Goal: Task Accomplishment & Management: Manage account settings

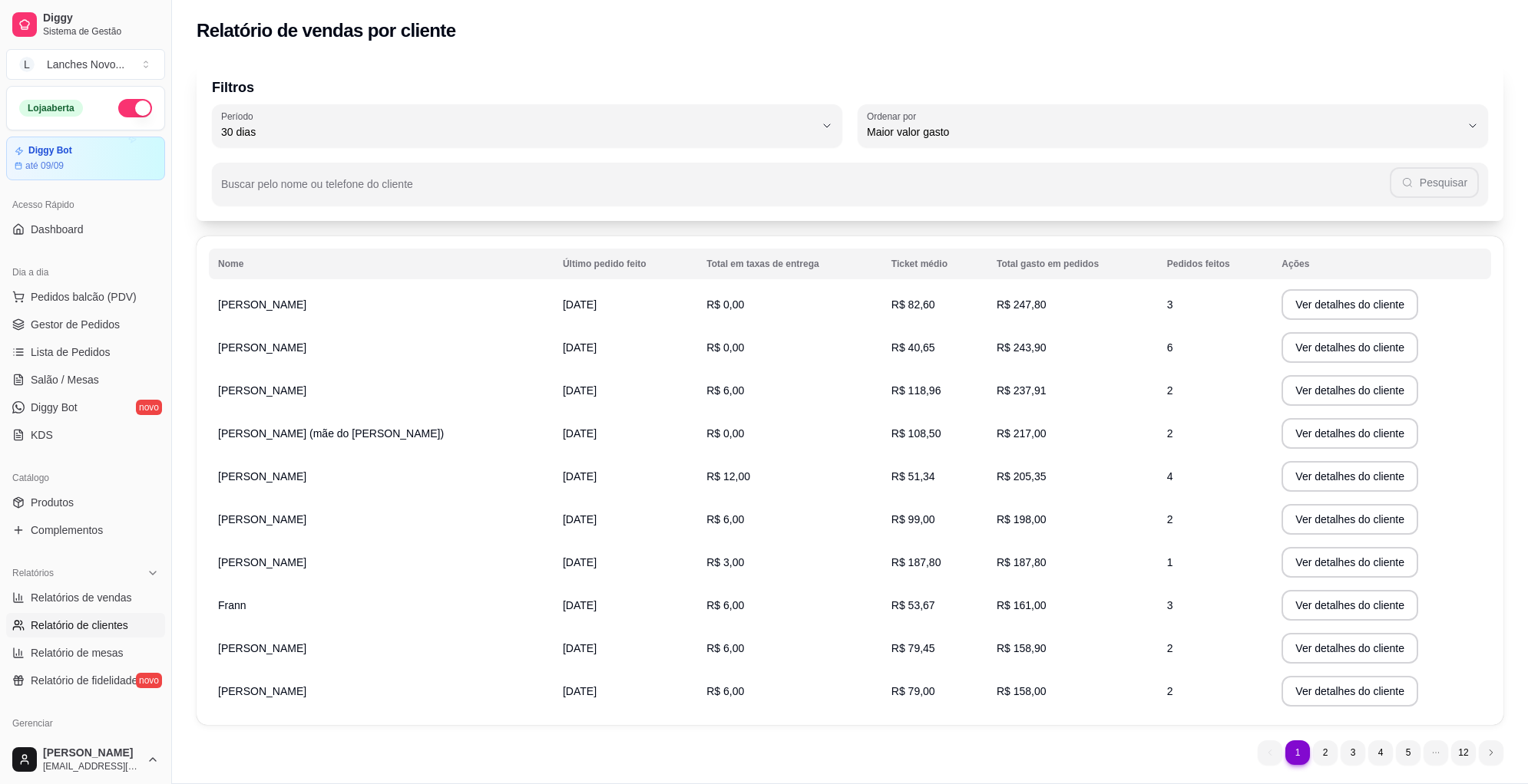
select select "30"
select select "HIGHEST_TOTAL_SPENT_WITH_ORDERS"
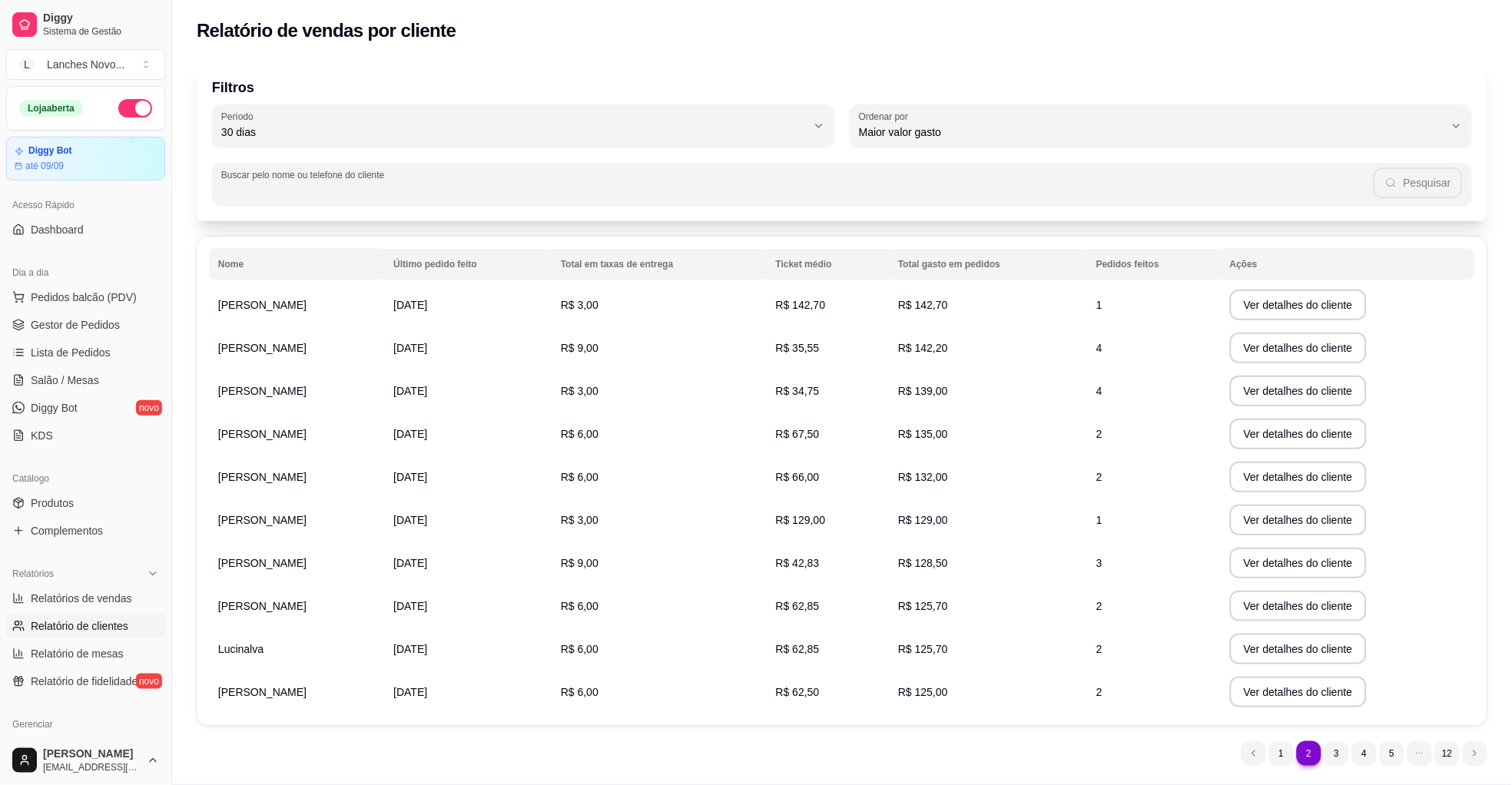
click at [366, 196] on input "Buscar pelo nome ou telefone do cliente" at bounding box center [797, 190] width 1153 height 15
click at [1420, 182] on button "Pesquisar" at bounding box center [1418, 183] width 88 height 31
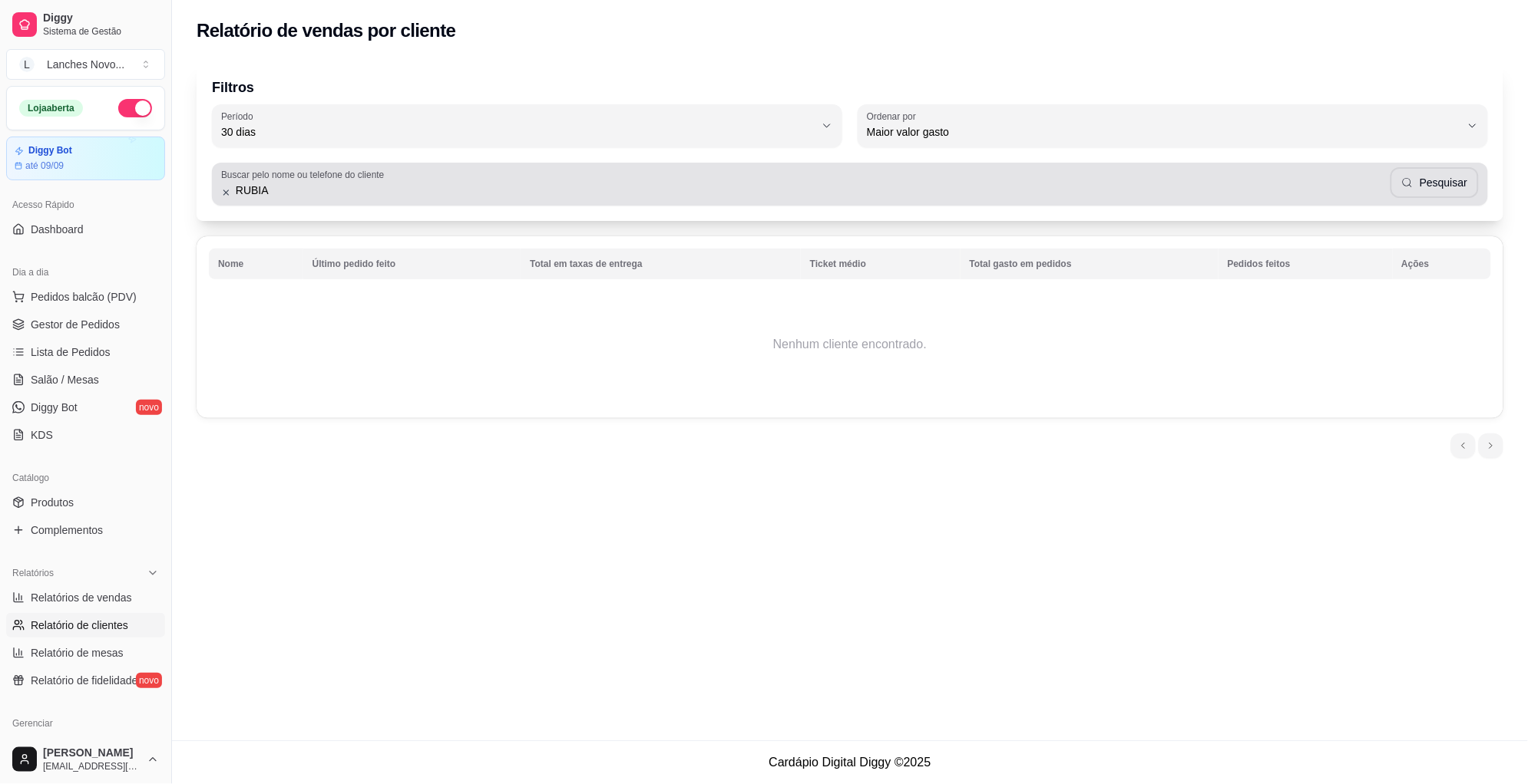
click at [367, 192] on input "RUBIA" at bounding box center [810, 190] width 1159 height 15
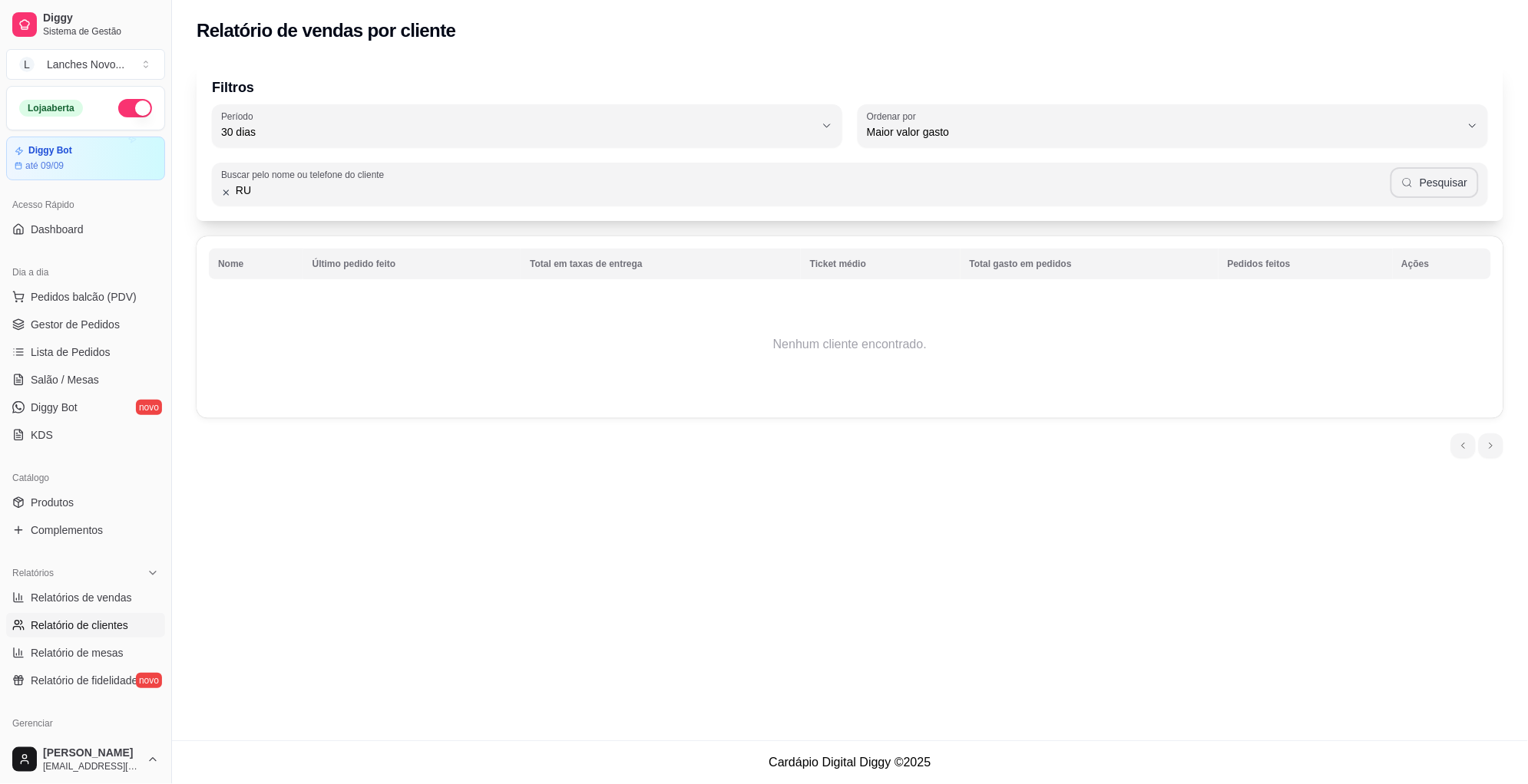
type input "RU"
click at [1432, 186] on button "Pesquisar" at bounding box center [1434, 182] width 88 height 31
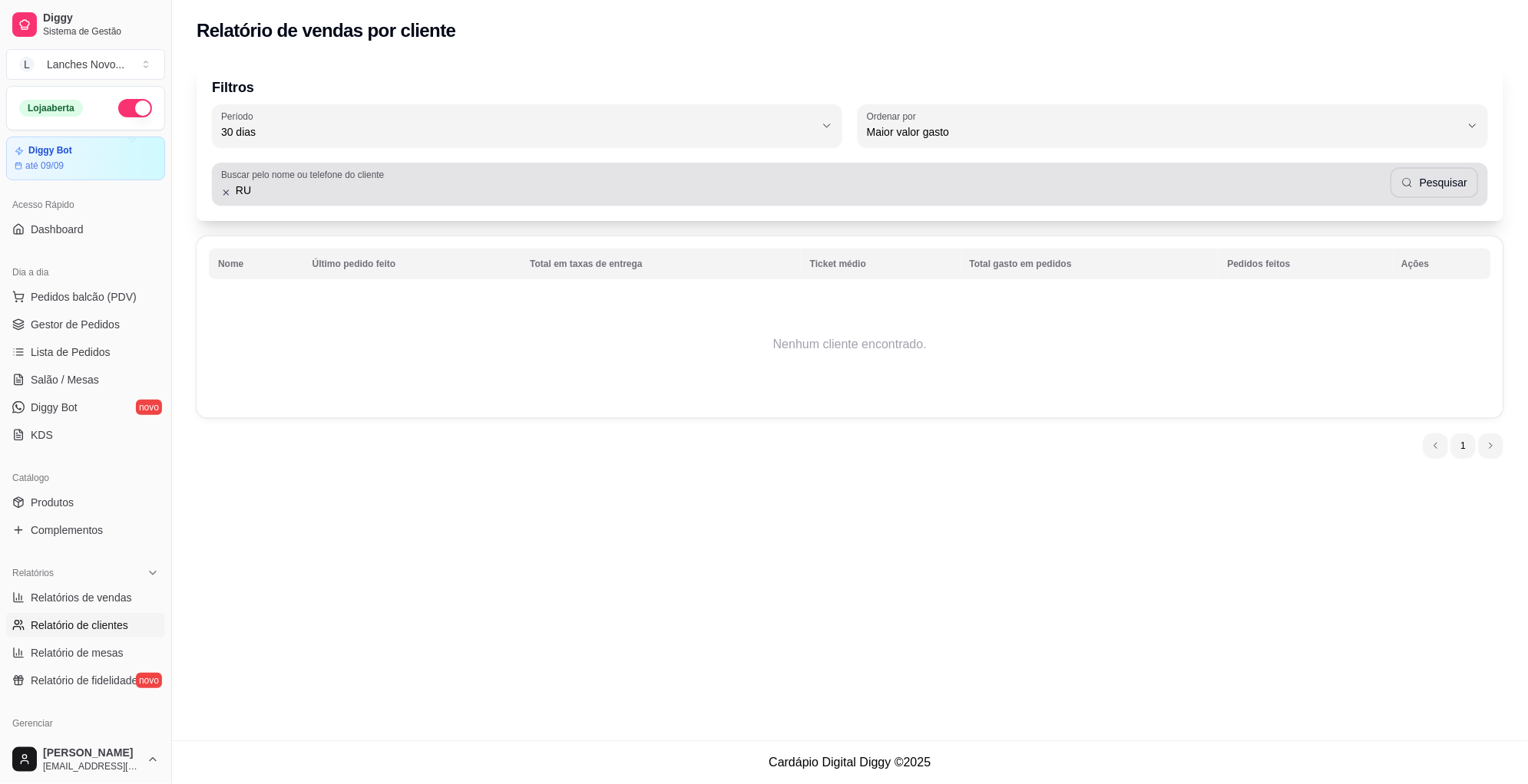
click at [1032, 194] on input "RU" at bounding box center [810, 190] width 1159 height 15
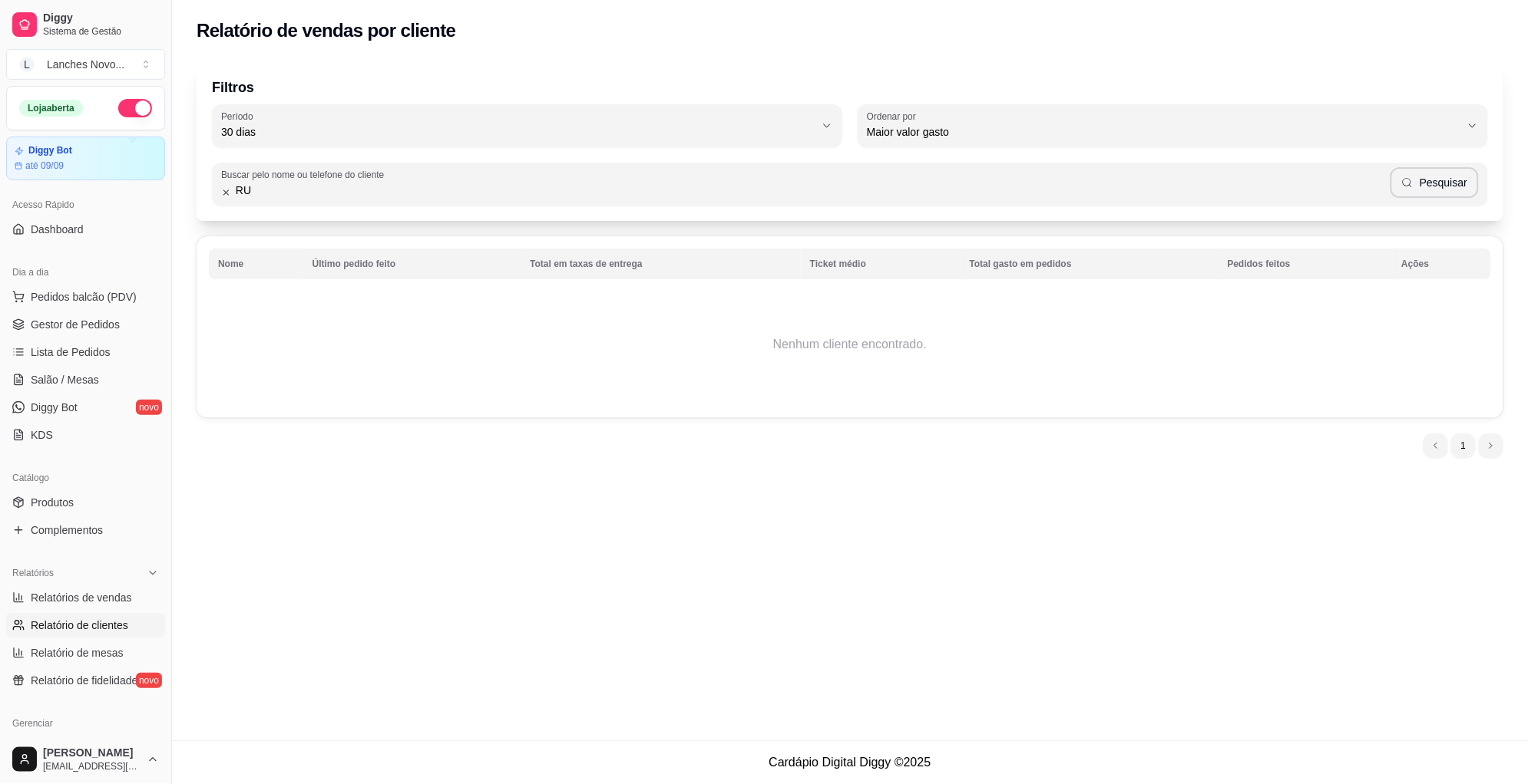
click at [1032, 194] on input "RU" at bounding box center [810, 190] width 1159 height 15
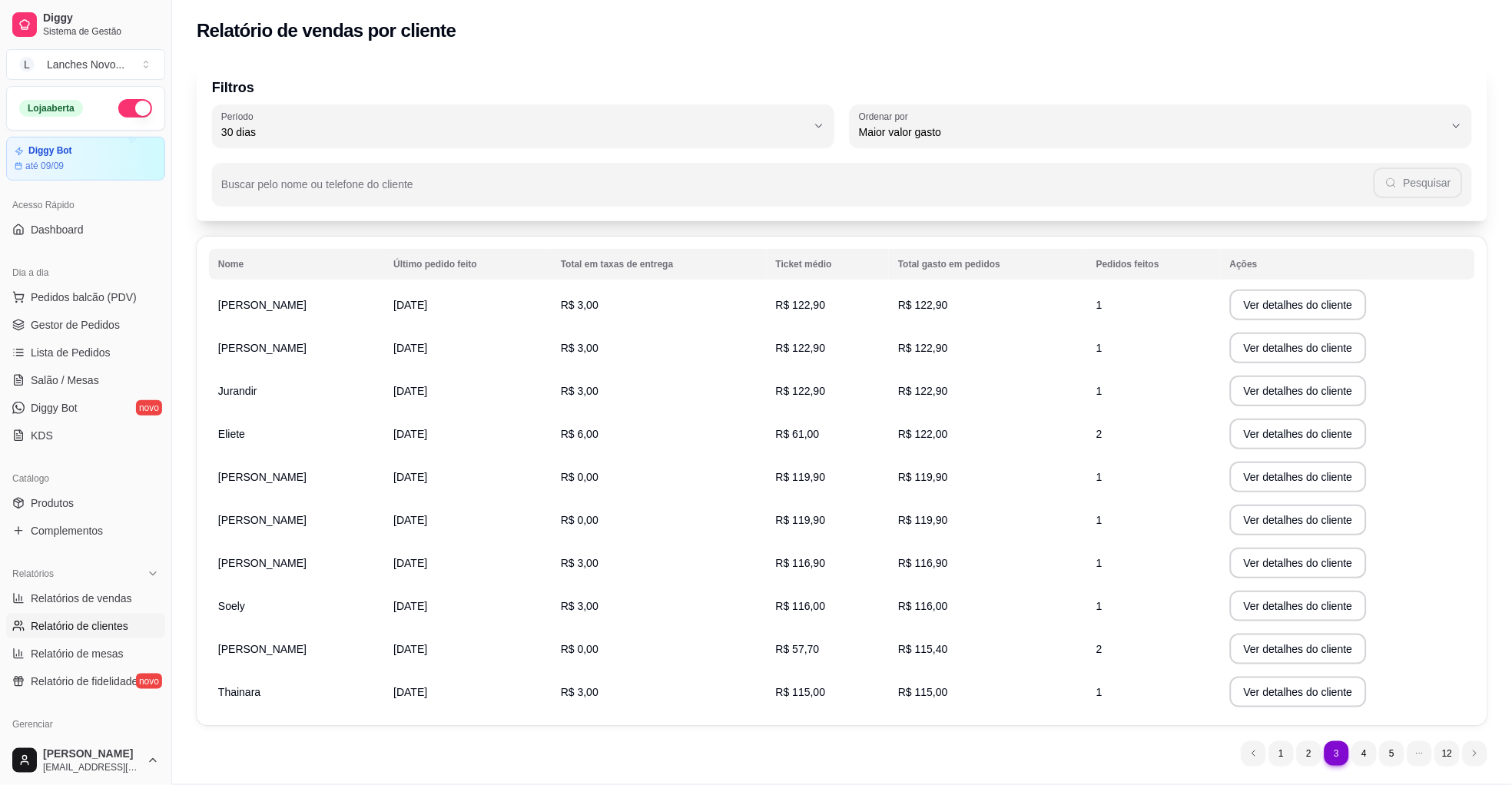
click at [274, 343] on span "[PERSON_NAME]" at bounding box center [262, 347] width 88 height 12
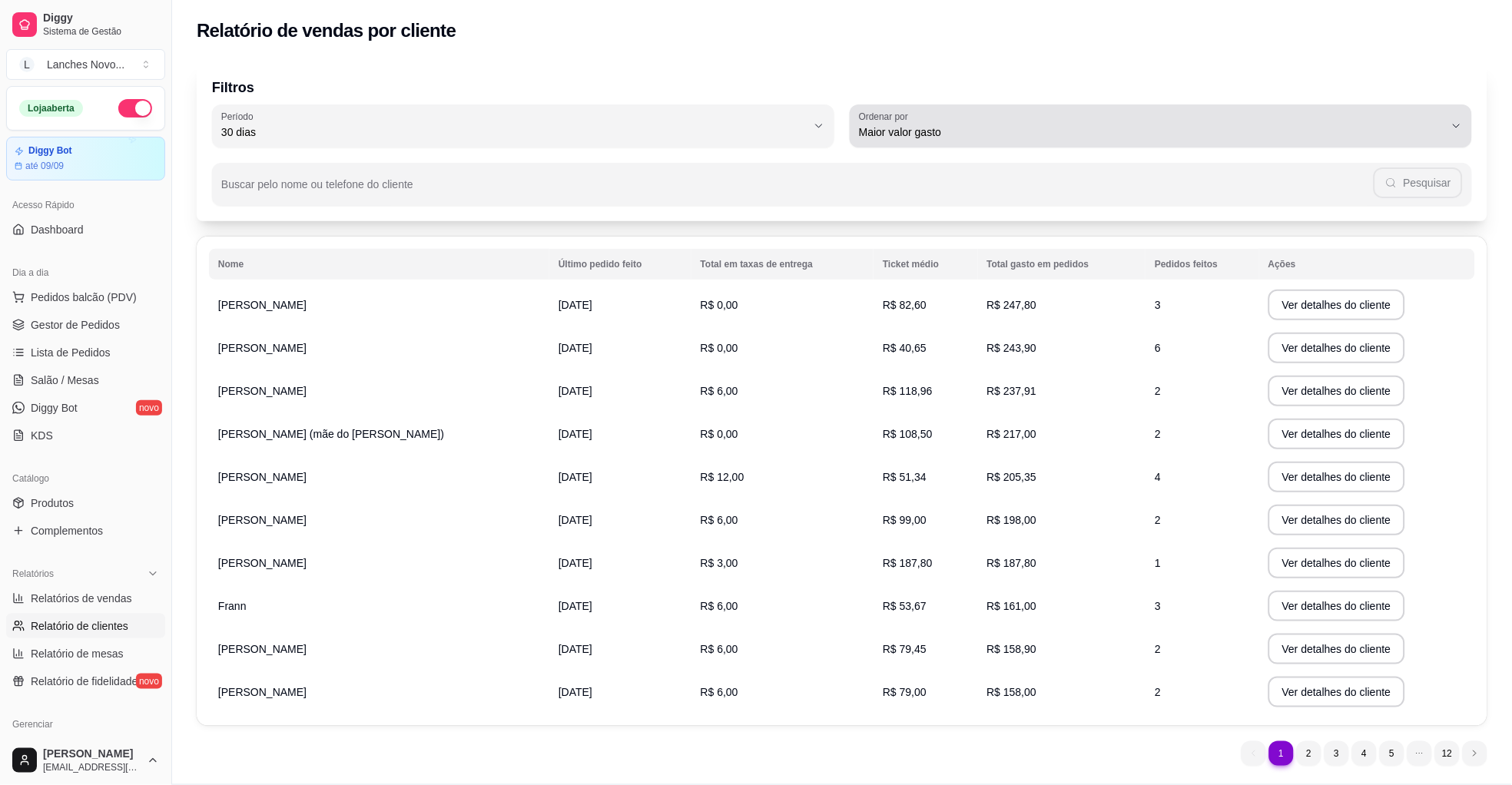
click at [1036, 121] on div "Maior valor gasto" at bounding box center [1152, 126] width 585 height 31
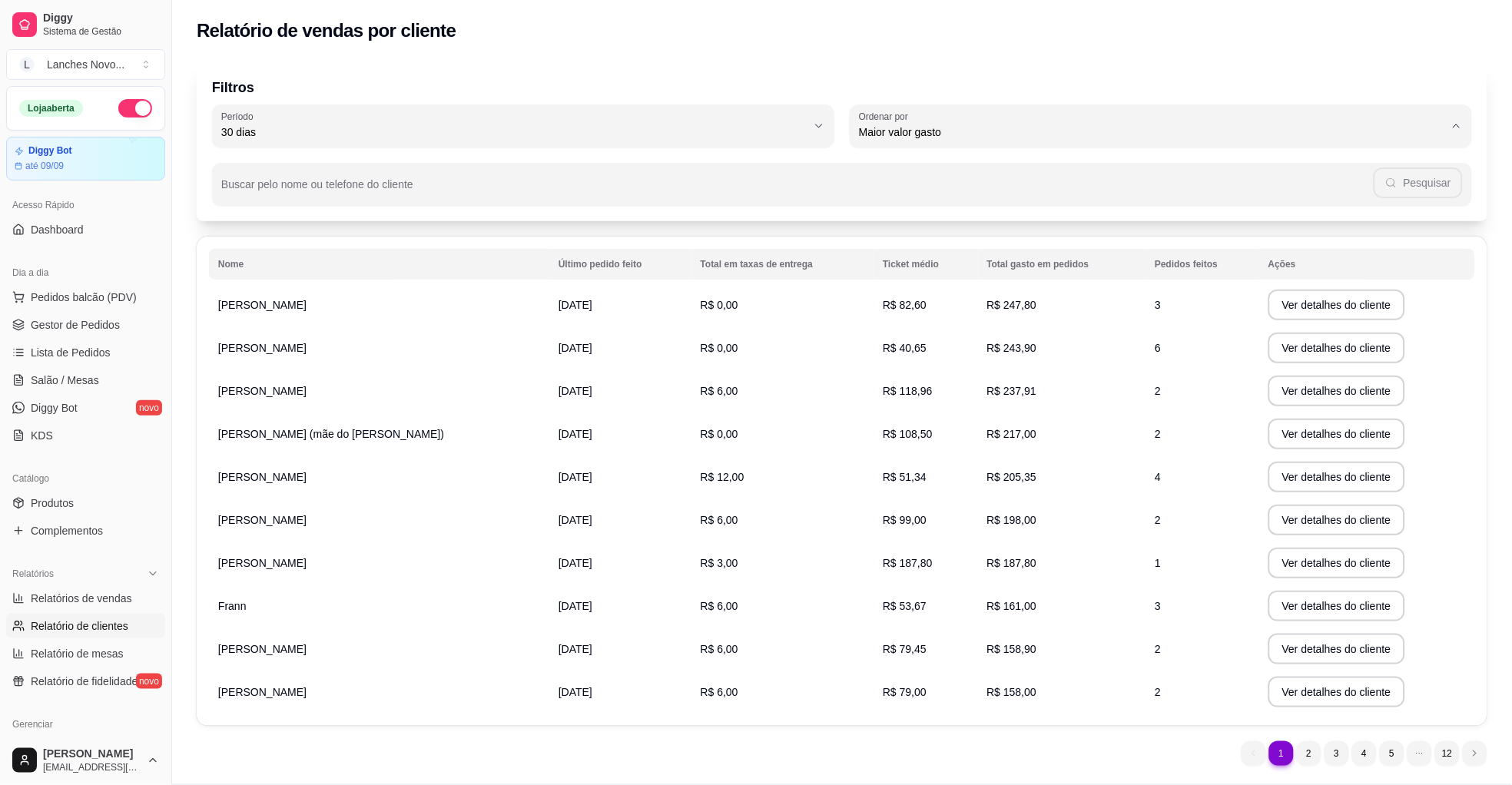
click at [1002, 241] on span "Último pedido feito" at bounding box center [1154, 243] width 559 height 15
type input "LAST_ORDER_MADE_AT"
select select "LAST_ORDER_MADE_AT"
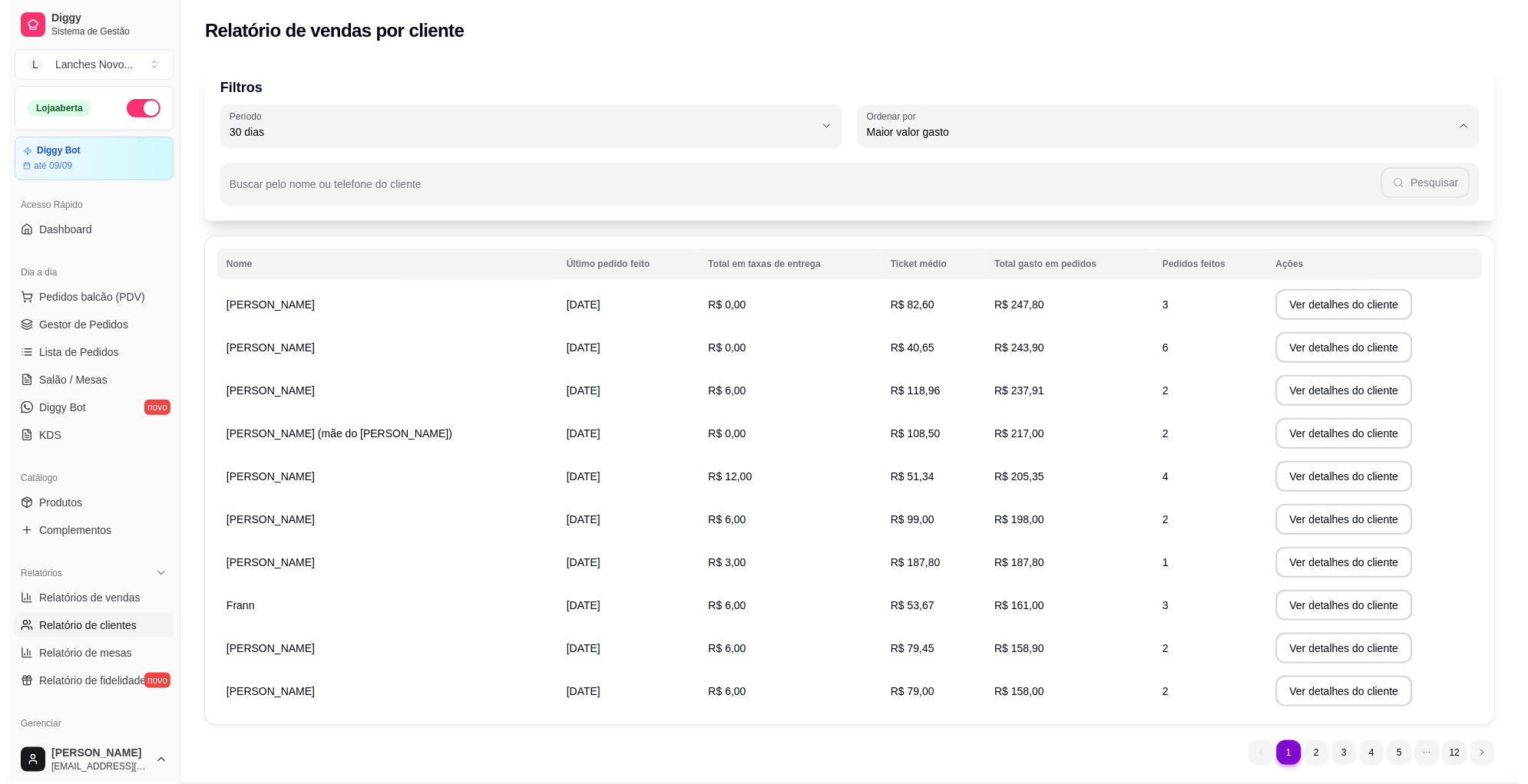
scroll to position [14, 0]
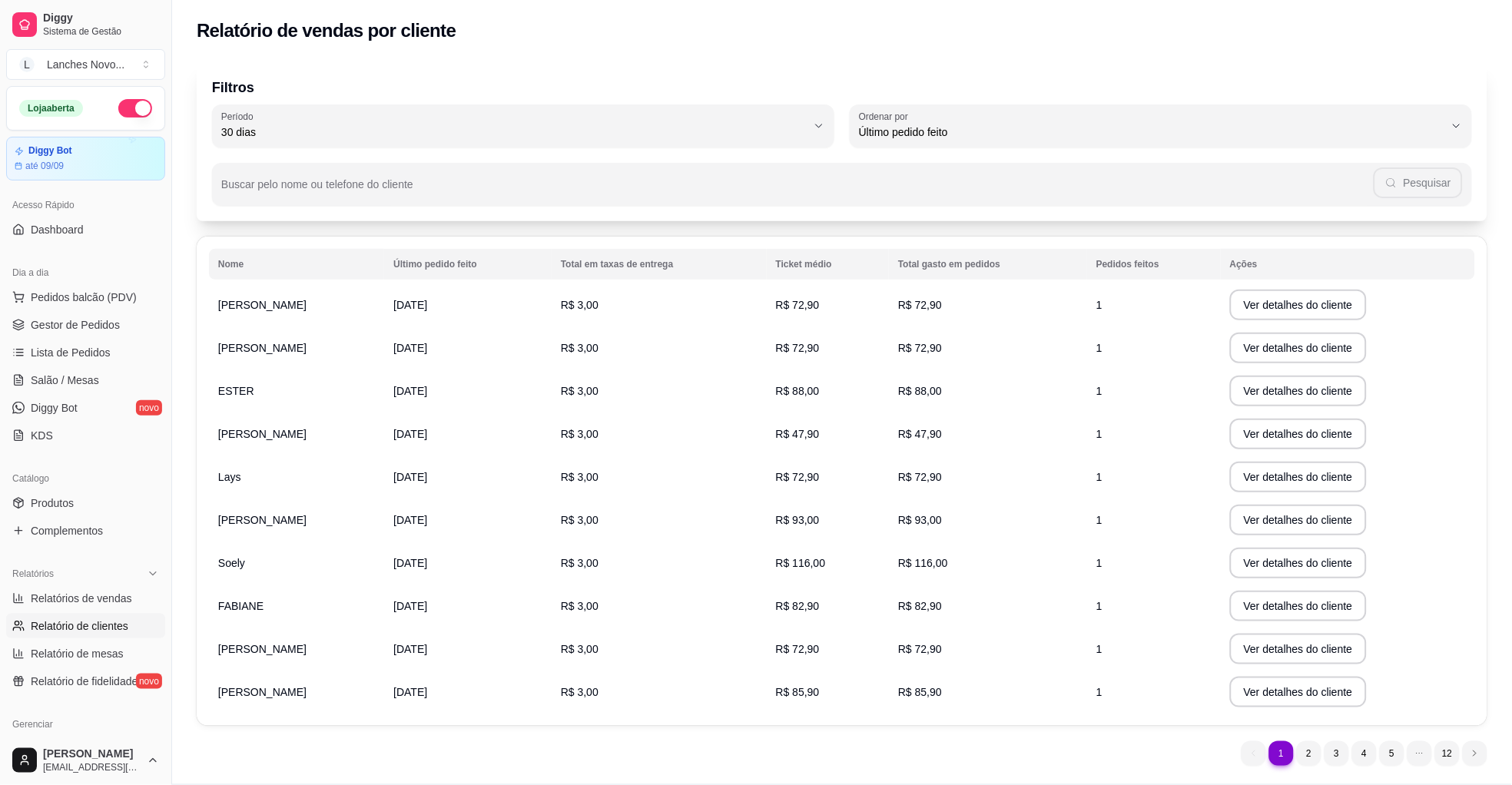
click at [247, 645] on span "[PERSON_NAME]" at bounding box center [262, 649] width 88 height 12
click at [1301, 642] on button "Ver detalhes do cliente" at bounding box center [1298, 650] width 137 height 31
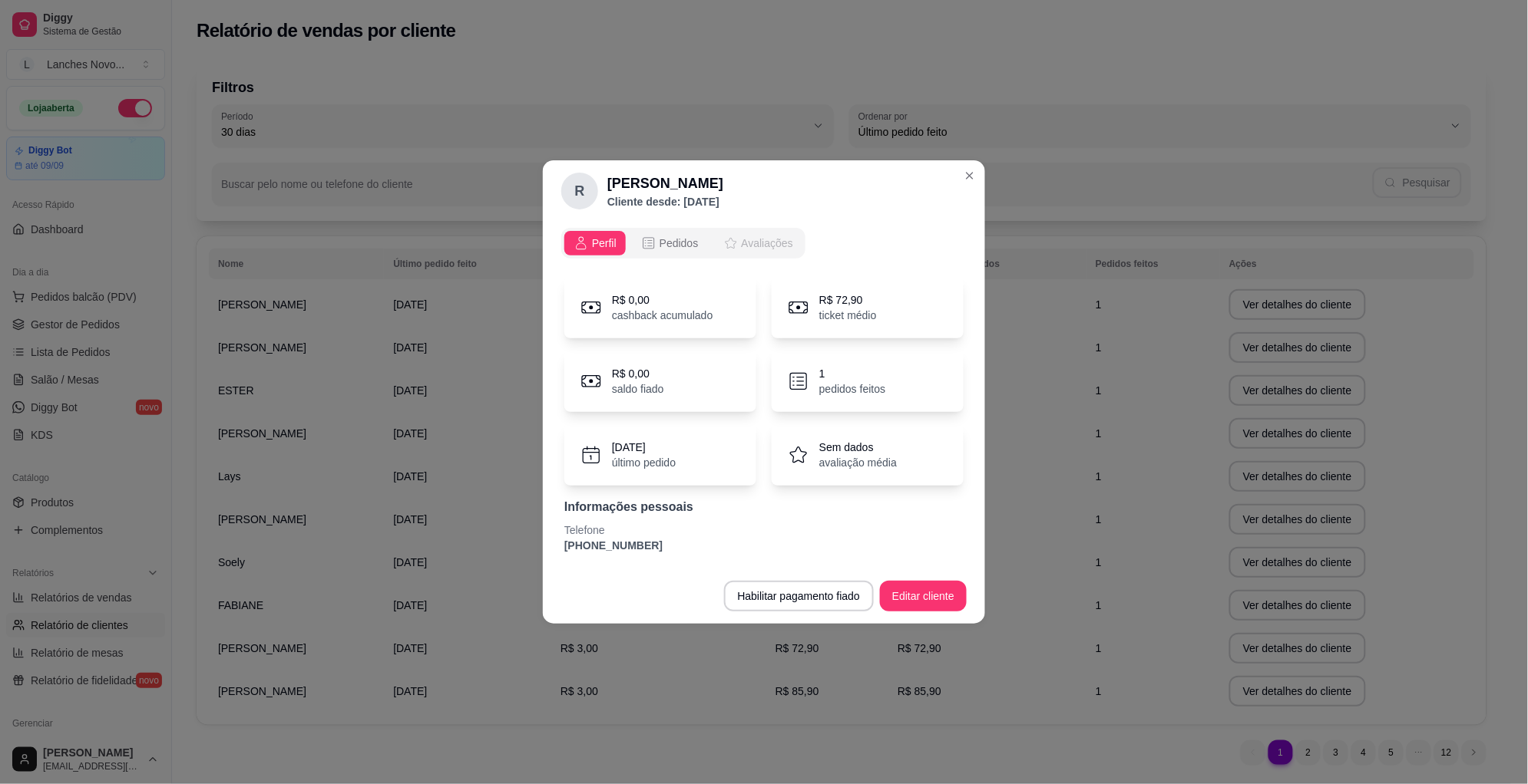
click at [772, 243] on span "Avaliações" at bounding box center [767, 243] width 51 height 15
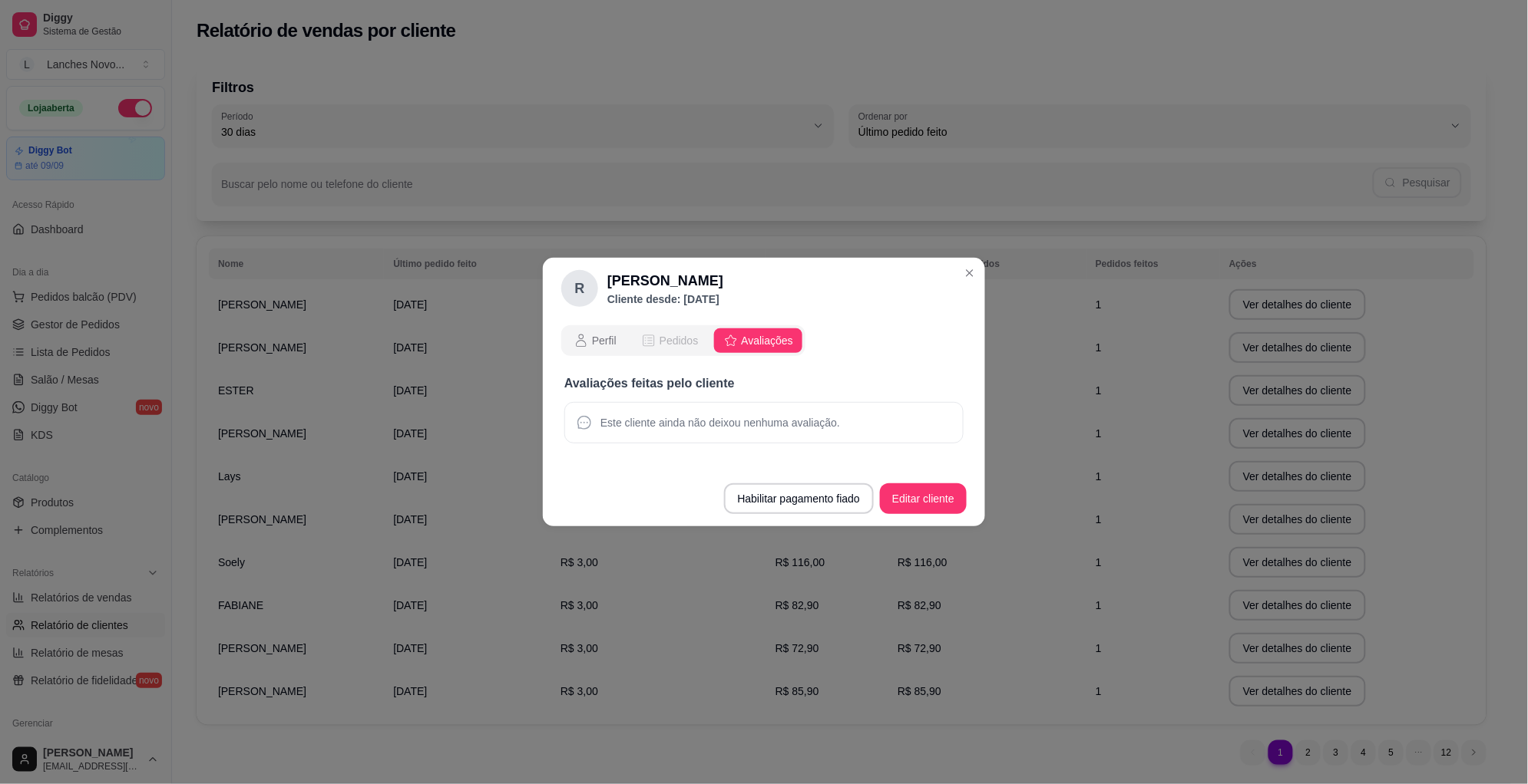
click at [674, 344] on span "Pedidos" at bounding box center [679, 340] width 39 height 15
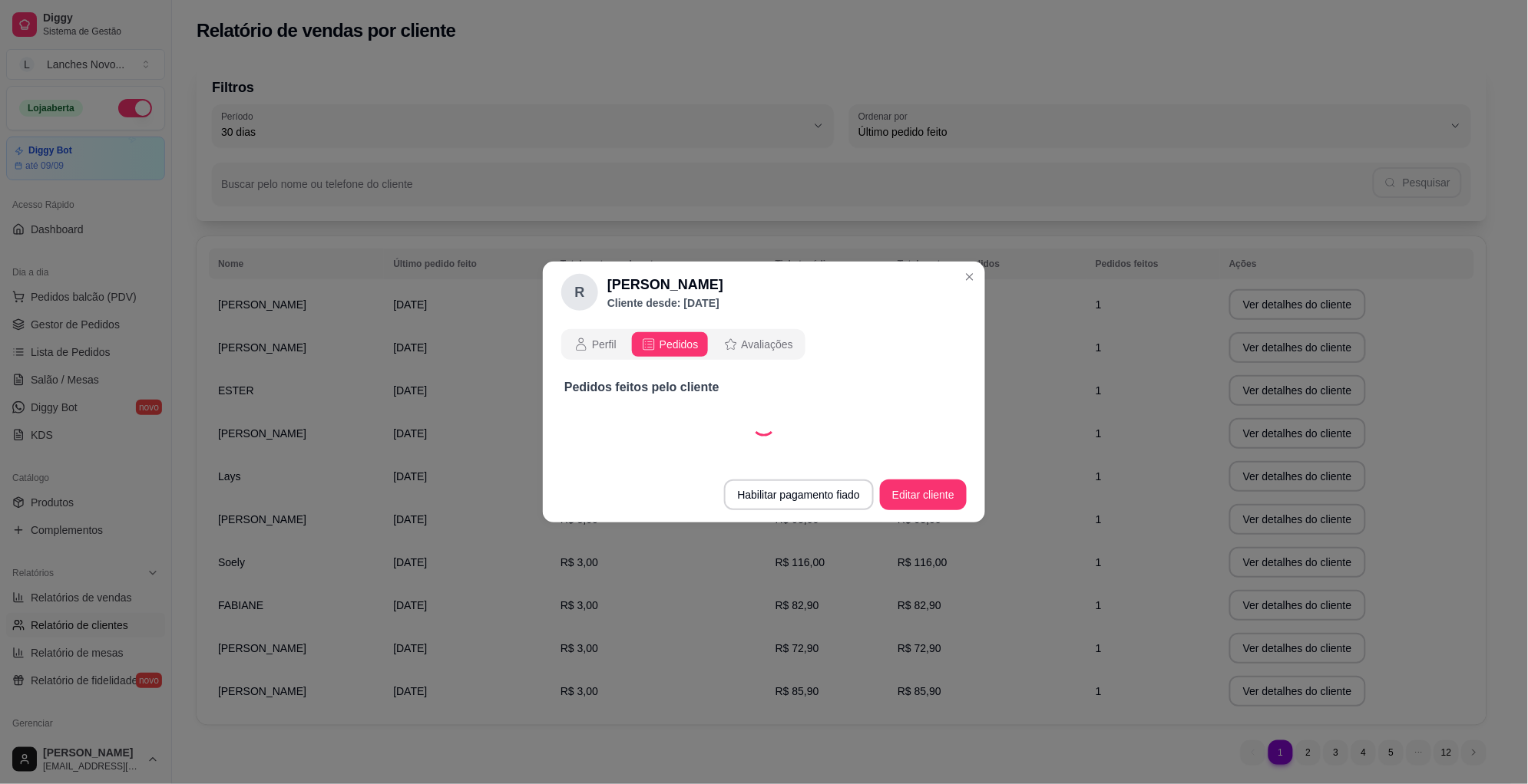
select select "30"
select select "ALL"
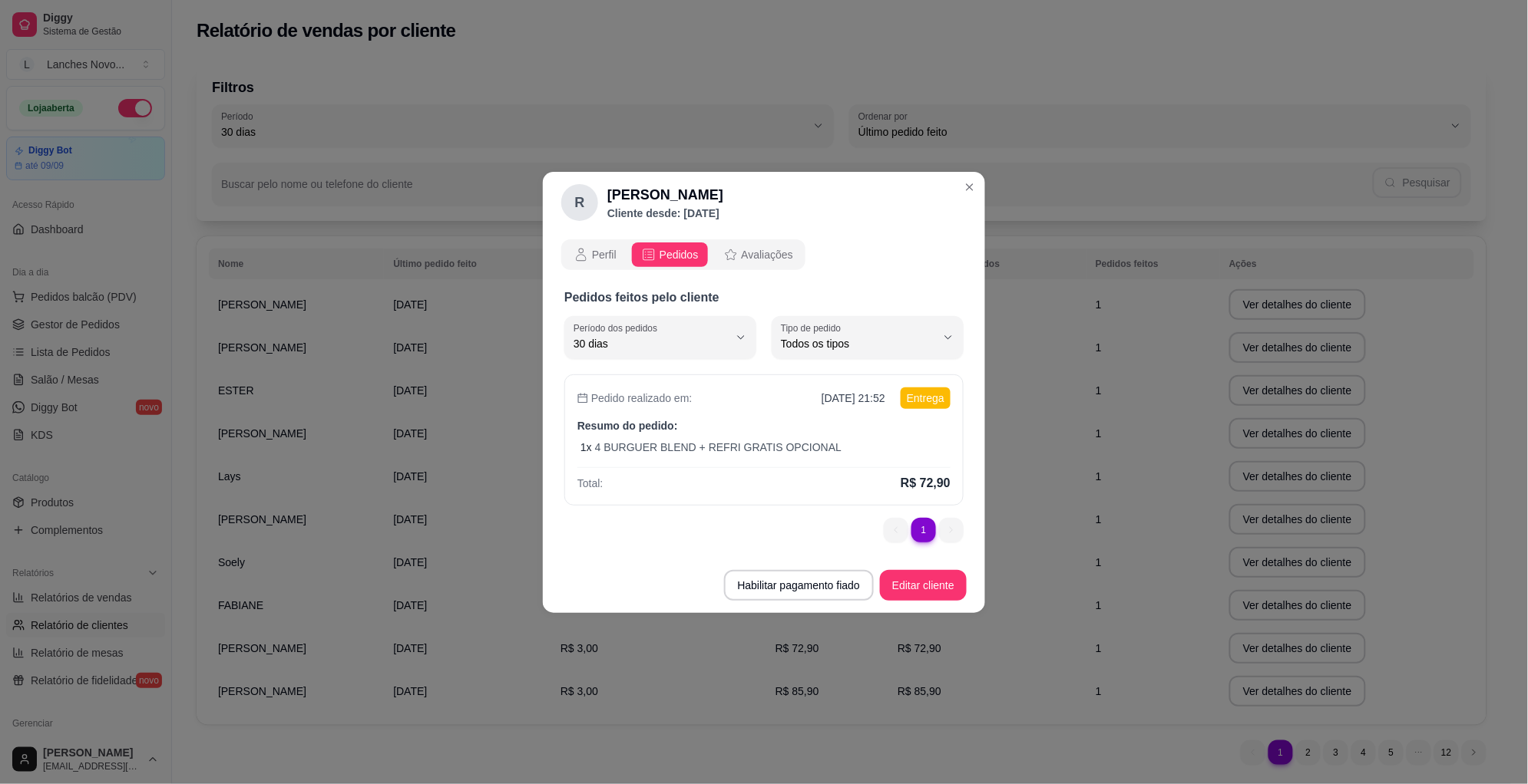
click at [719, 431] on p "Resumo do pedido:" at bounding box center [764, 426] width 373 height 15
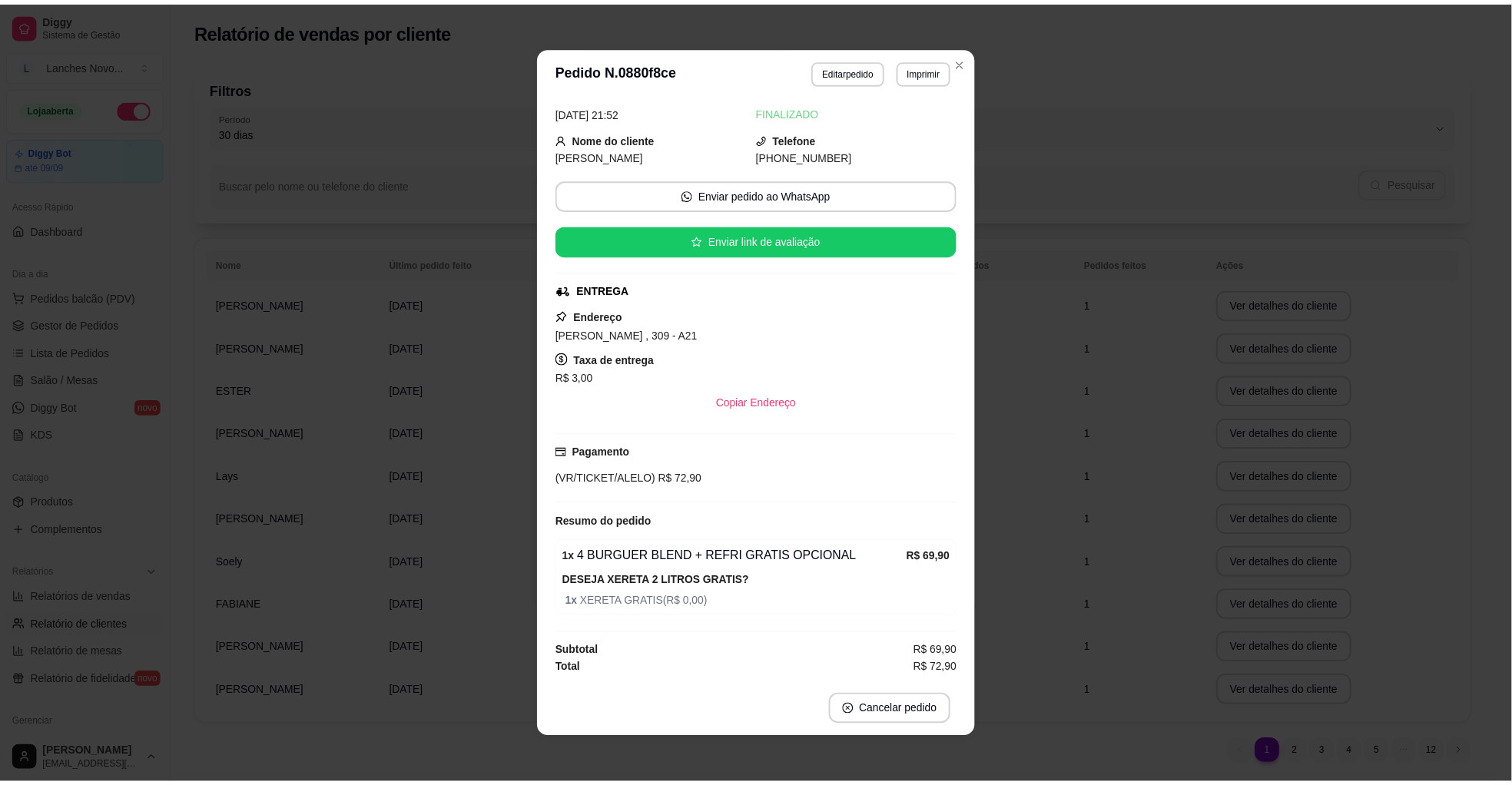
scroll to position [3, 0]
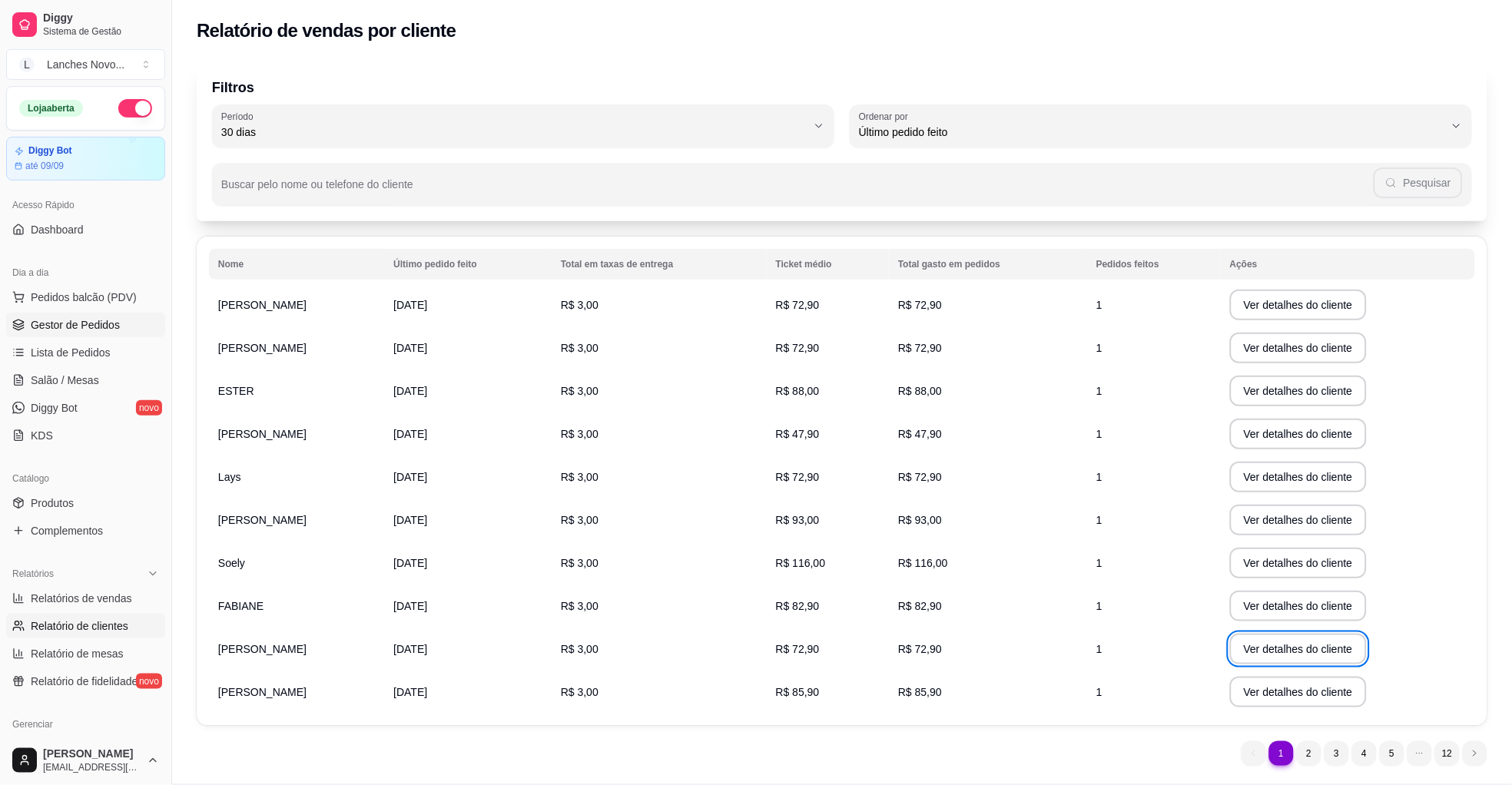
click at [82, 320] on span "Gestor de Pedidos" at bounding box center [75, 324] width 89 height 15
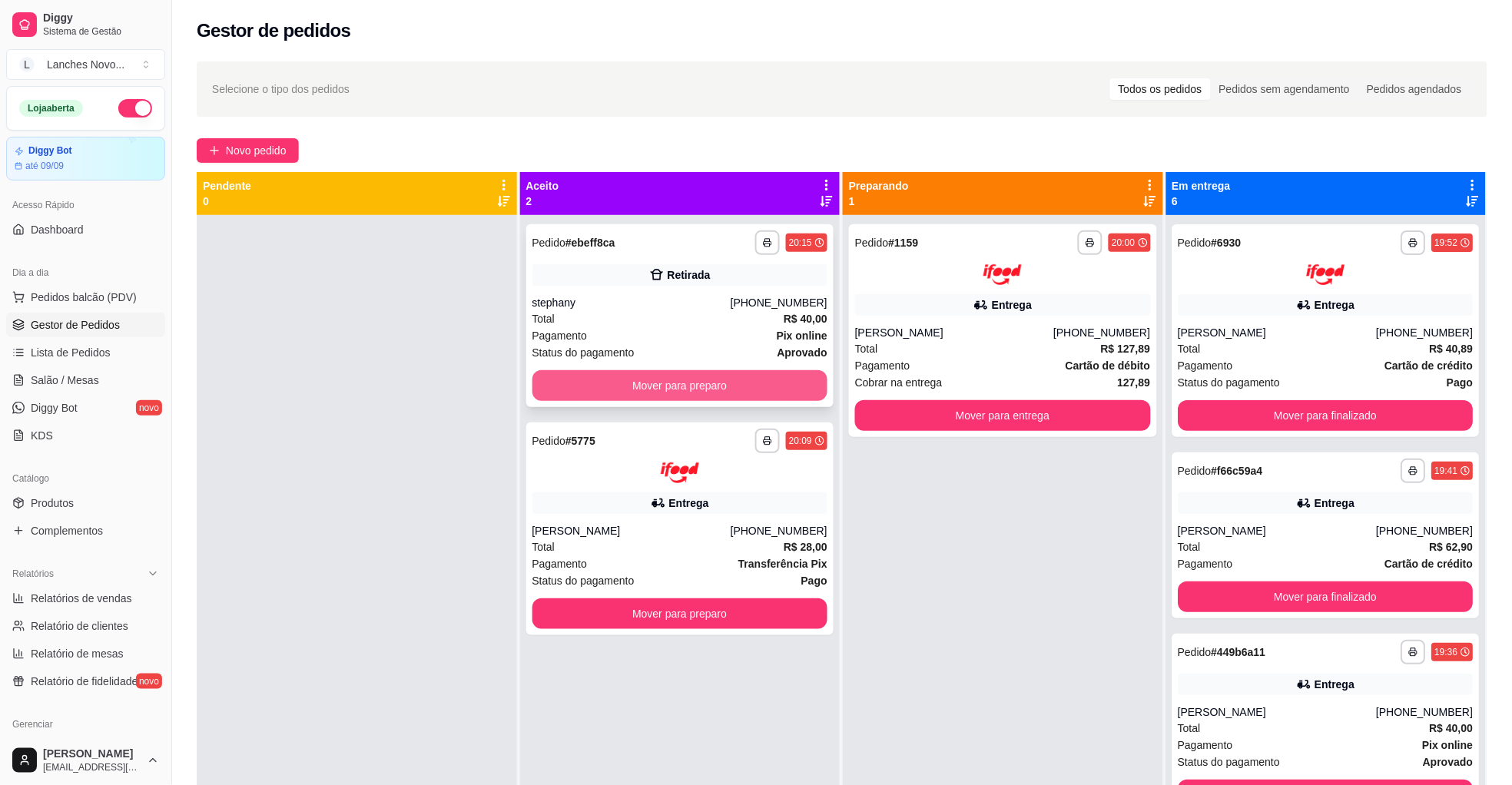
click at [638, 398] on button "Mover para preparo" at bounding box center [680, 386] width 296 height 31
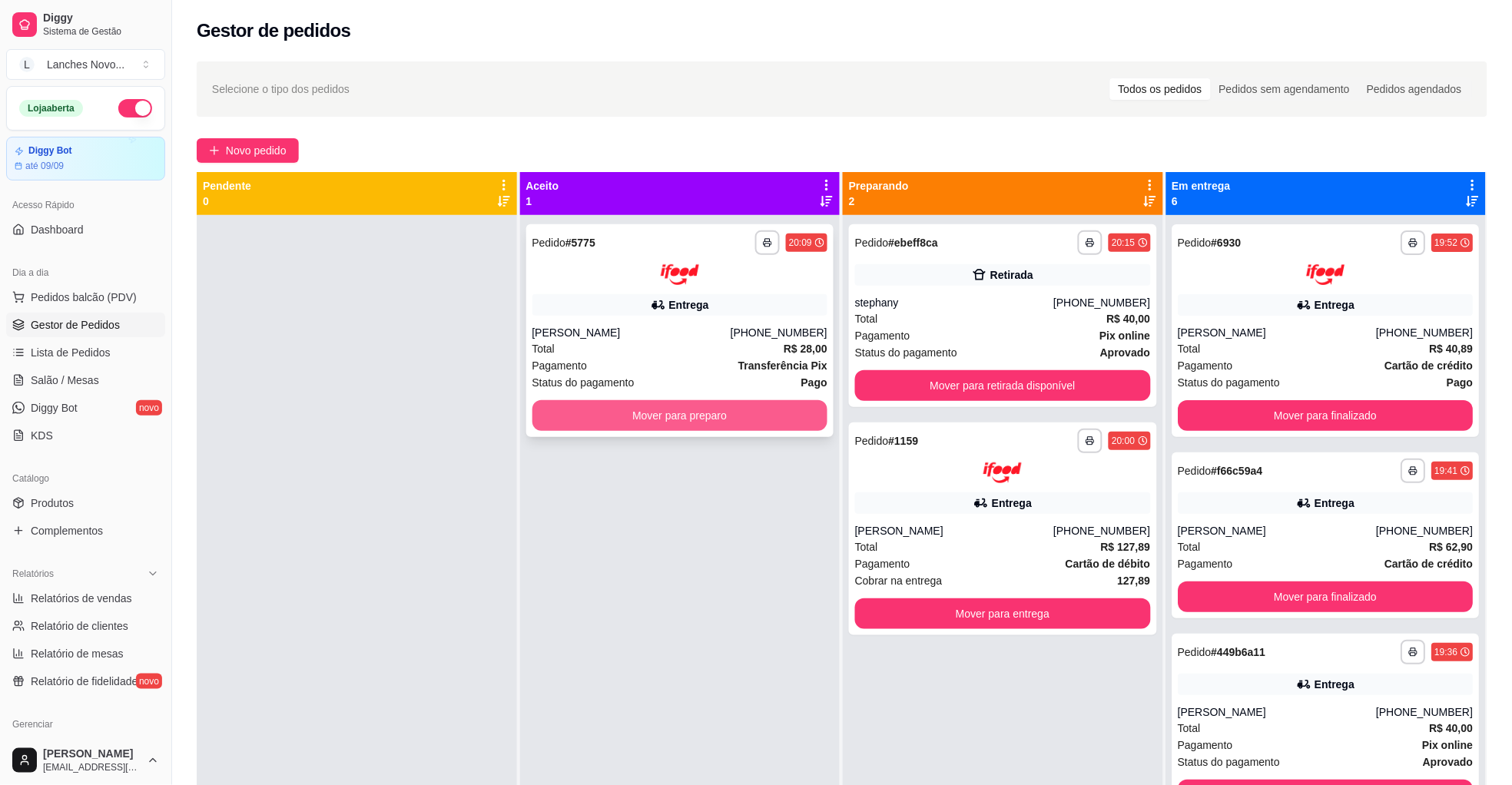
click at [643, 409] on button "Mover para preparo" at bounding box center [680, 416] width 296 height 31
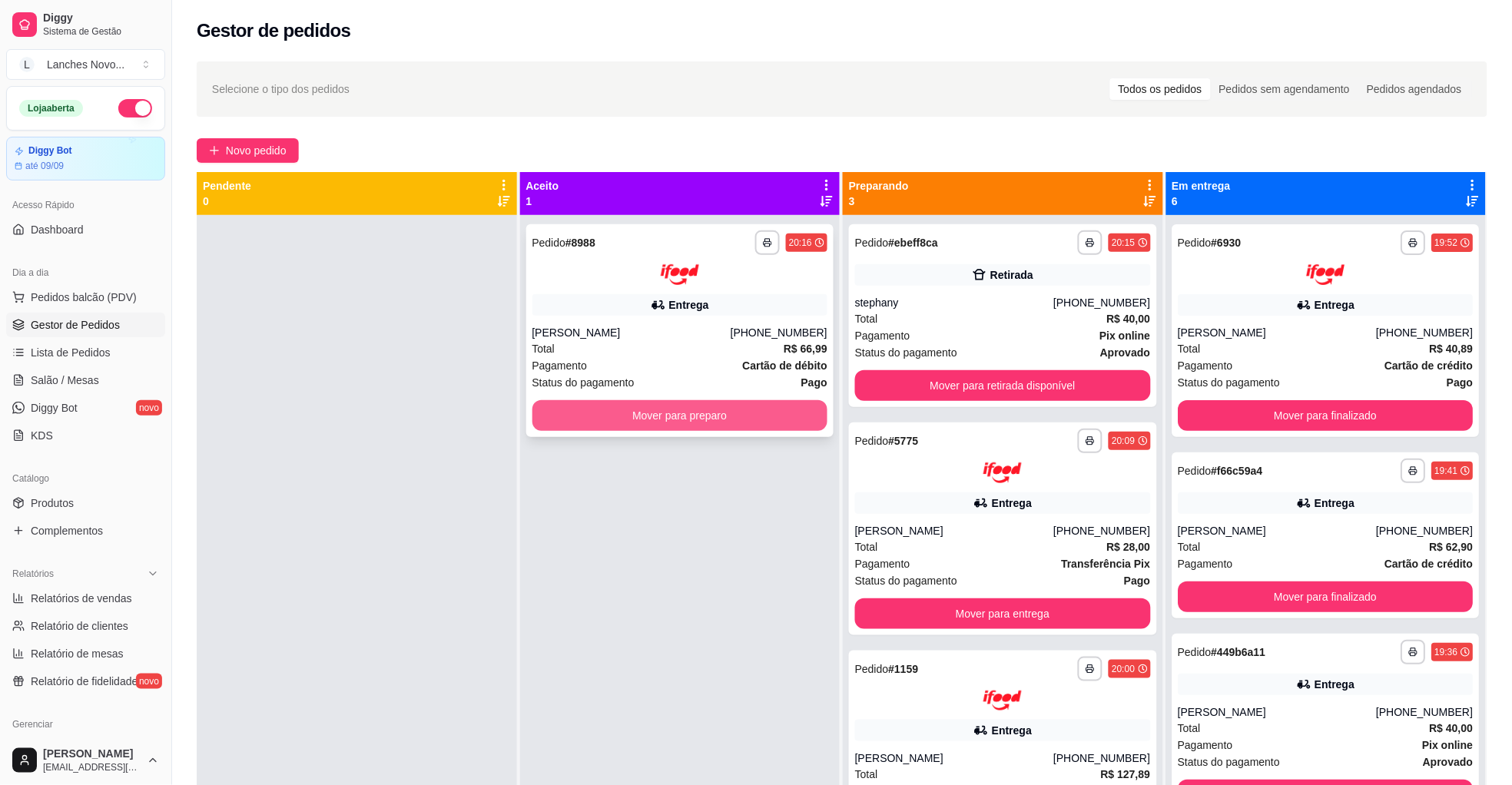
click at [636, 410] on button "Mover para preparo" at bounding box center [680, 416] width 296 height 31
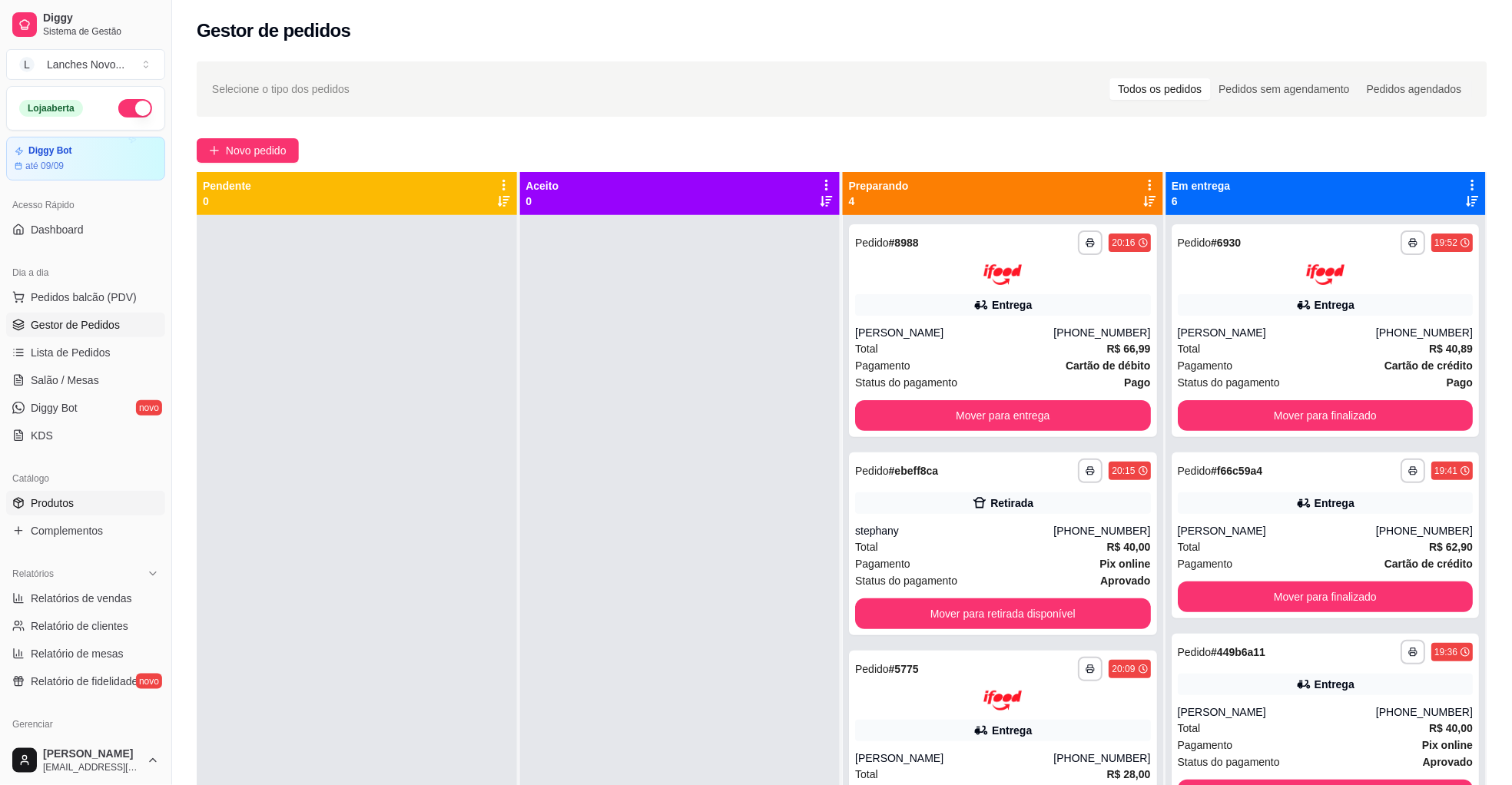
click at [64, 501] on span "Produtos" at bounding box center [52, 503] width 43 height 15
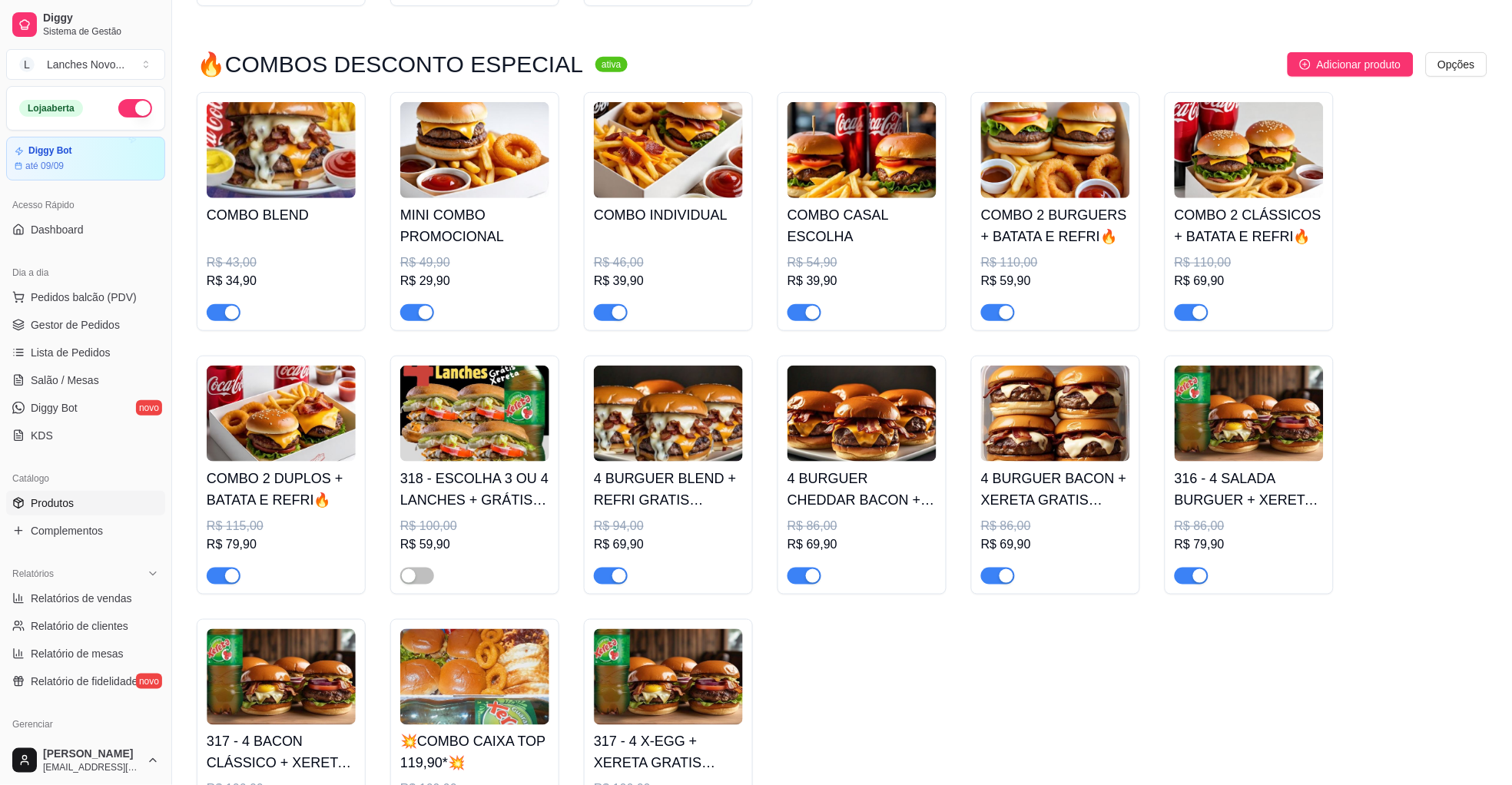
scroll to position [1844, 0]
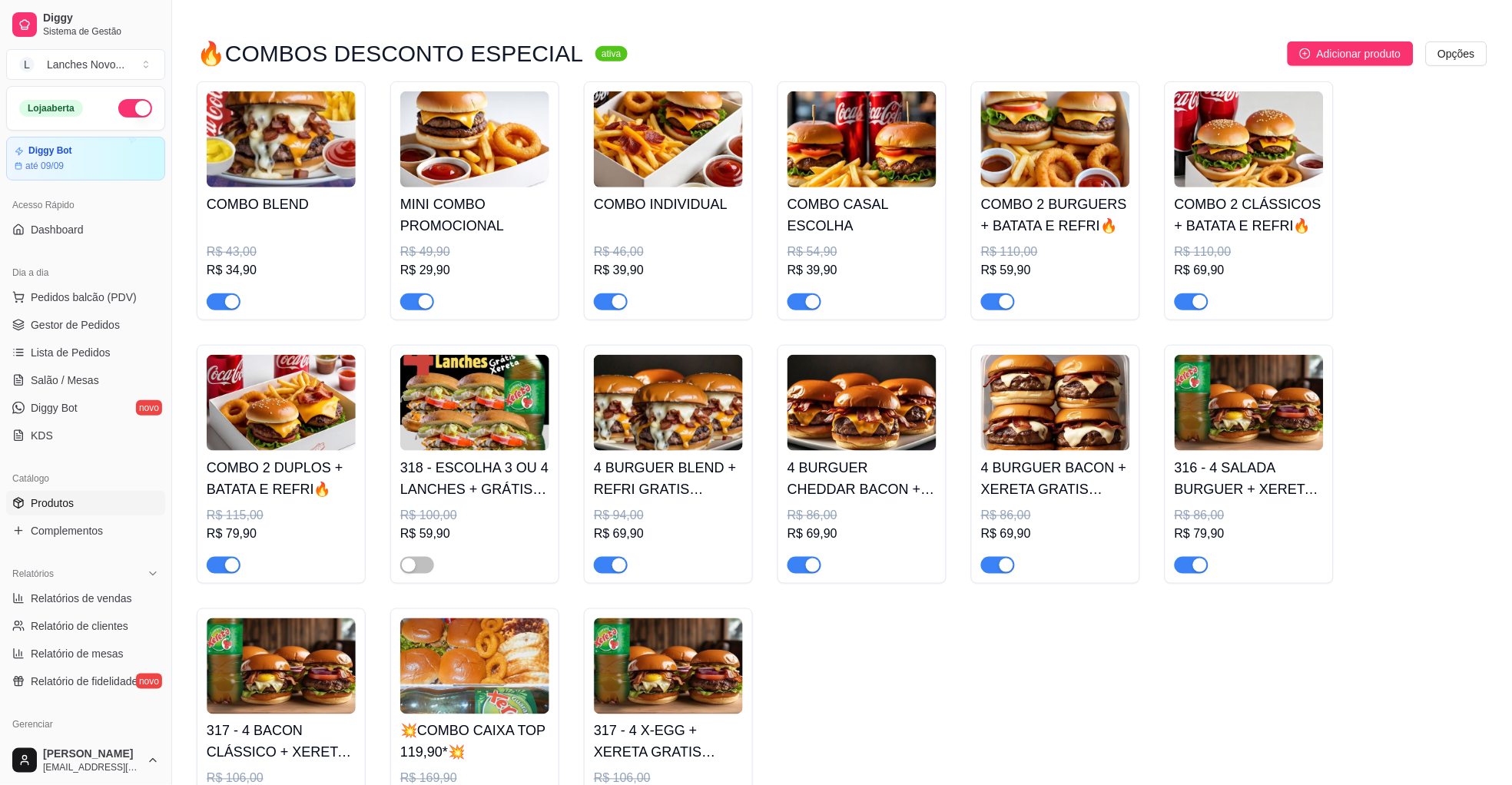
click at [1292, 196] on div "COMBO 2 CLÁSSICOS + BATATA E REFRI🔥 R$ 110,00 R$ 69,90" at bounding box center [1249, 249] width 149 height 123
click at [74, 324] on span "Gestor de Pedidos" at bounding box center [75, 324] width 89 height 15
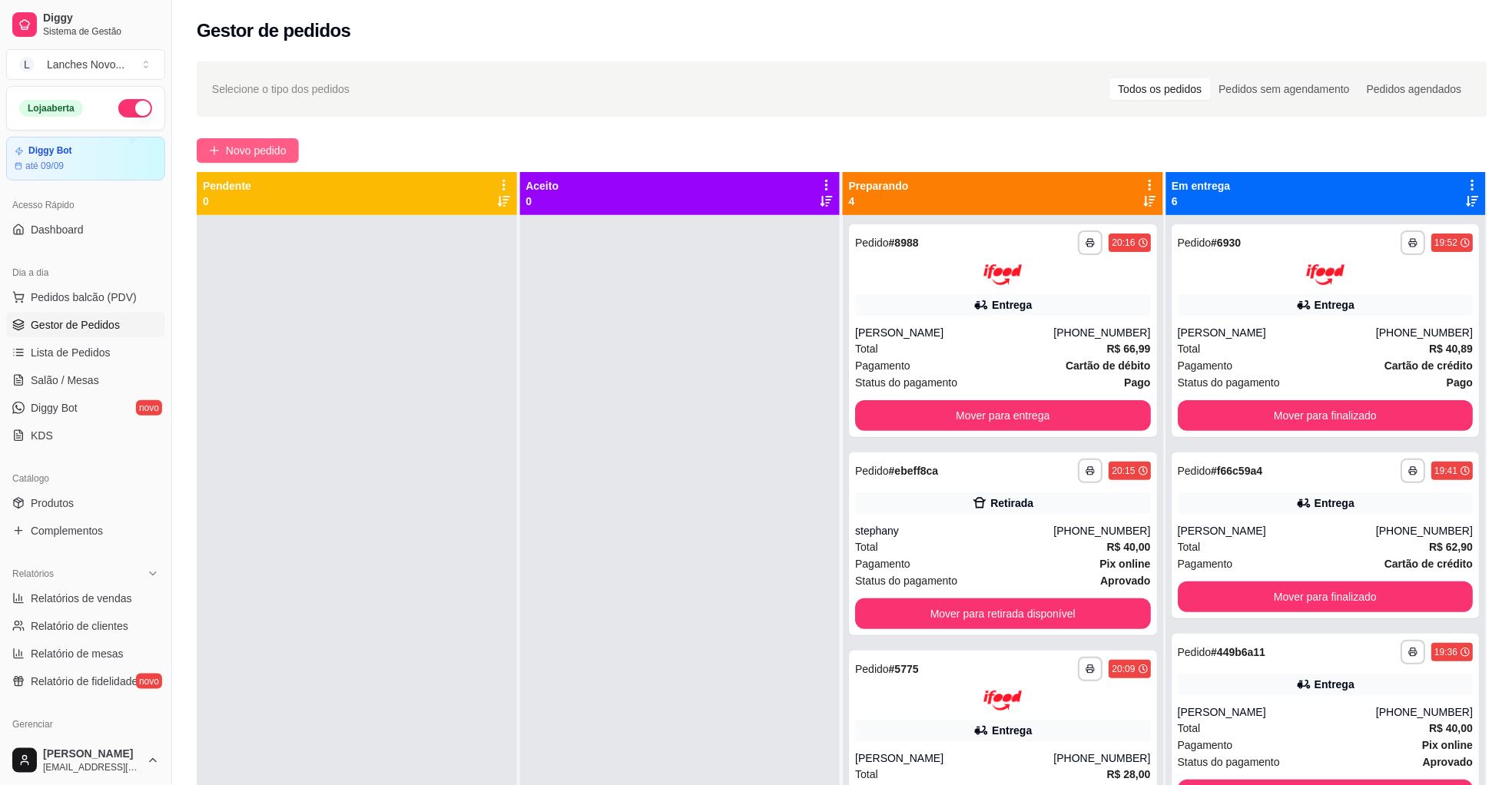
click at [266, 148] on span "Novo pedido" at bounding box center [256, 150] width 60 height 17
click at [930, 620] on button "Mover para retirada disponível" at bounding box center [1003, 614] width 296 height 31
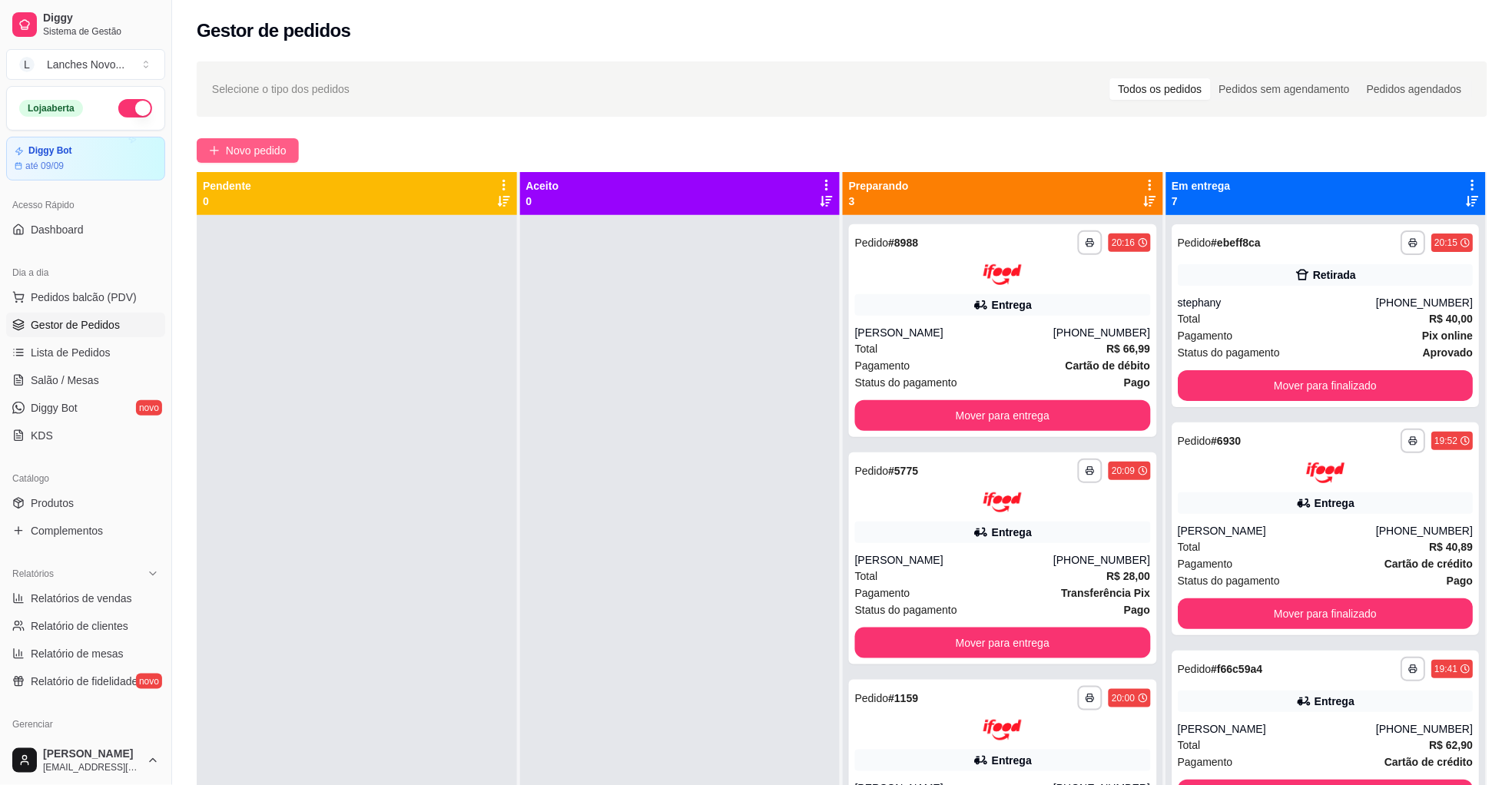
click at [251, 155] on span "Novo pedido" at bounding box center [256, 150] width 60 height 17
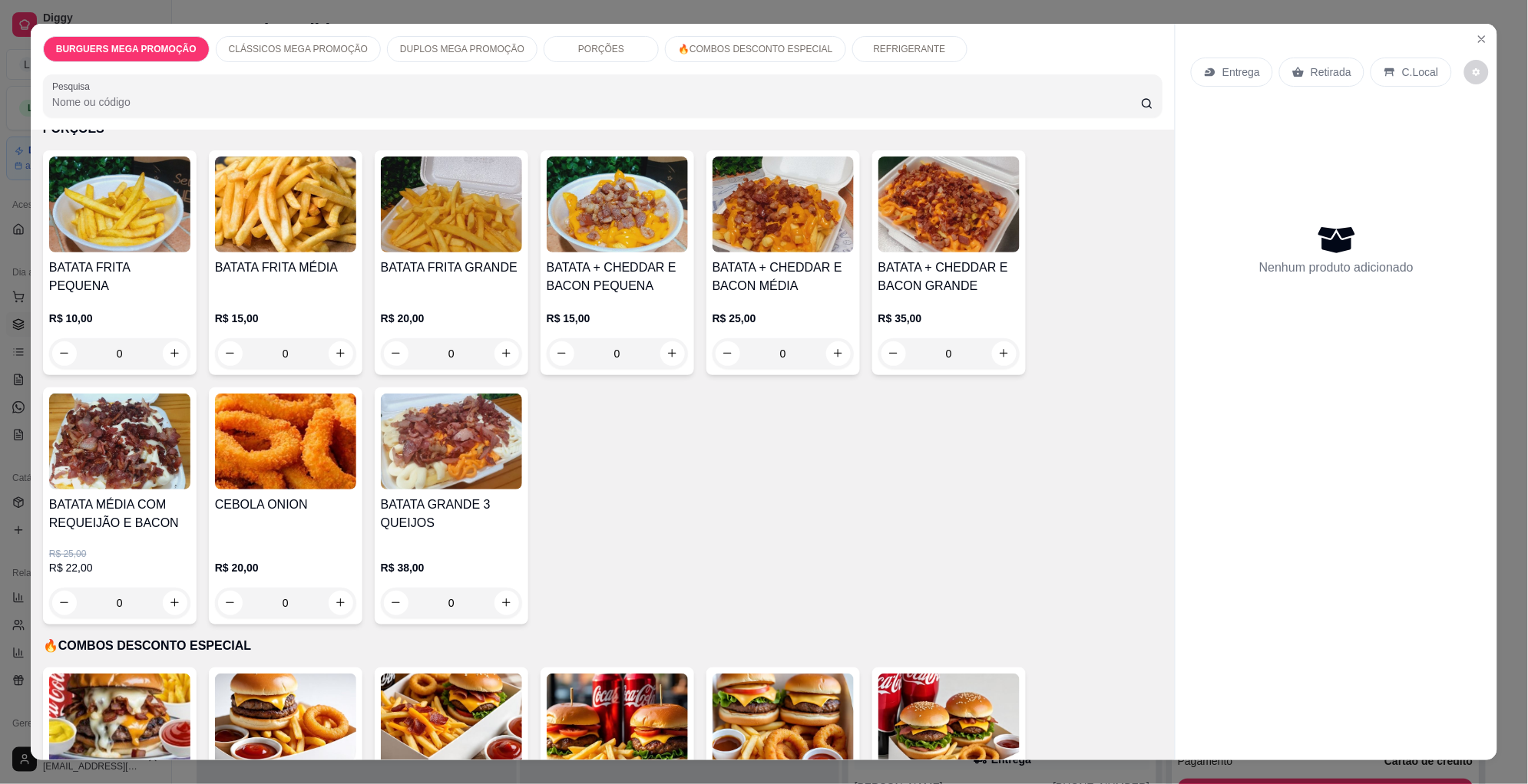
scroll to position [1036, 0]
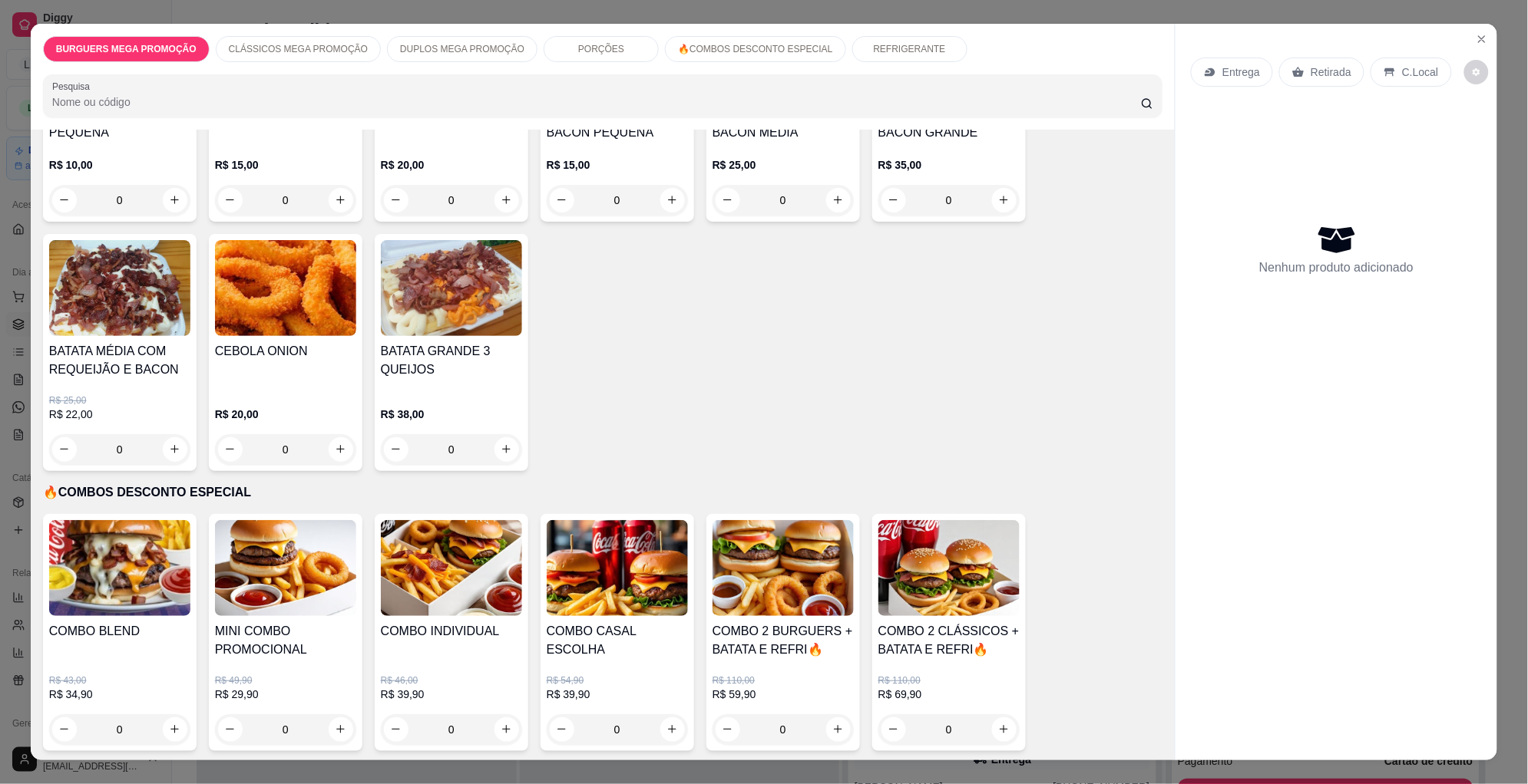
click at [995, 715] on div "0" at bounding box center [948, 730] width 141 height 31
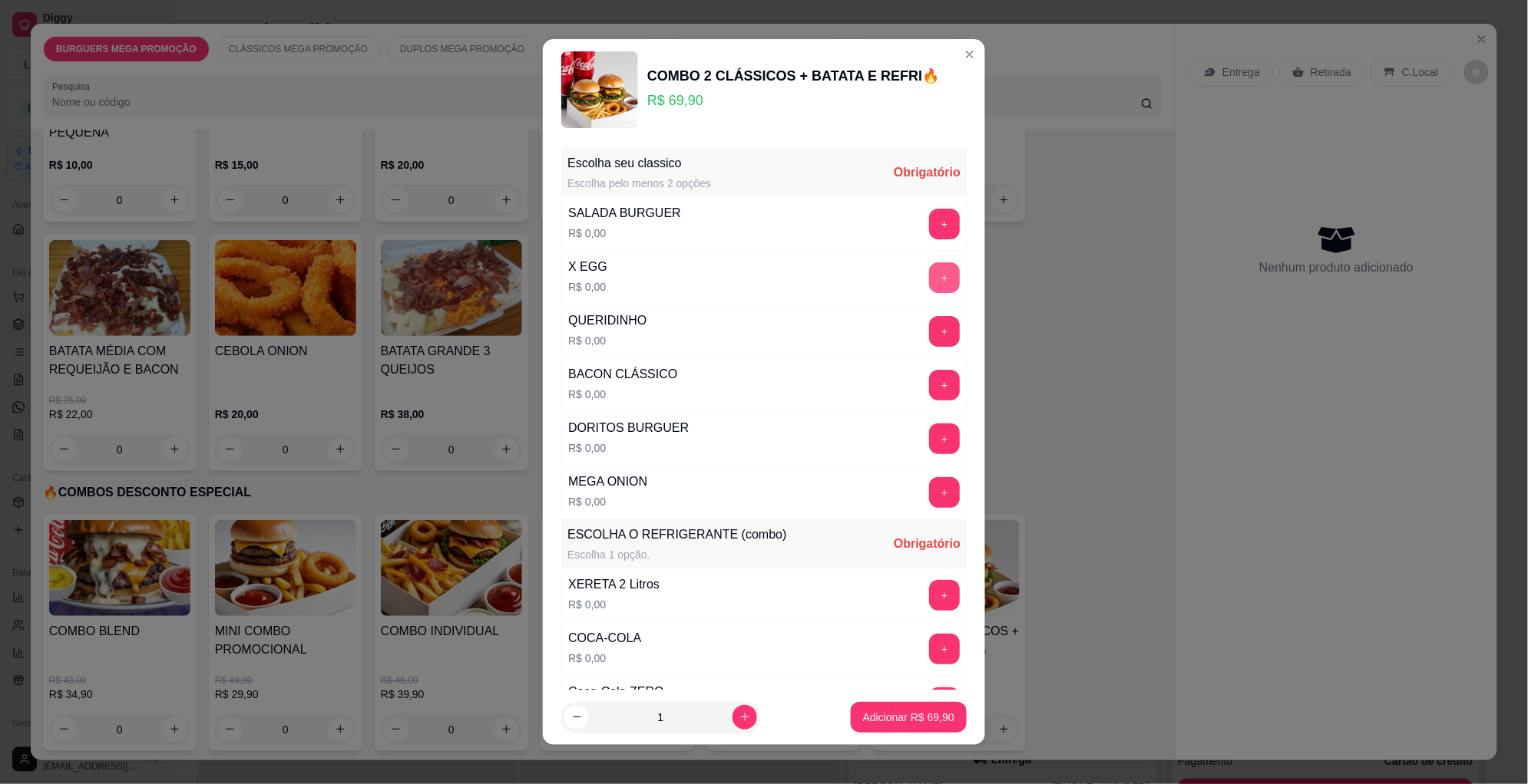
click at [929, 272] on button "+" at bounding box center [945, 278] width 31 height 31
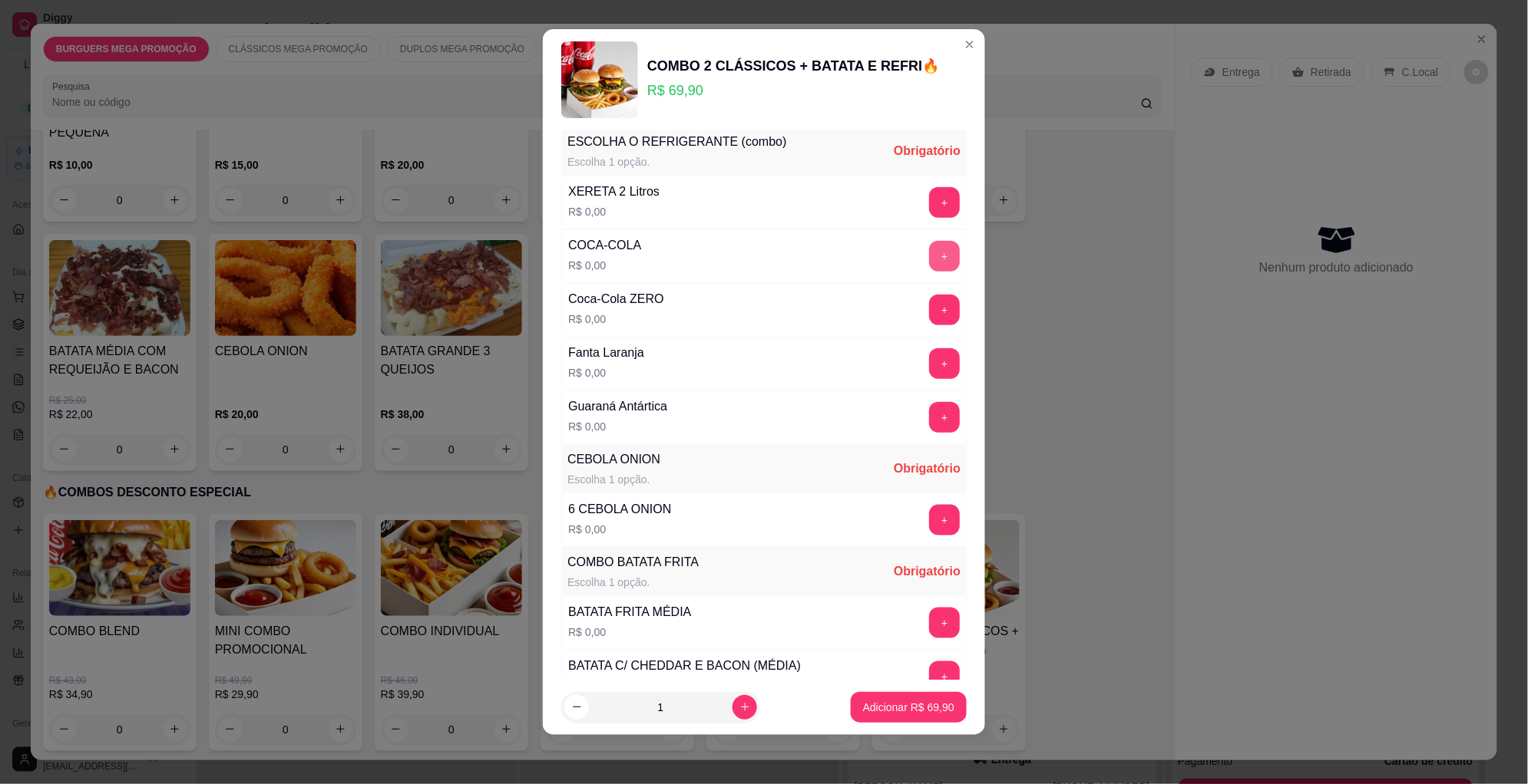
click at [929, 261] on button "+" at bounding box center [945, 256] width 31 height 31
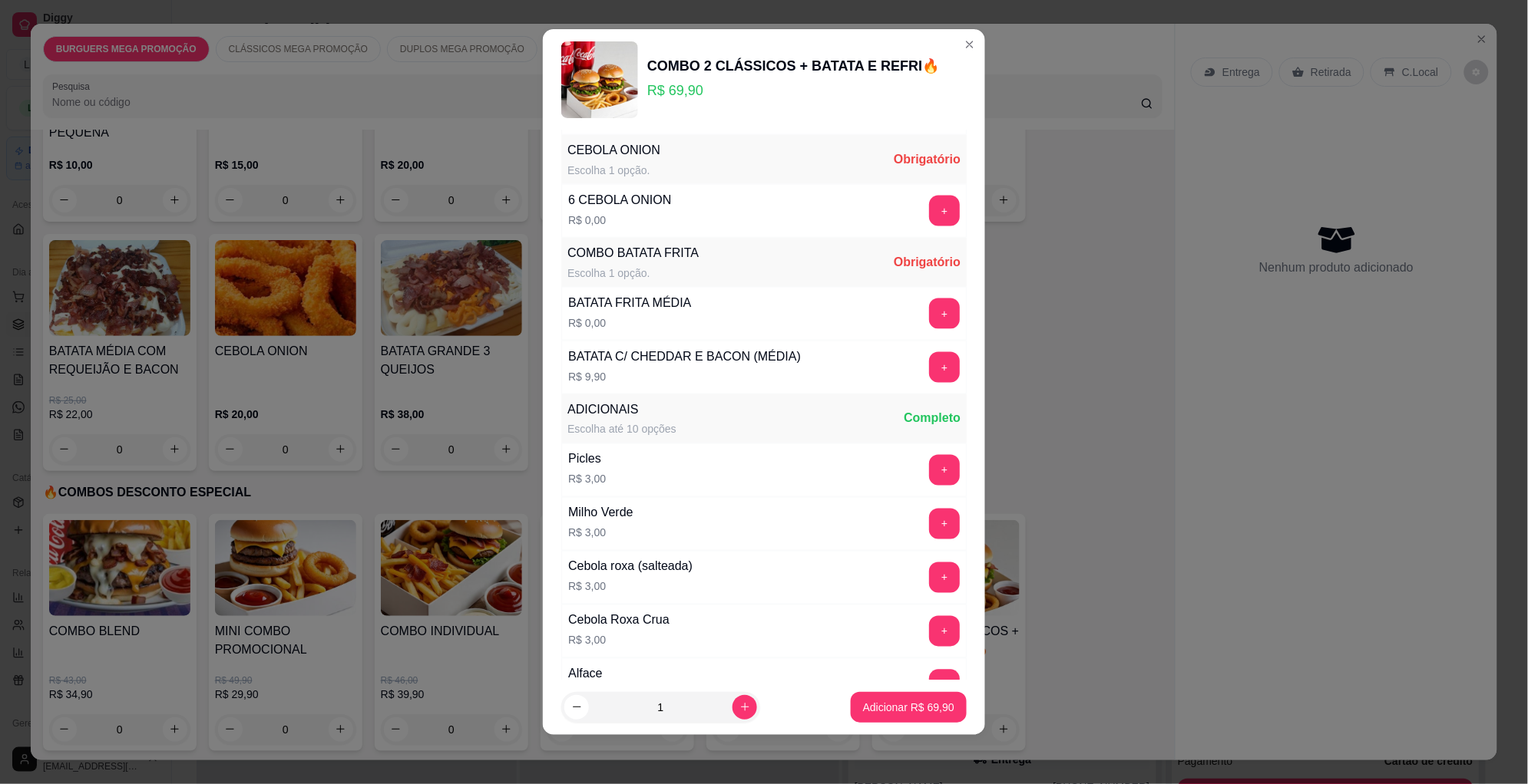
scroll to position [703, 0]
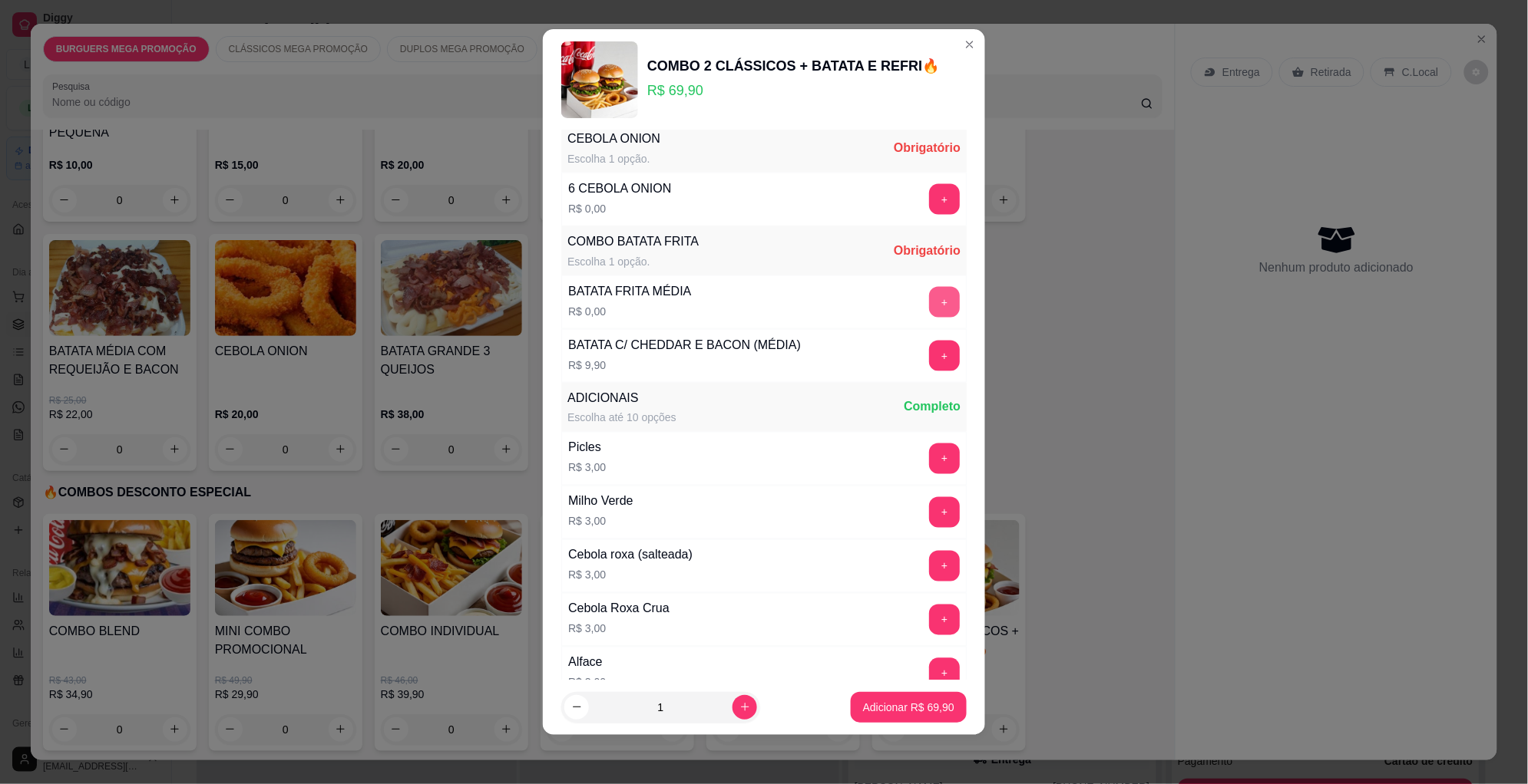
click at [929, 304] on button "+" at bounding box center [945, 303] width 31 height 31
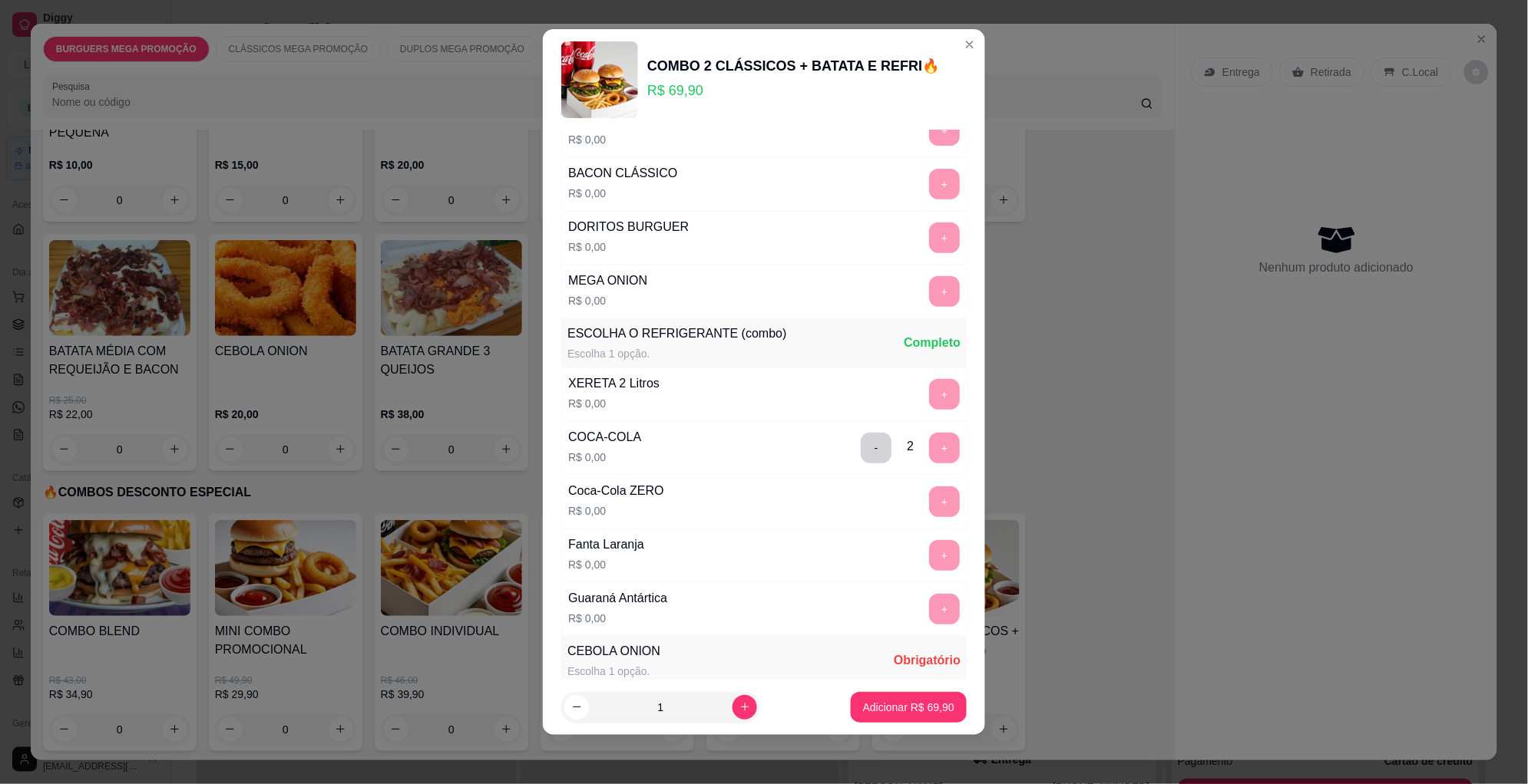
scroll to position [421, 0]
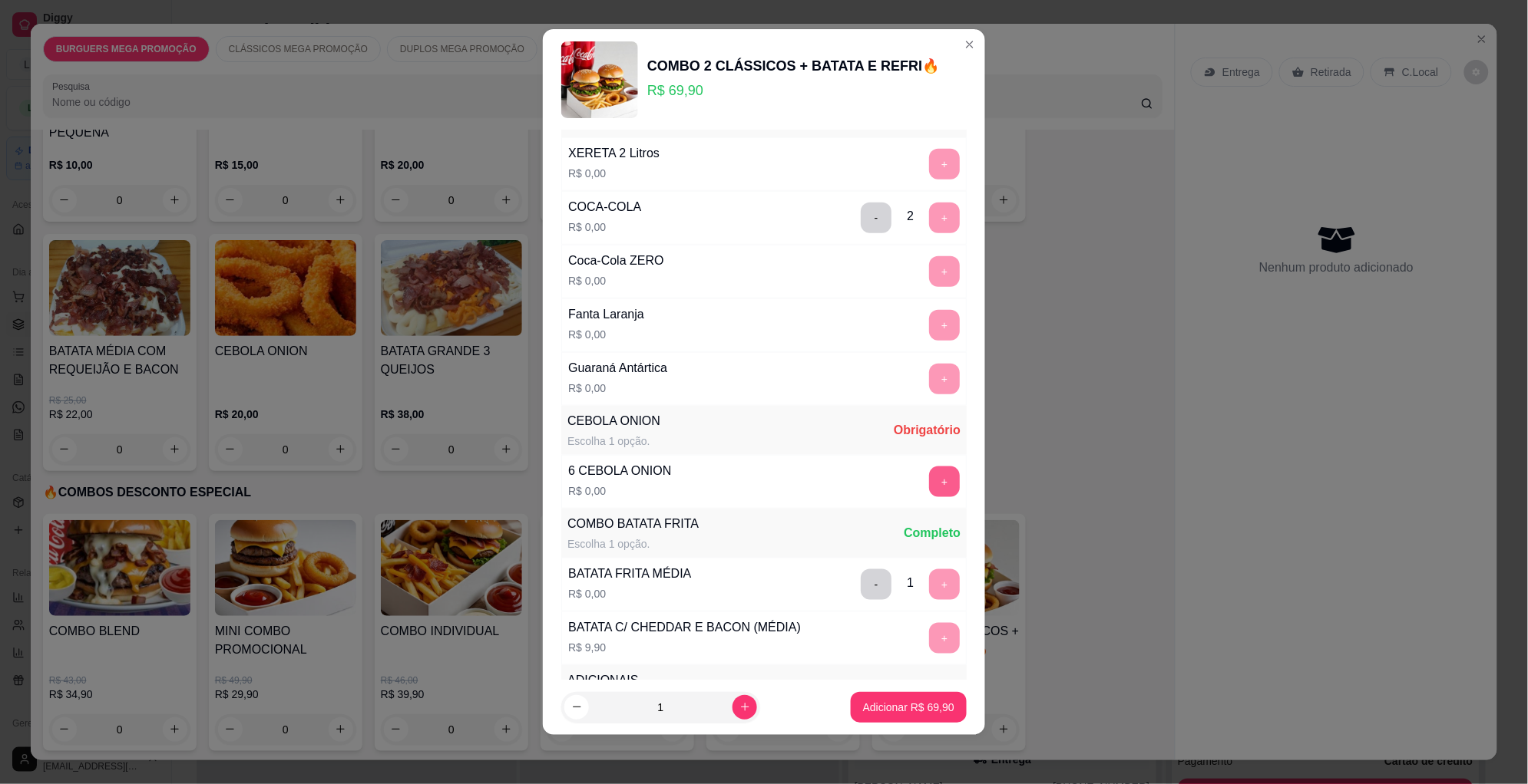
click at [929, 478] on button "+" at bounding box center [945, 482] width 31 height 31
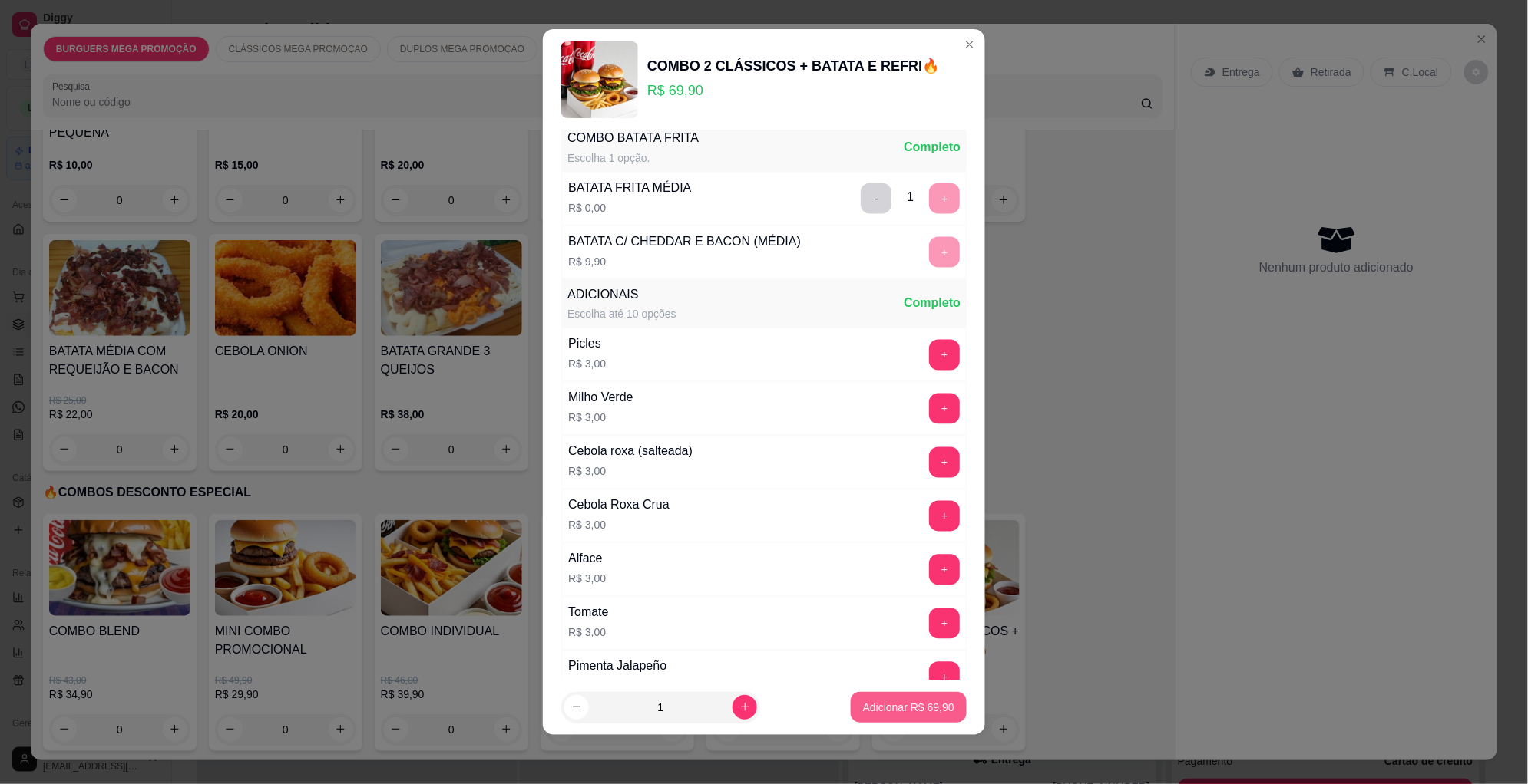
click at [868, 702] on p "Adicionar R$ 69,90" at bounding box center [909, 707] width 91 height 15
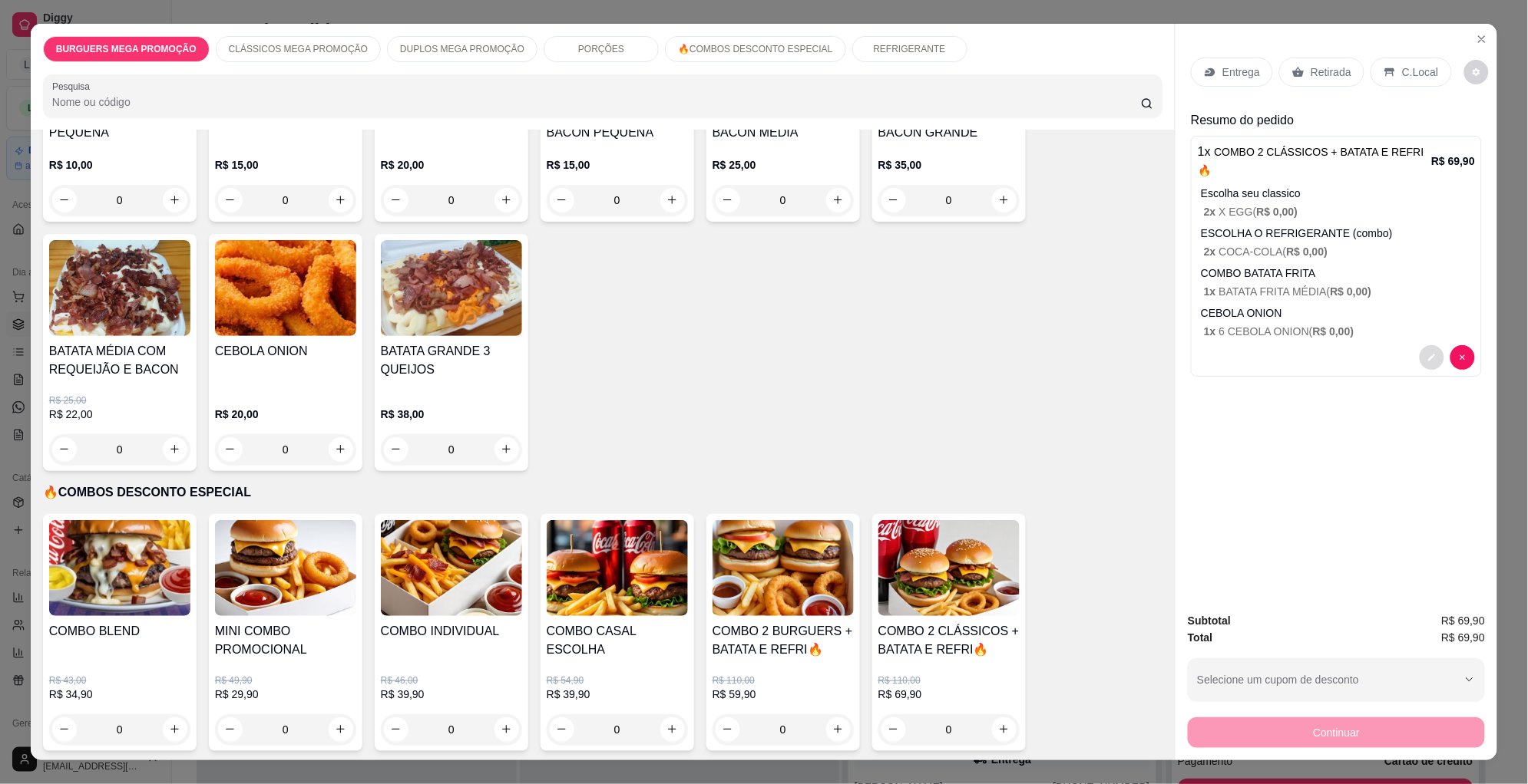
click at [1427, 353] on icon "decrease-product-quantity" at bounding box center [1431, 357] width 9 height 9
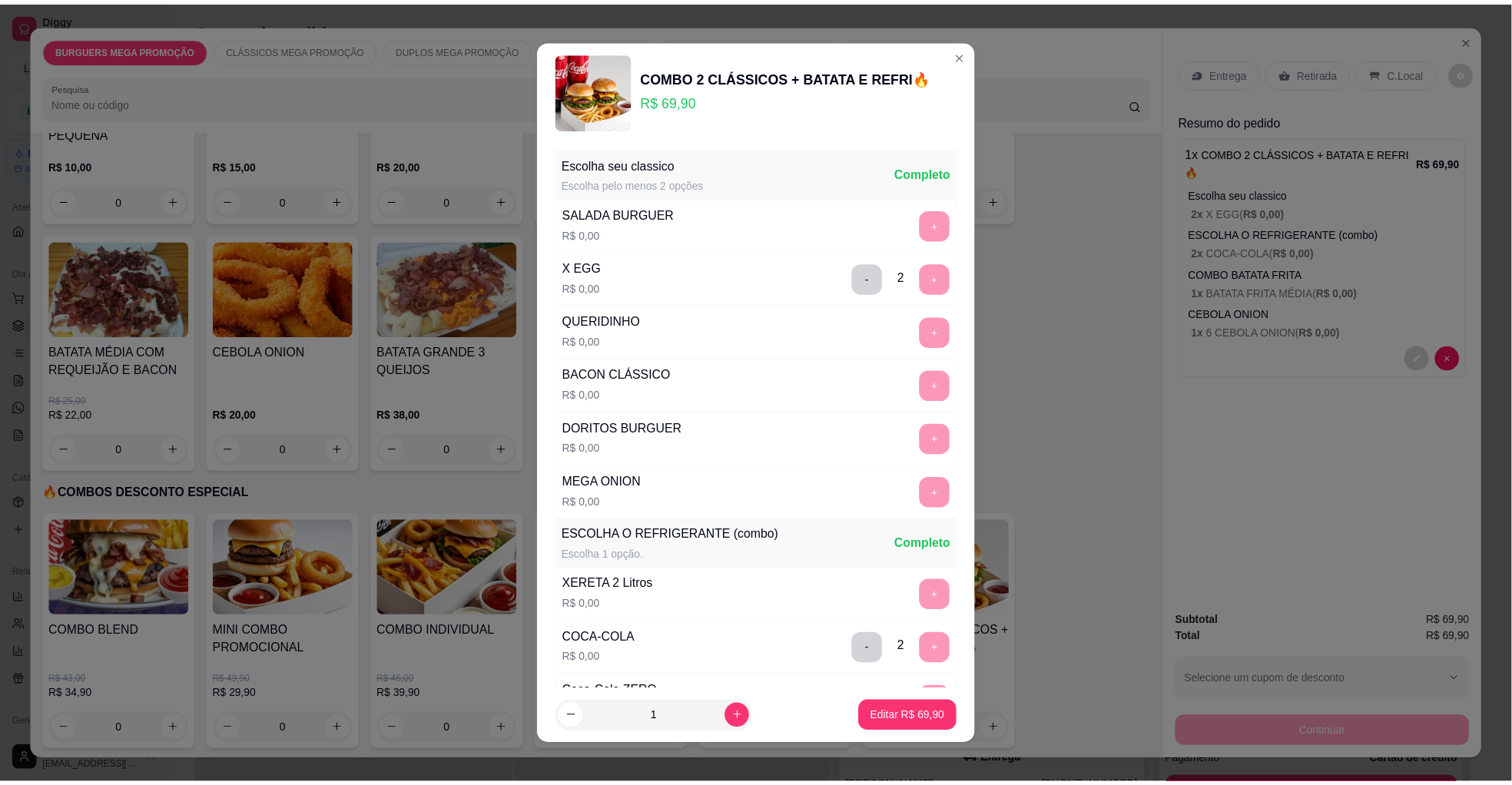
scroll to position [115, 0]
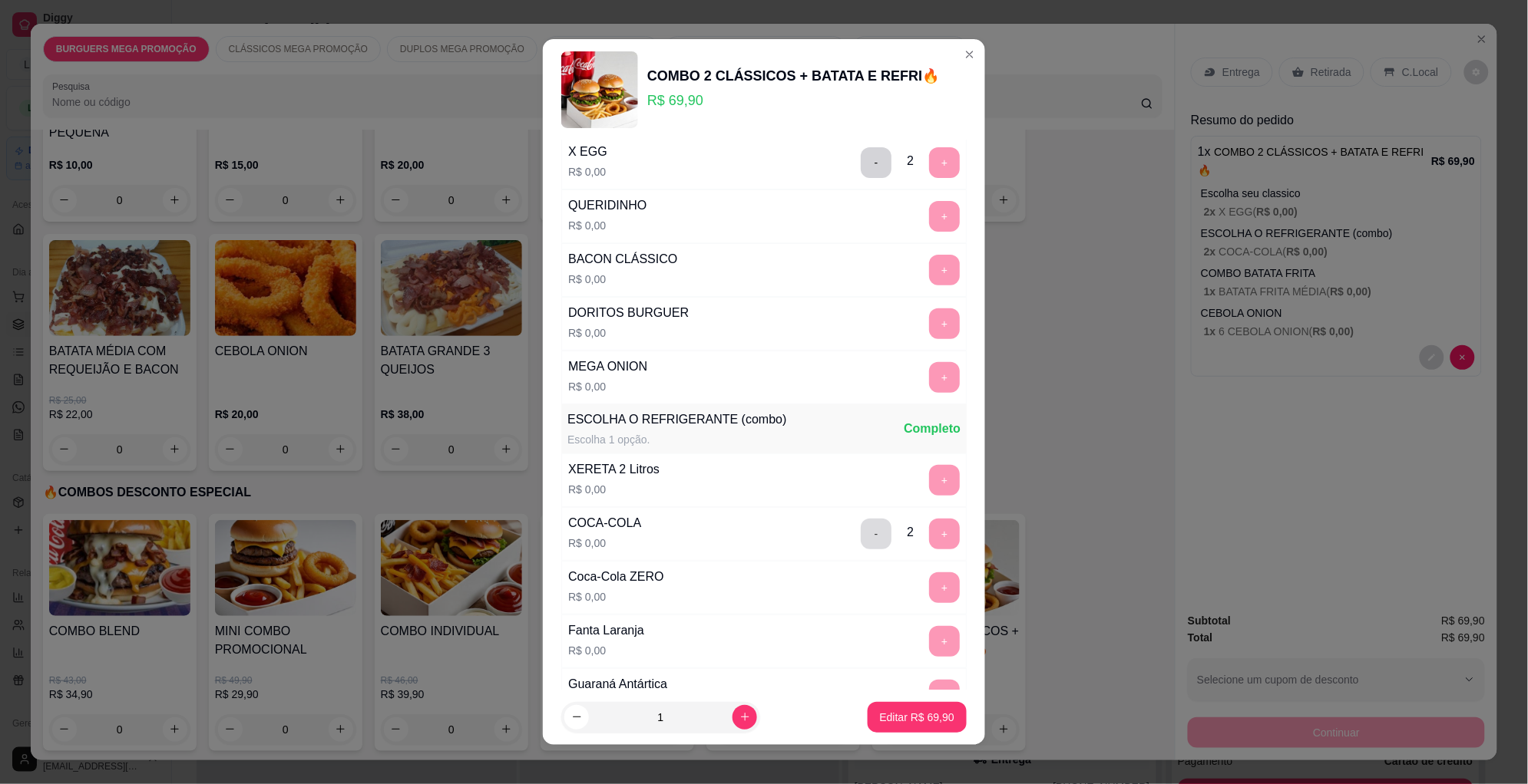
click at [861, 546] on button "-" at bounding box center [876, 534] width 31 height 31
click at [929, 588] on button "+" at bounding box center [945, 588] width 31 height 31
click at [930, 588] on button "+" at bounding box center [945, 588] width 30 height 30
click at [888, 710] on button "Editar R$ 69,90" at bounding box center [917, 717] width 99 height 31
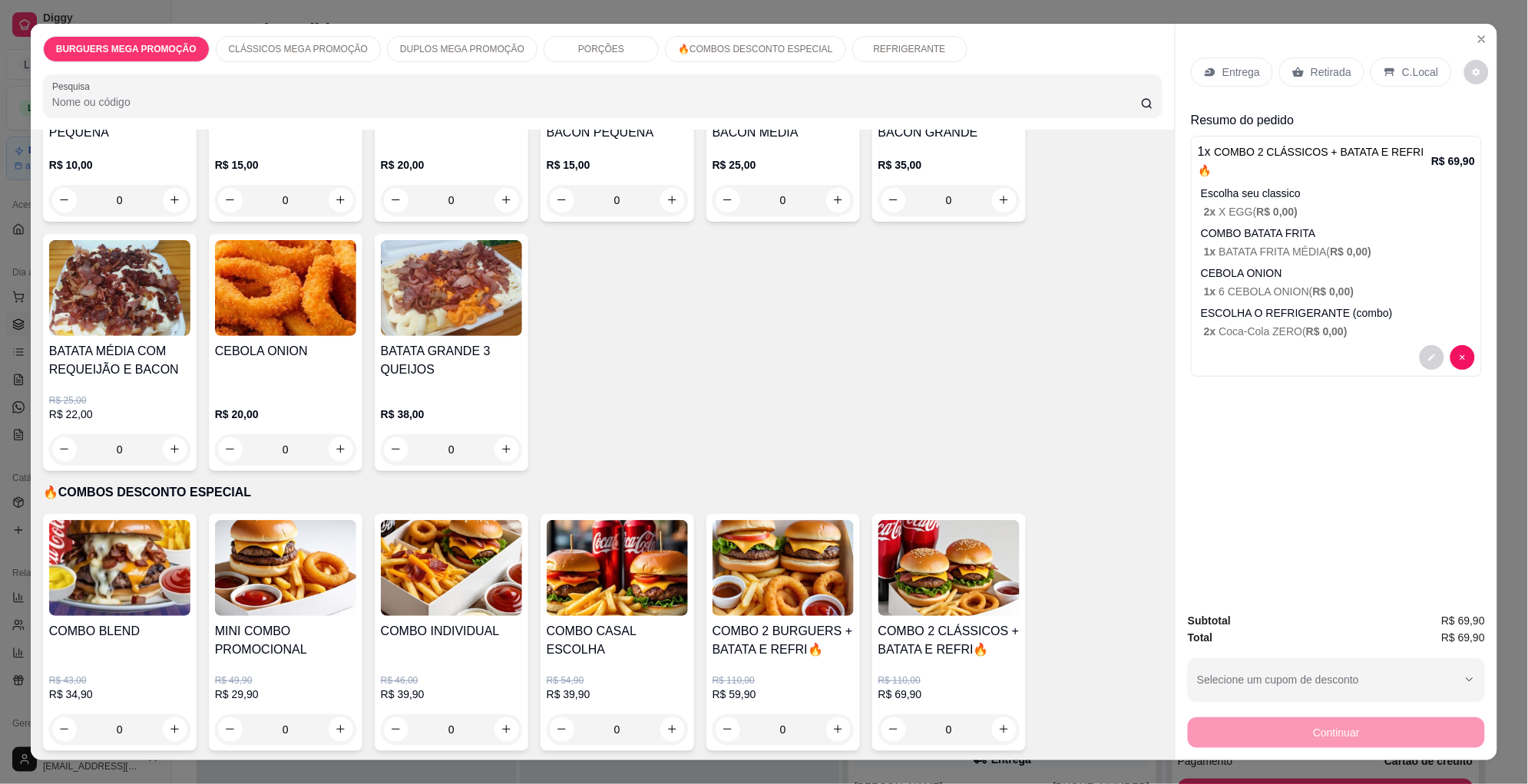
click at [1311, 74] on p "Retirada" at bounding box center [1331, 72] width 41 height 15
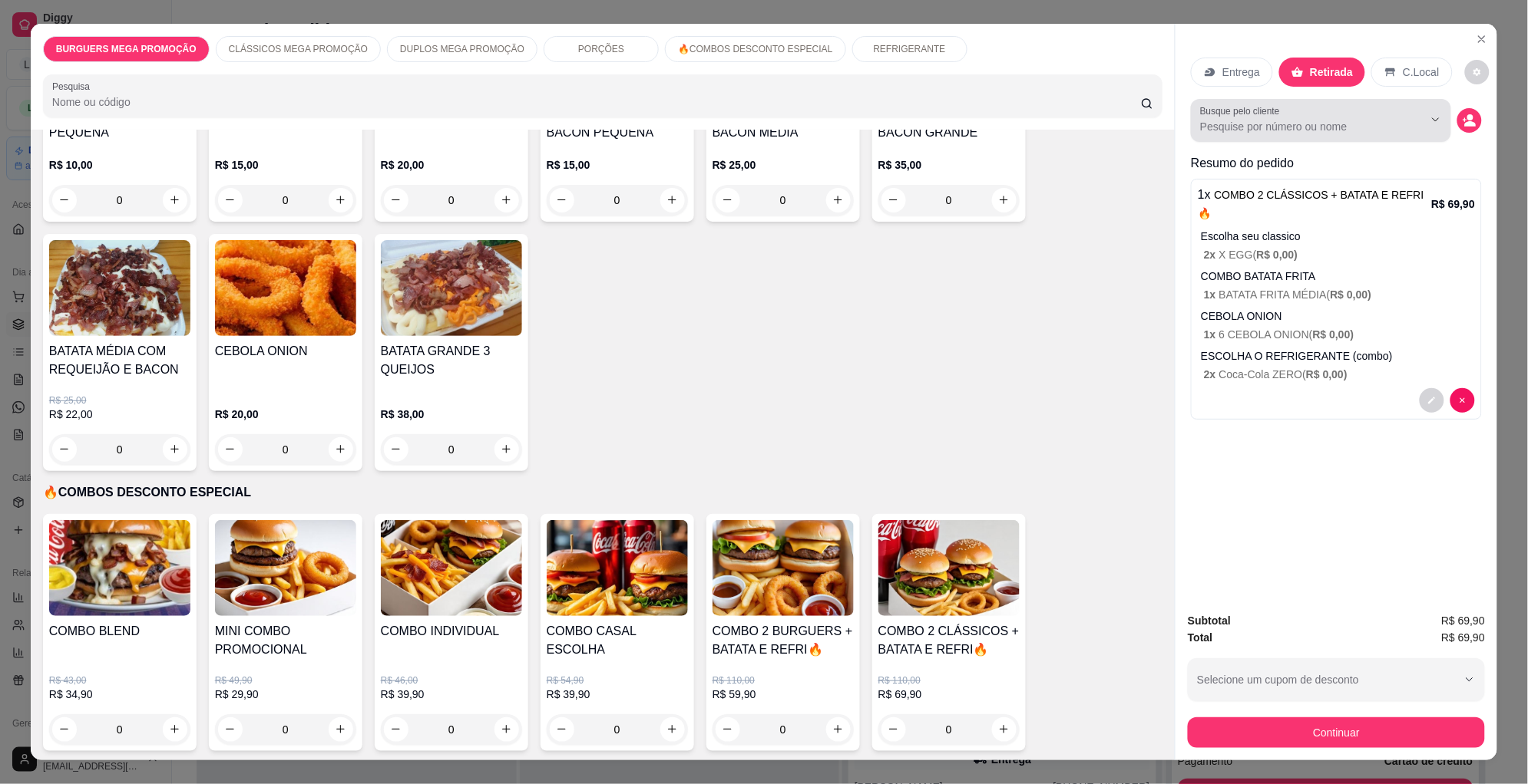
click at [1283, 134] on input "Busque pelo cliente" at bounding box center [1299, 126] width 199 height 15
type input "L"
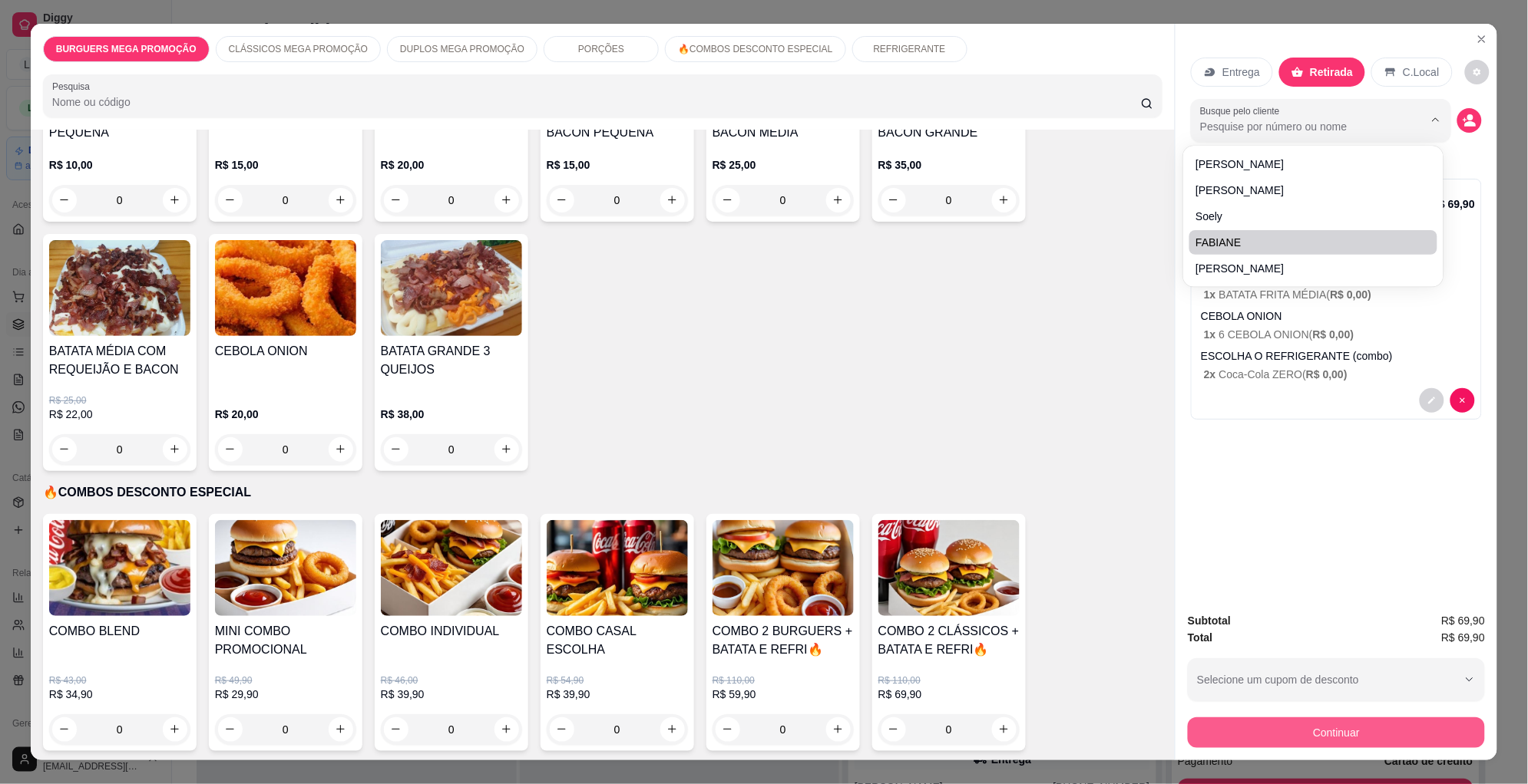
click at [1336, 742] on button "Continuar" at bounding box center [1336, 733] width 297 height 31
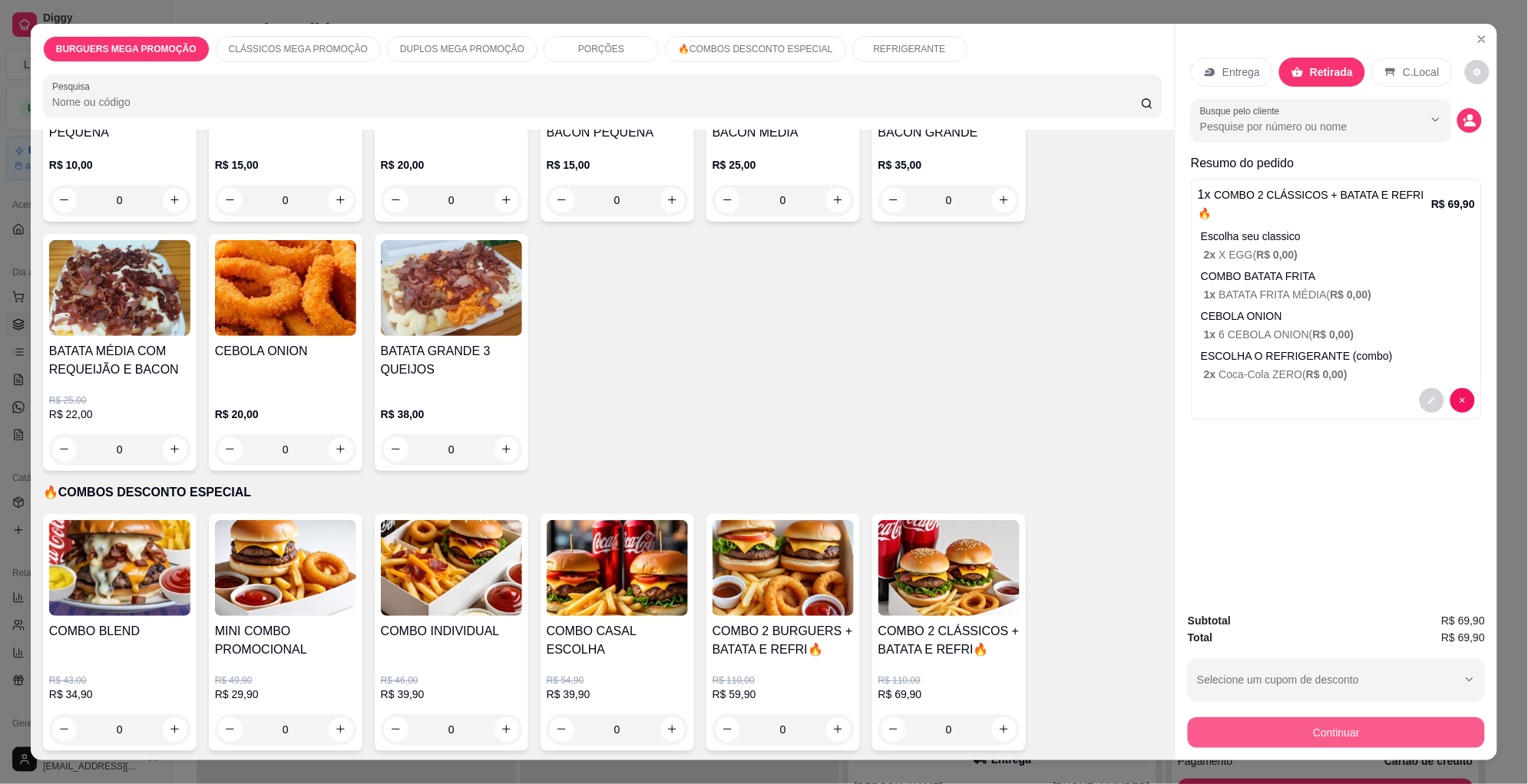
click at [1328, 732] on button "Continuar" at bounding box center [1336, 733] width 297 height 31
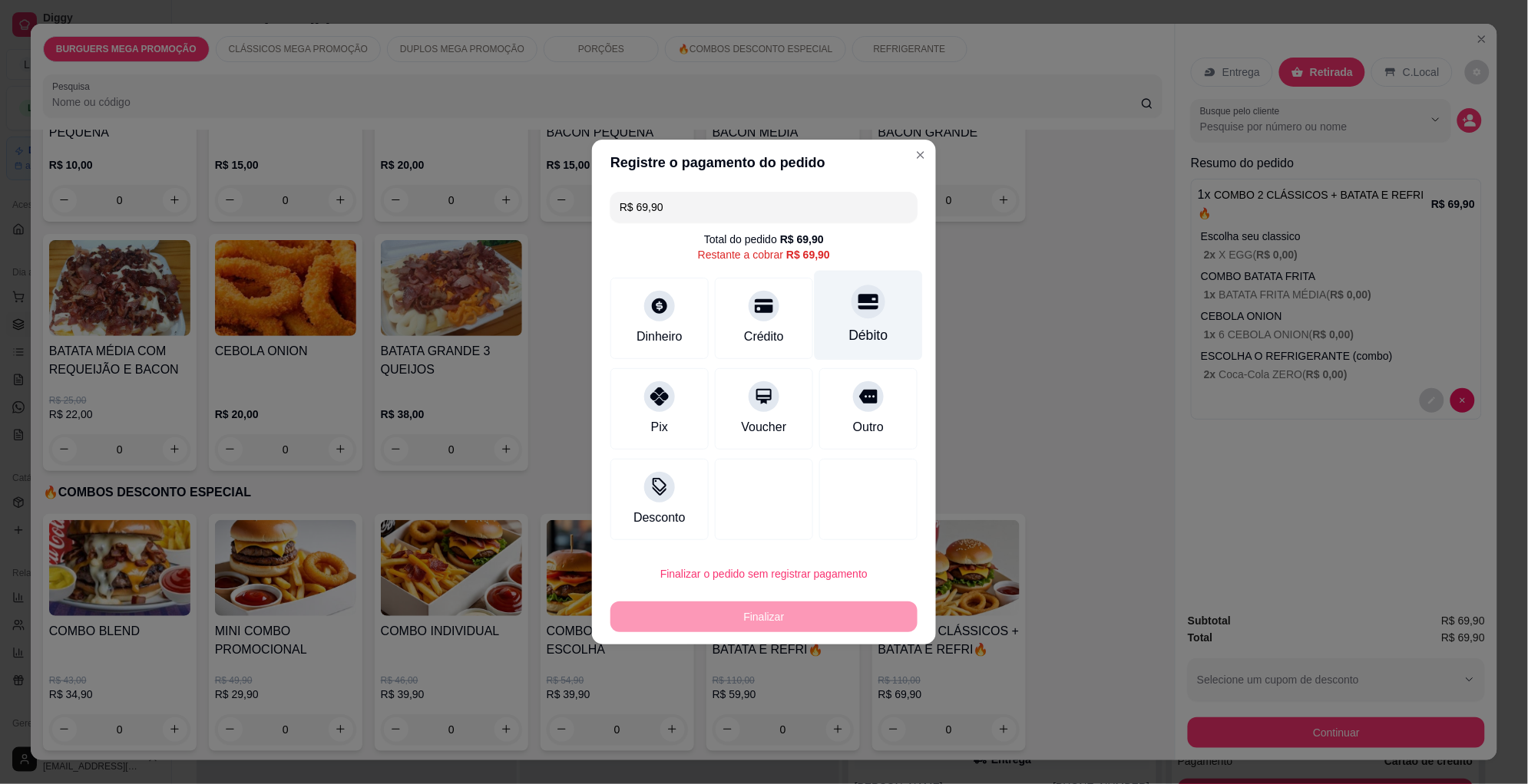
click at [857, 318] on div "Débito" at bounding box center [868, 316] width 108 height 90
type input "R$ 0,00"
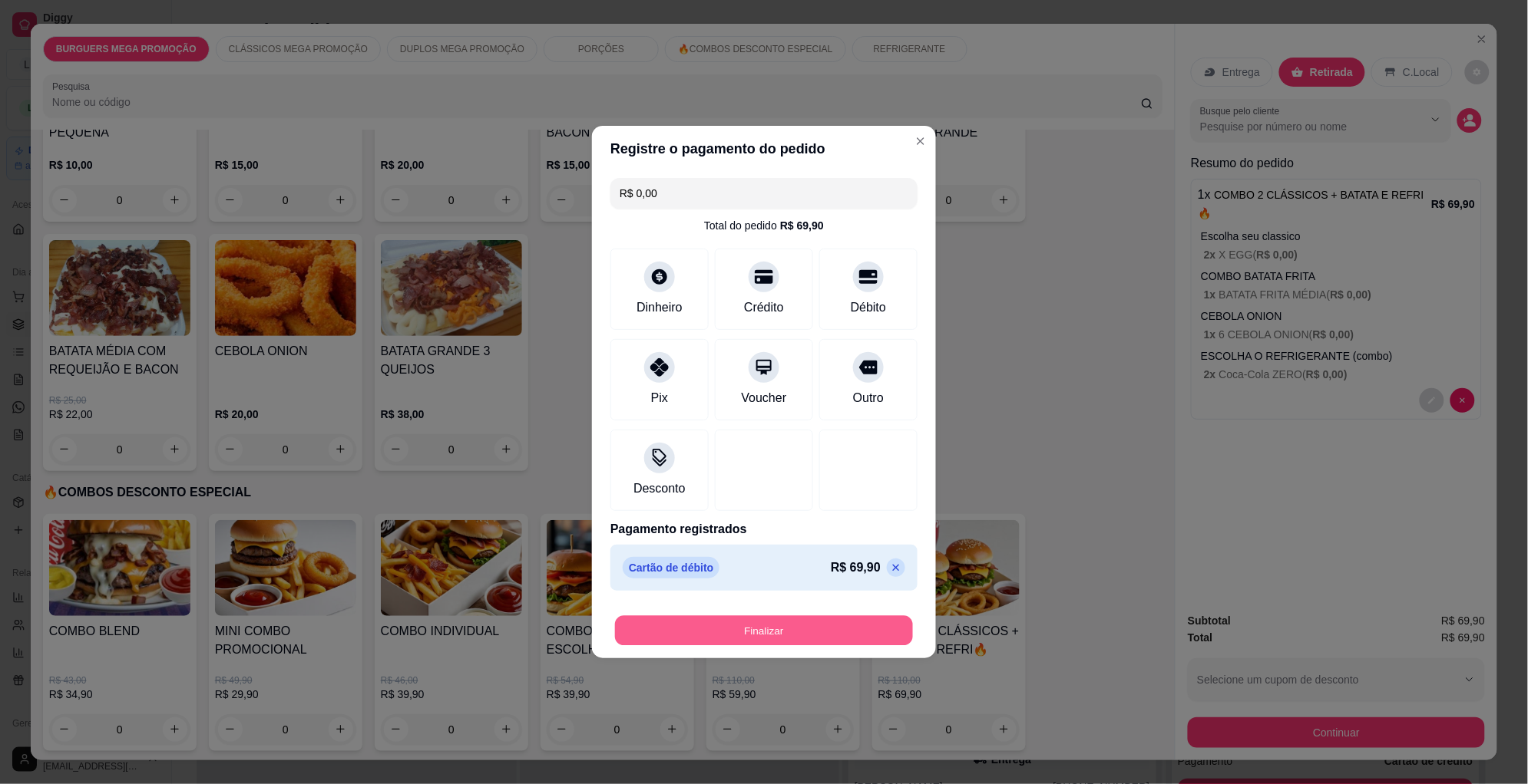
click at [775, 628] on button "Finalizar" at bounding box center [764, 631] width 298 height 30
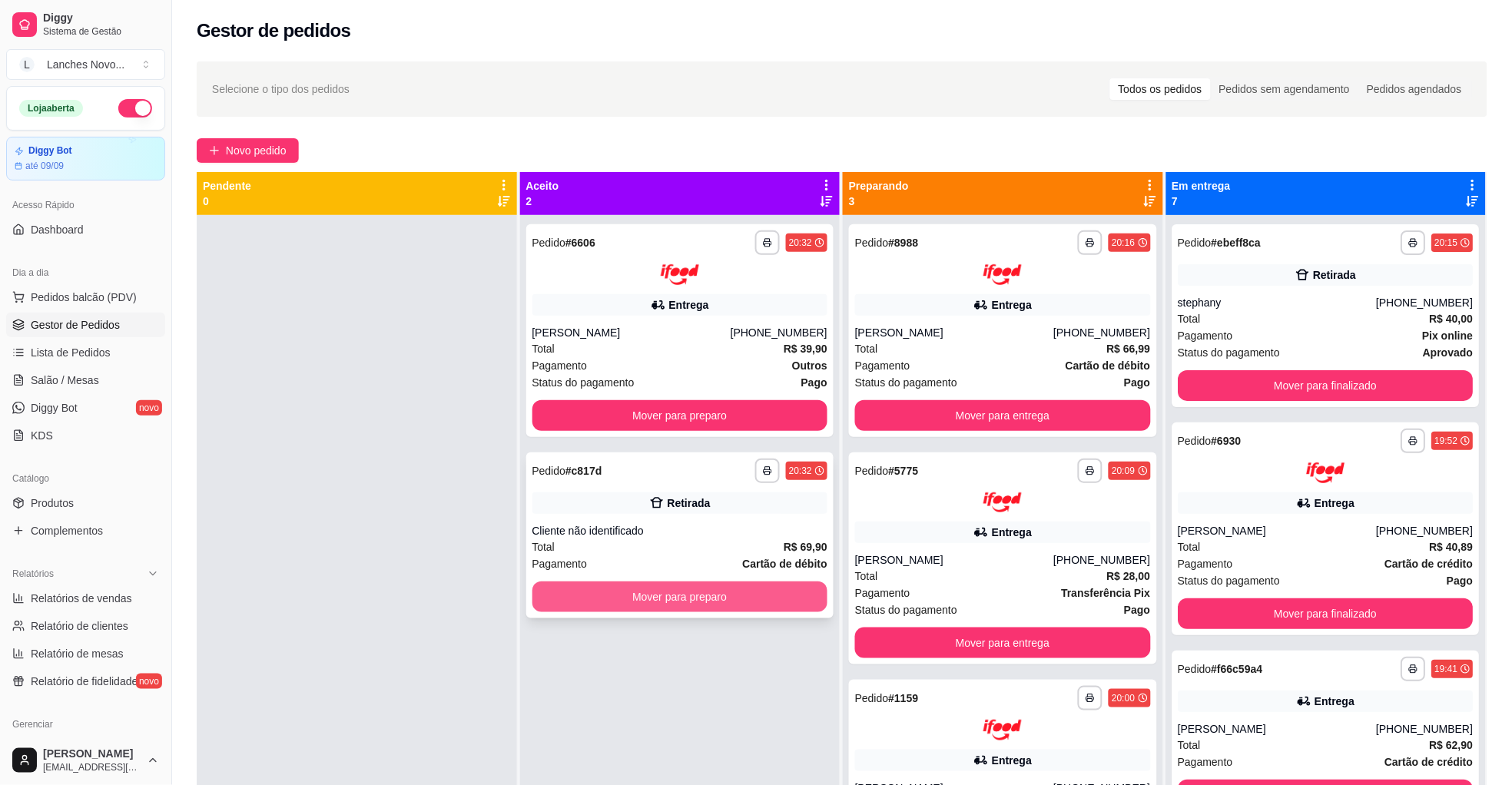
click at [741, 599] on button "Mover para preparo" at bounding box center [680, 598] width 296 height 31
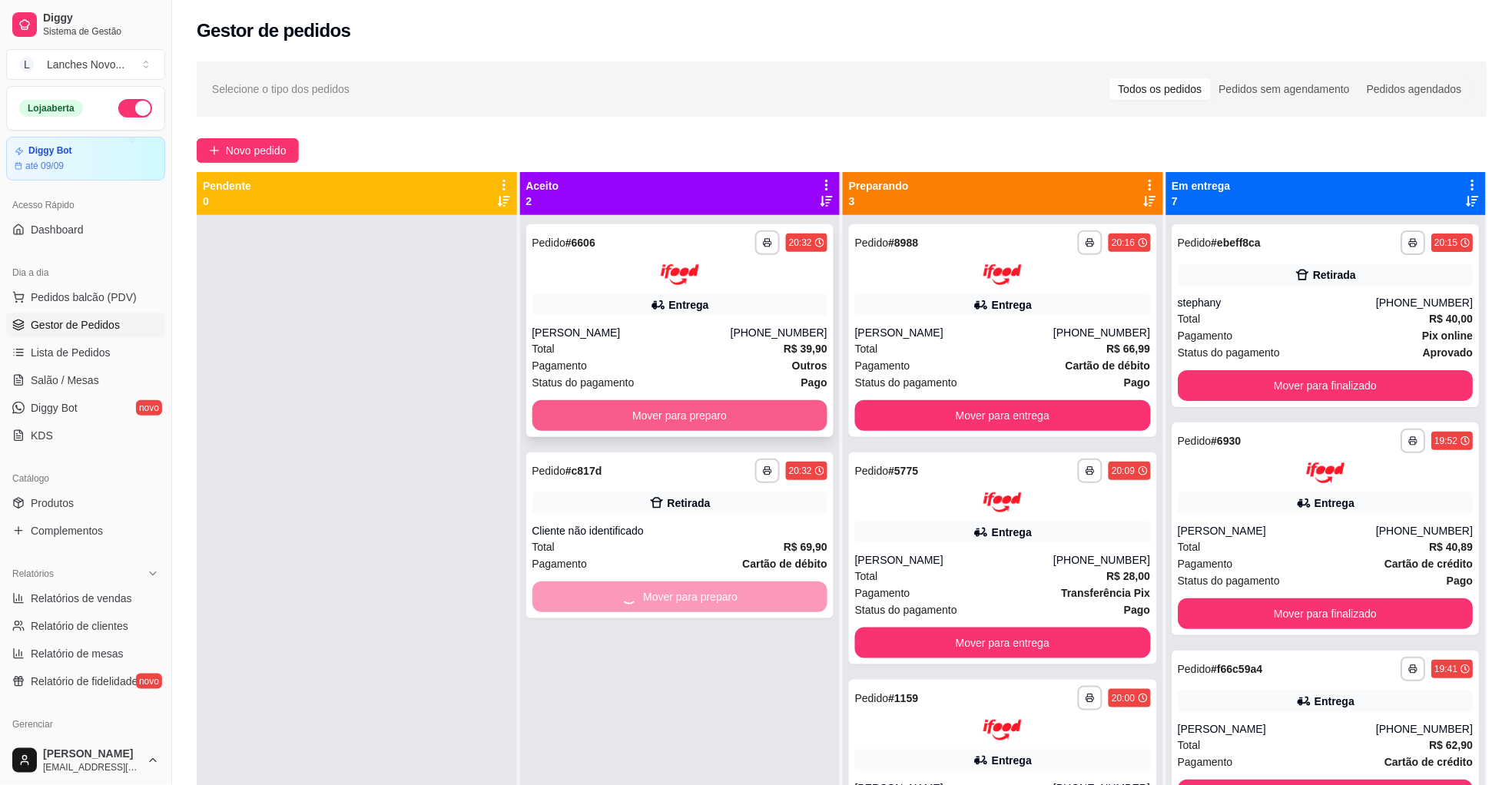
click at [712, 420] on button "Mover para preparo" at bounding box center [680, 416] width 296 height 31
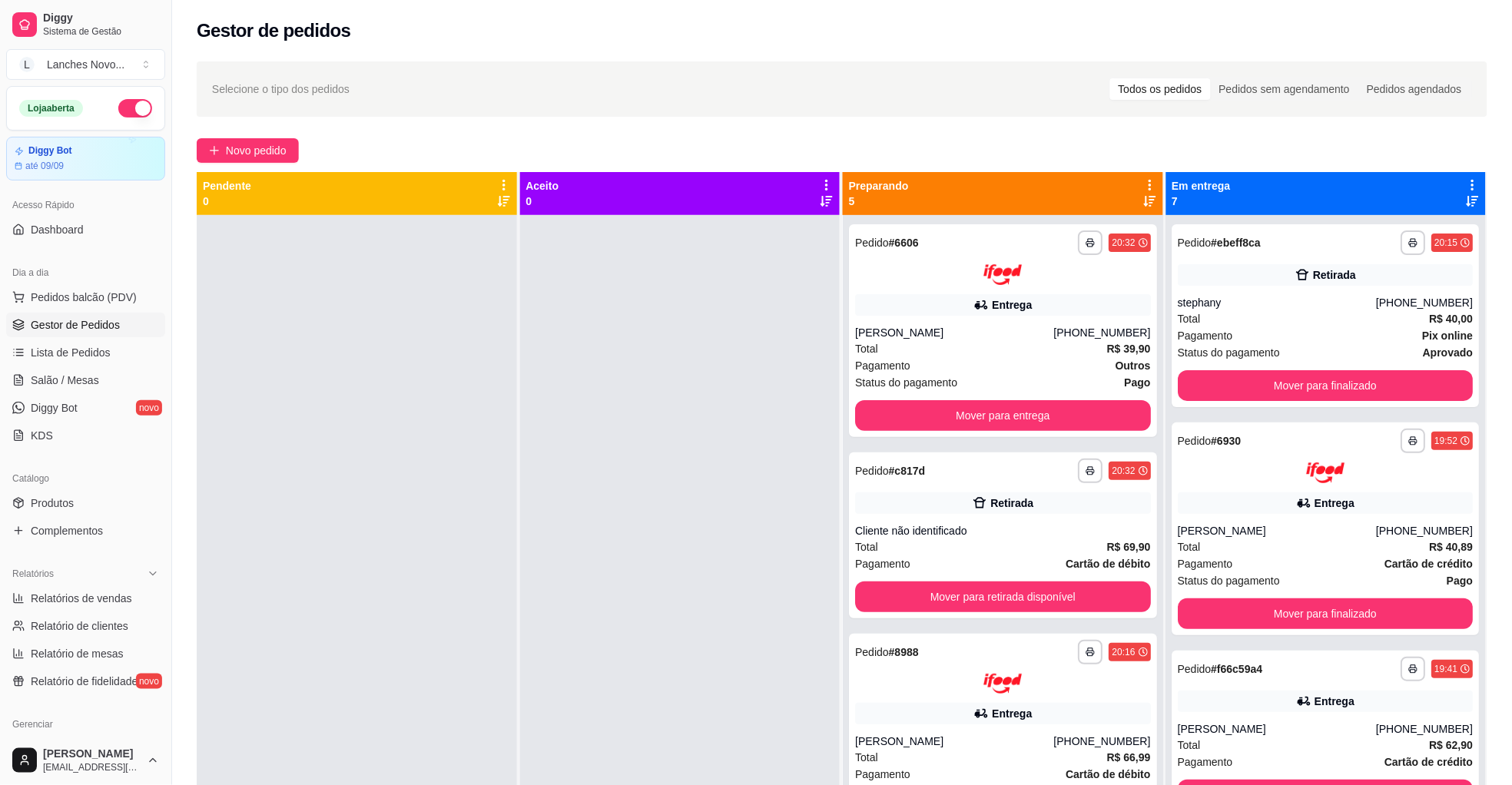
click at [574, 601] on div at bounding box center [680, 607] width 320 height 785
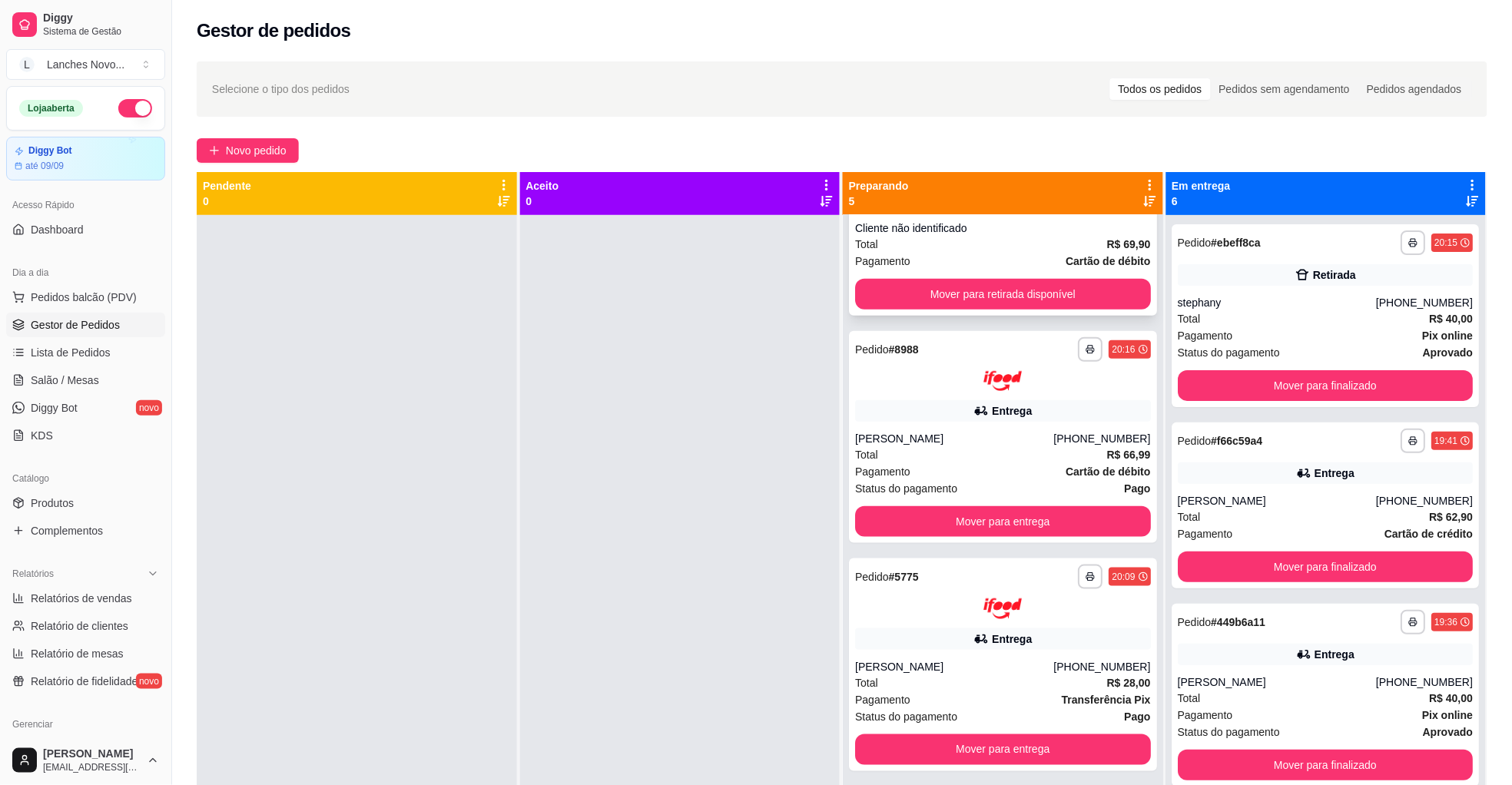
scroll to position [322, 0]
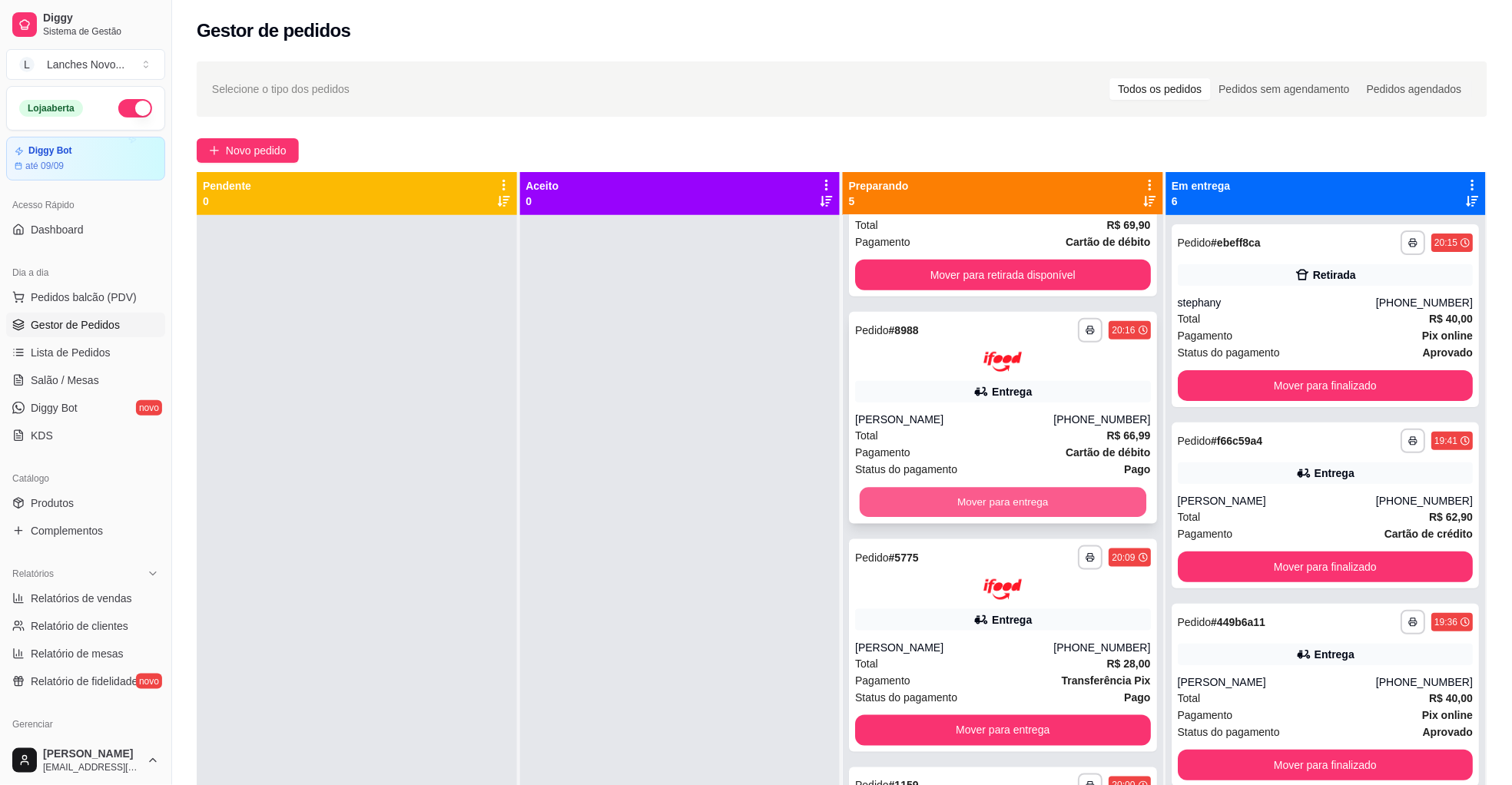
click at [1002, 501] on button "Mover para entrega" at bounding box center [1003, 503] width 287 height 30
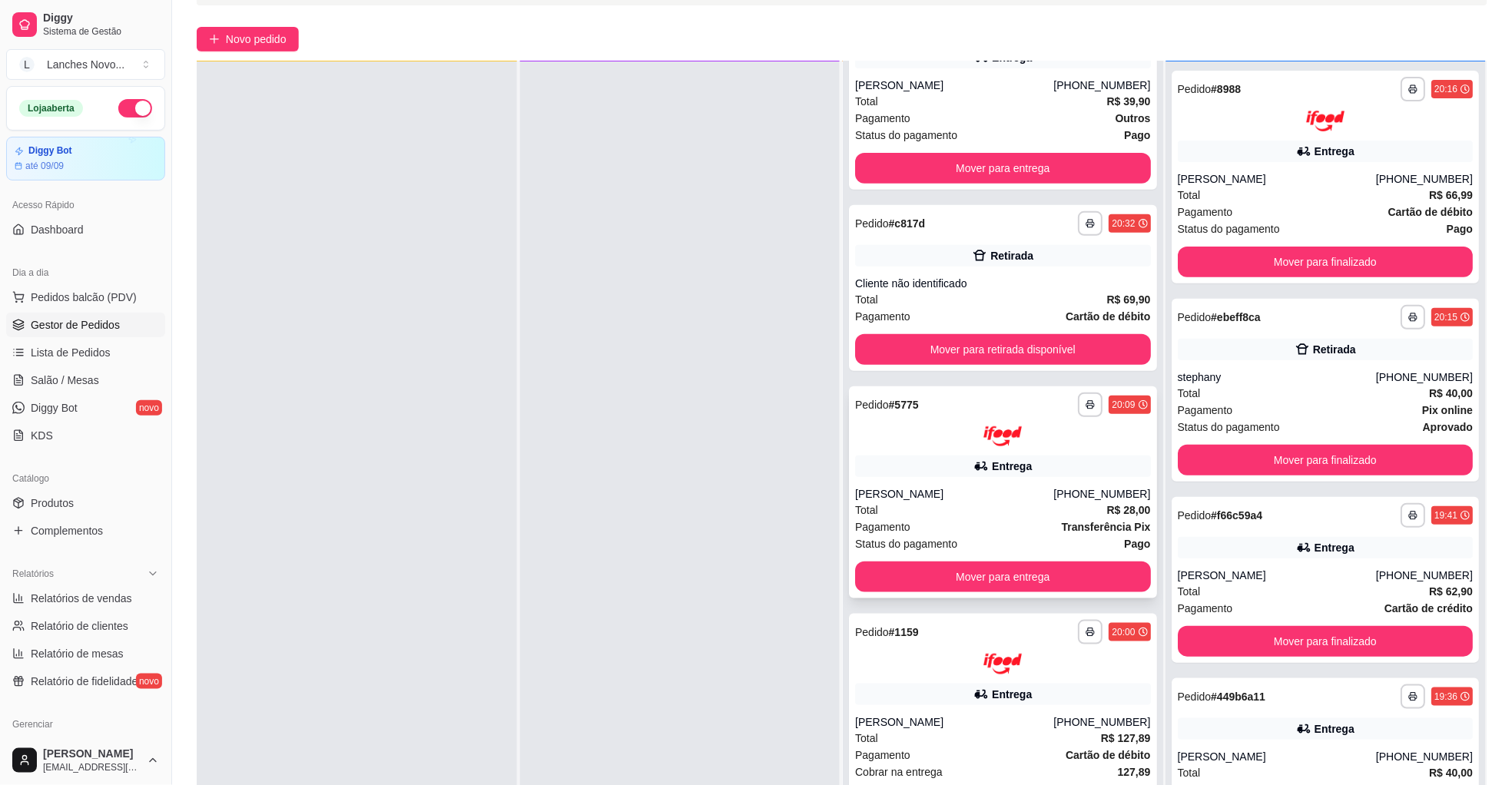
scroll to position [115, 0]
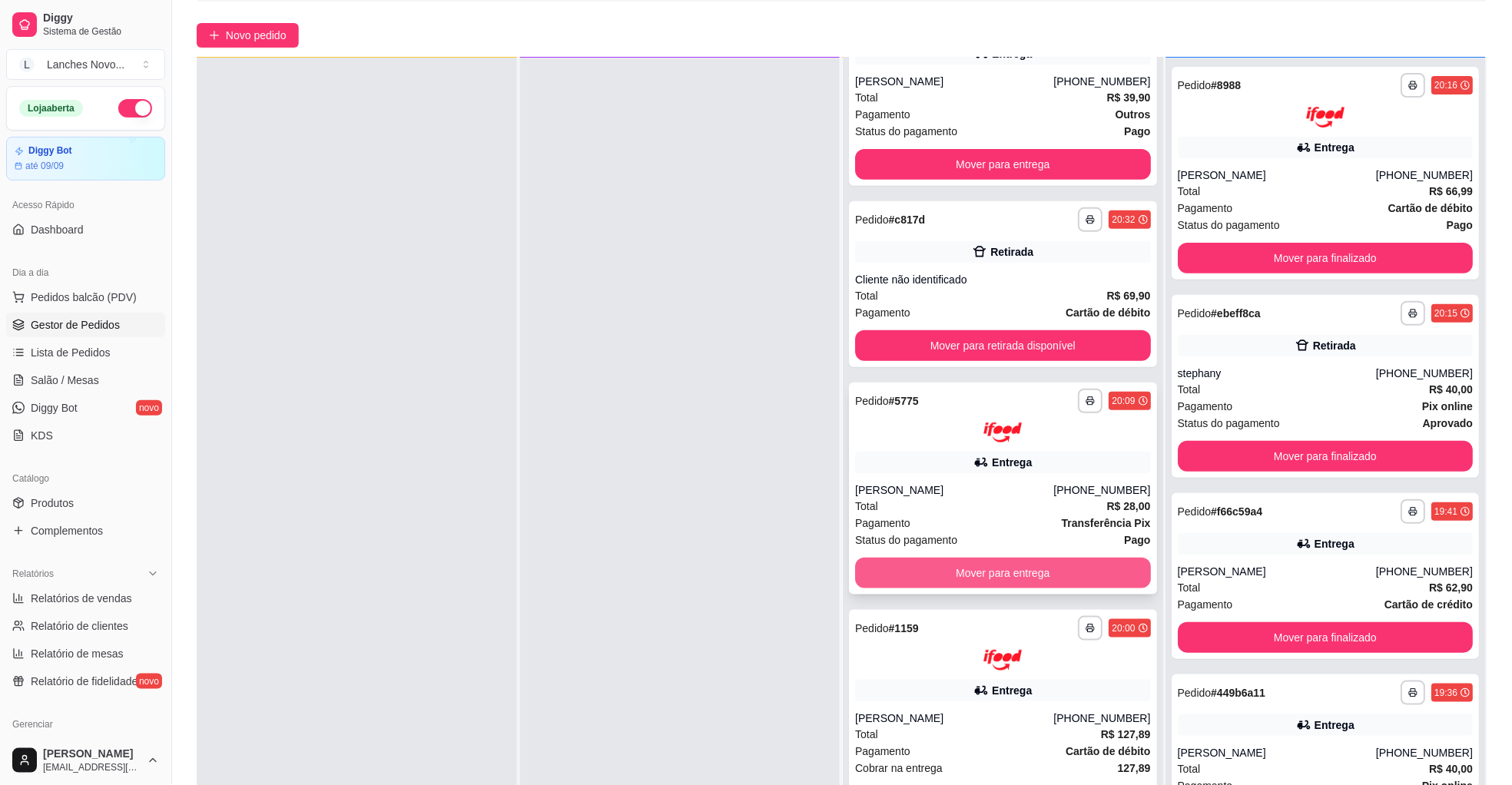
click at [991, 569] on button "Mover para entrega" at bounding box center [1003, 573] width 296 height 31
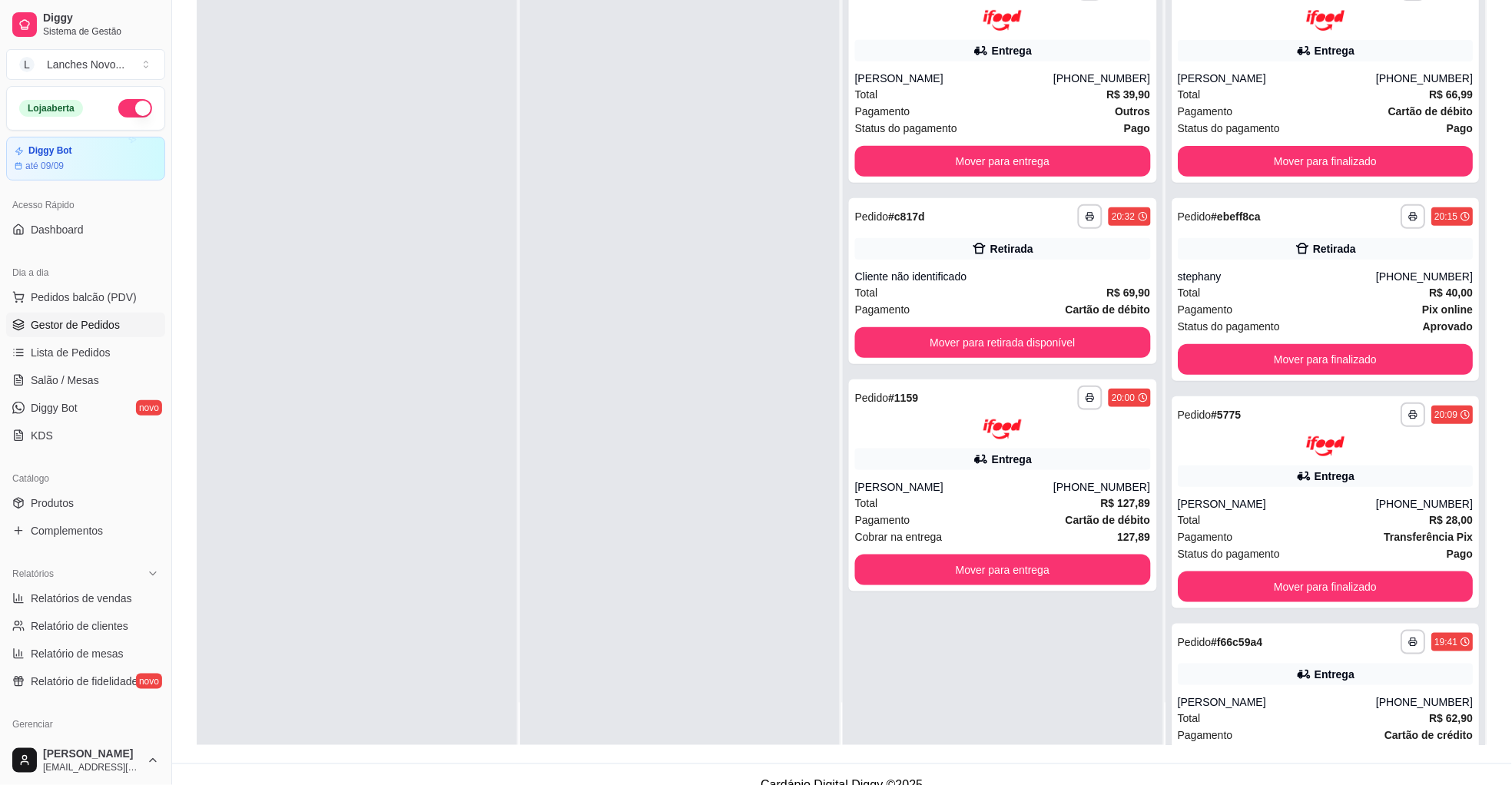
scroll to position [231, 0]
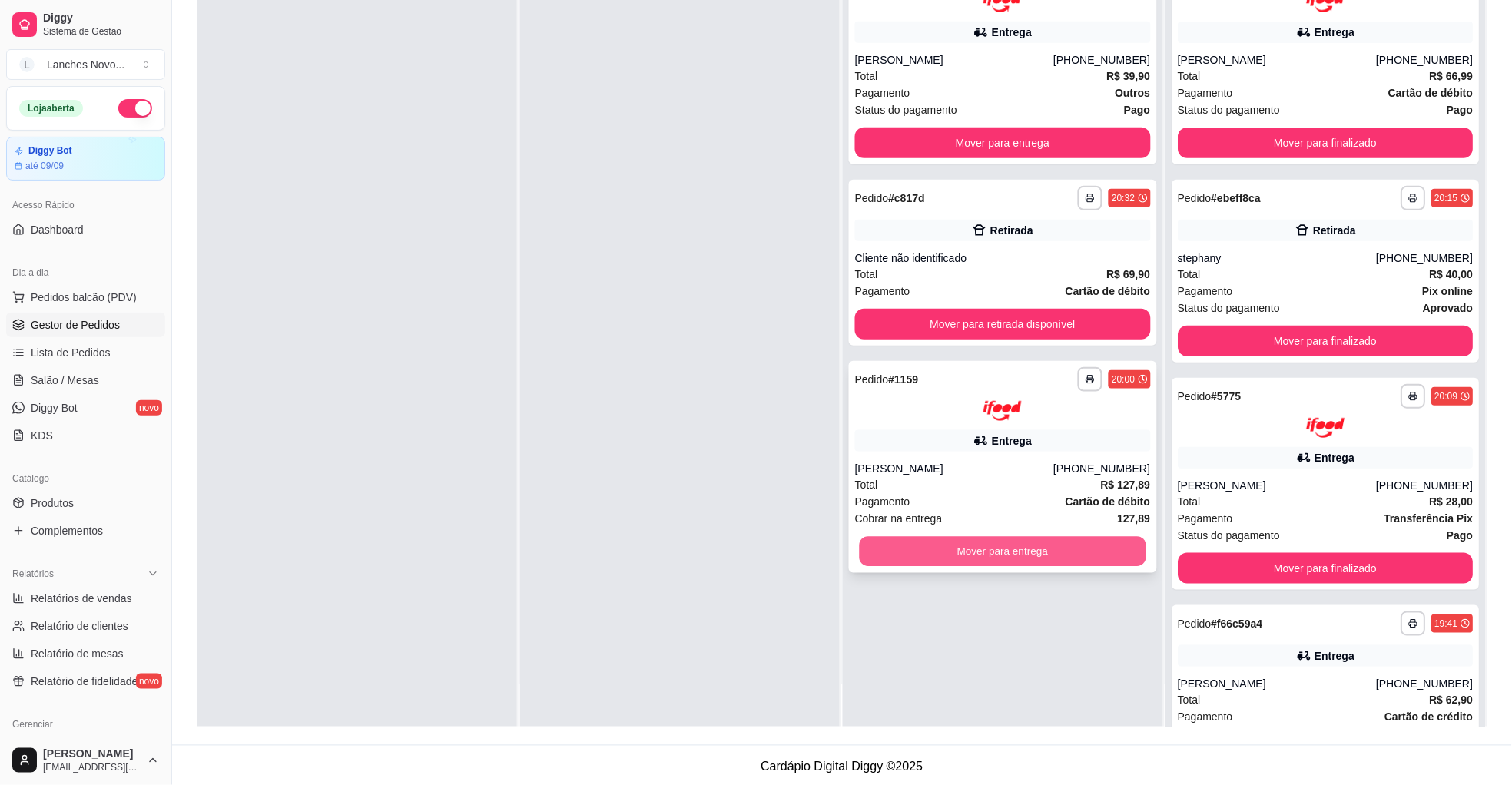
click at [952, 538] on button "Mover para entrega" at bounding box center [1003, 552] width 287 height 30
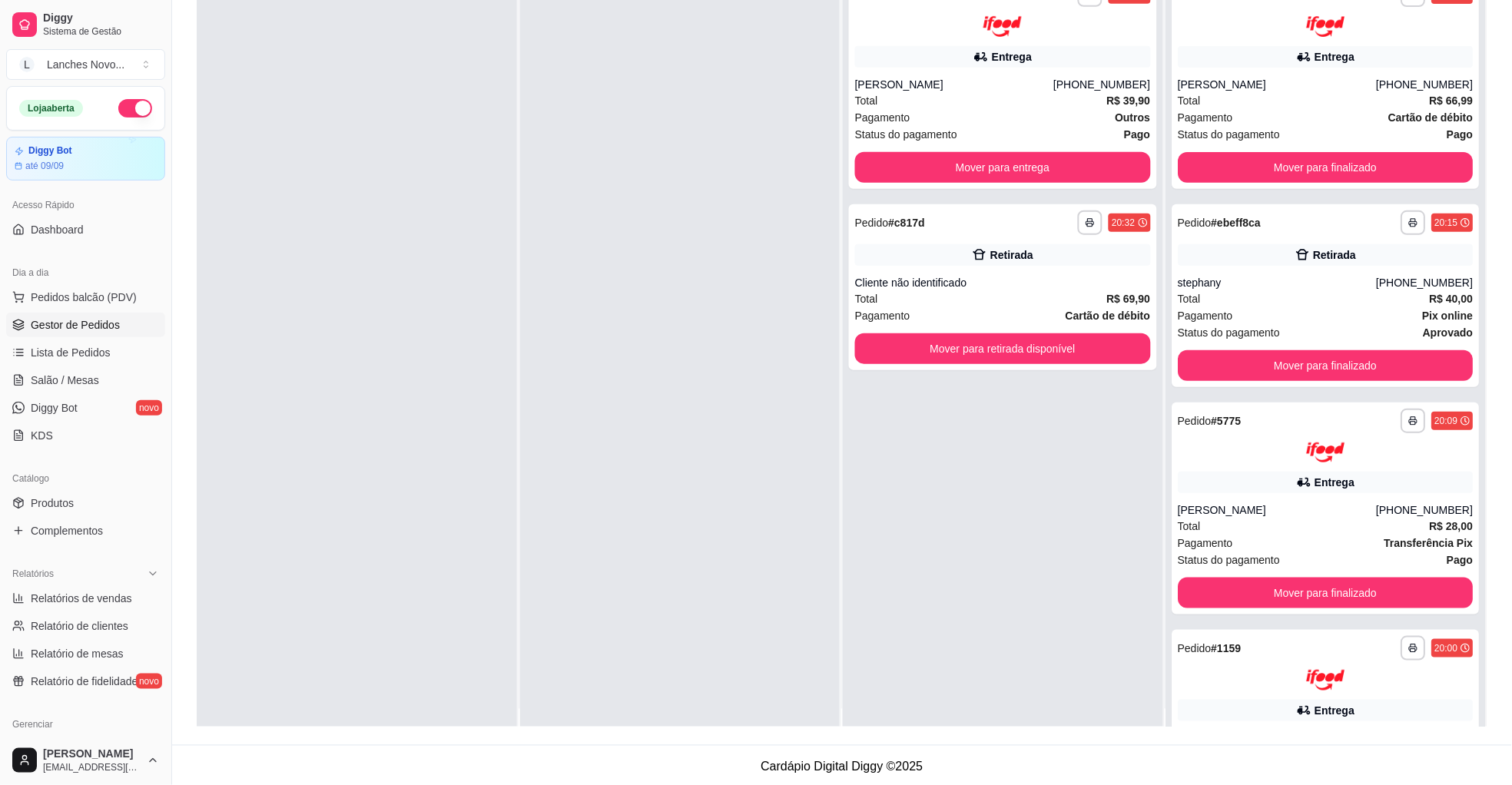
scroll to position [0, 0]
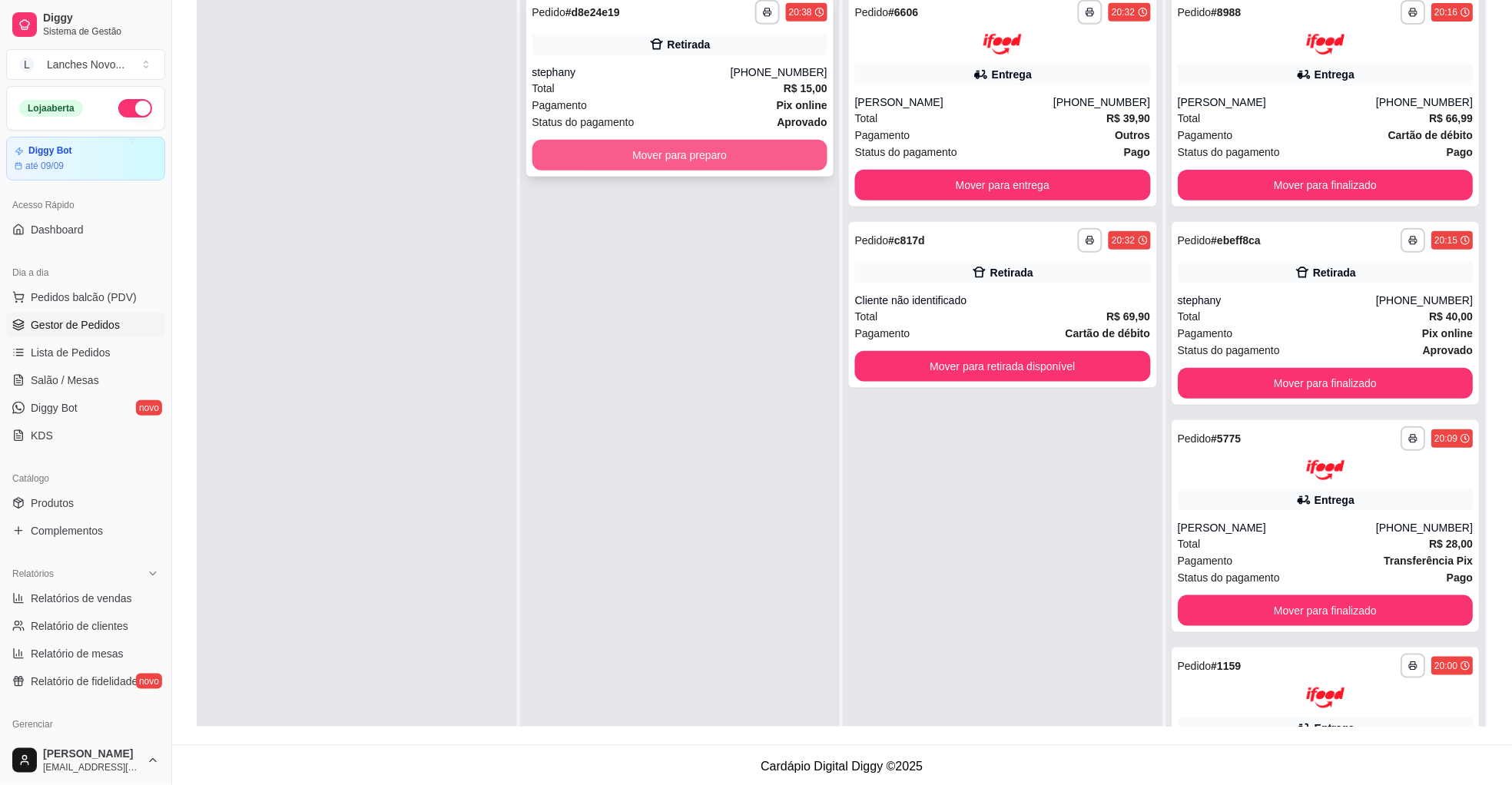
click at [699, 160] on button "Mover para preparo" at bounding box center [680, 156] width 296 height 31
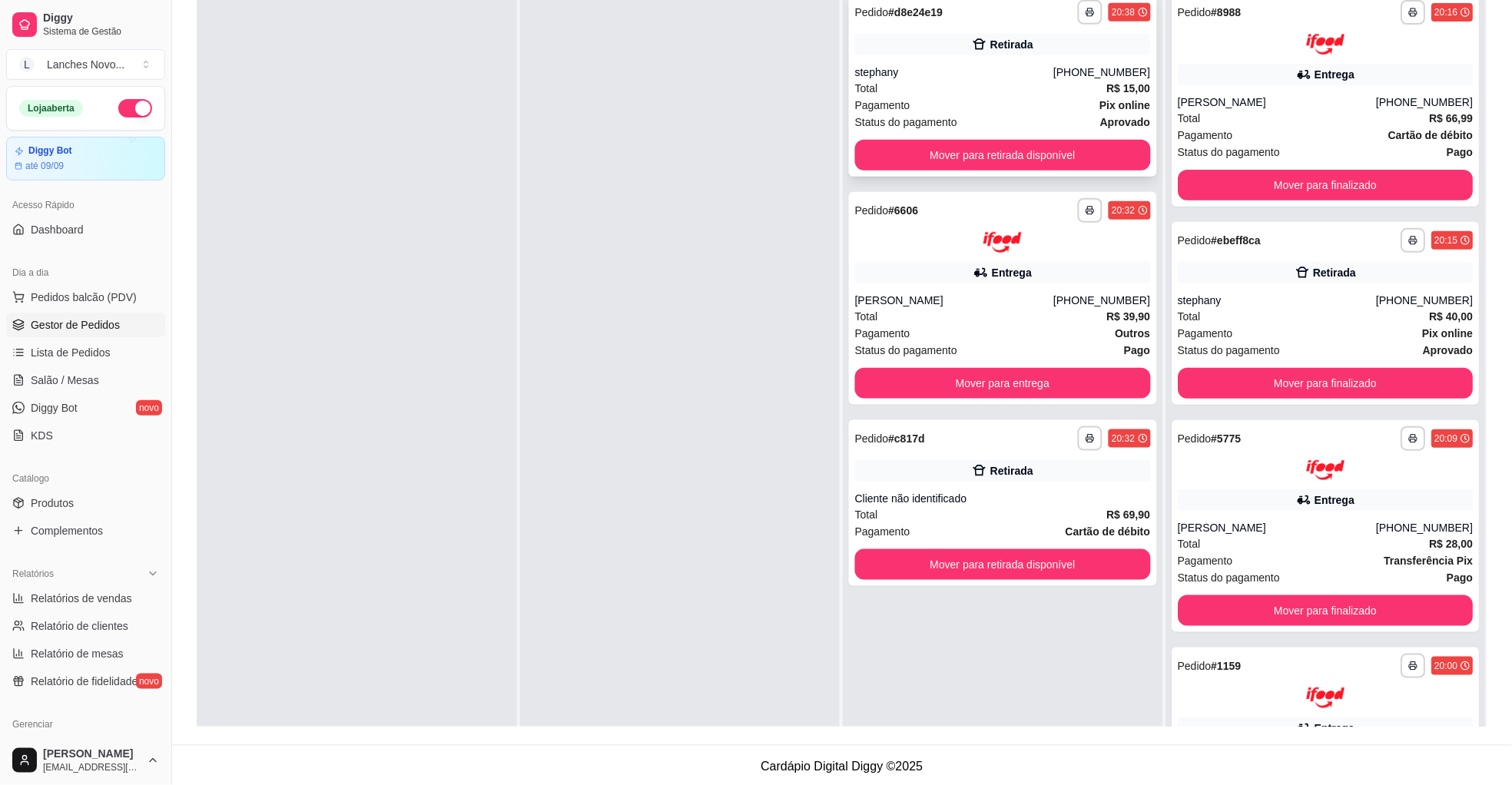
click at [954, 78] on div "stephany" at bounding box center [954, 72] width 198 height 15
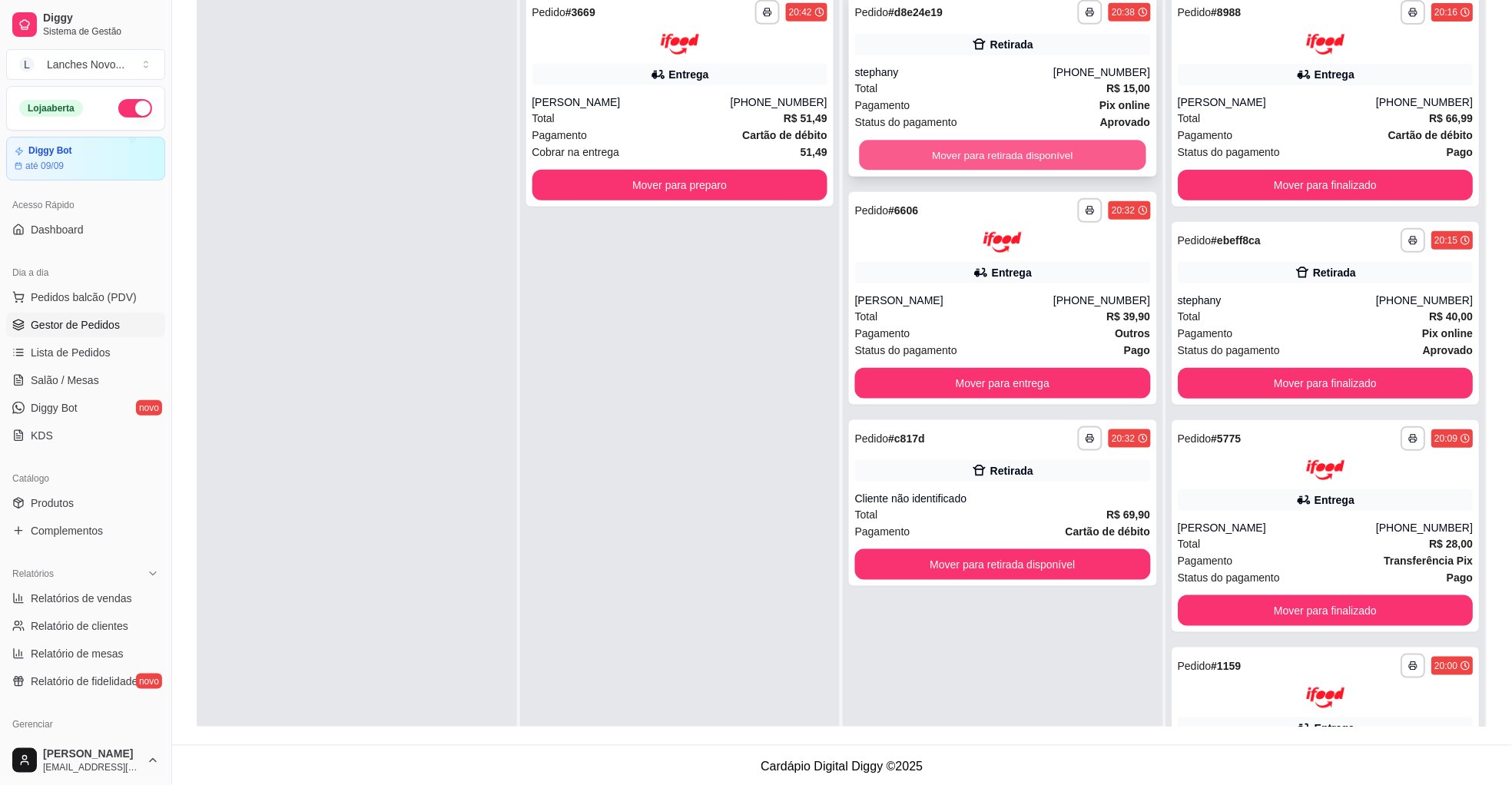
click at [940, 148] on button "Mover para retirada disponível" at bounding box center [1003, 155] width 287 height 30
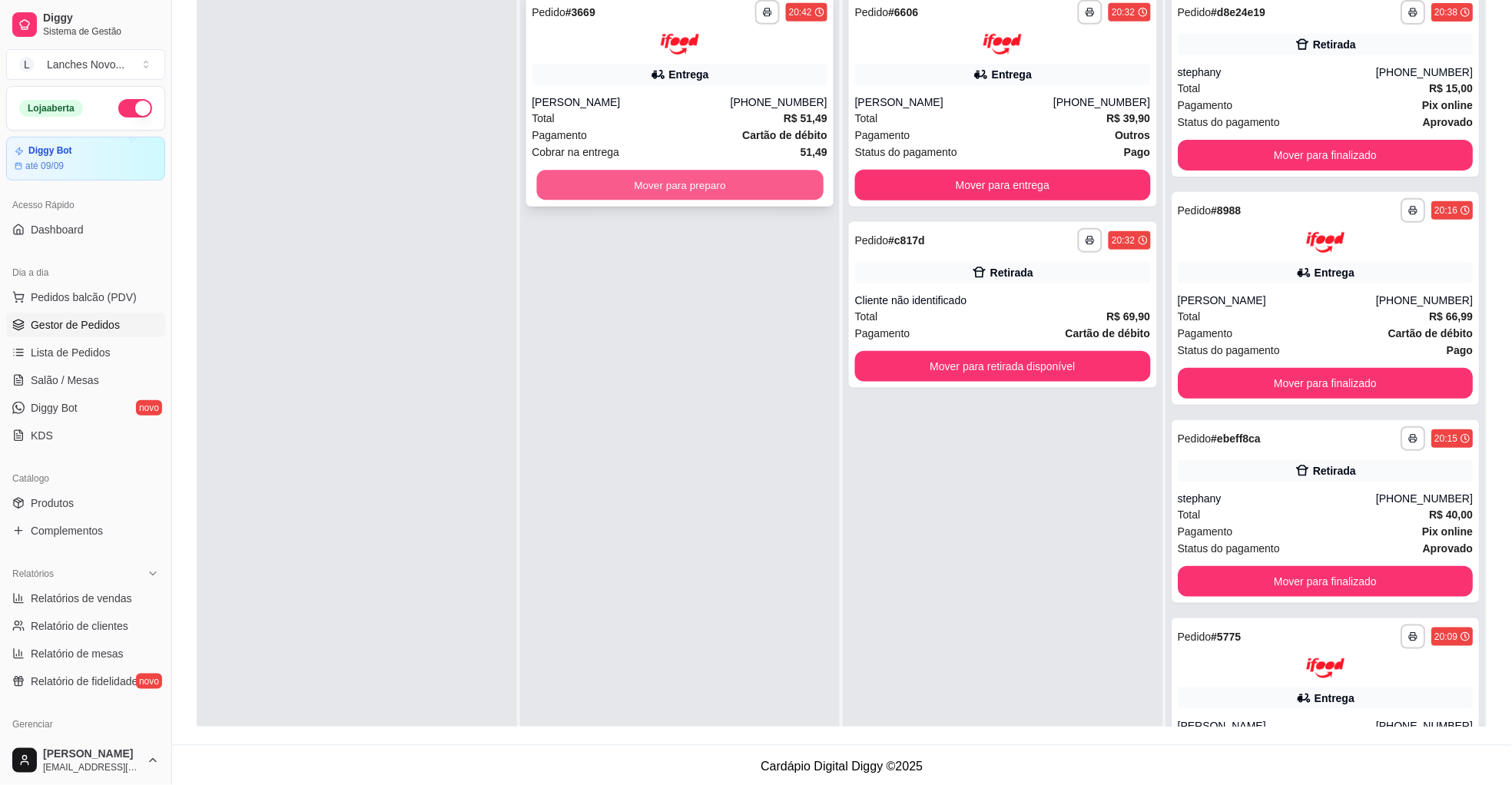
click at [692, 194] on button "Mover para preparo" at bounding box center [680, 184] width 287 height 30
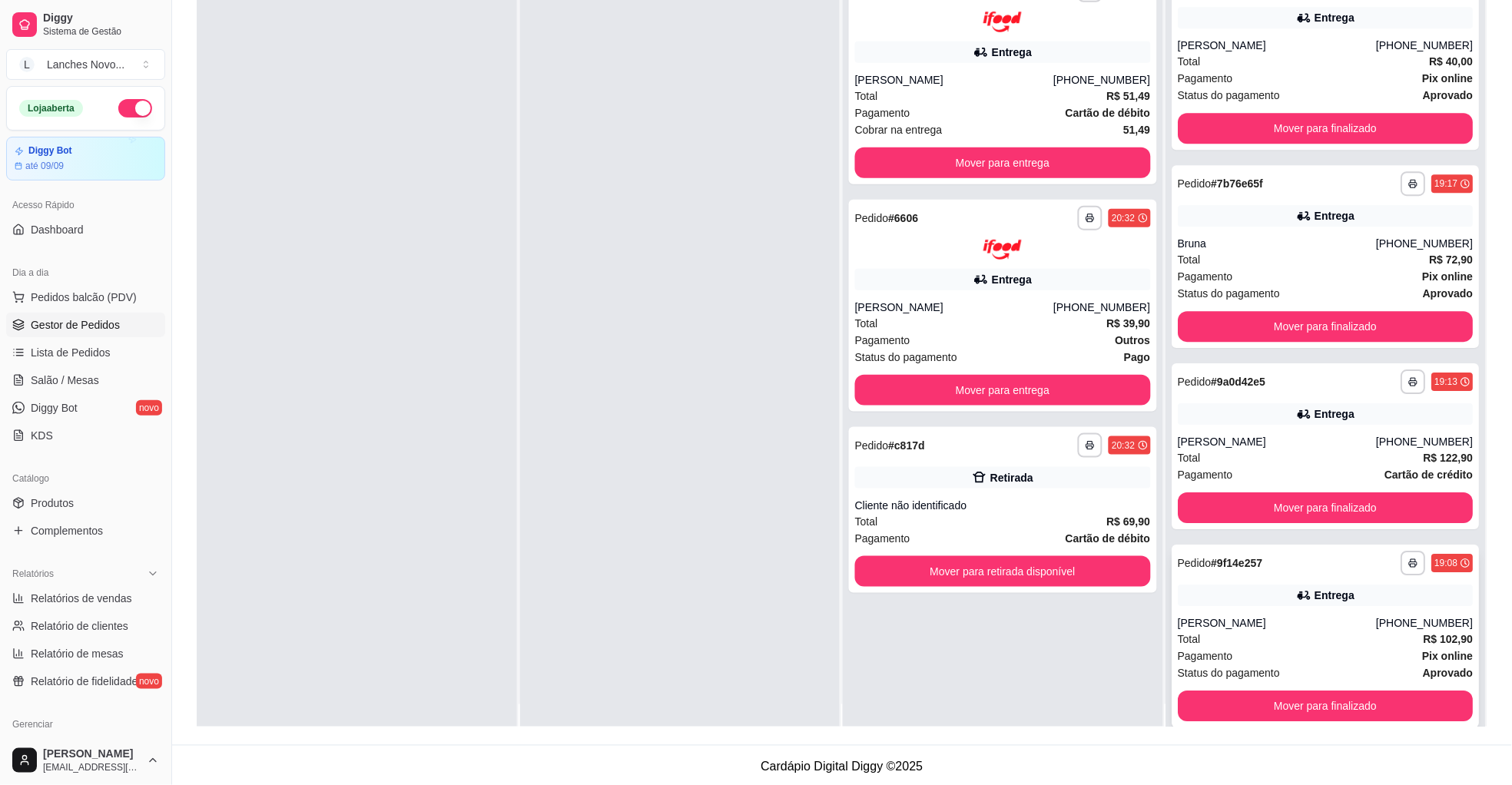
scroll to position [42, 0]
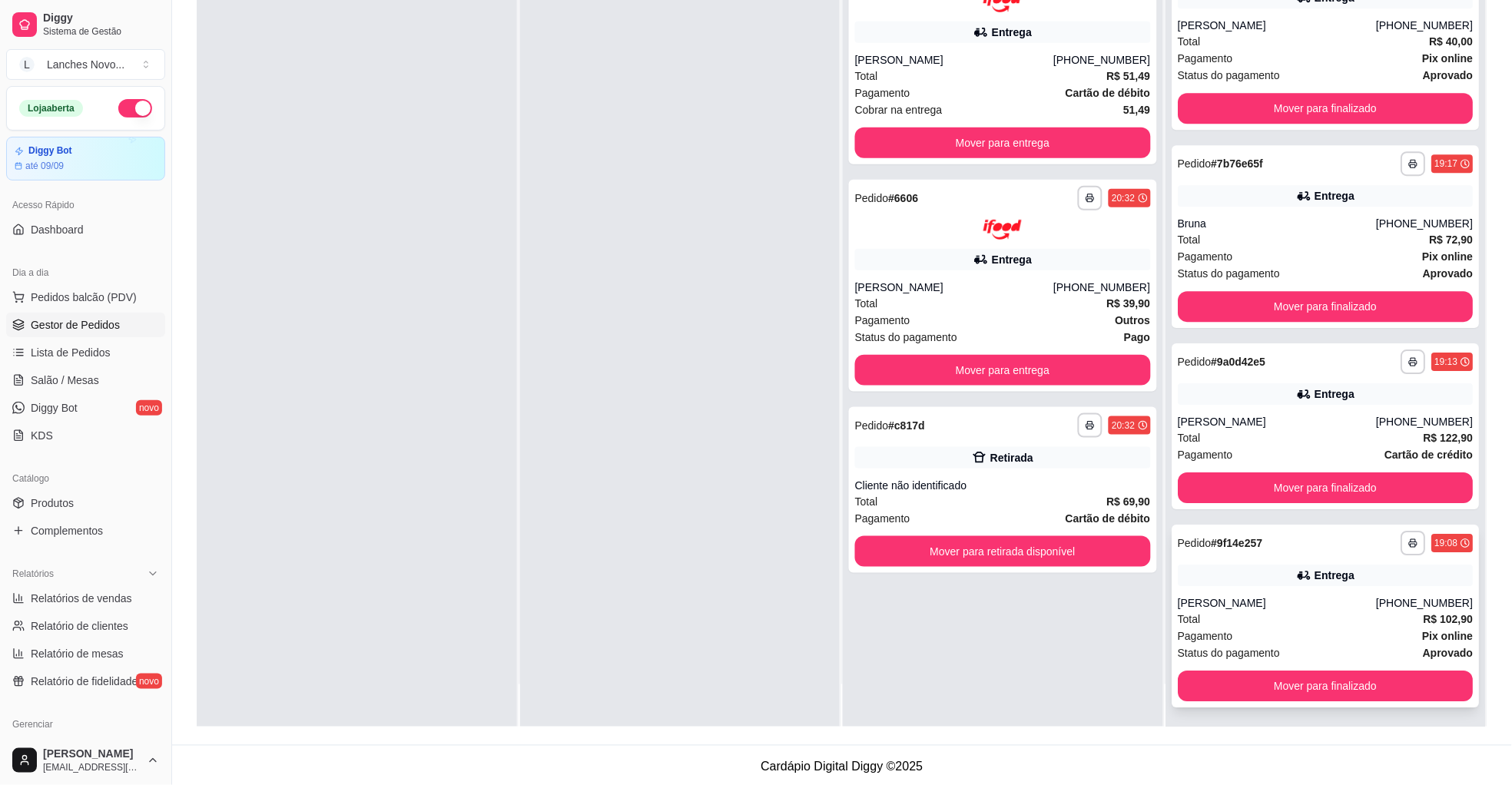
click at [1241, 633] on div "Pagamento Pix online" at bounding box center [1326, 636] width 296 height 17
click at [74, 501] on link "Produtos" at bounding box center [86, 503] width 159 height 24
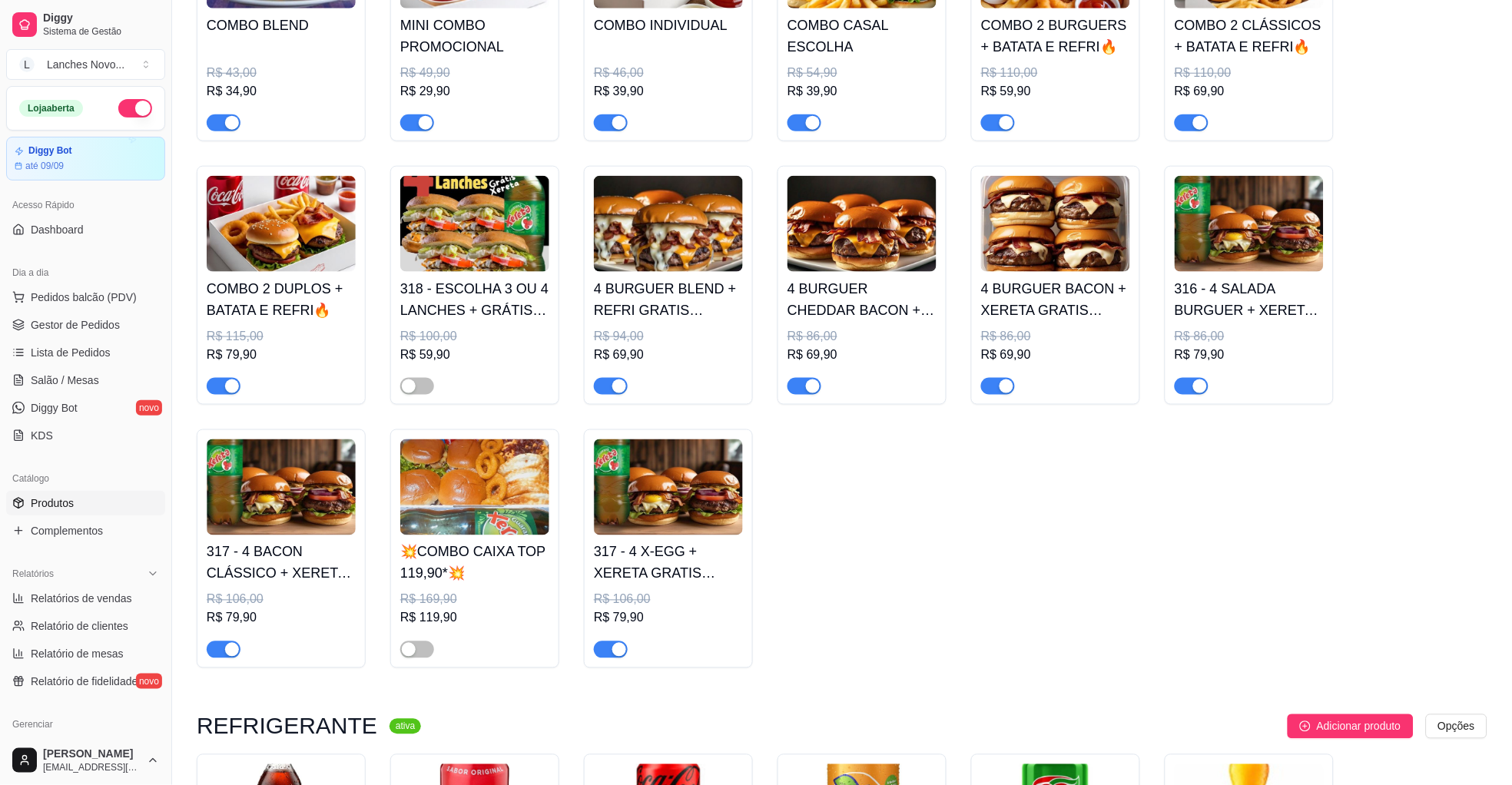
scroll to position [2075, 0]
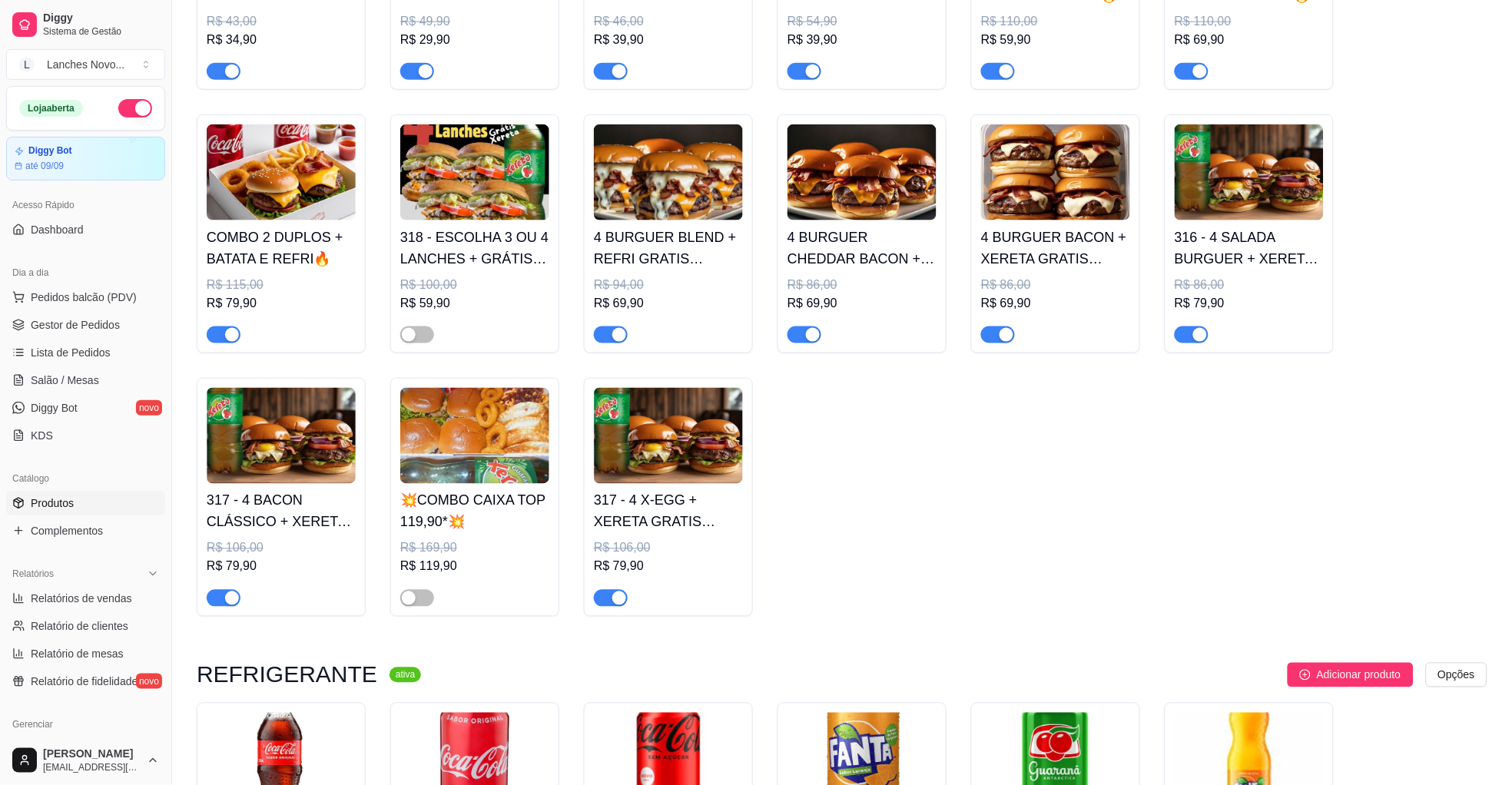
click at [518, 451] on img at bounding box center [474, 436] width 149 height 96
click at [100, 328] on span "Gestor de Pedidos" at bounding box center [75, 324] width 89 height 15
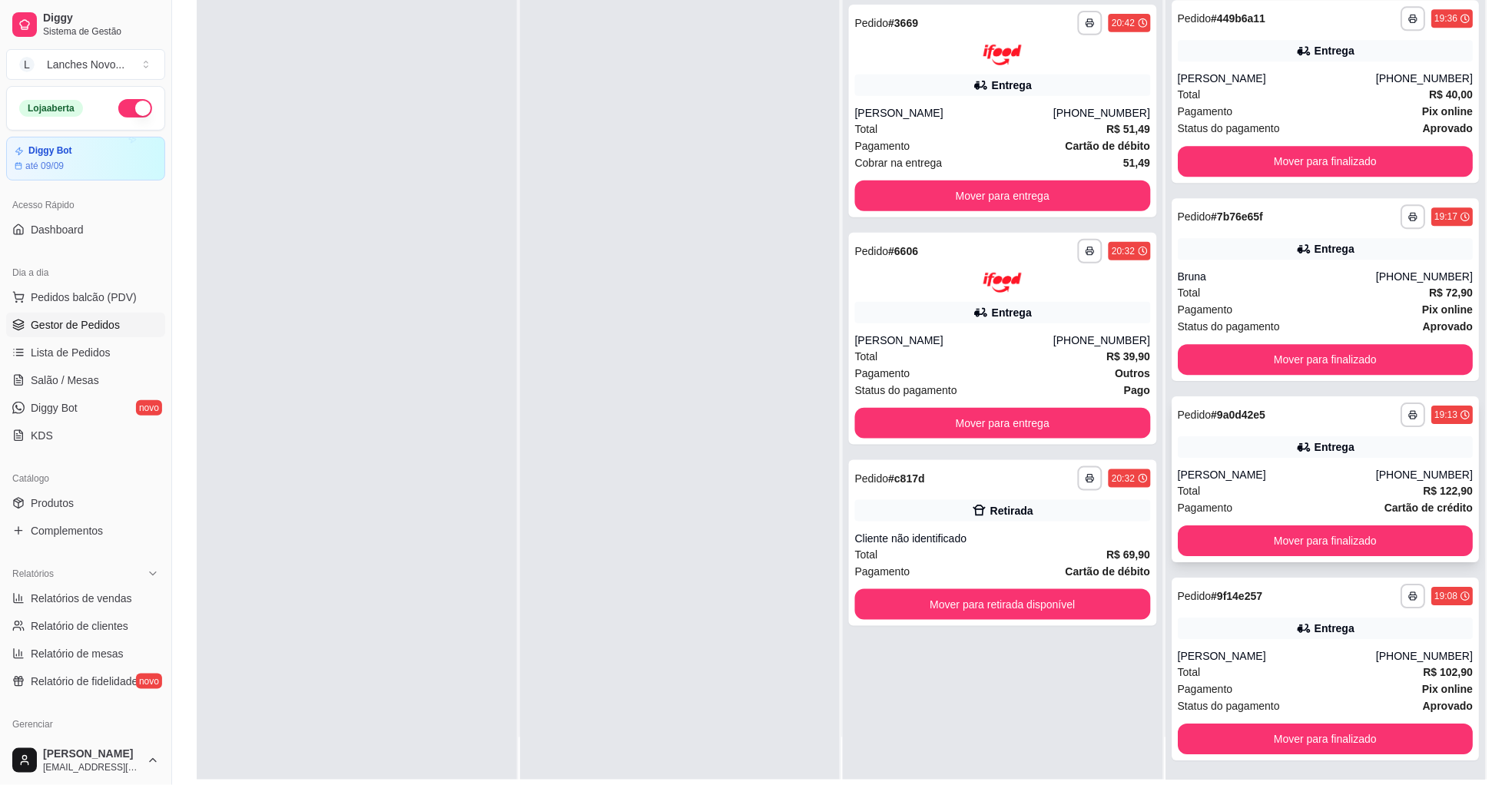
scroll to position [234, 0]
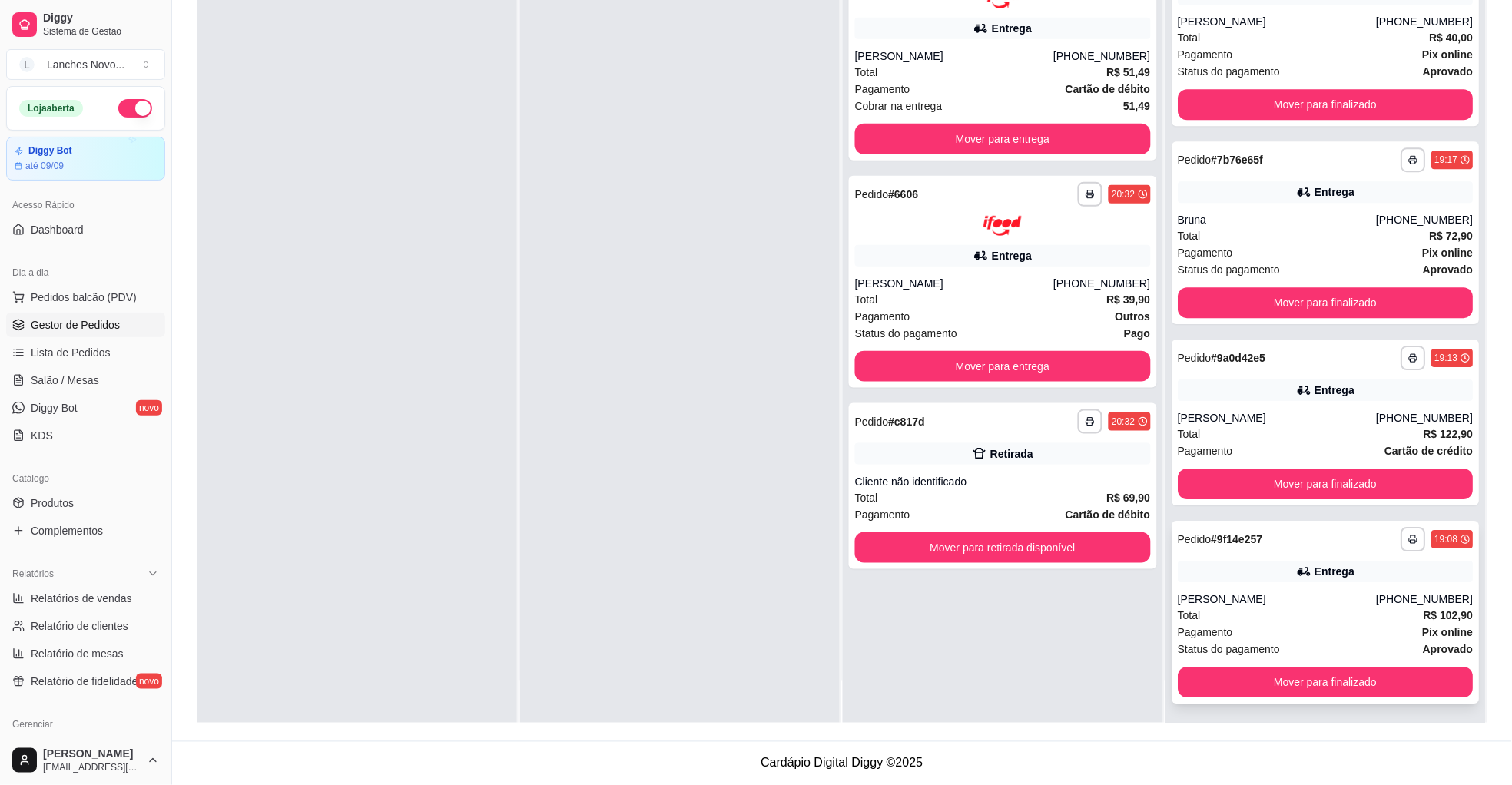
click at [1322, 624] on div "Pagamento Pix online" at bounding box center [1326, 632] width 296 height 17
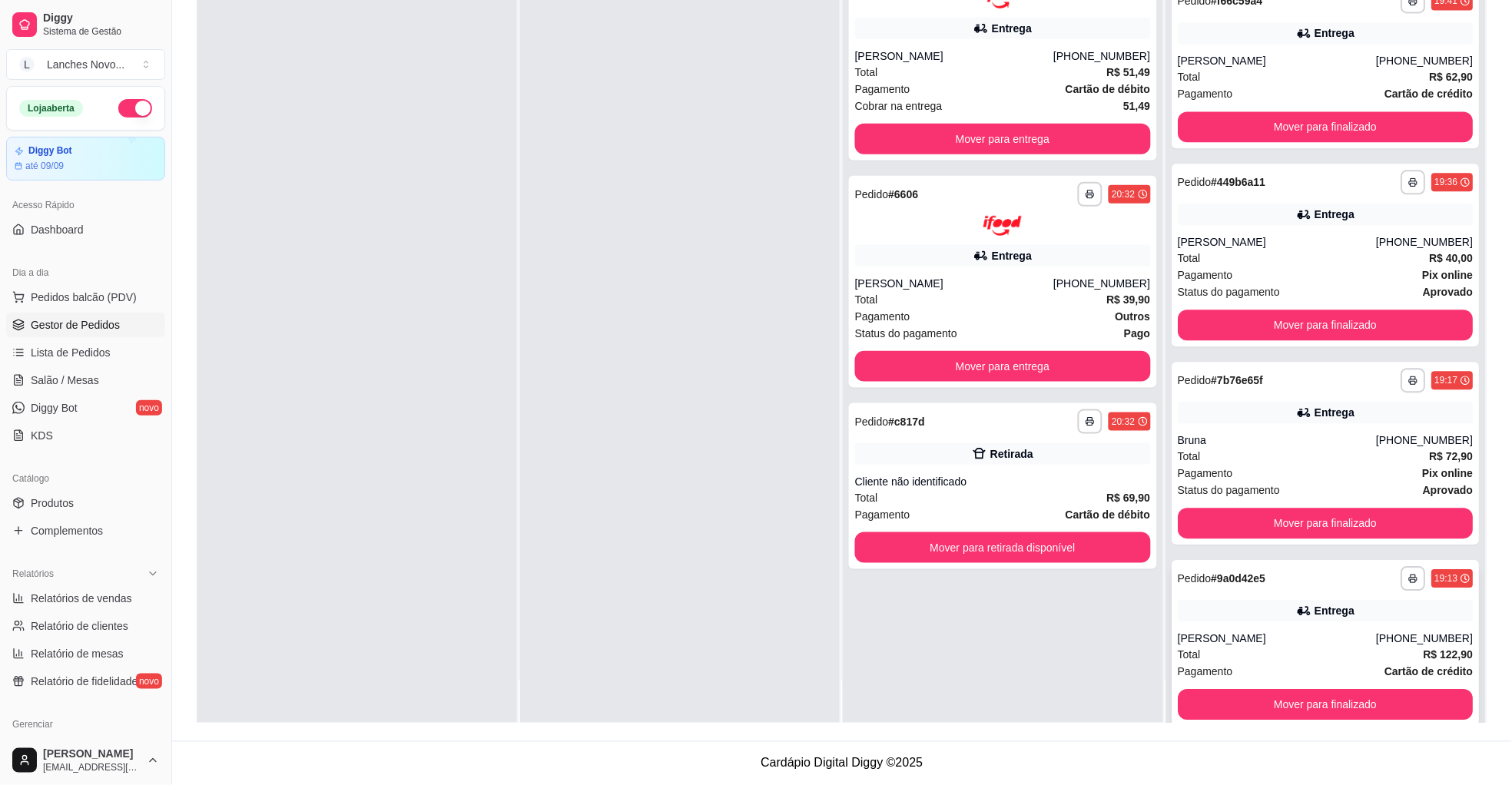
scroll to position [808, 0]
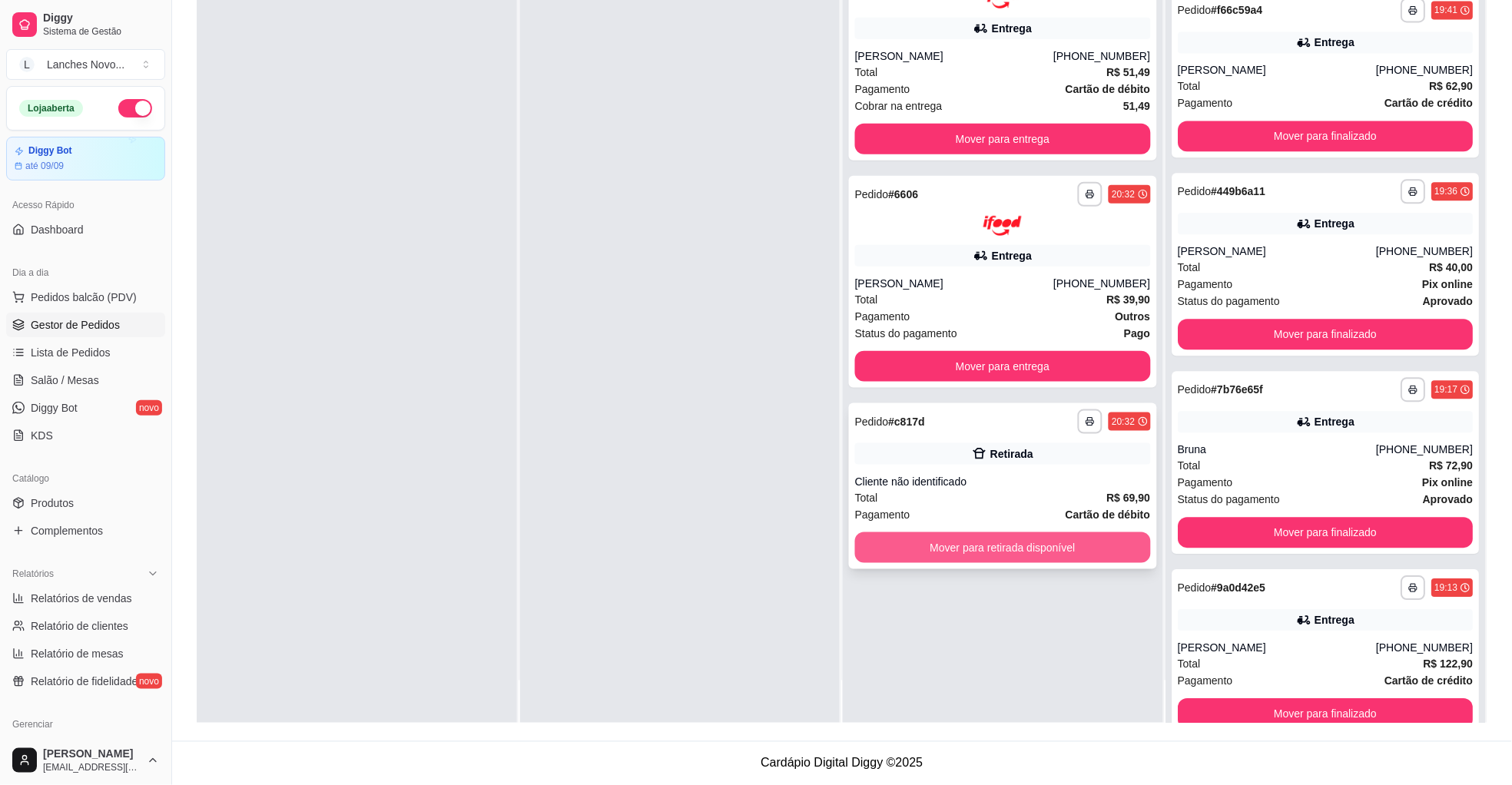
click at [937, 544] on button "Mover para retirada disponível" at bounding box center [1003, 548] width 296 height 31
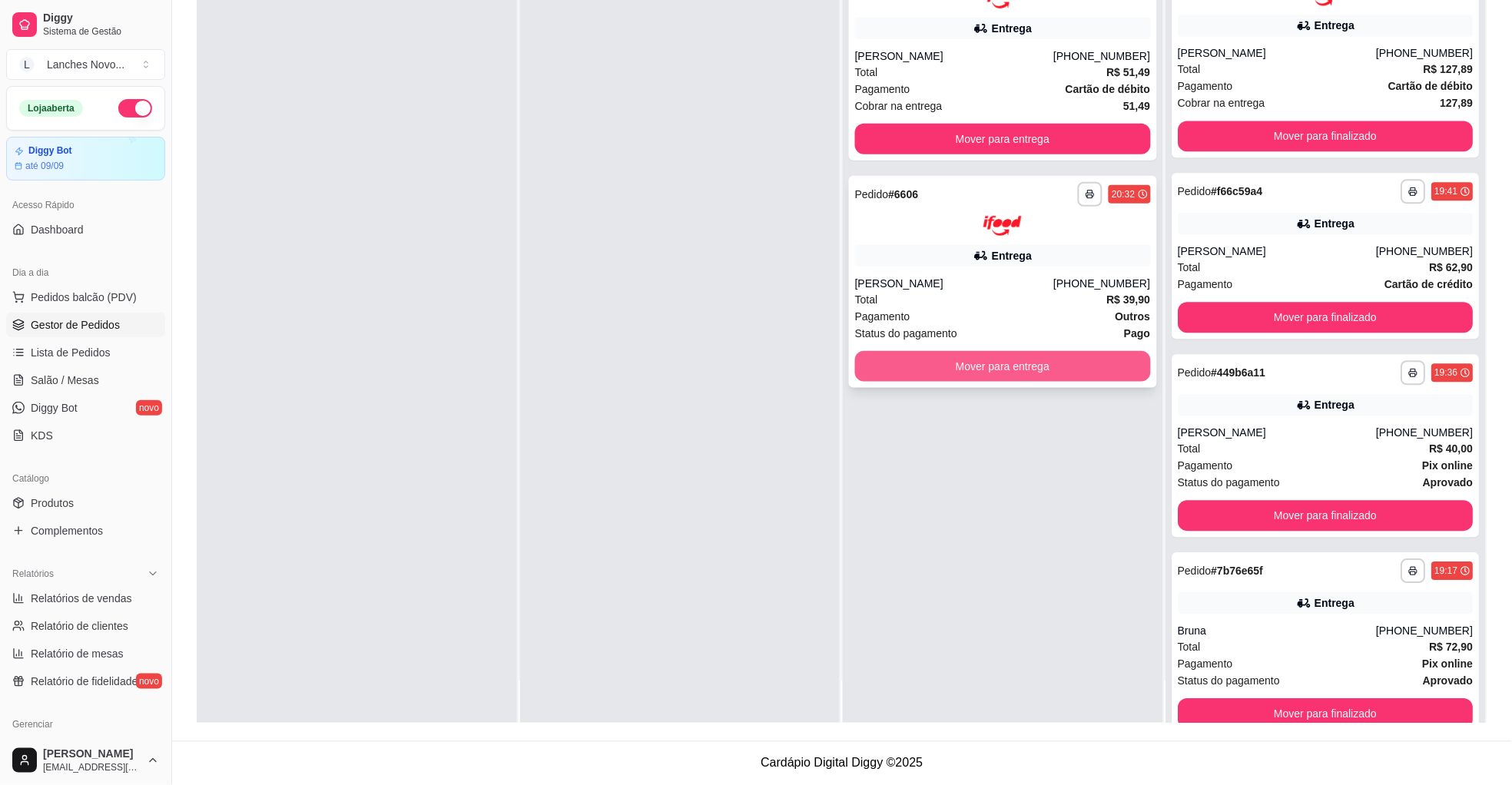
scroll to position [989, 0]
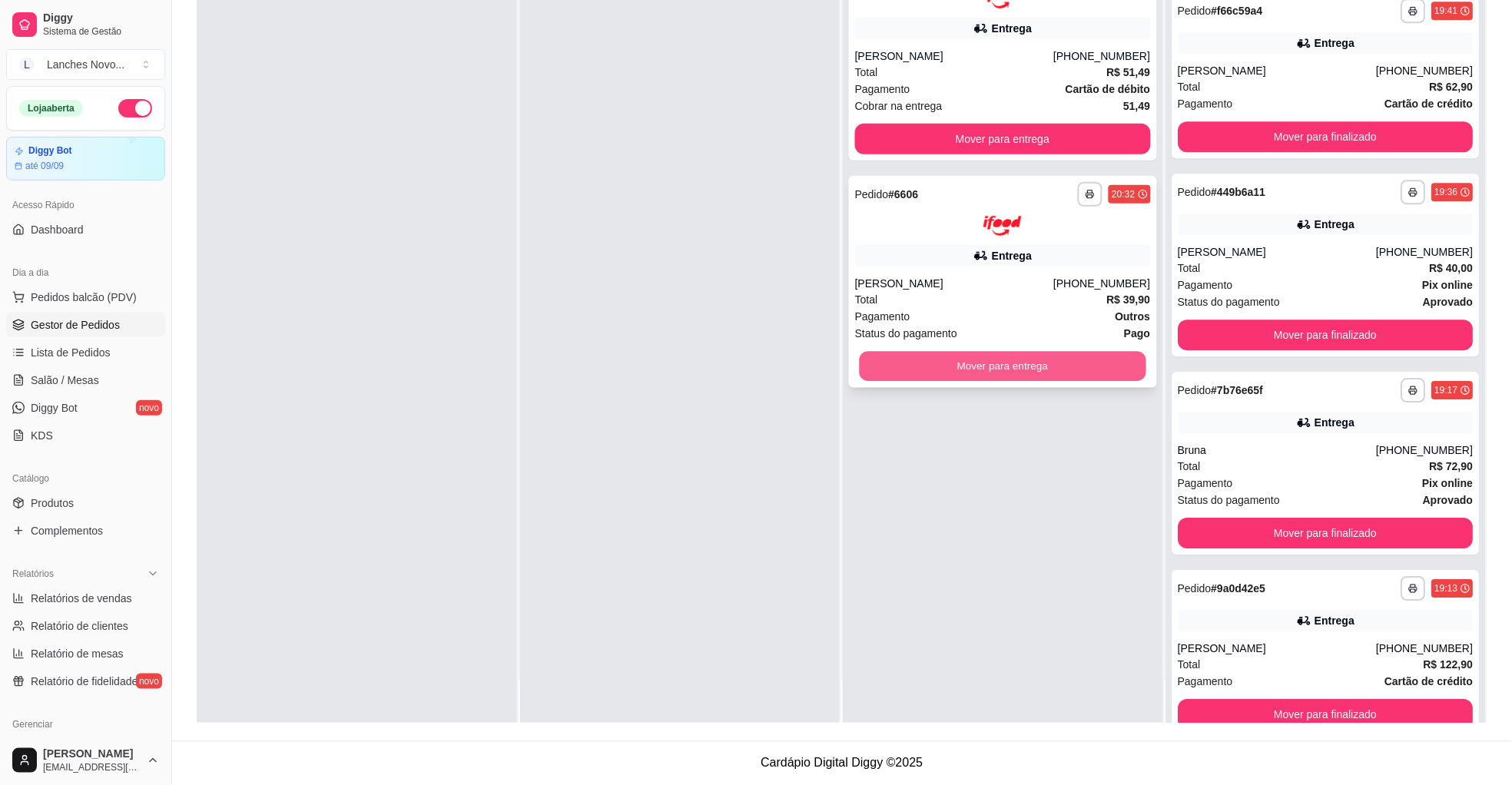
click at [928, 364] on button "Mover para entrega" at bounding box center [1003, 367] width 287 height 30
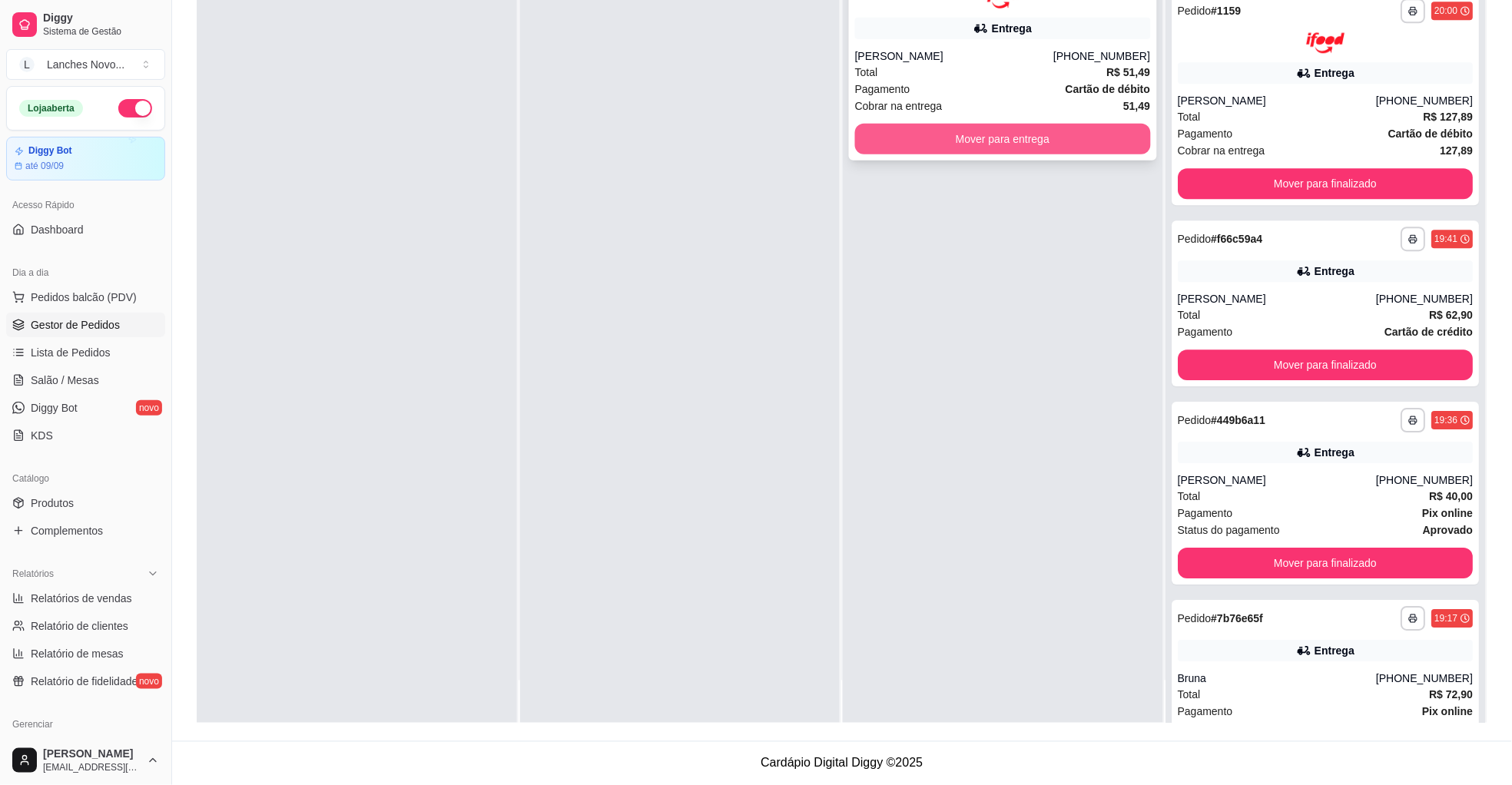
scroll to position [1216, 0]
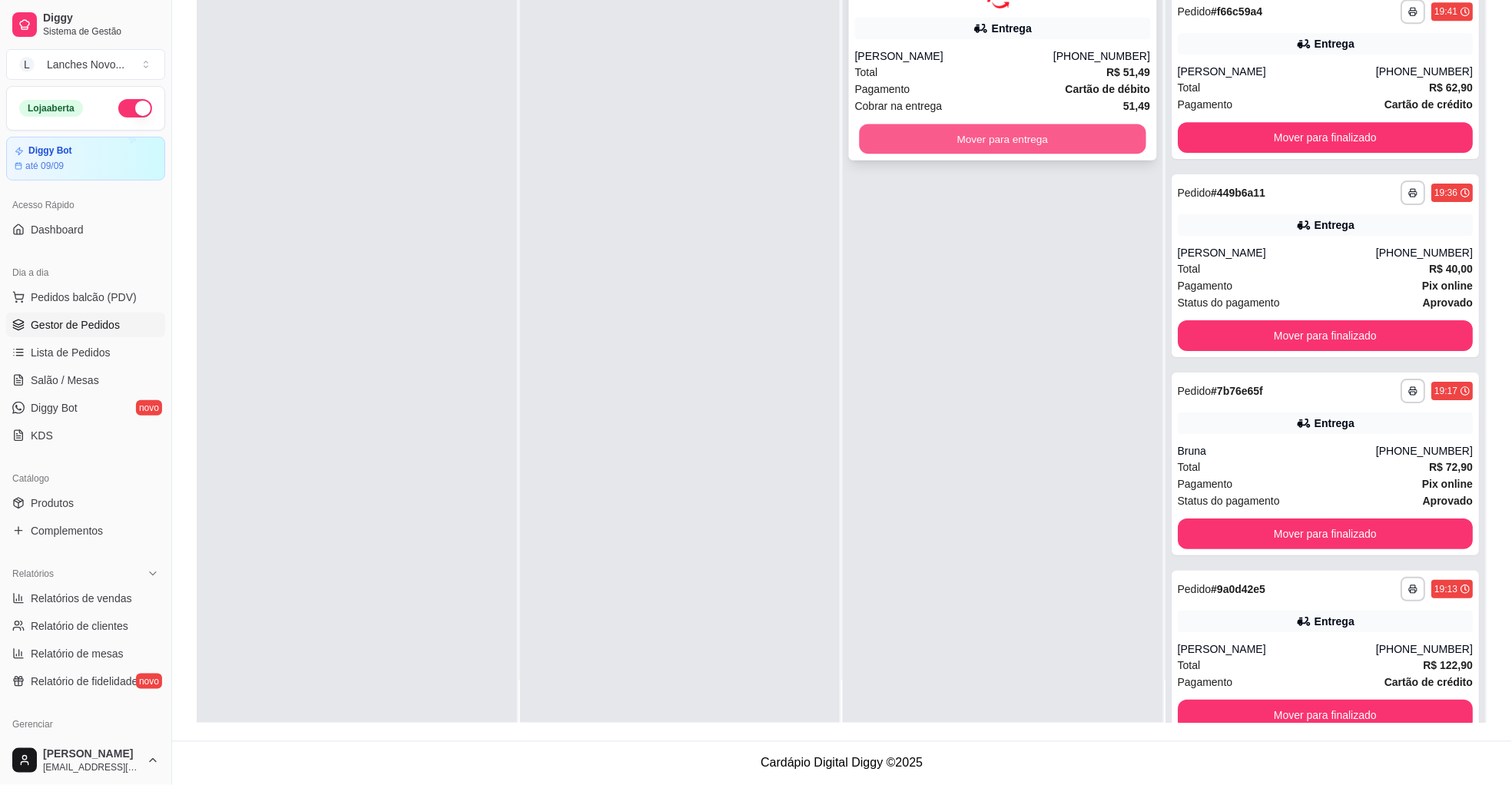
click at [985, 139] on button "Mover para entrega" at bounding box center [1003, 139] width 287 height 30
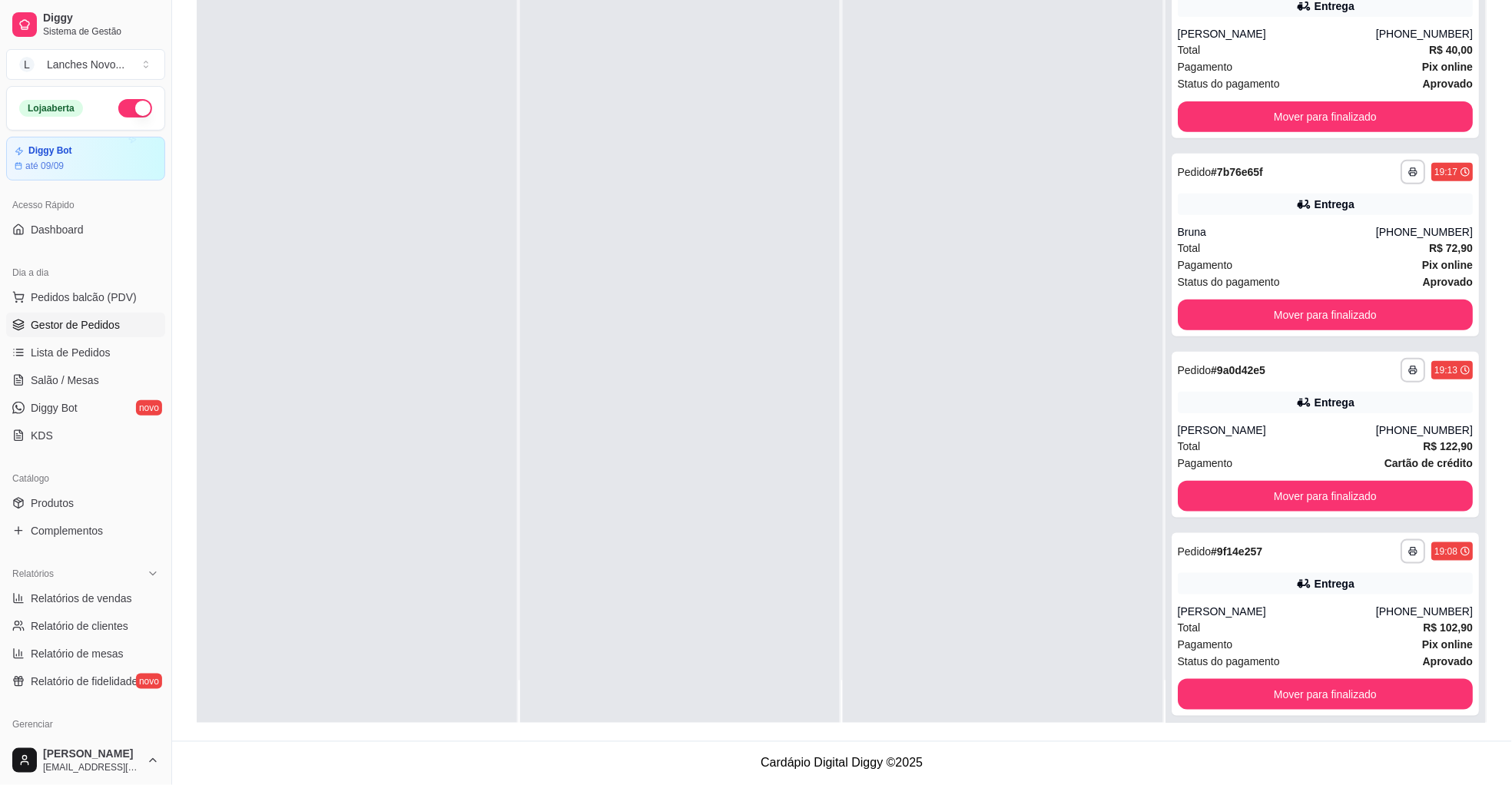
scroll to position [1675, 0]
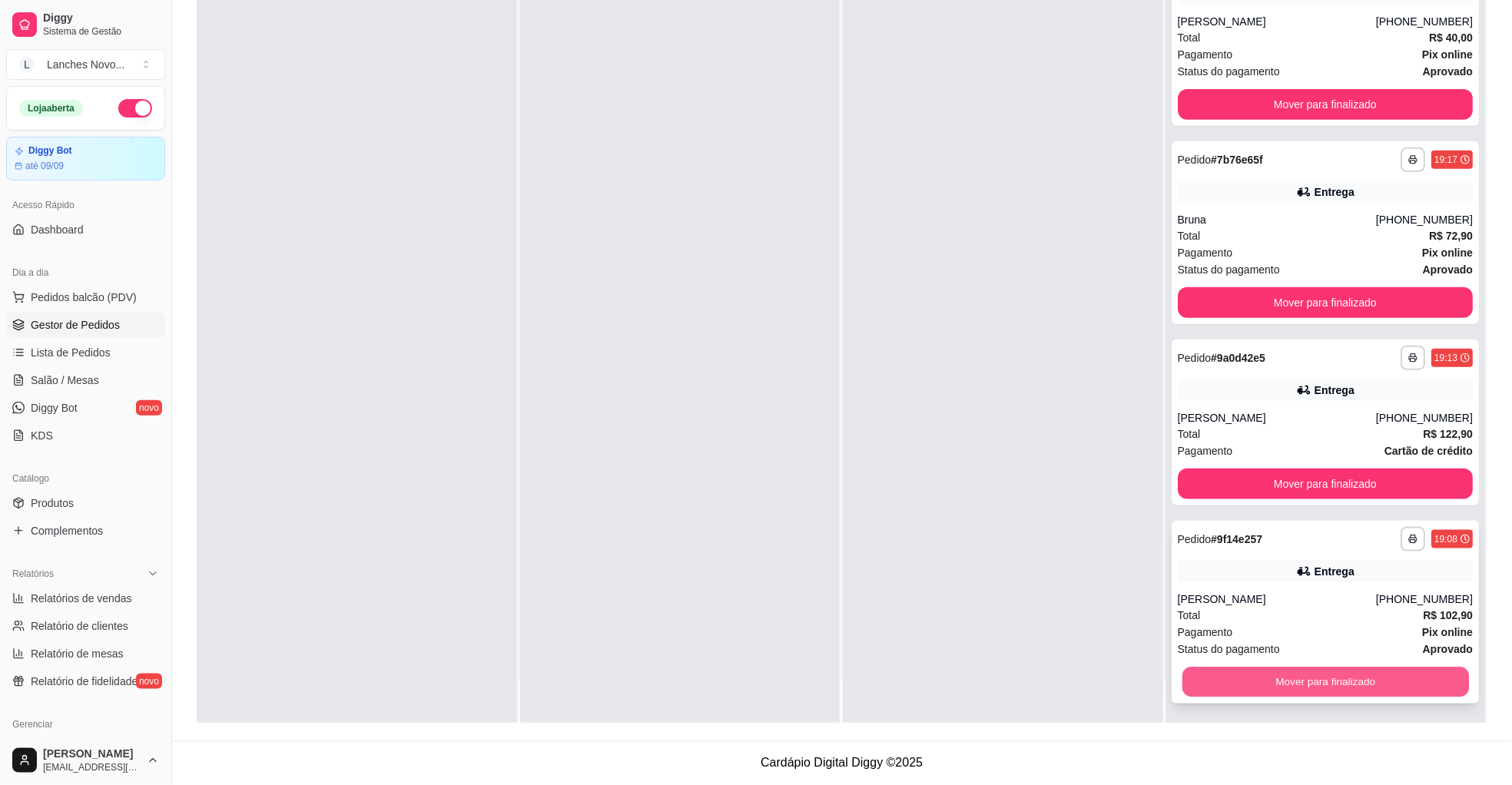
click at [1239, 675] on button "Mover para finalizado" at bounding box center [1326, 682] width 287 height 30
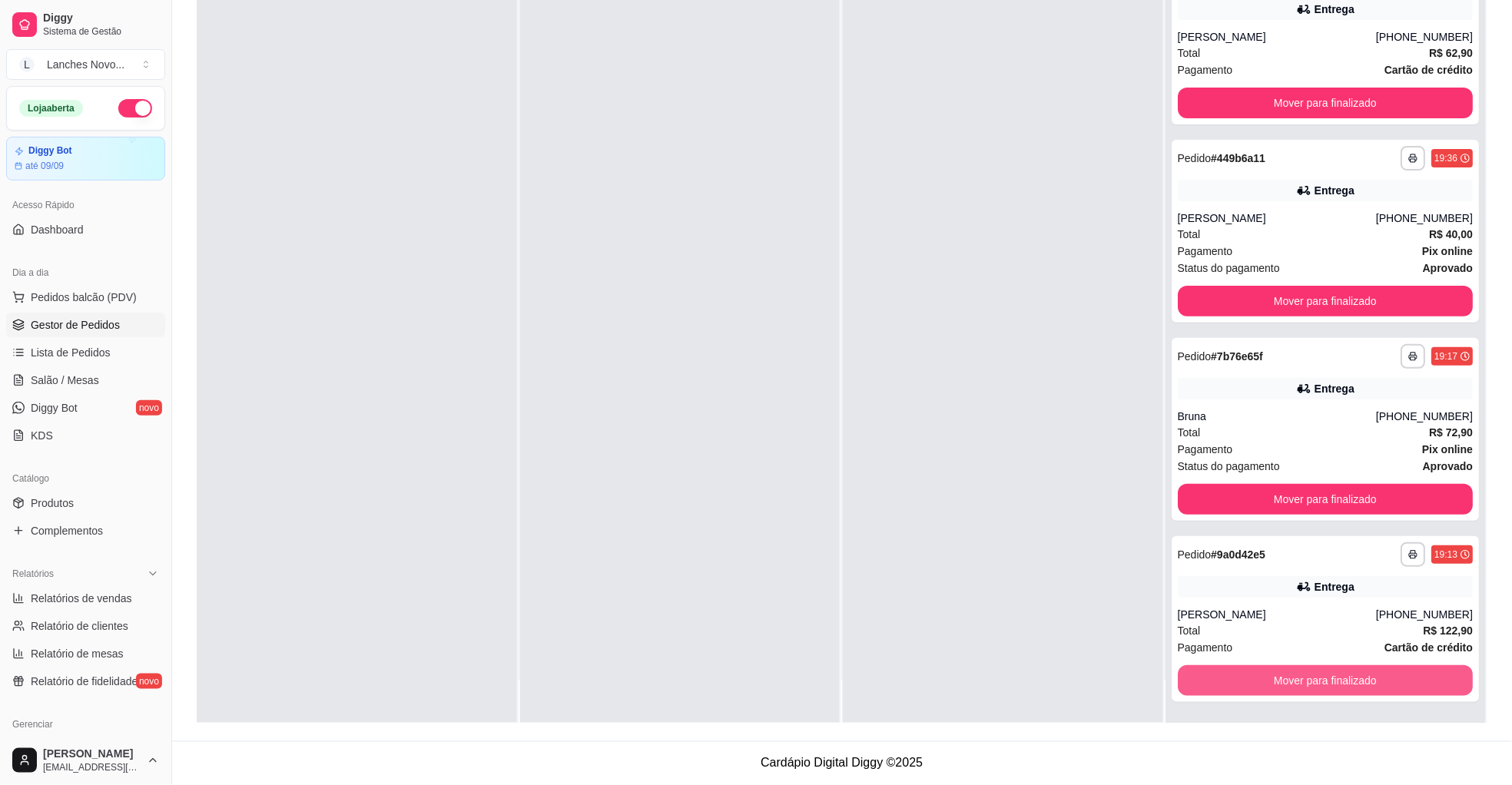
scroll to position [1477, 0]
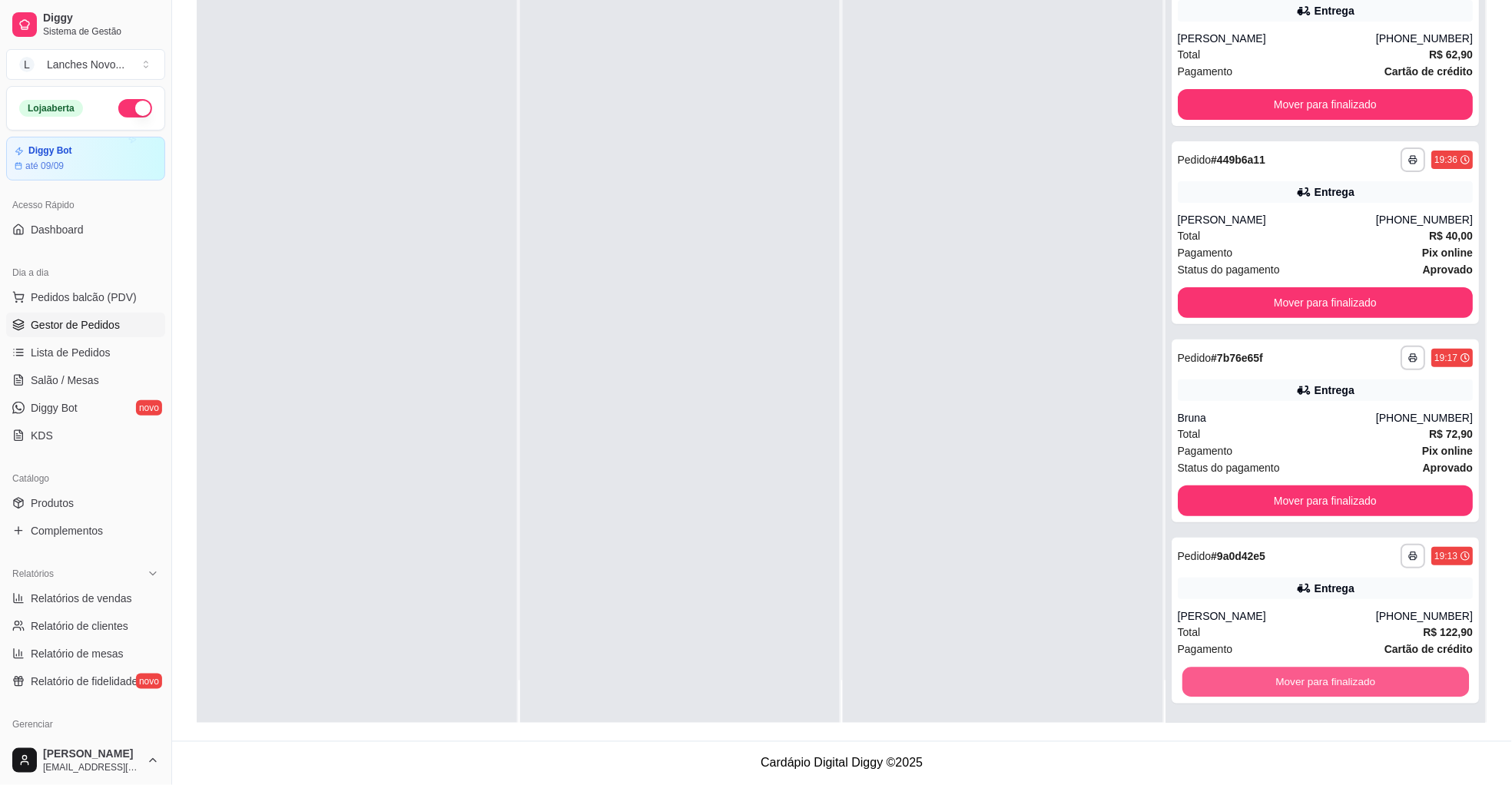
click at [1239, 675] on button "Mover para finalizado" at bounding box center [1326, 682] width 287 height 30
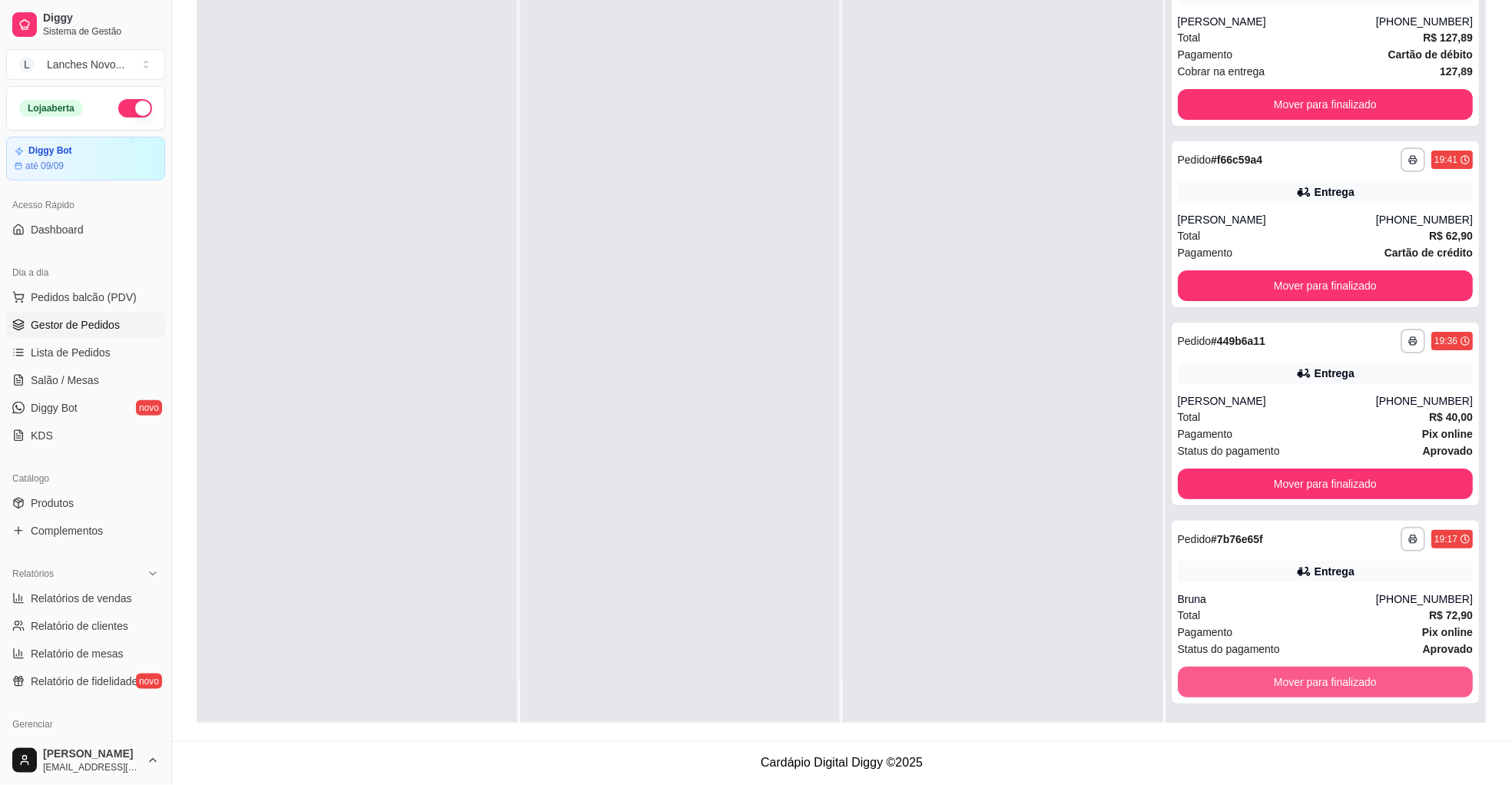
click at [1239, 675] on button "Mover para finalizado" at bounding box center [1326, 682] width 296 height 31
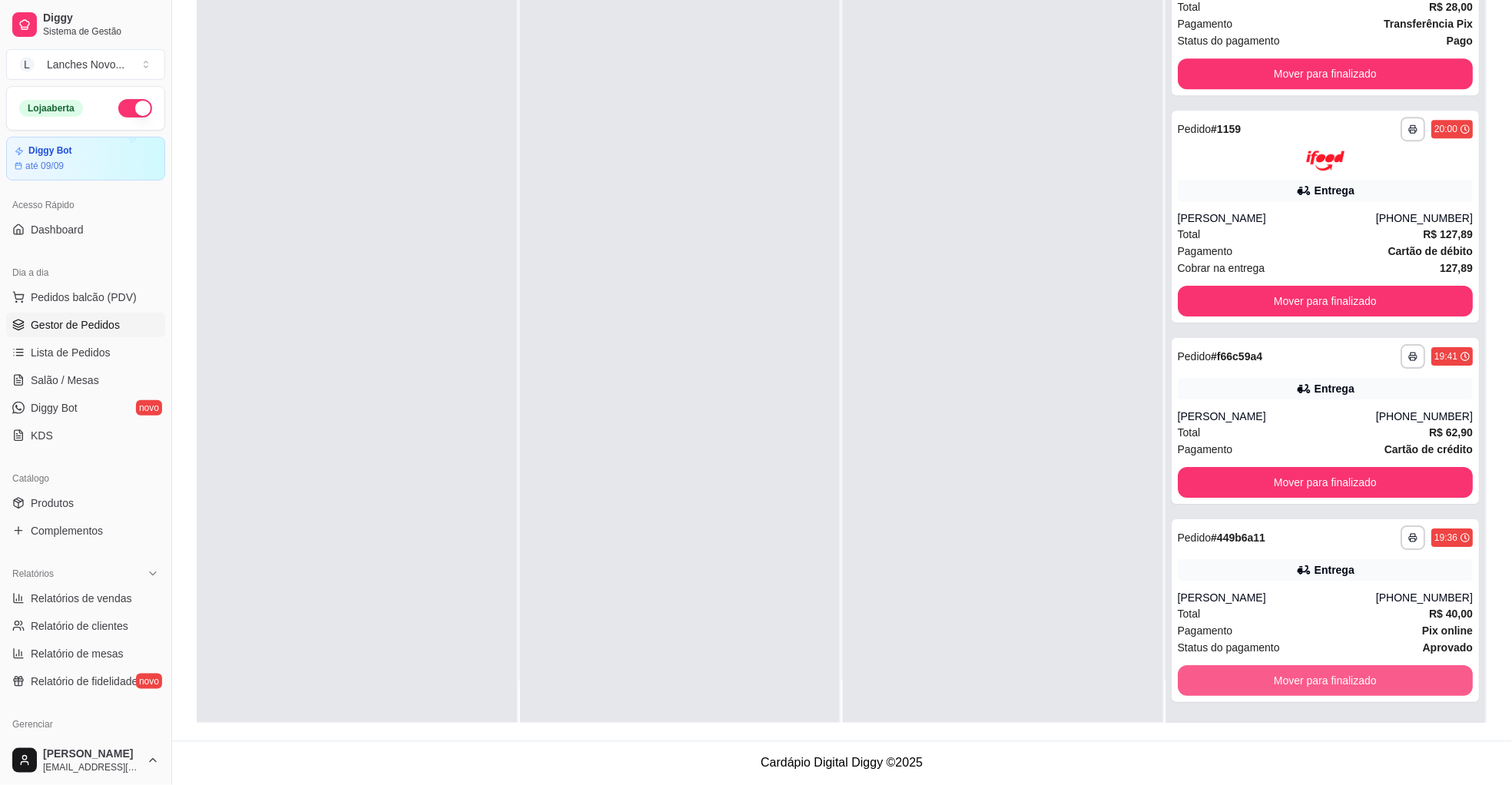
scroll to position [1097, 0]
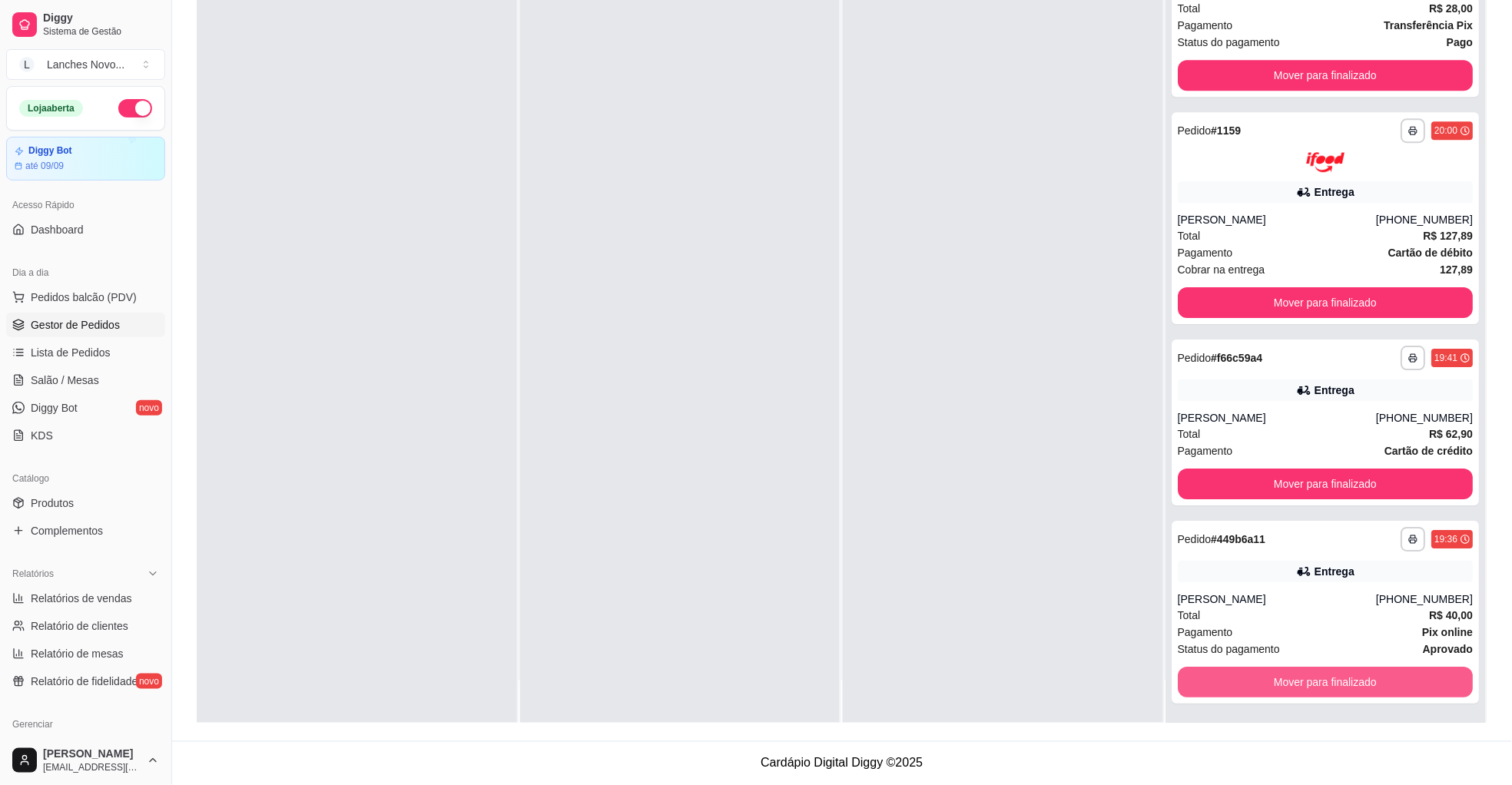
click at [1239, 675] on button "Mover para finalizado" at bounding box center [1326, 682] width 296 height 31
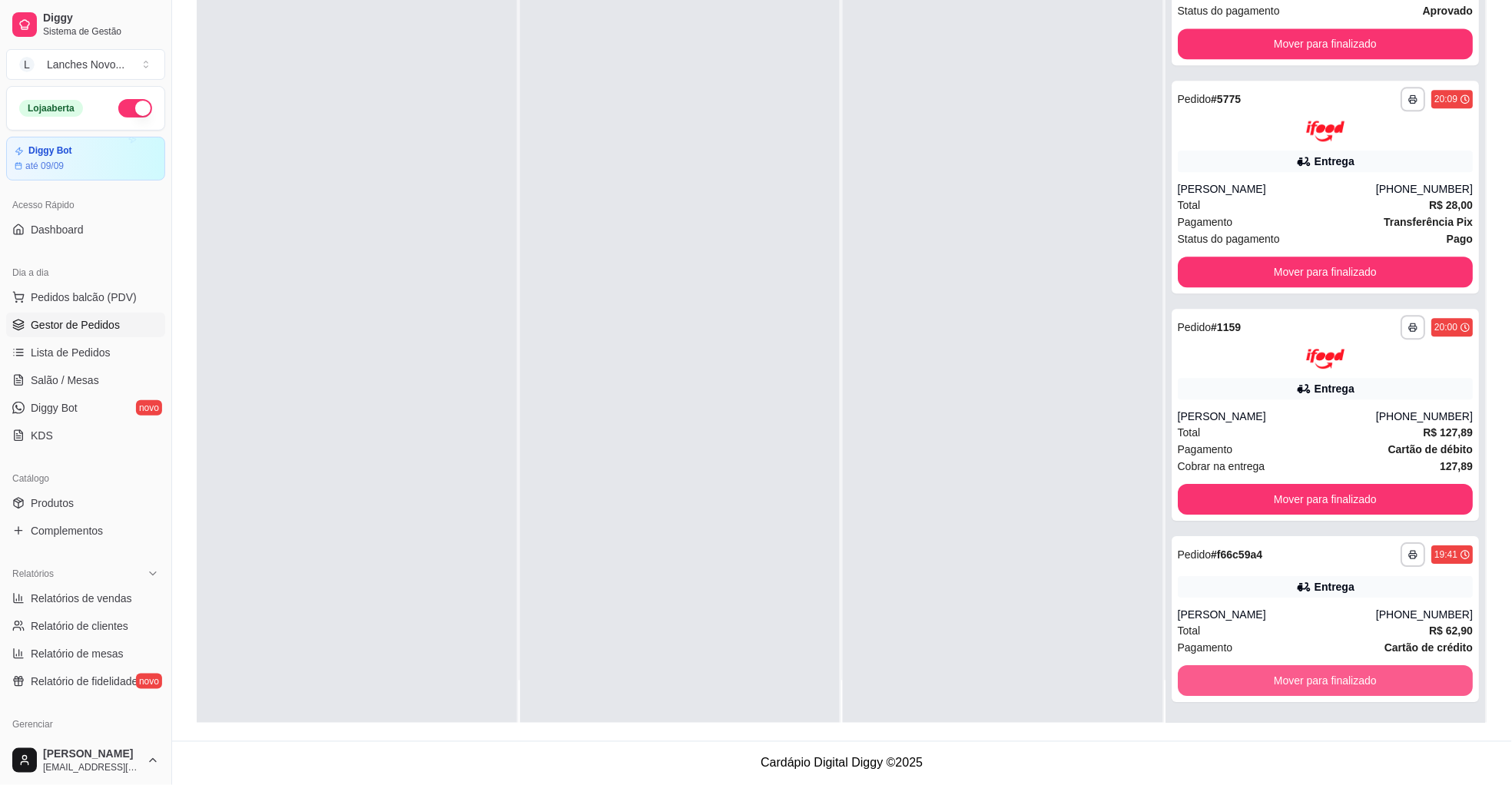
scroll to position [899, 0]
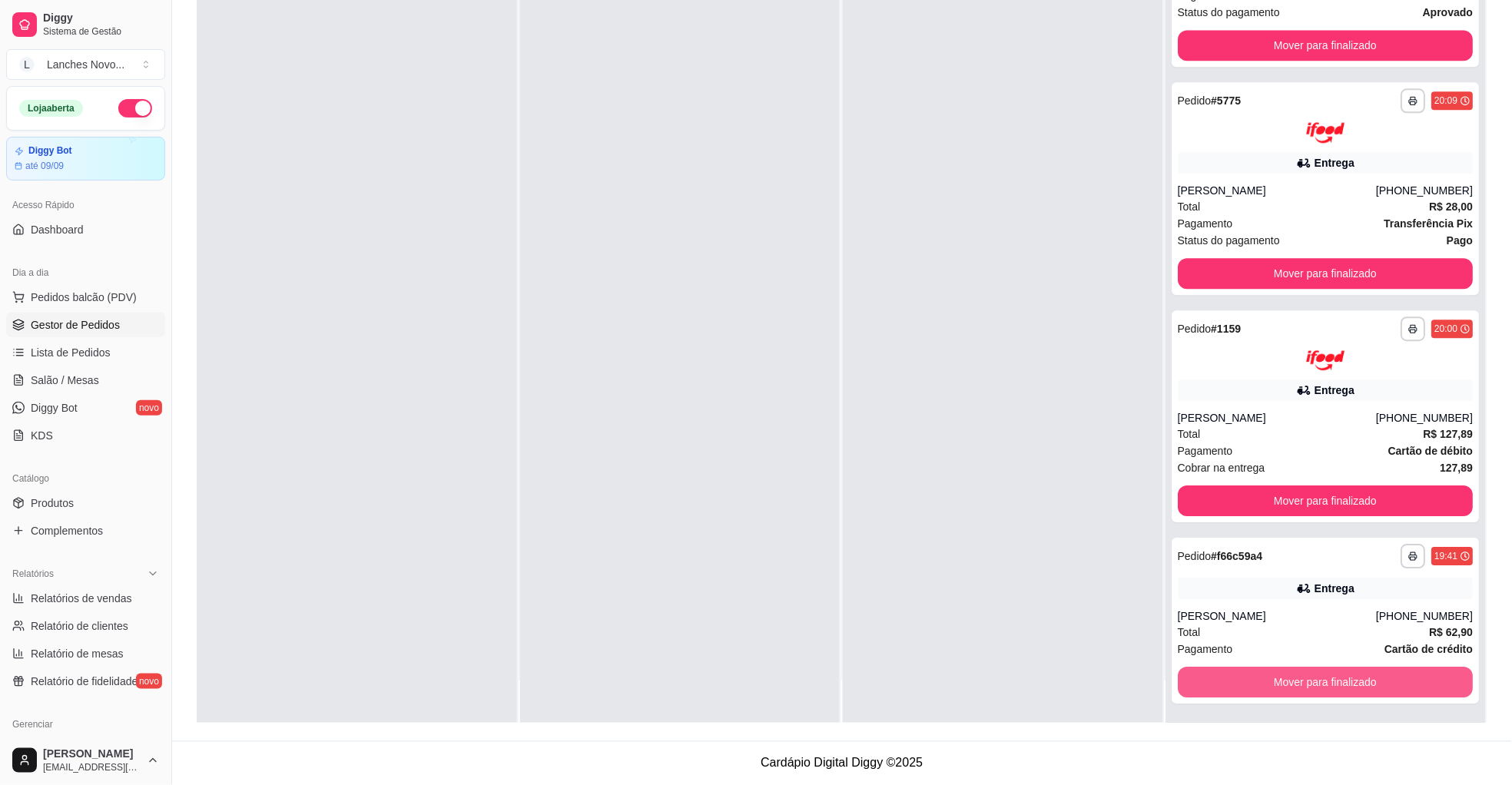
click at [1239, 675] on button "Mover para finalizado" at bounding box center [1326, 682] width 296 height 31
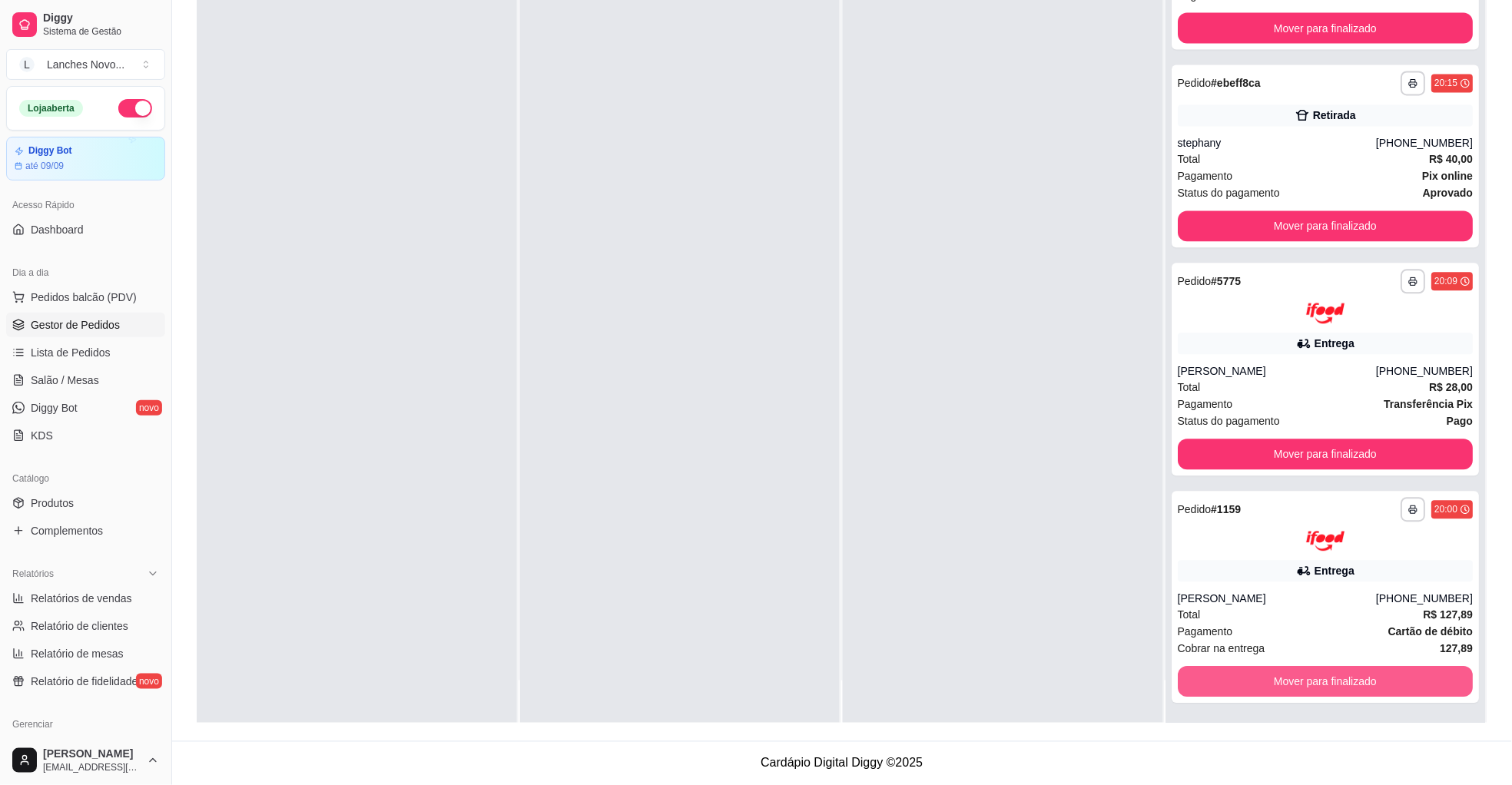
click at [1239, 675] on button "Mover para finalizado" at bounding box center [1326, 682] width 296 height 31
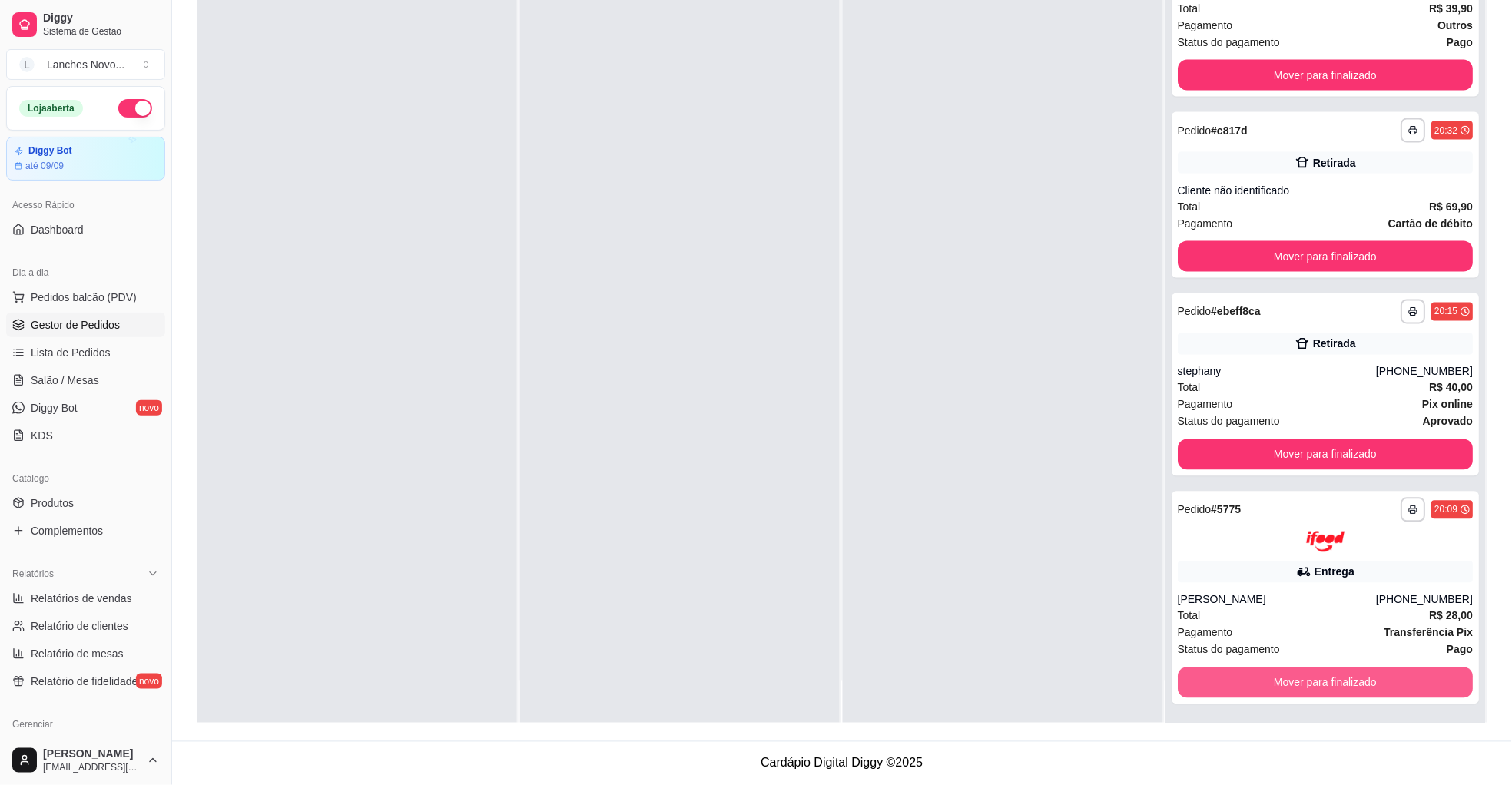
click at [1239, 675] on button "Mover para finalizado" at bounding box center [1326, 683] width 296 height 31
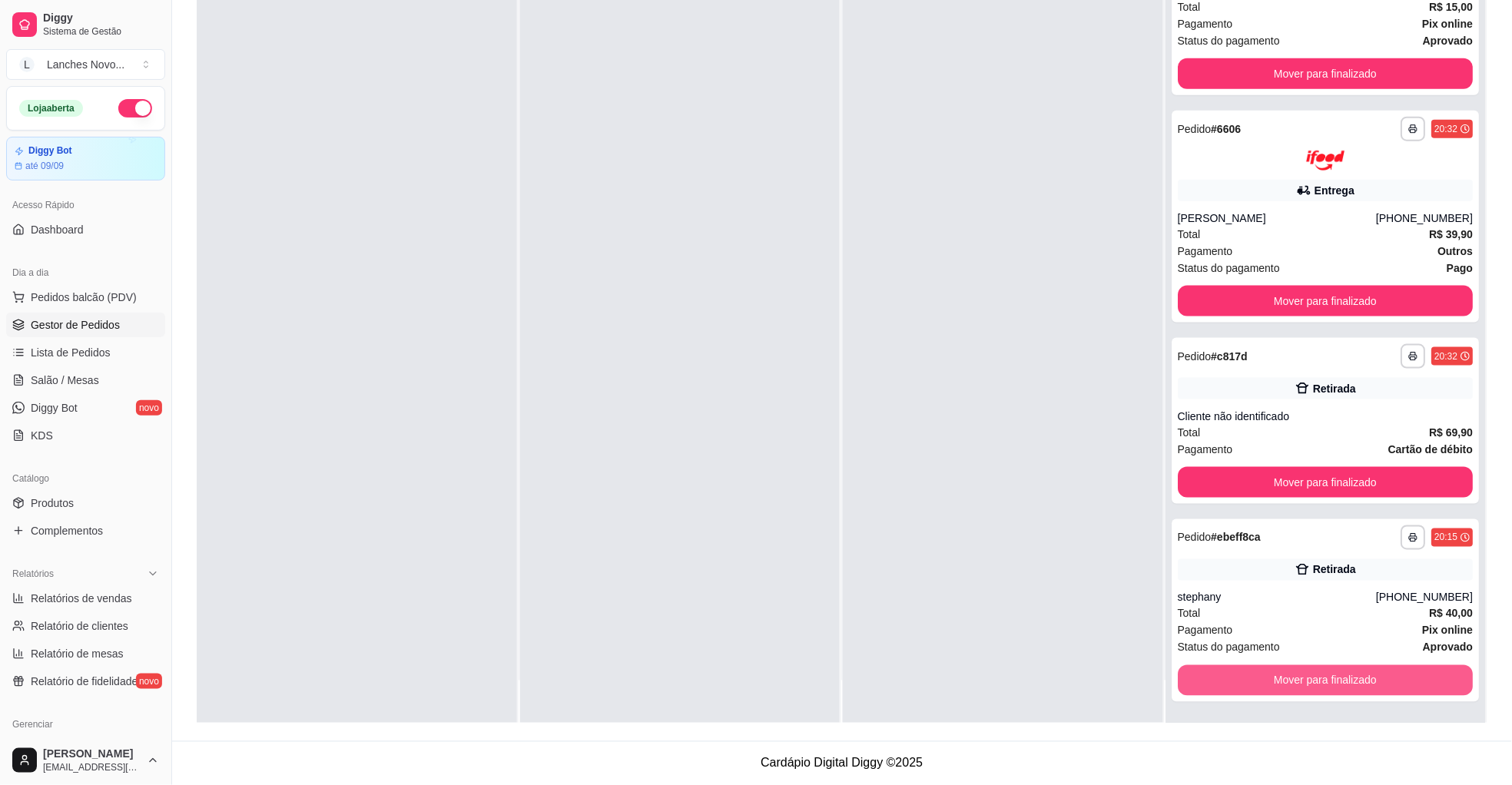
scroll to position [262, 0]
click at [1239, 675] on button "Mover para finalizado" at bounding box center [1326, 681] width 296 height 31
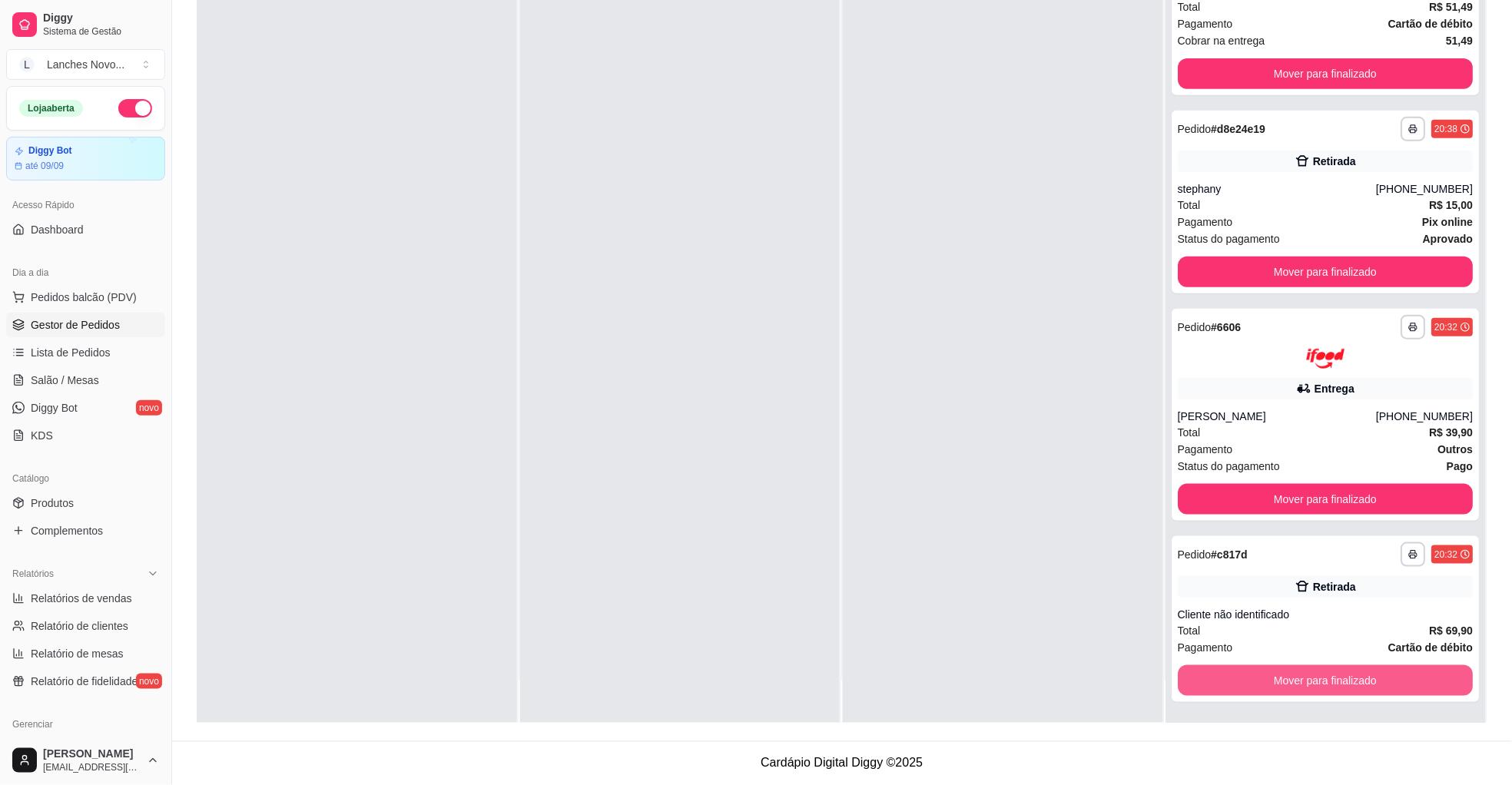
scroll to position [64, 0]
click at [1239, 675] on button "Mover para finalizado" at bounding box center [1326, 681] width 296 height 31
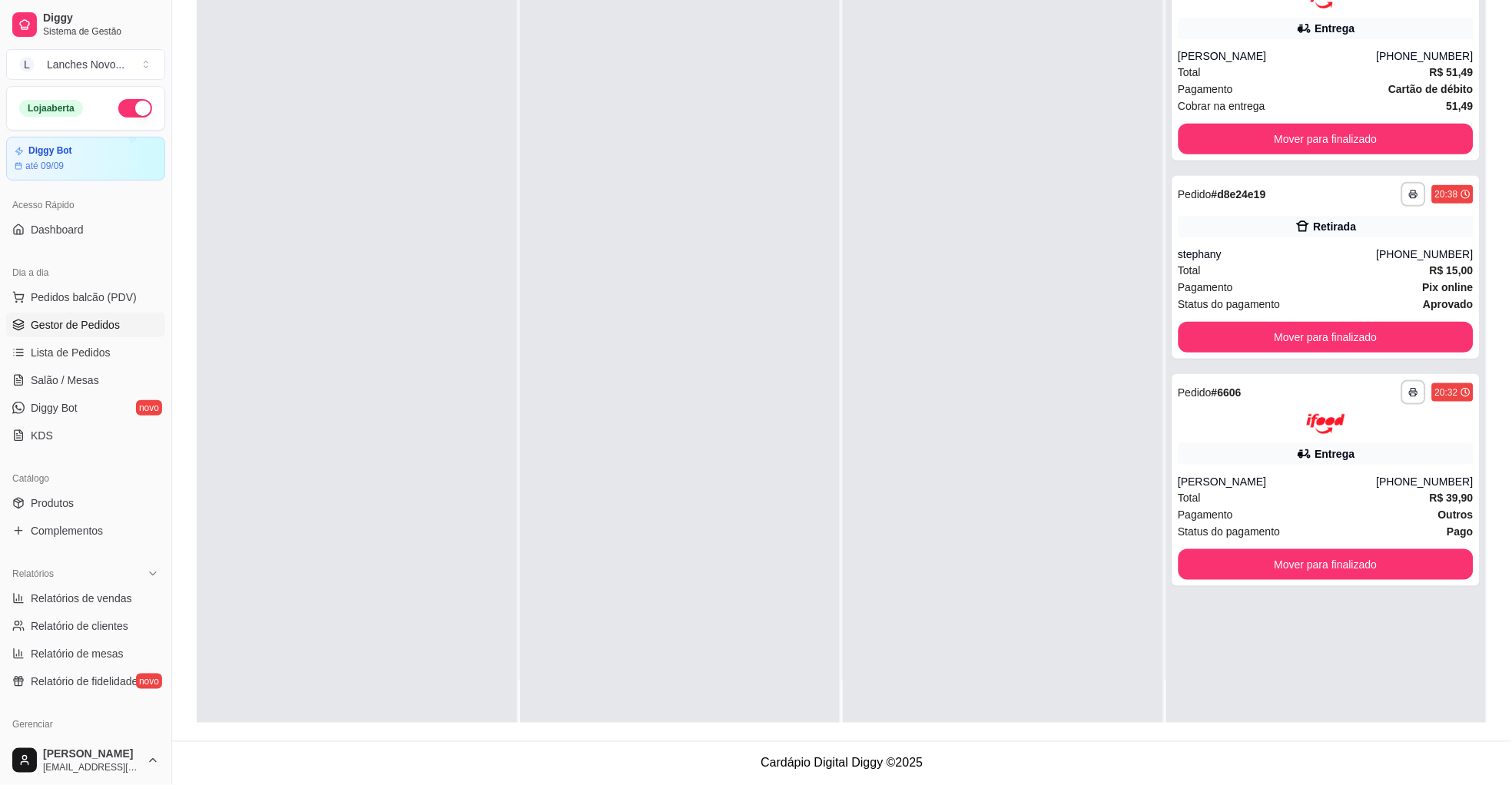
scroll to position [0, 0]
click at [1239, 675] on div "**********" at bounding box center [1326, 331] width 320 height 785
click at [1250, 555] on button "Mover para finalizado" at bounding box center [1326, 565] width 287 height 30
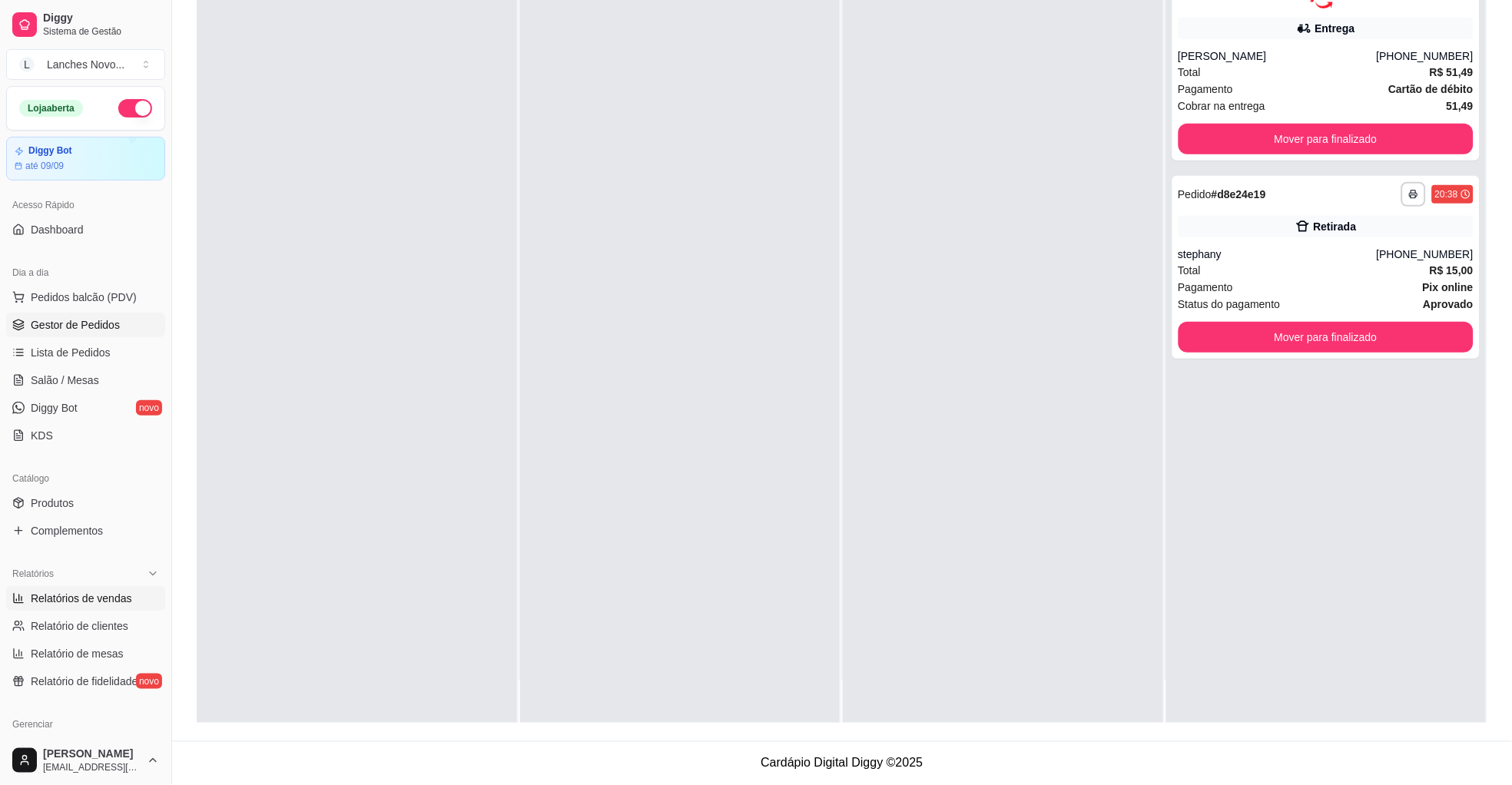
click at [113, 602] on span "Relatórios de vendas" at bounding box center [82, 598] width 101 height 15
select select "ALL"
select select "0"
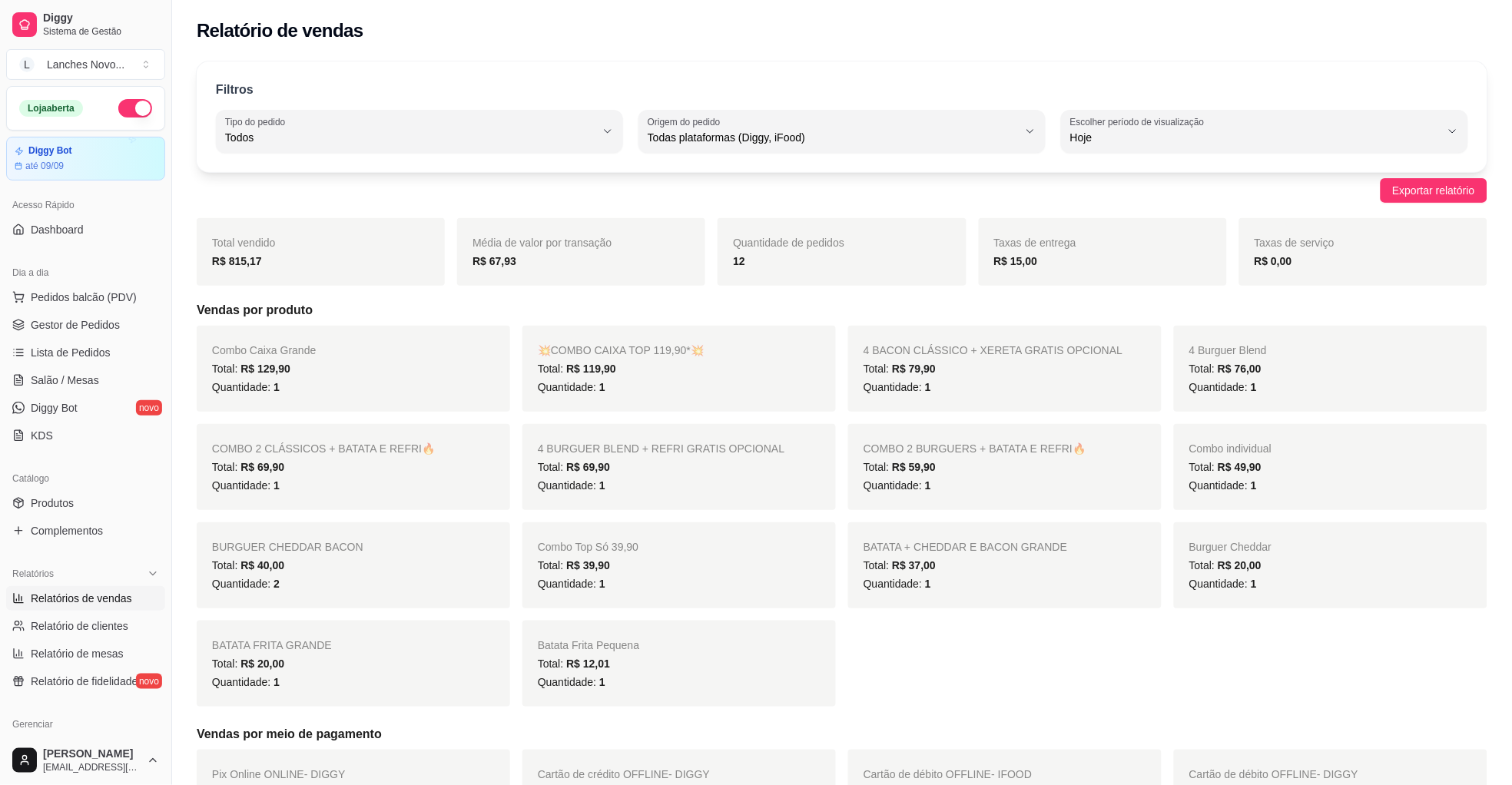
click at [65, 321] on span "Gestor de Pedidos" at bounding box center [75, 324] width 89 height 15
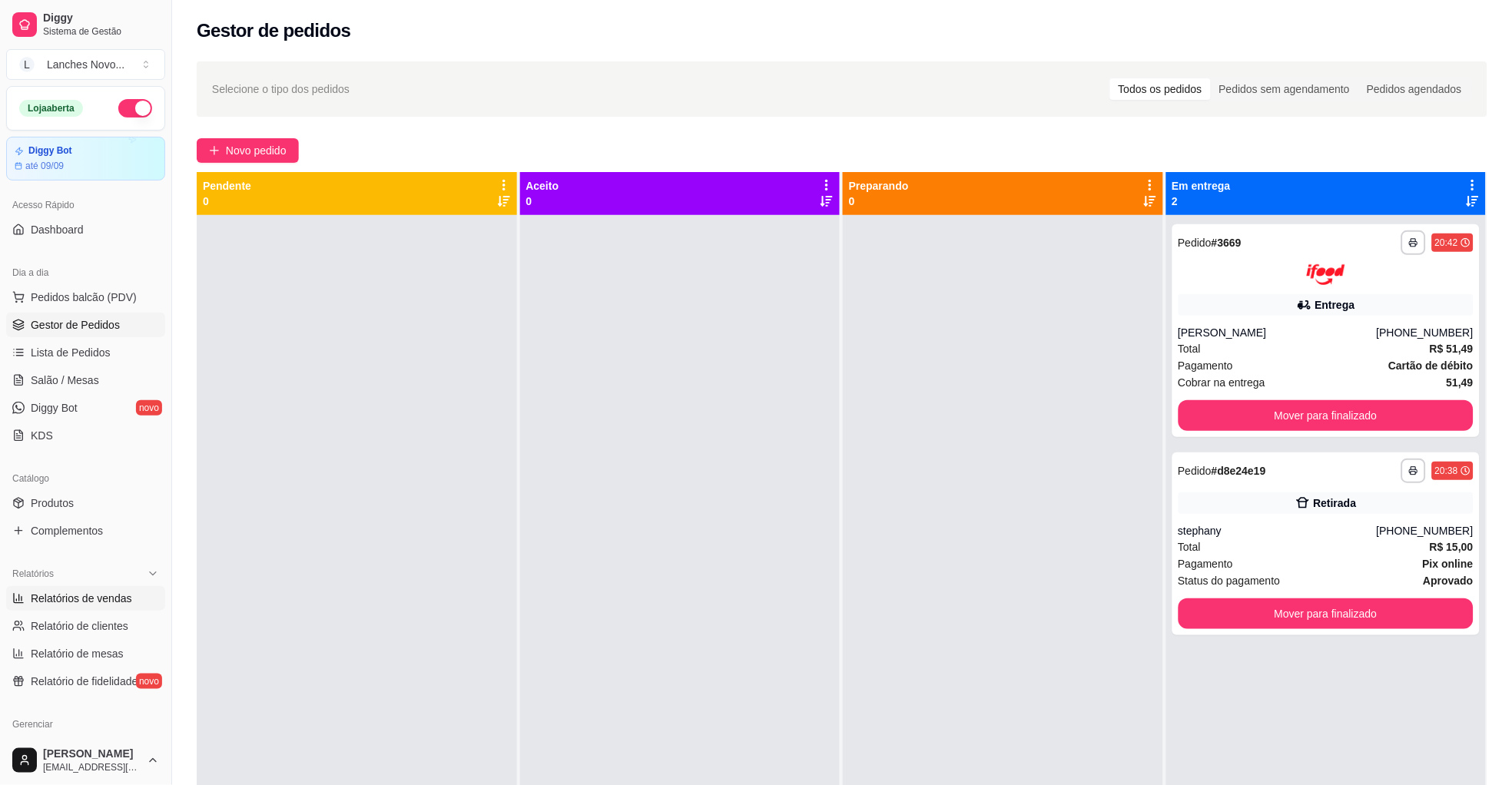
click at [61, 592] on span "Relatórios de vendas" at bounding box center [82, 598] width 101 height 15
select select "ALL"
select select "0"
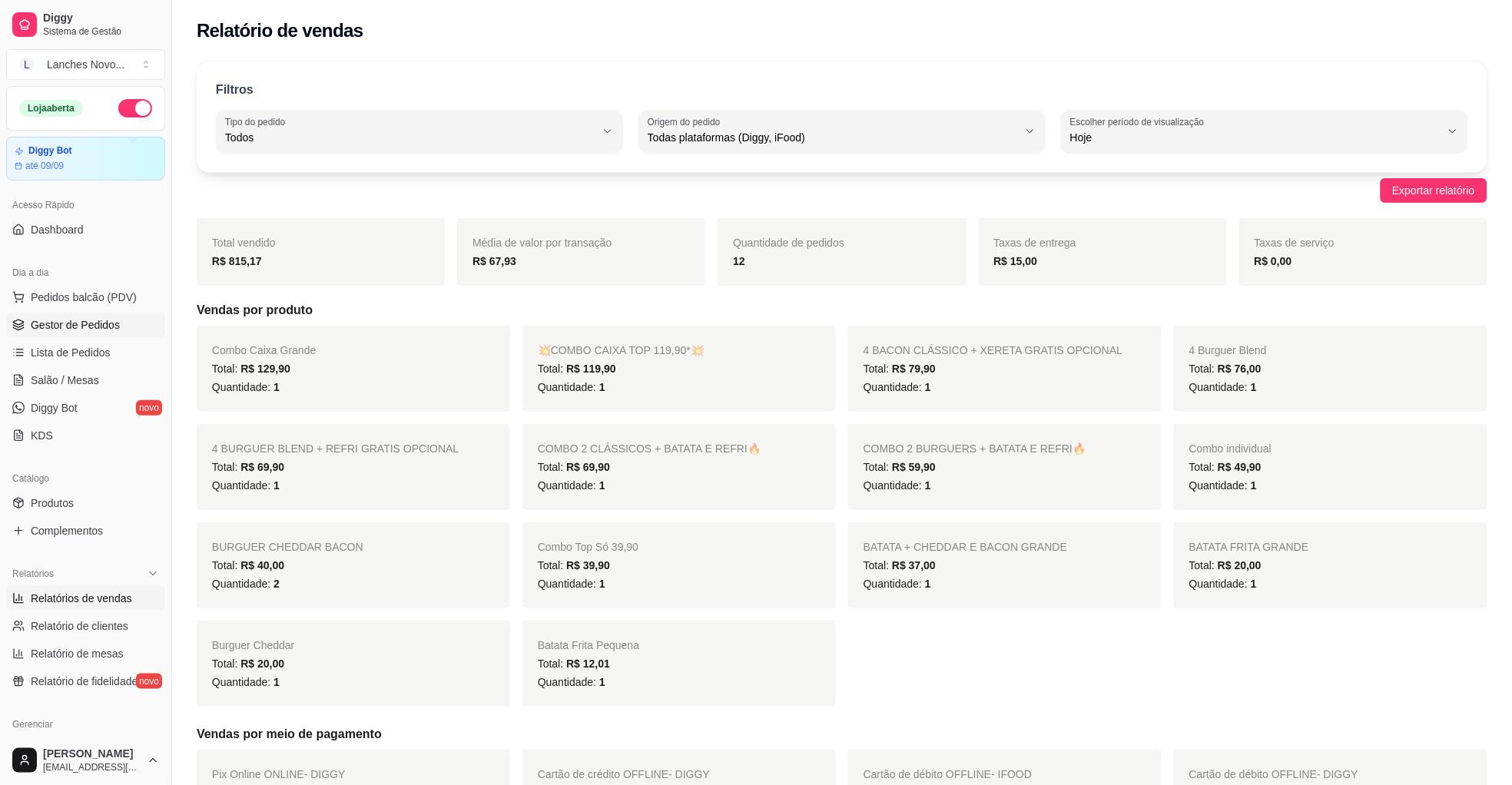
click at [67, 329] on span "Gestor de Pedidos" at bounding box center [75, 324] width 89 height 15
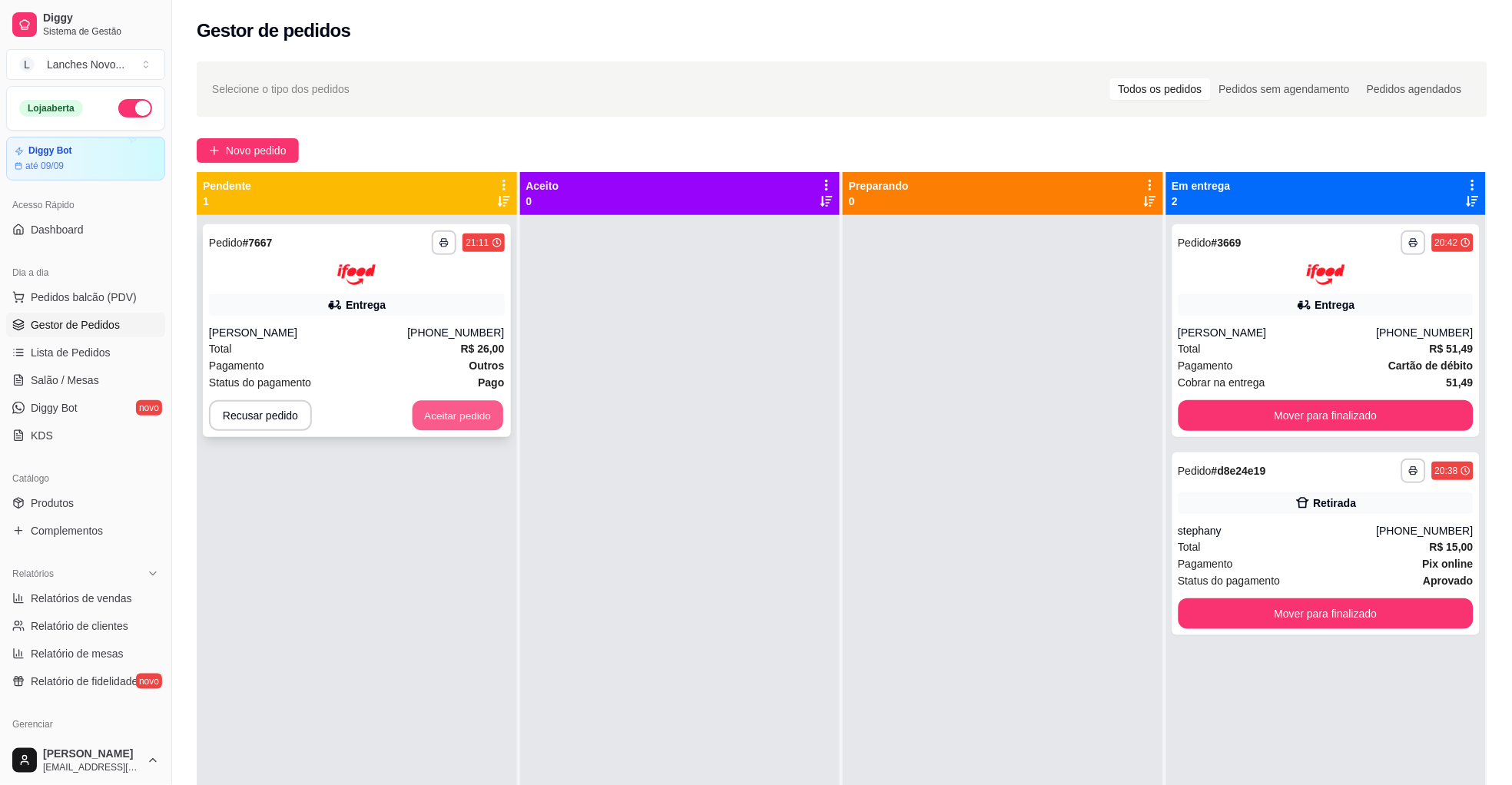
click at [459, 409] on button "Aceitar pedido" at bounding box center [457, 415] width 90 height 30
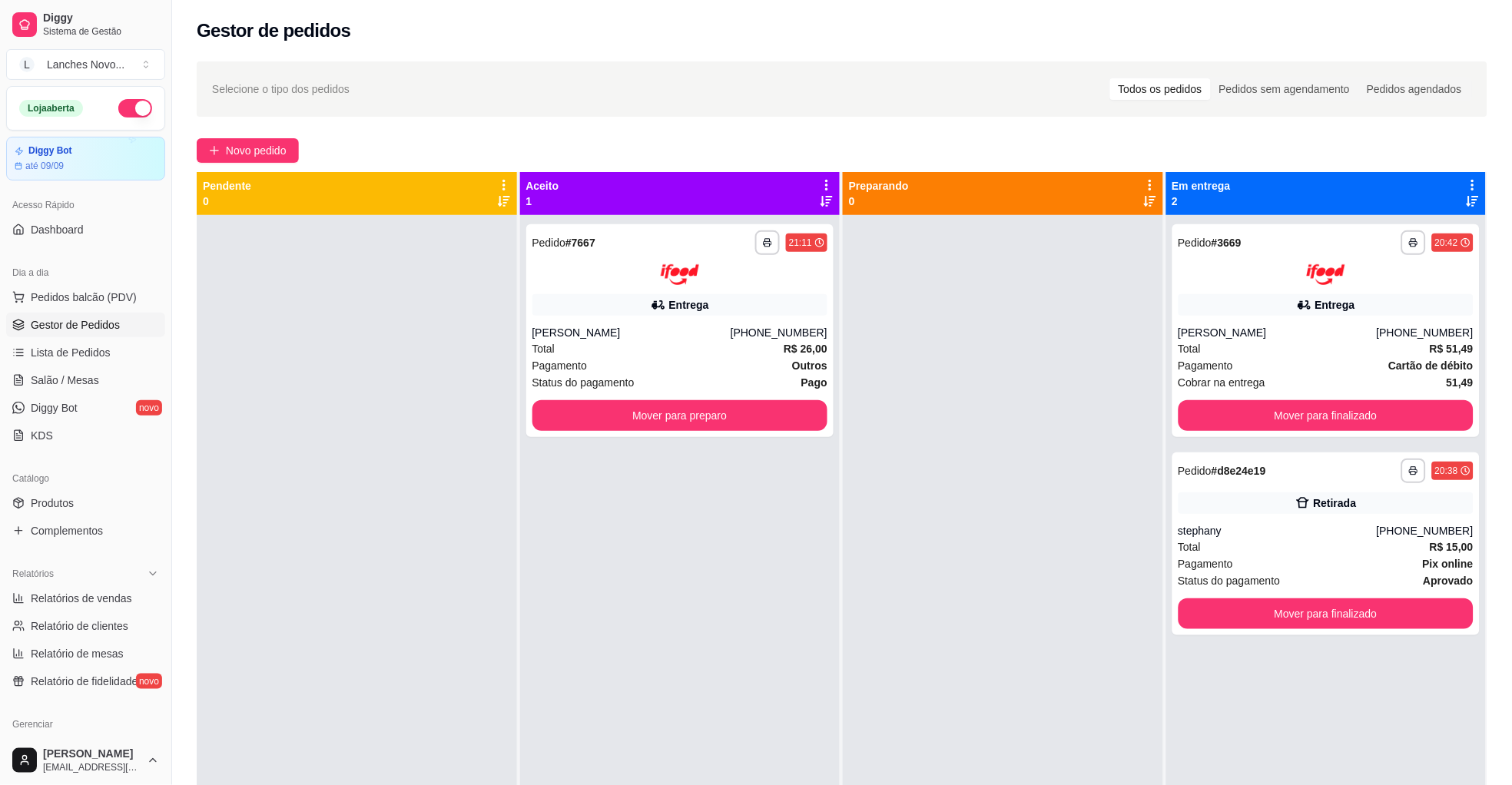
click at [484, 474] on div at bounding box center [356, 607] width 320 height 785
click at [77, 414] on span "Diggy Bot" at bounding box center [54, 408] width 46 height 15
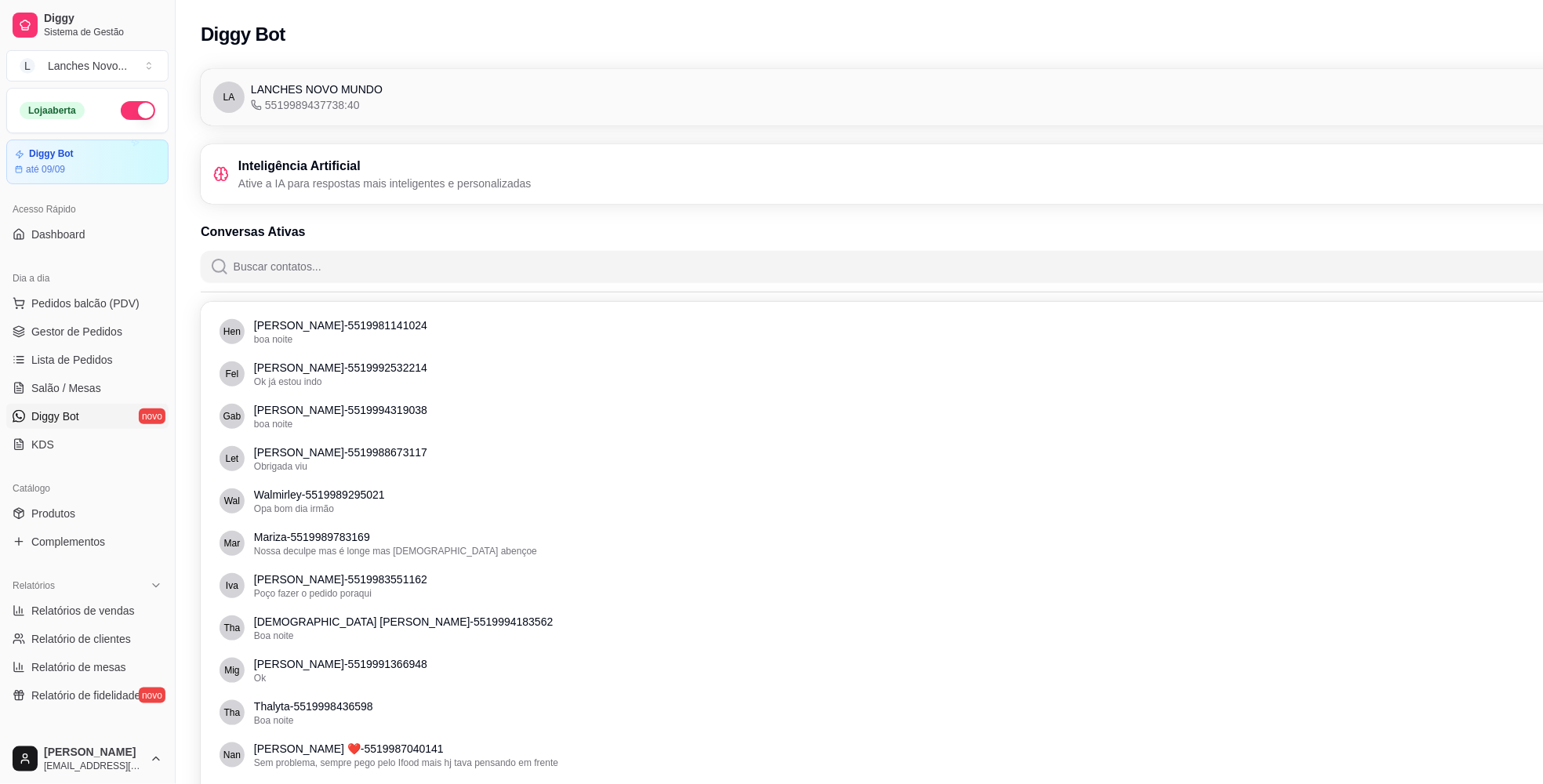
click at [429, 169] on h3 "Inteligência Artificial" at bounding box center [385, 166] width 294 height 19
click at [341, 187] on p "Ative a IA para respostas mais inteligentes e personalizadas" at bounding box center [385, 183] width 294 height 16
click at [1397, 93] on div "LA LANCHES NOVO MUNDO 5519989437738:40 Conectado" at bounding box center [947, 97] width 1468 height 32
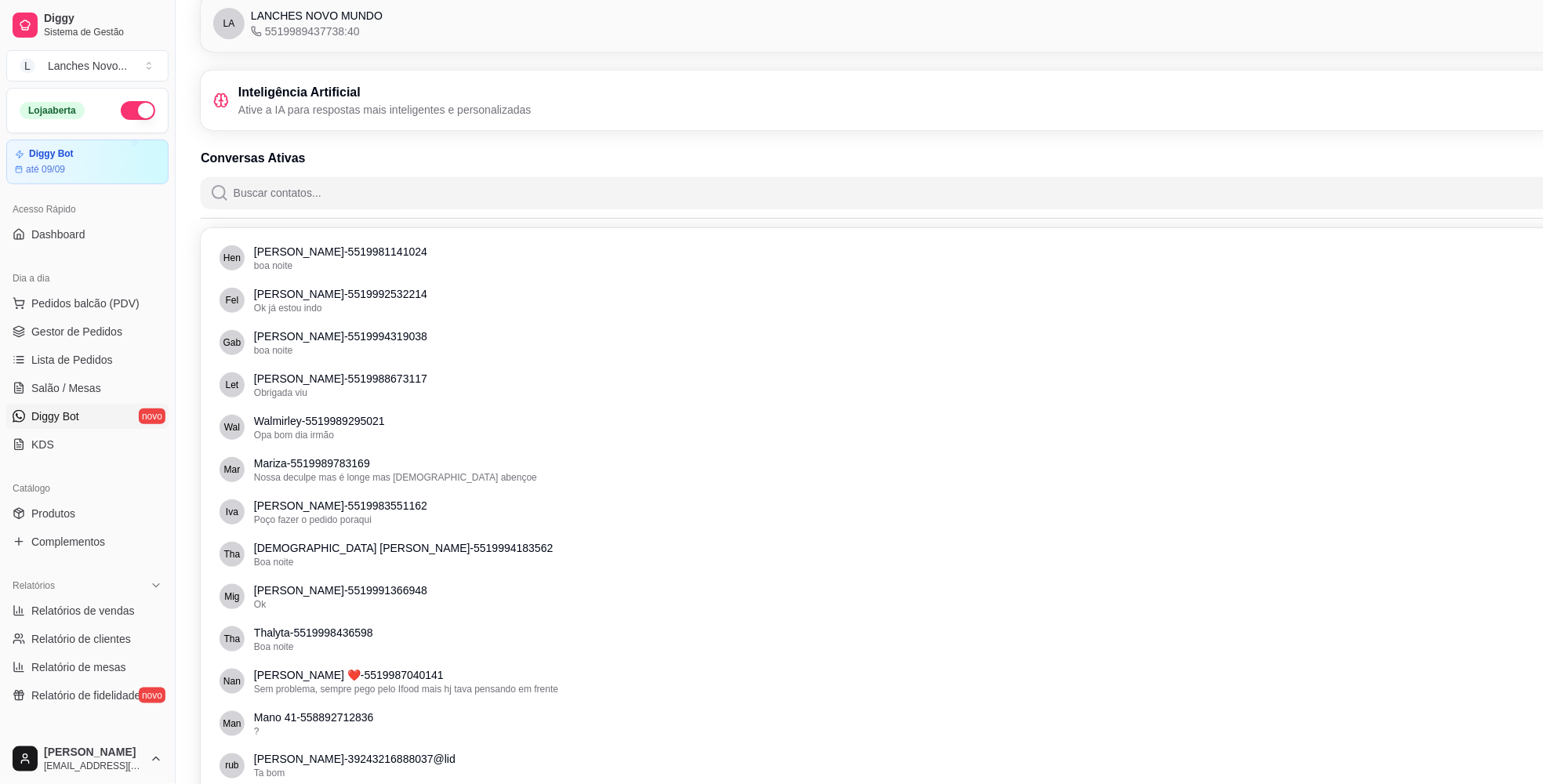
scroll to position [117, 0]
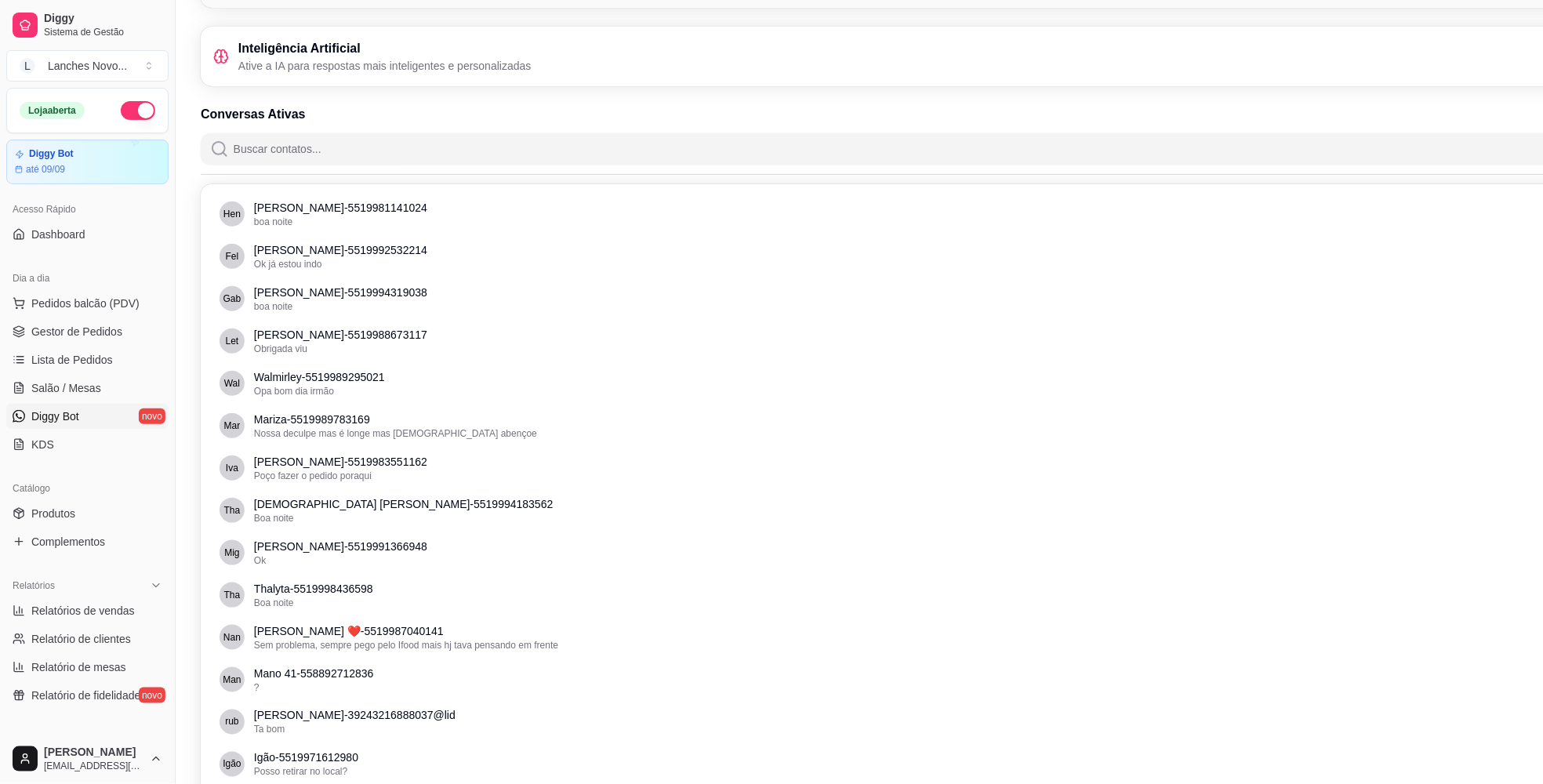
click at [491, 63] on p "Ative a IA para respostas mais inteligentes e personalizadas" at bounding box center [385, 66] width 294 height 16
click at [1445, 51] on div "Inteligência Artificial Ative a IA para respostas mais inteligentes e personali…" at bounding box center [947, 56] width 1468 height 34
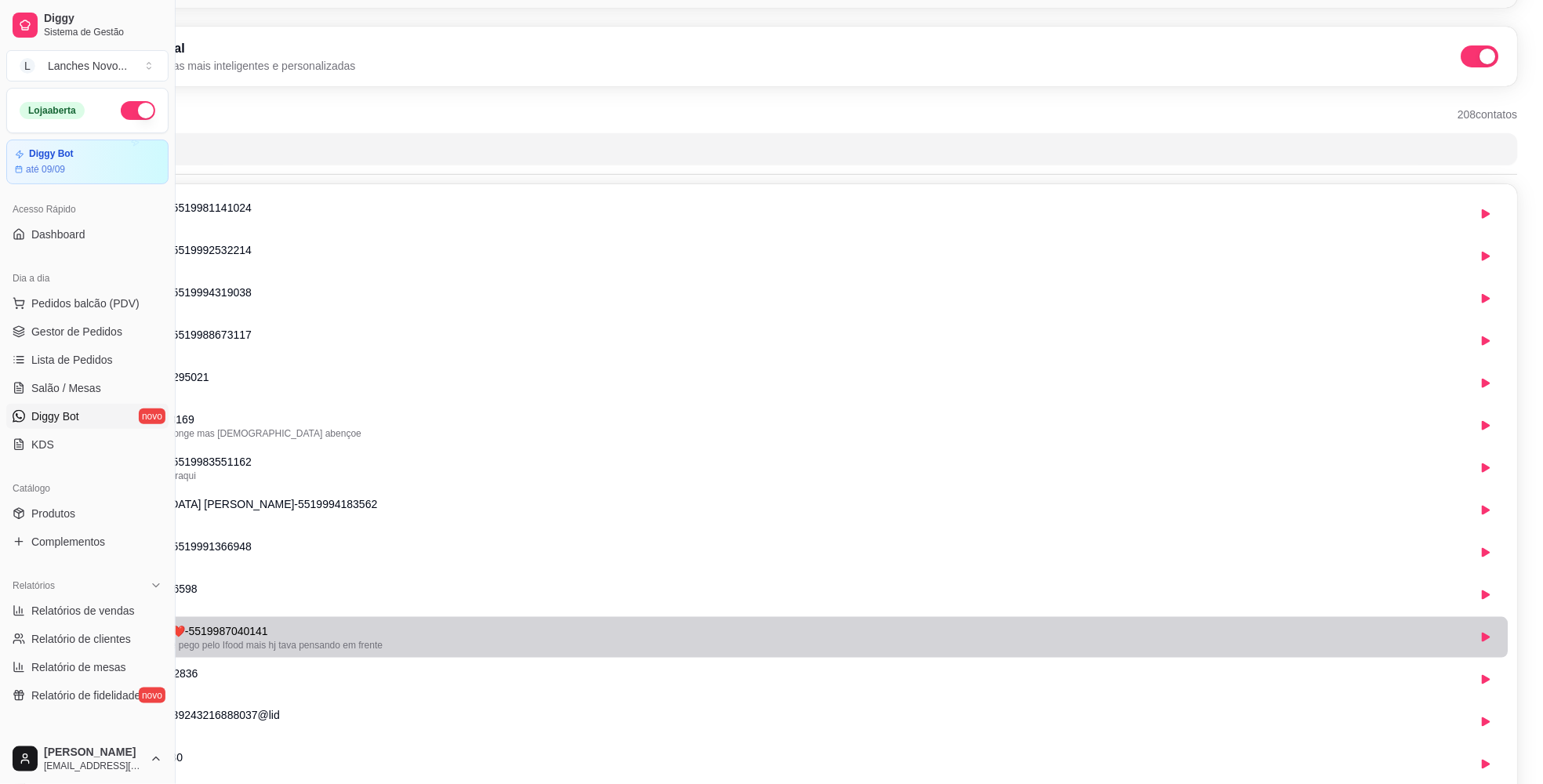
scroll to position [0, 176]
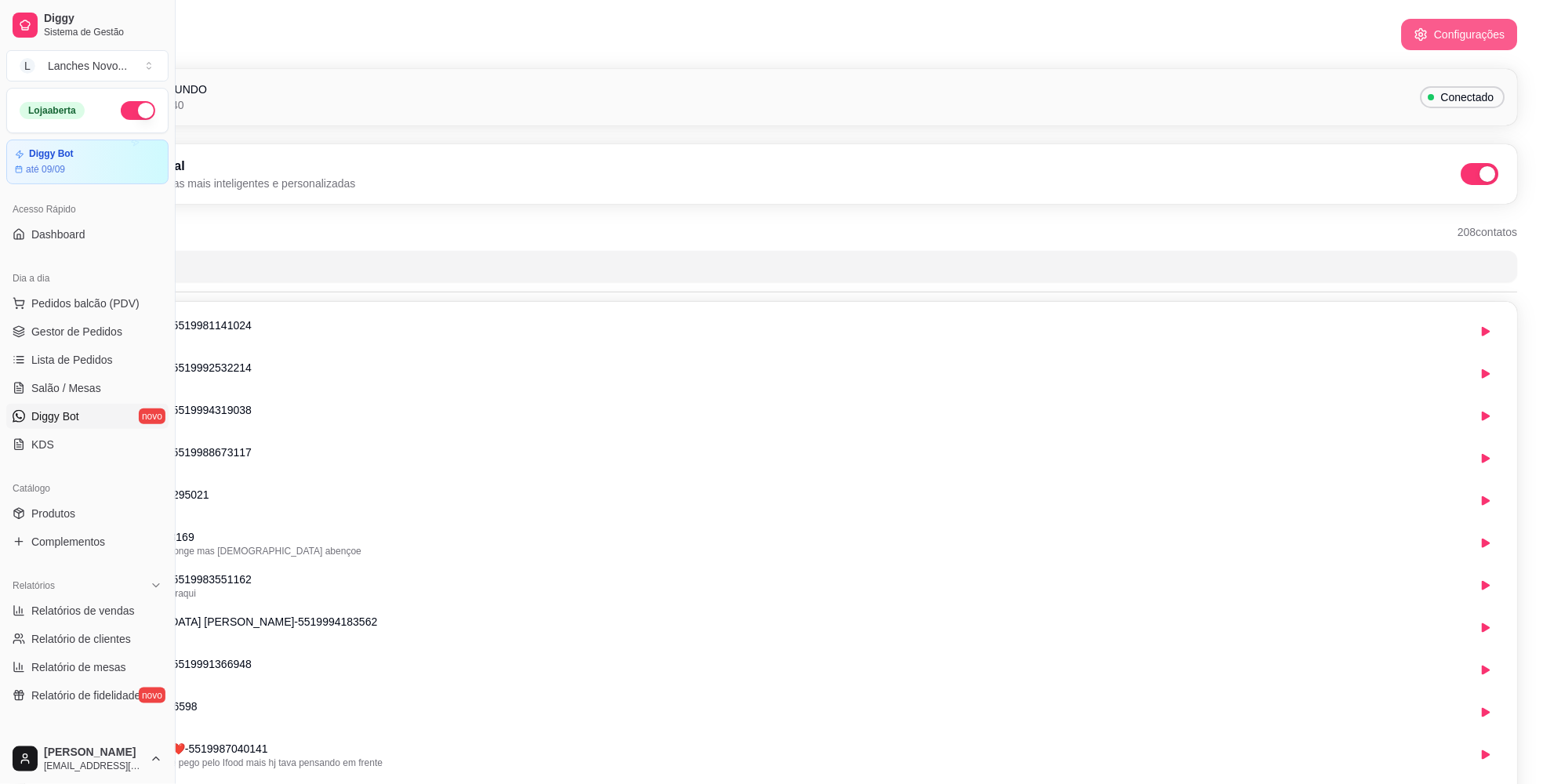
click at [1440, 35] on button "Configurações" at bounding box center [1460, 35] width 116 height 32
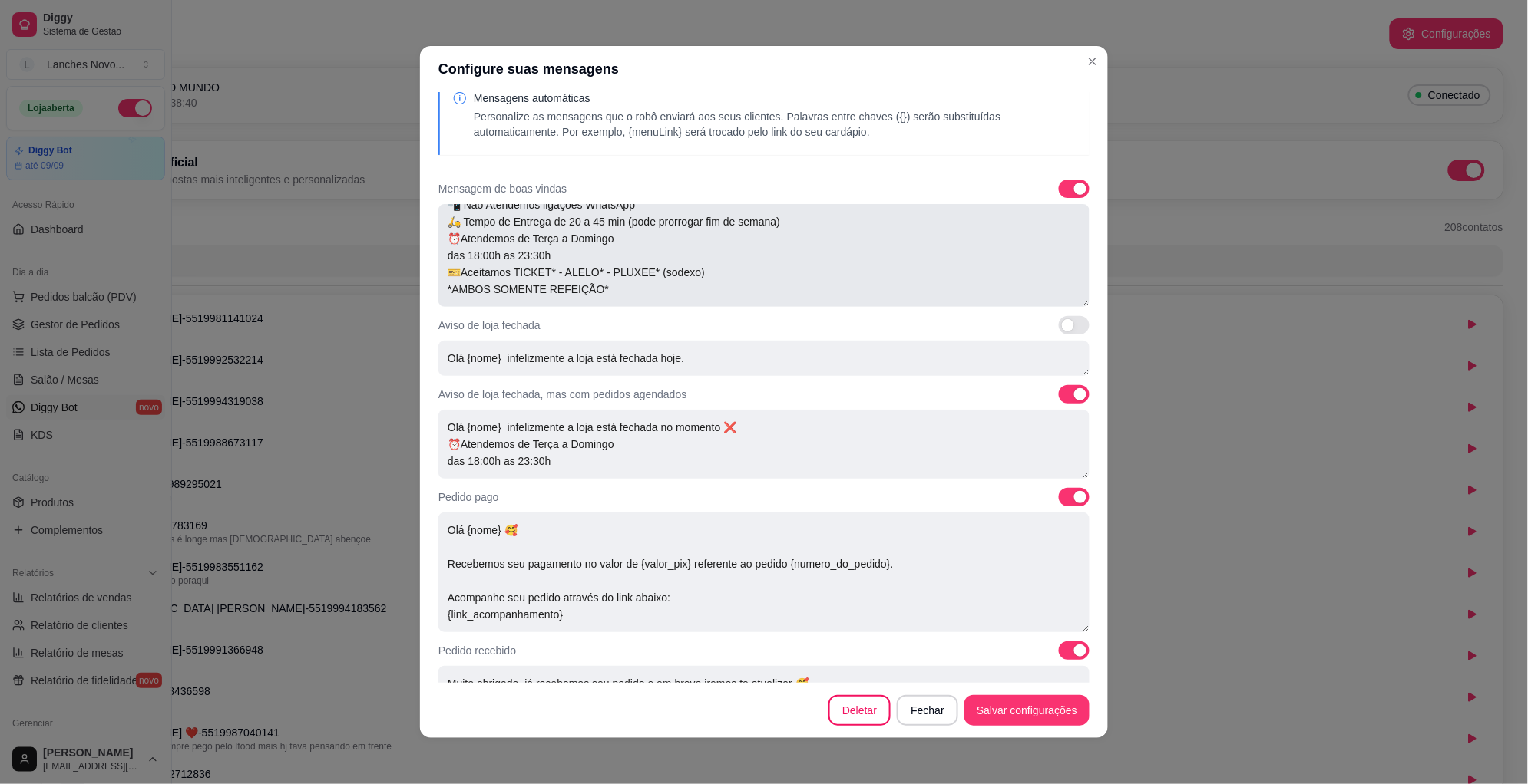
scroll to position [0, 0]
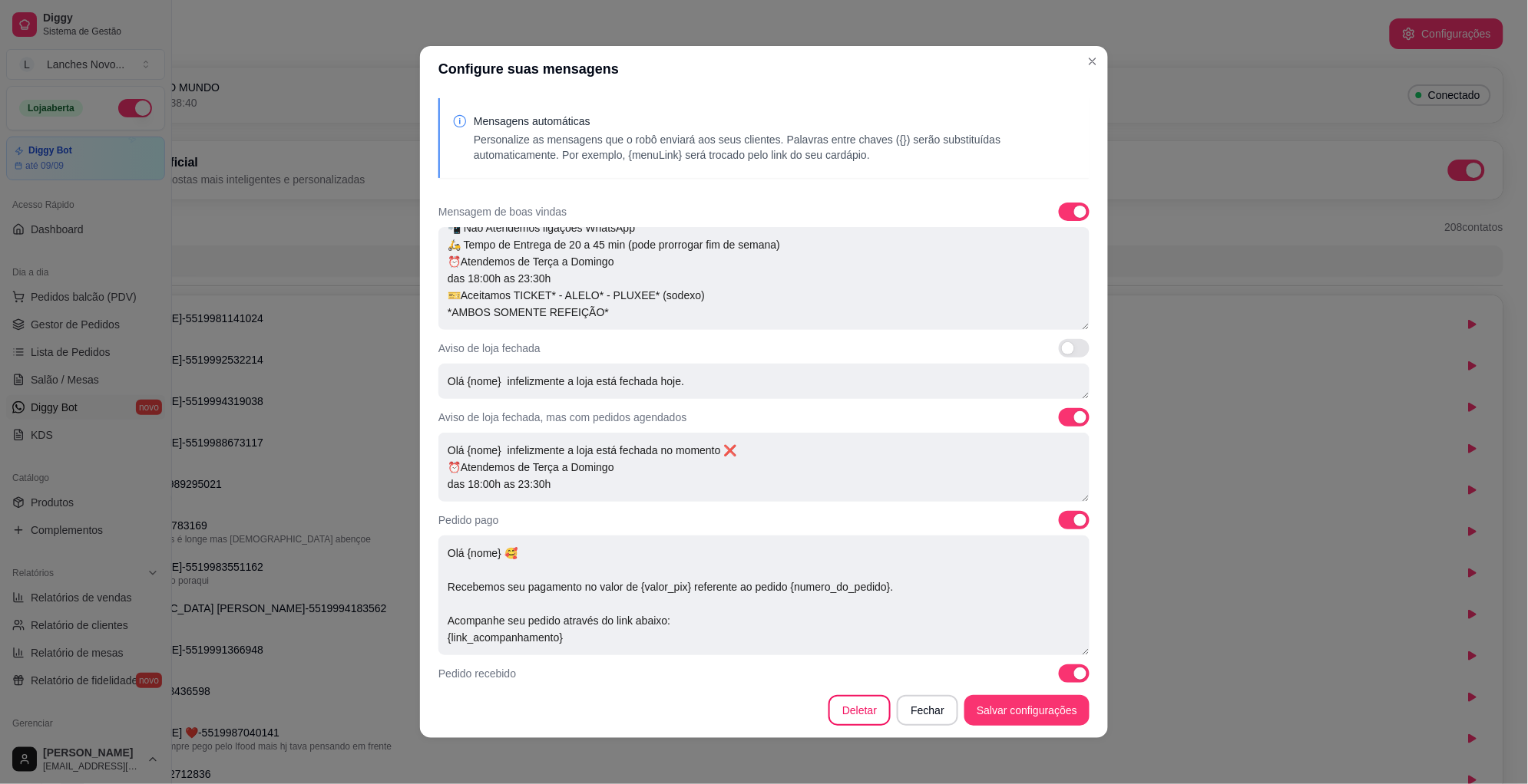
drag, startPoint x: 507, startPoint y: 301, endPoint x: 530, endPoint y: 331, distance: 37.8
click at [505, 301] on textarea "Oii Boa noite {nome}😎🤩 Queremos que seu pedido seja feito e entregue o mais ráp…" at bounding box center [763, 278] width 651 height 103
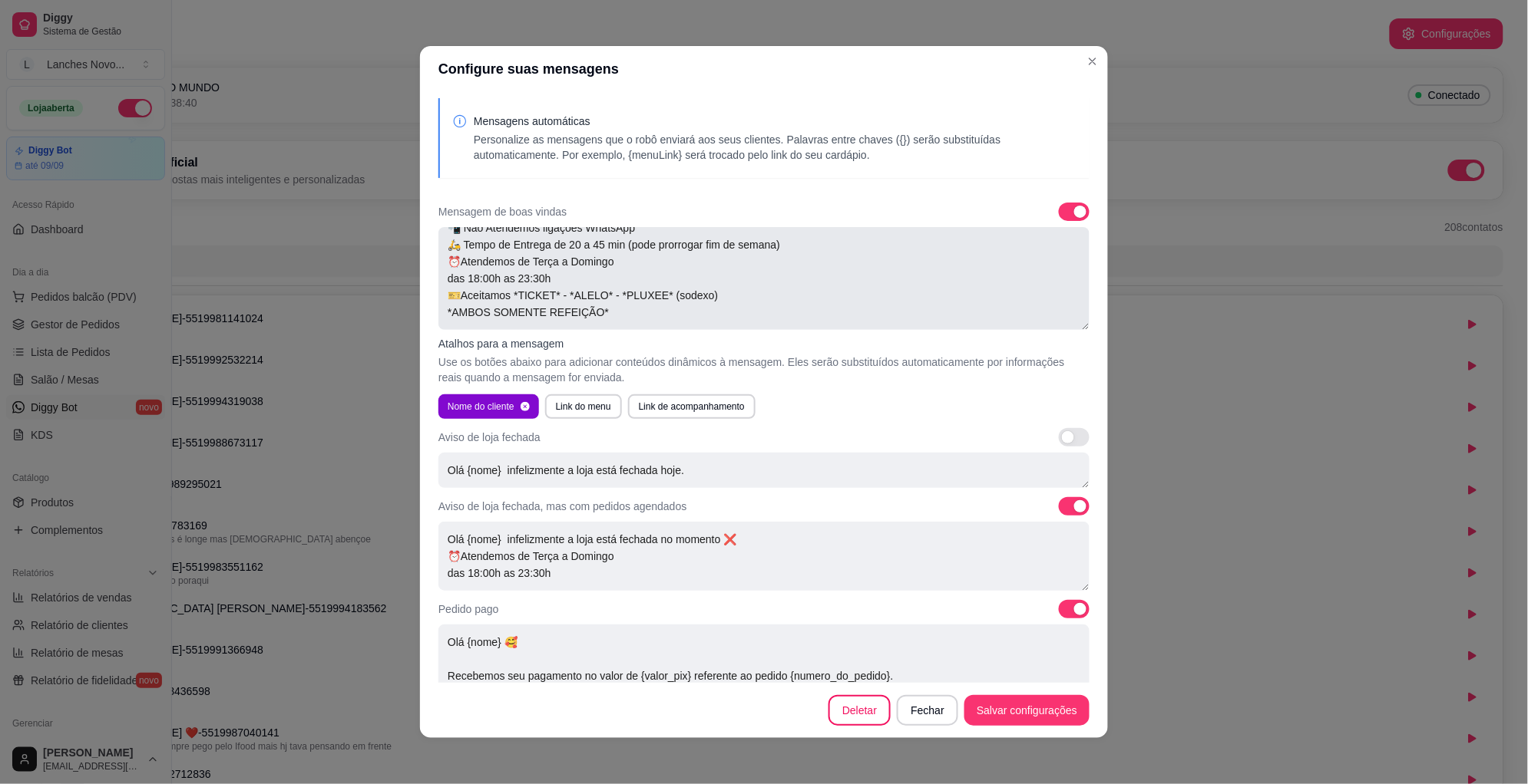
click at [596, 318] on textarea "Oii Boa noite {nome}😎🤩 Queremos que seu pedido seja feito e entregue o mais ráp…" at bounding box center [763, 278] width 651 height 103
click at [505, 288] on textarea "Oii Boa noite {nome}😎🤩 Queremos que seu pedido seja feito e entregue o mais ráp…" at bounding box center [763, 278] width 651 height 103
click at [780, 290] on textarea "Oii Boa noite {nome}😎🤩 Queremos que seu pedido seja feito e entregue o mais ráp…" at bounding box center [763, 278] width 651 height 103
click at [667, 314] on textarea "Oii Boa noite {nome}😎🤩 Queremos que seu pedido seja feito e entregue o mais ráp…" at bounding box center [763, 278] width 651 height 103
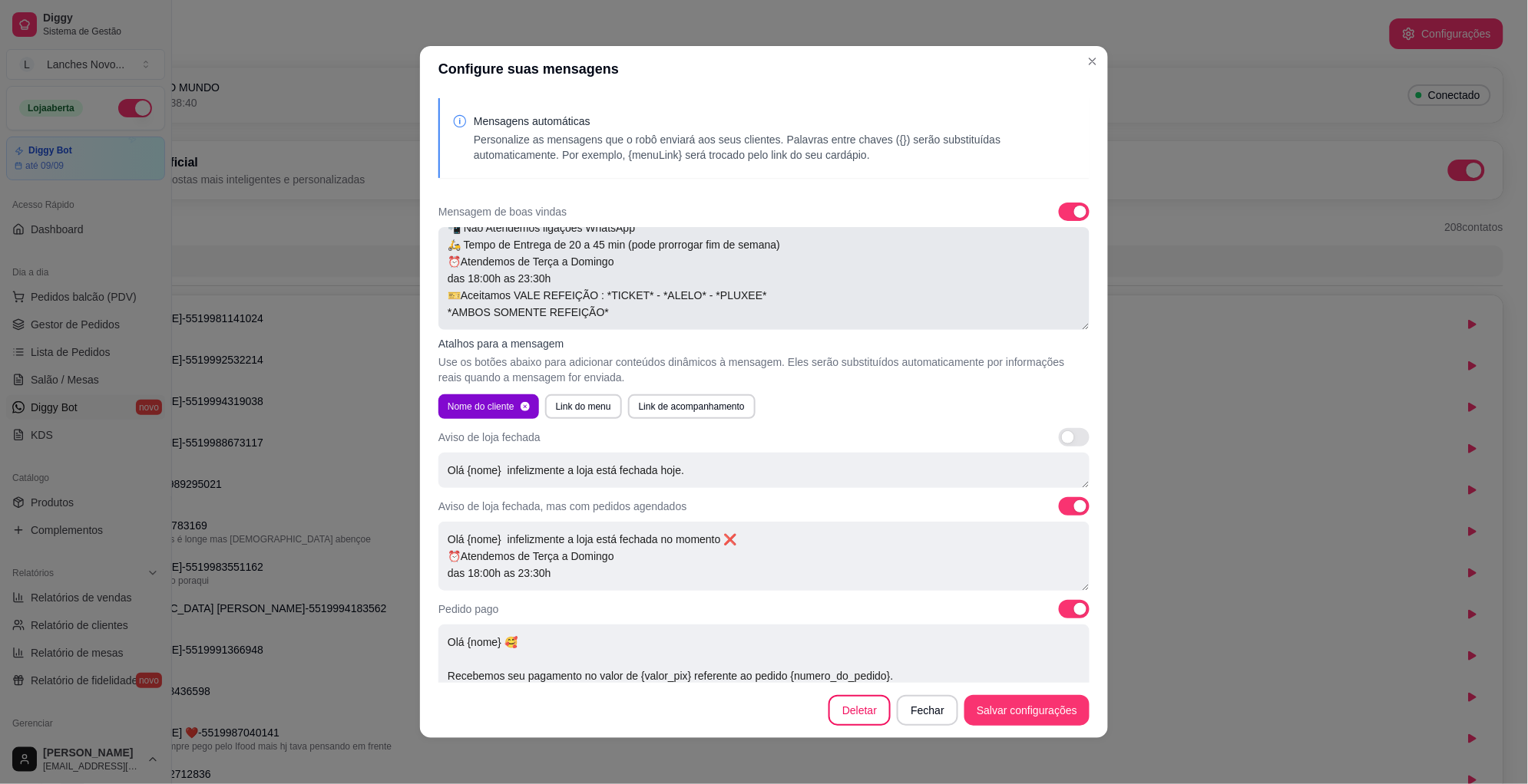
click at [510, 287] on textarea "Oii Boa noite {nome}😎🤩 Queremos que seu pedido seja feito e entregue o mais ráp…" at bounding box center [763, 278] width 651 height 103
click at [506, 287] on textarea "Oii Boa noite {nome}😎🤩 Queremos que seu pedido seja feito e entregue o mais ráp…" at bounding box center [763, 278] width 651 height 103
click at [579, 287] on textarea "Oii Boa noite {nome}😎🤩 Queremos que seu pedido seja feito e entregue o mais ráp…" at bounding box center [763, 278] width 651 height 103
click at [639, 306] on textarea "Oii Boa noite {nome}😎🤩 Queremos que seu pedido seja feito e entregue o mais ráp…" at bounding box center [763, 278] width 651 height 103
type textarea "Oii Boa noite {nome}😎🤩 Queremos que seu pedido seja feito e entregue o mais ráp…"
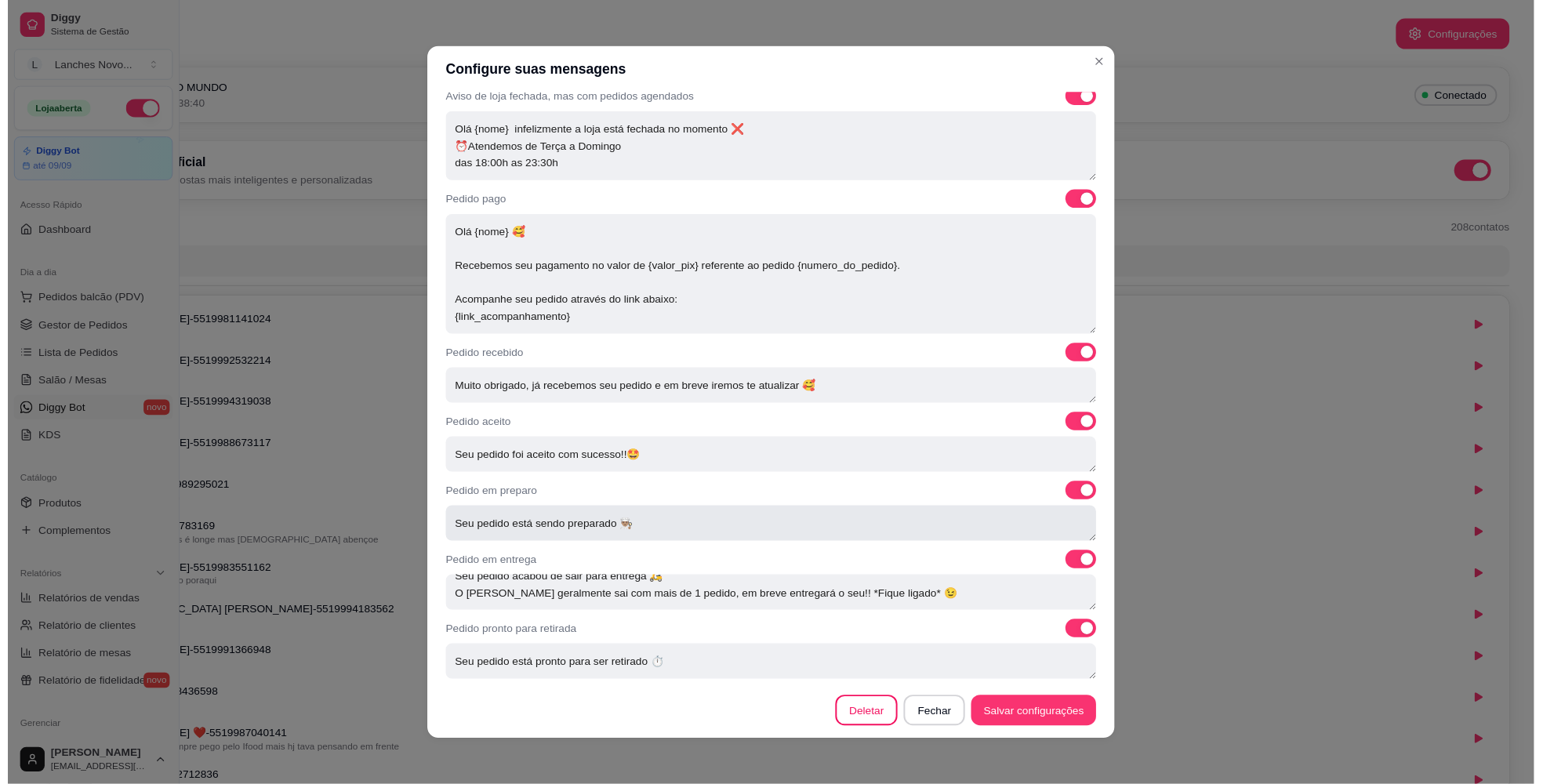
scroll to position [3, 0]
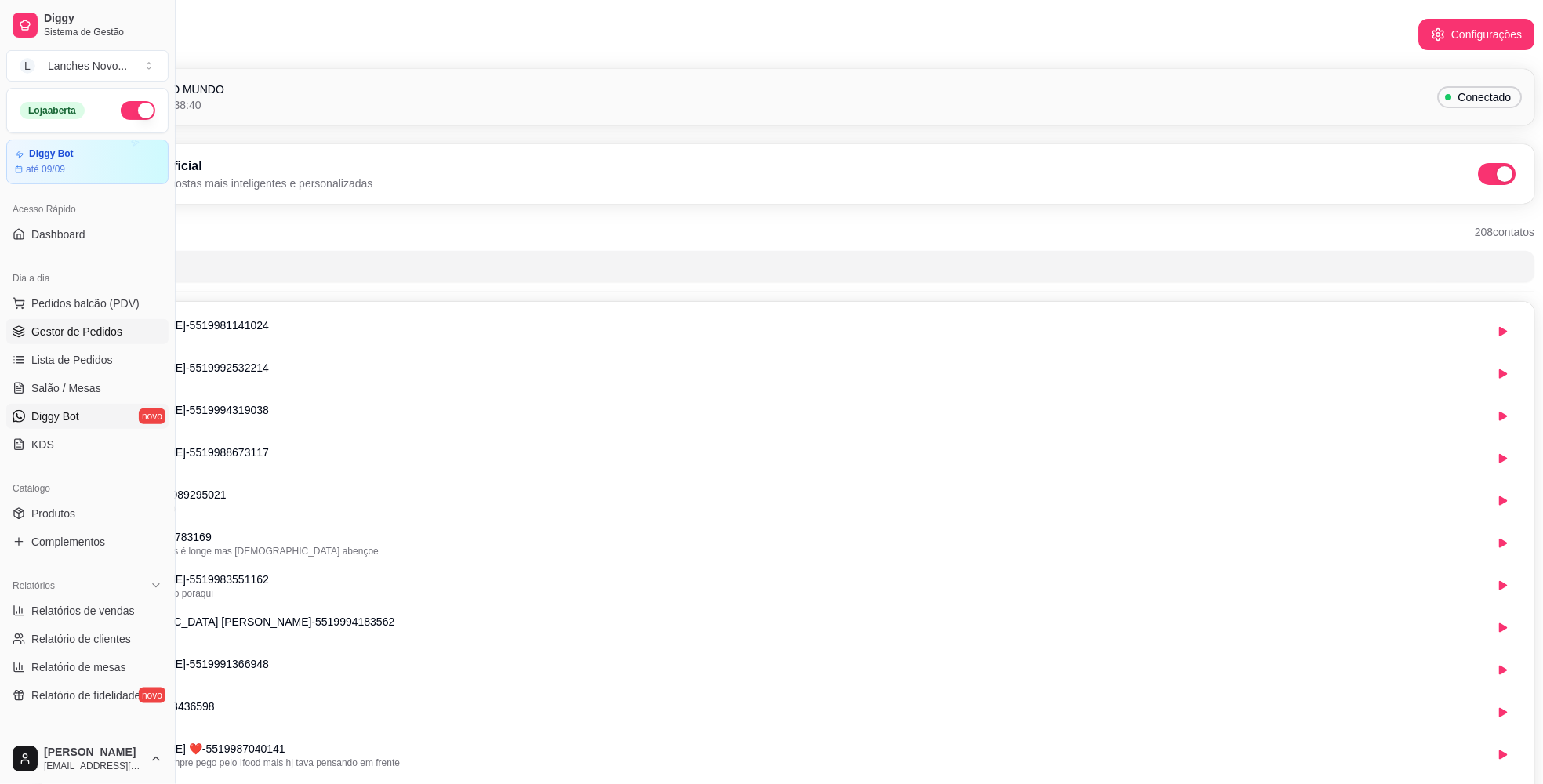
click at [69, 333] on span "Gestor de Pedidos" at bounding box center [77, 331] width 91 height 16
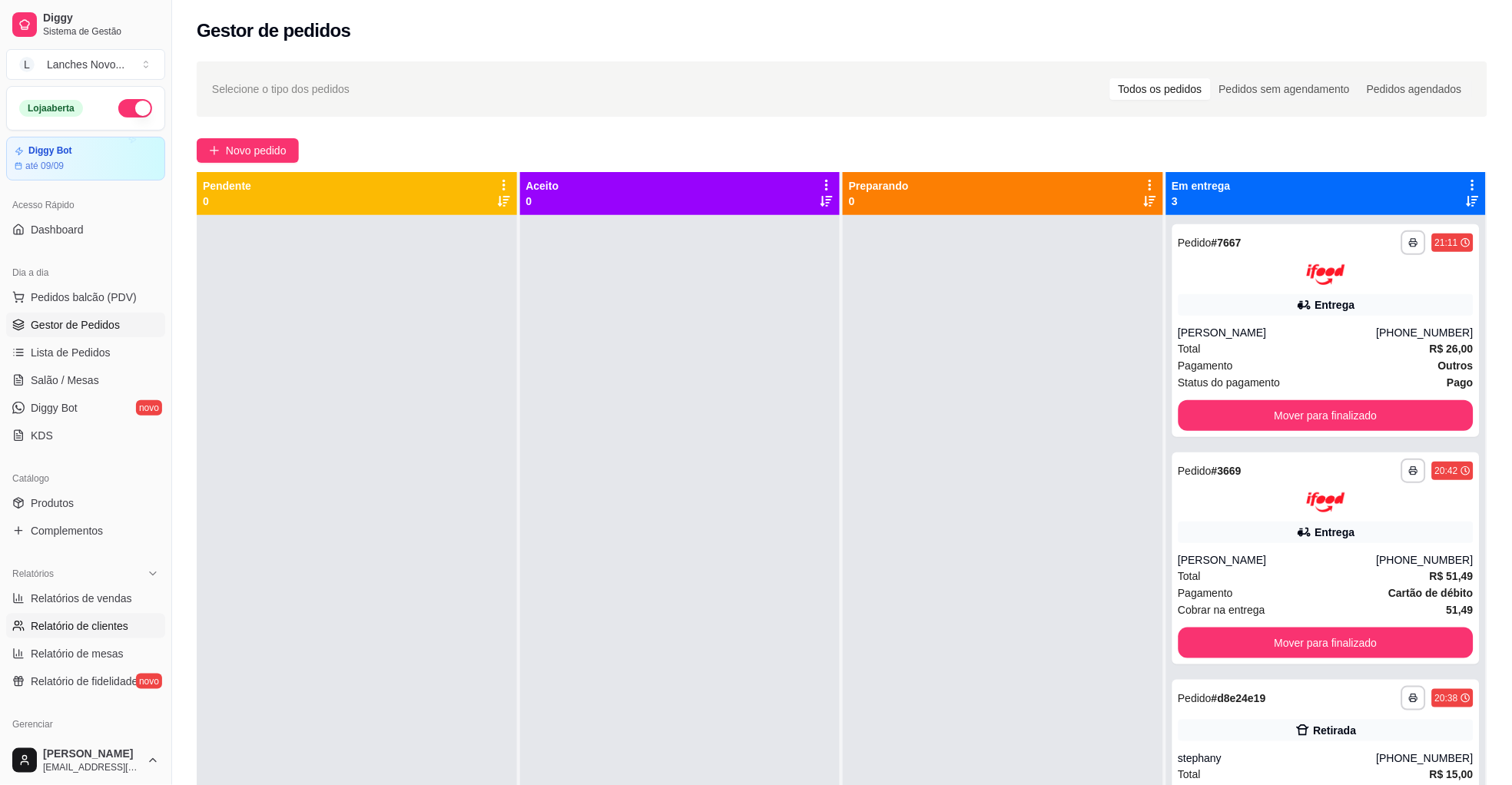
click at [111, 626] on span "Relatório de clientes" at bounding box center [80, 626] width 98 height 15
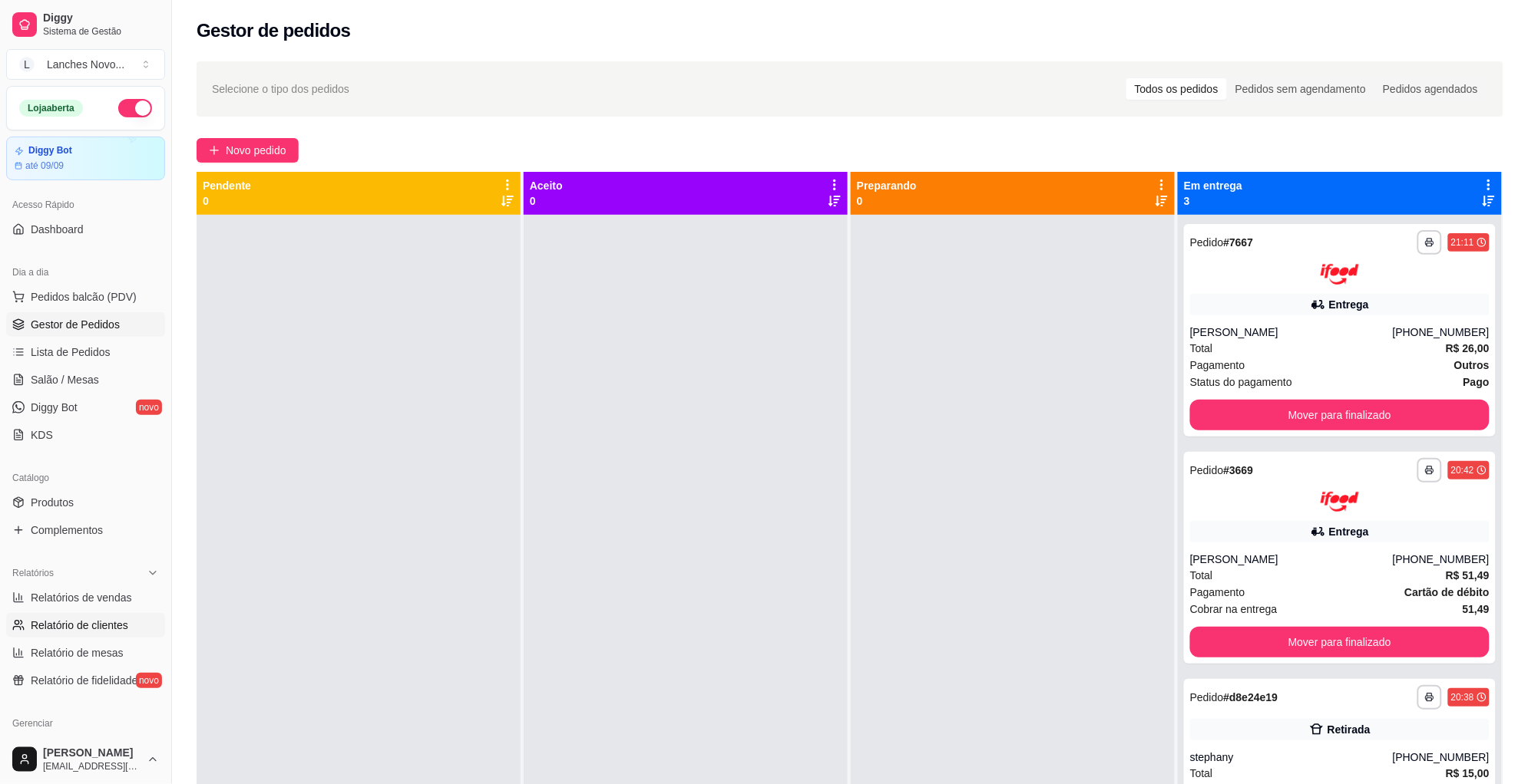
select select "30"
select select "HIGHEST_TOTAL_SPENT_WITH_ORDERS"
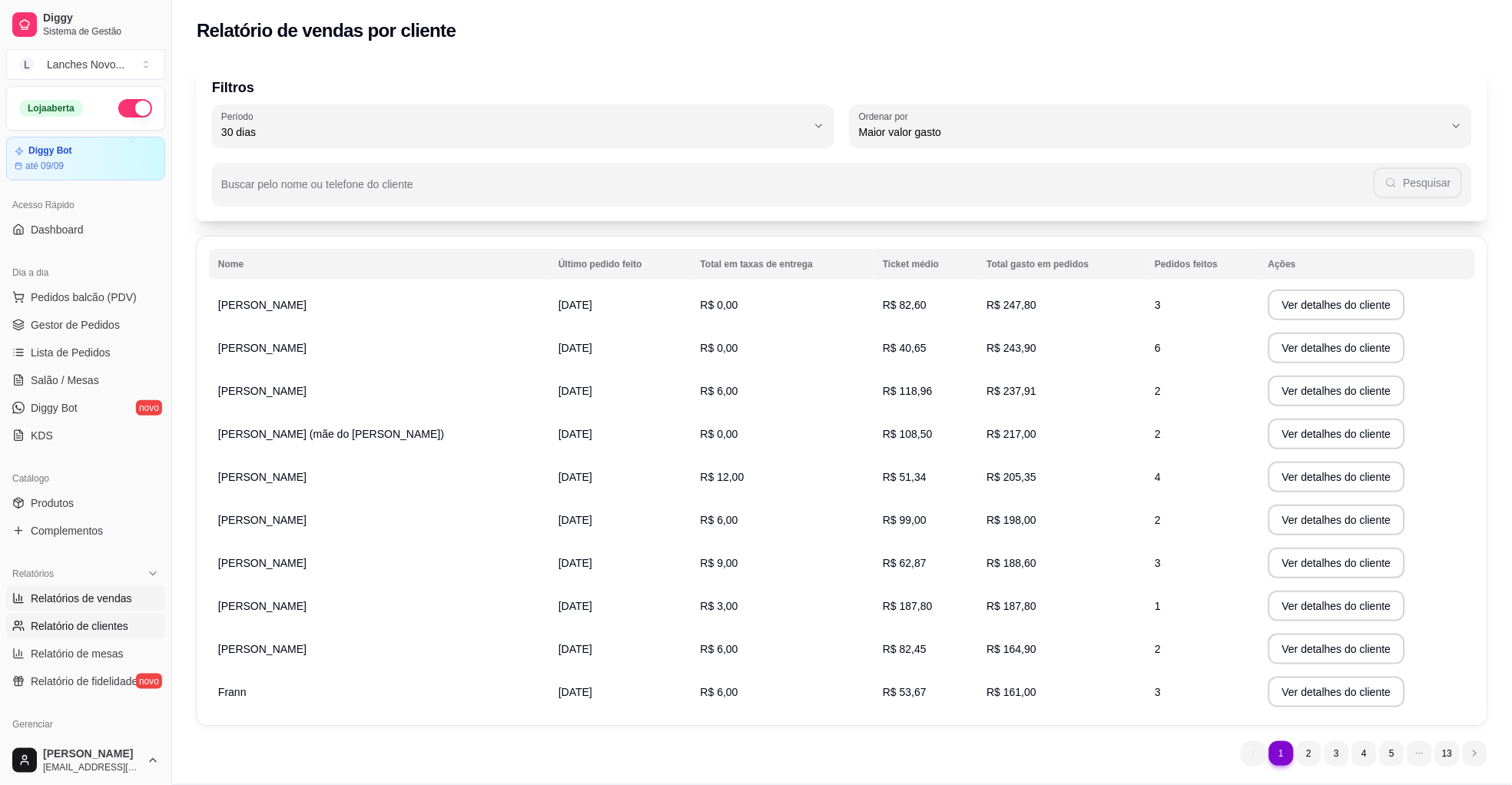
click at [104, 603] on span "Relatórios de vendas" at bounding box center [82, 598] width 101 height 15
select select "ALL"
select select "0"
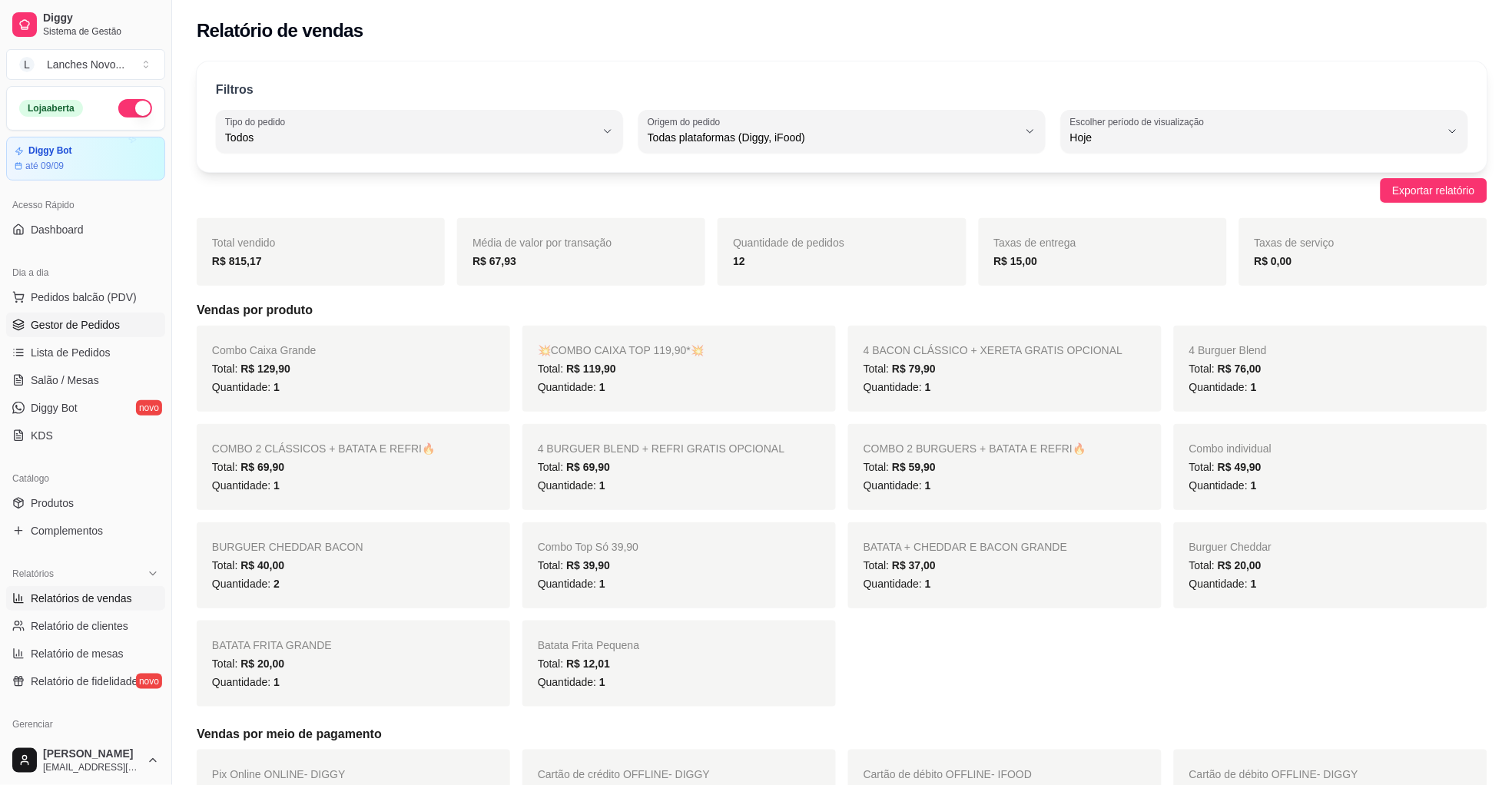
click at [77, 324] on span "Gestor de Pedidos" at bounding box center [75, 324] width 89 height 15
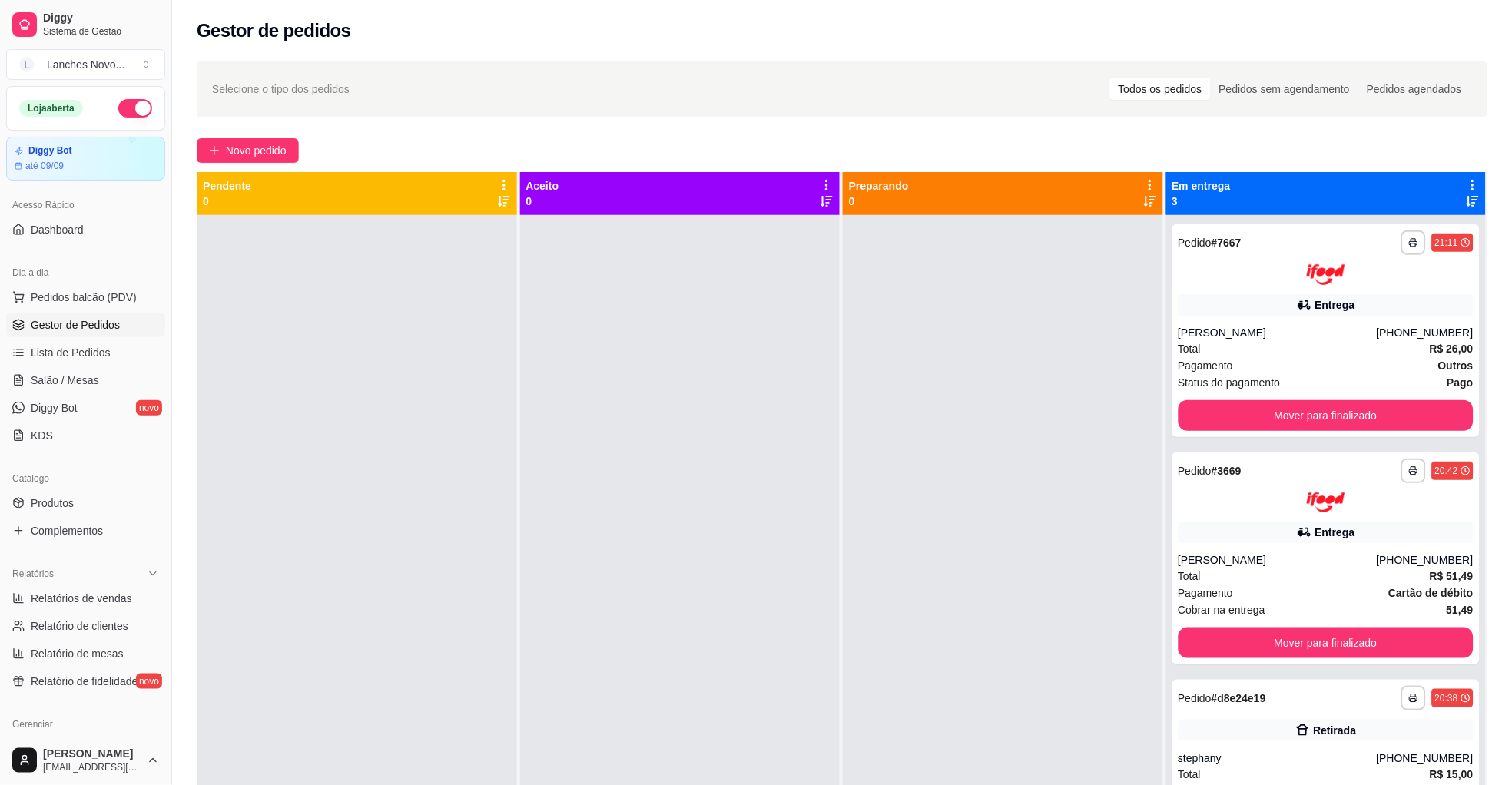
click at [906, 442] on div at bounding box center [1003, 607] width 320 height 785
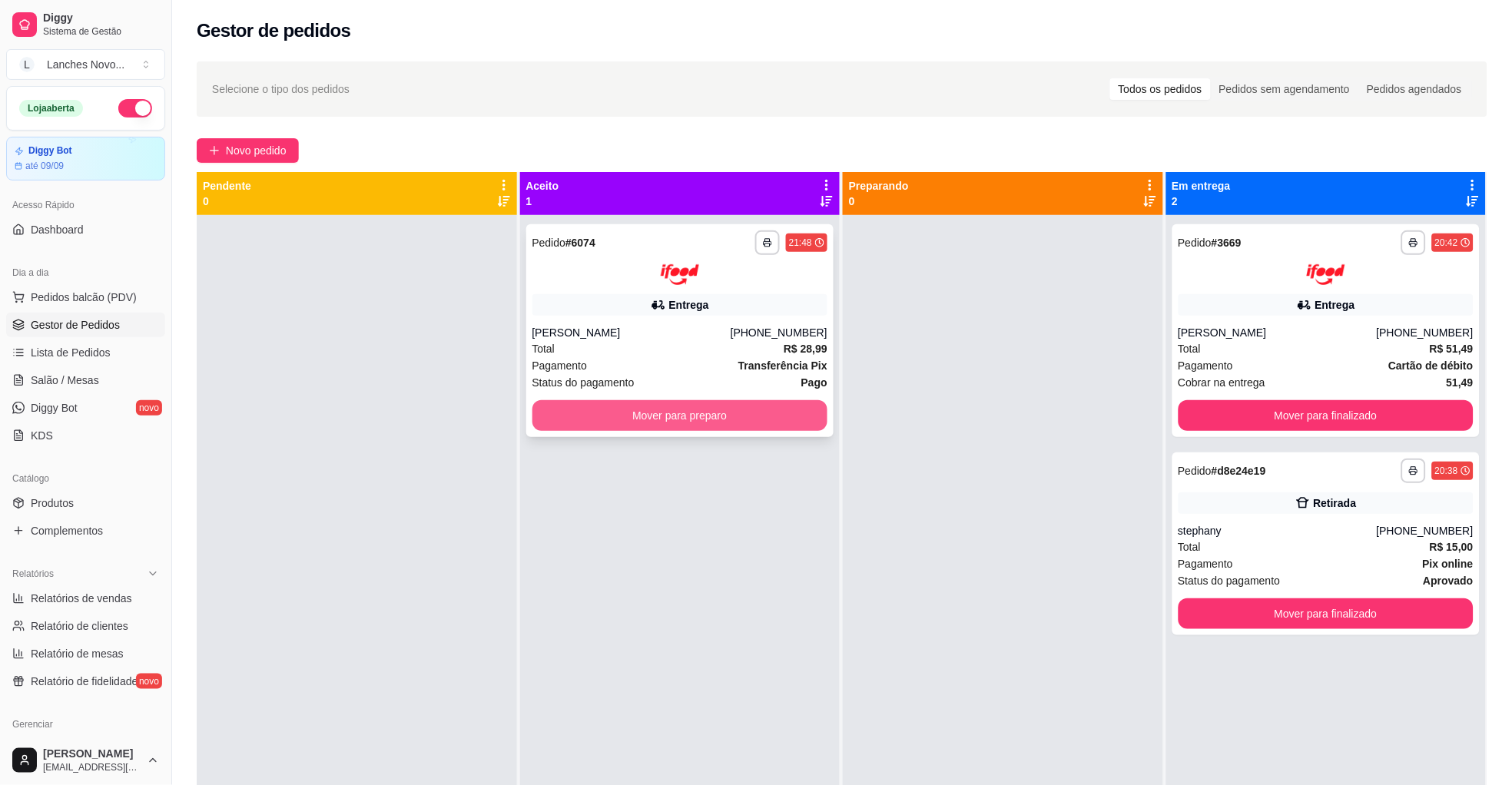
click at [646, 414] on button "Mover para preparo" at bounding box center [680, 416] width 296 height 31
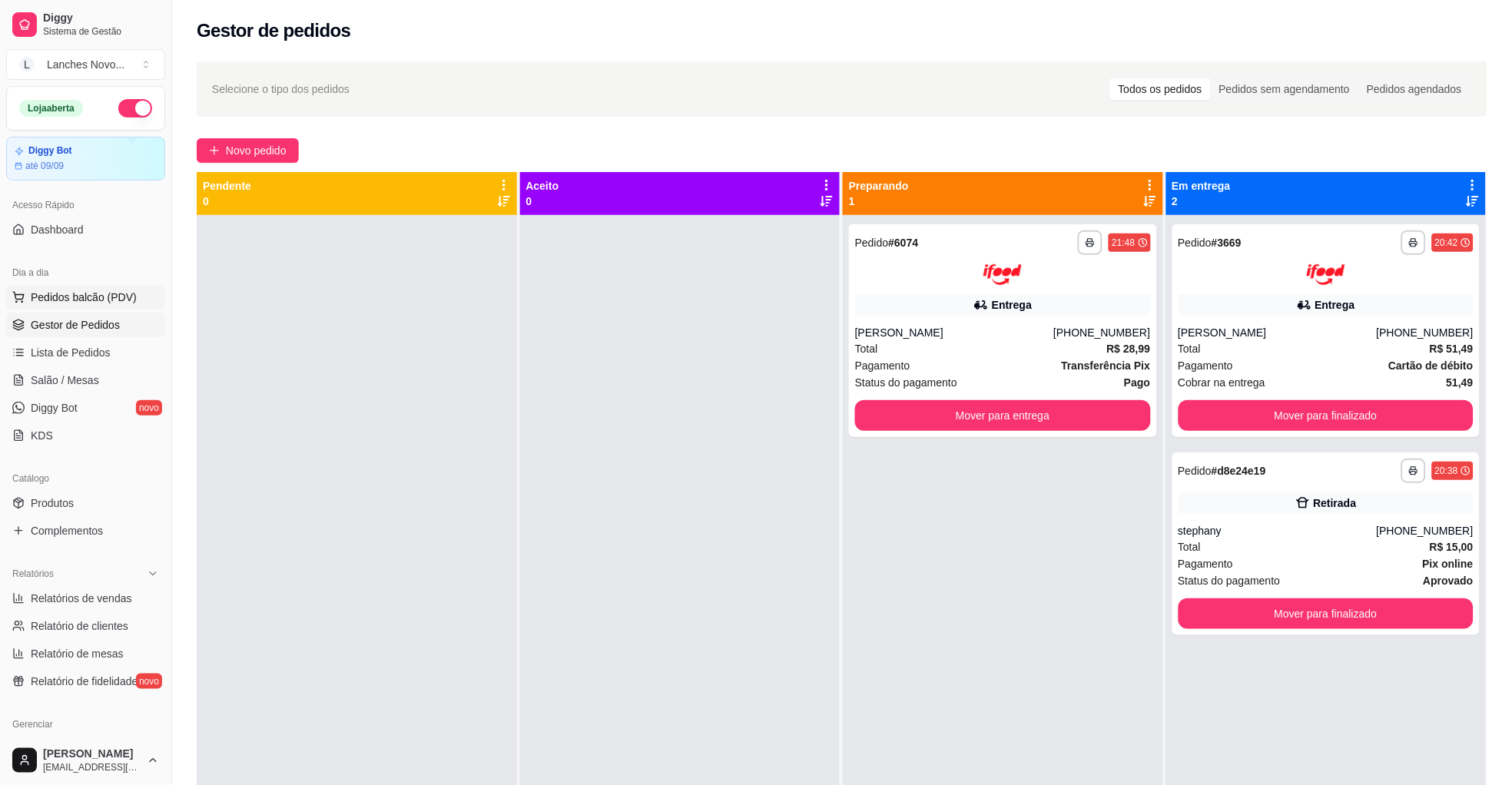
click at [92, 302] on span "Pedidos balcão (PDV)" at bounding box center [84, 297] width 106 height 15
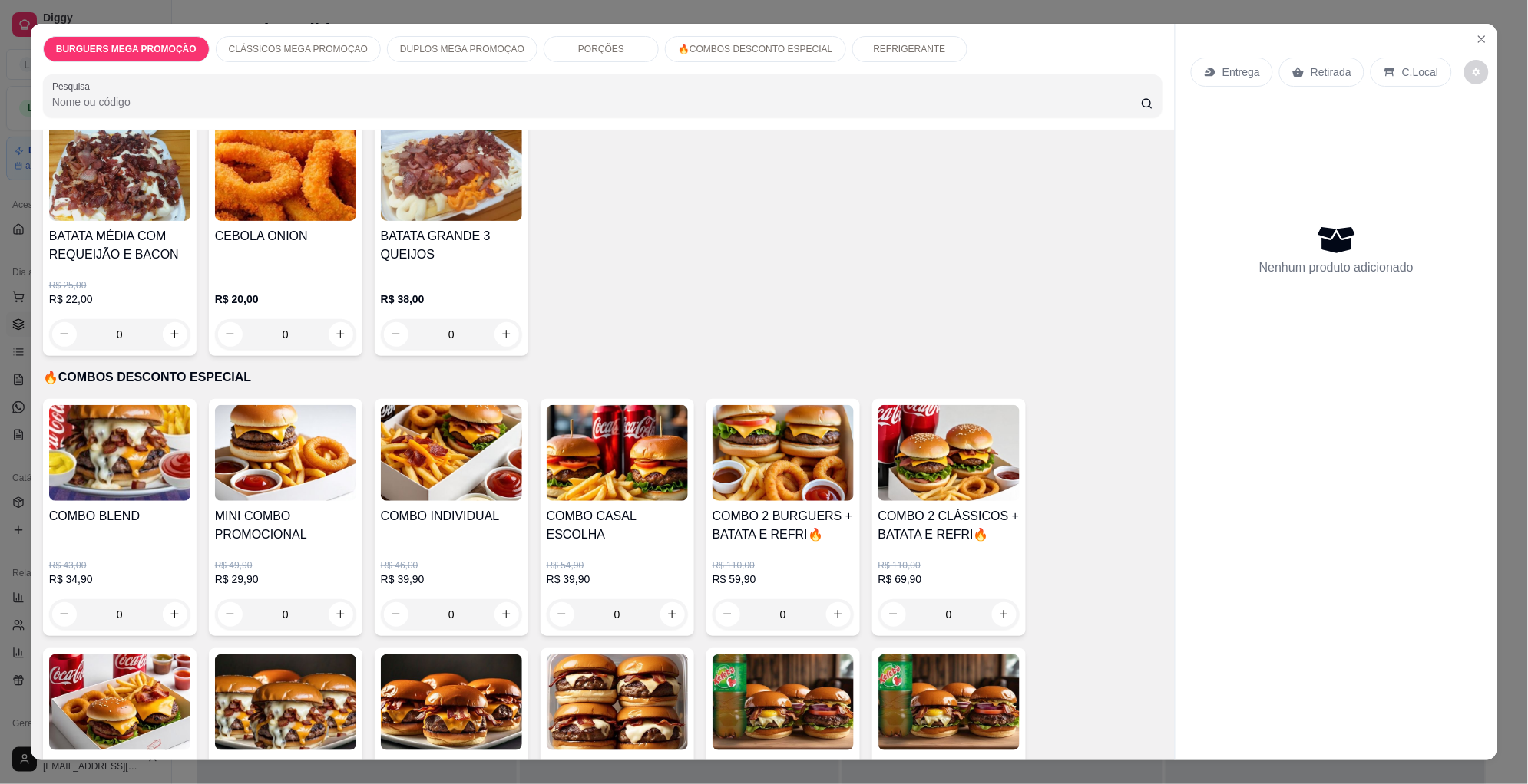
scroll to position [1382, 0]
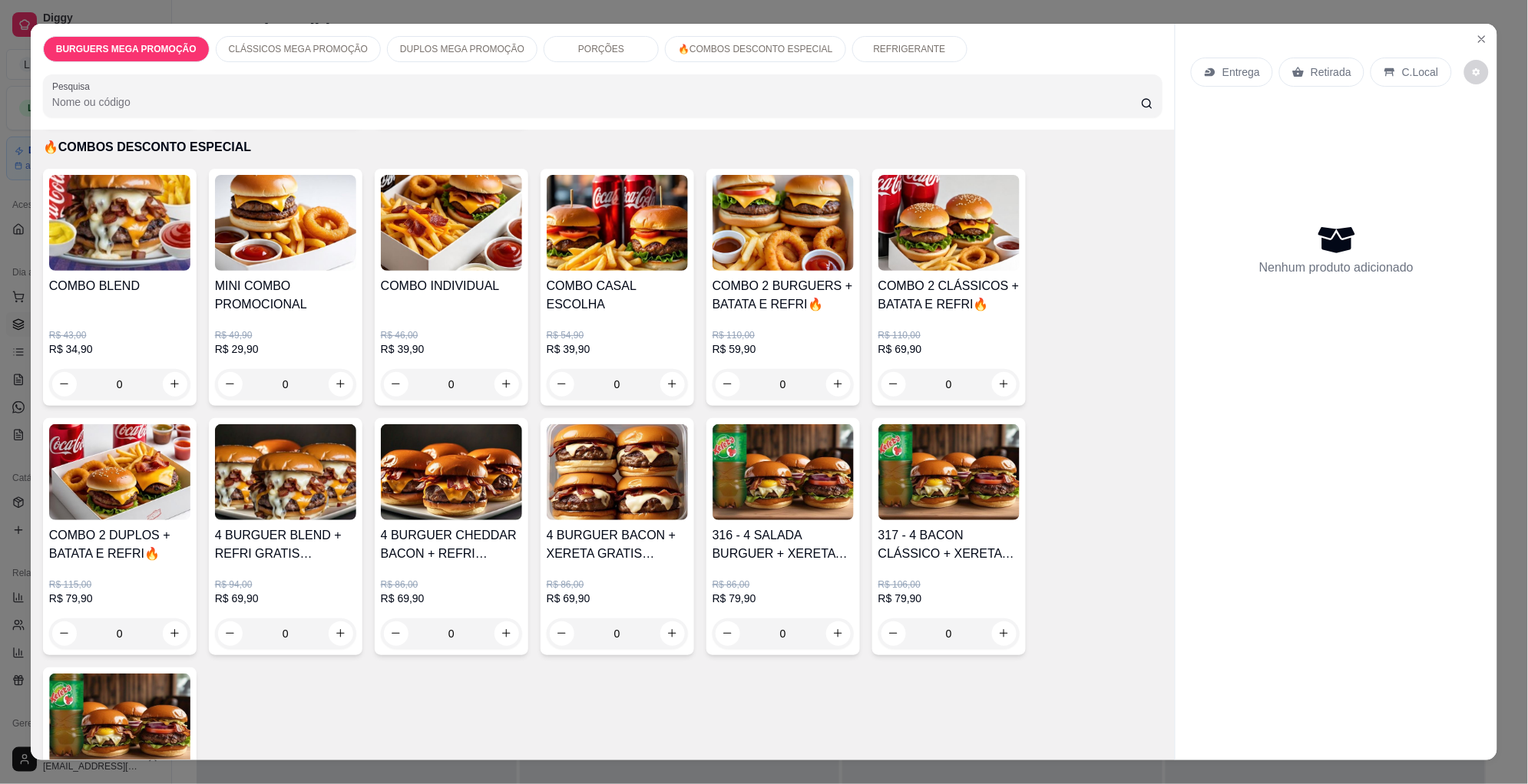
click at [288, 527] on h4 "4 BURGUER BLEND + REFRI GRATIS OPCIONAL" at bounding box center [285, 545] width 141 height 37
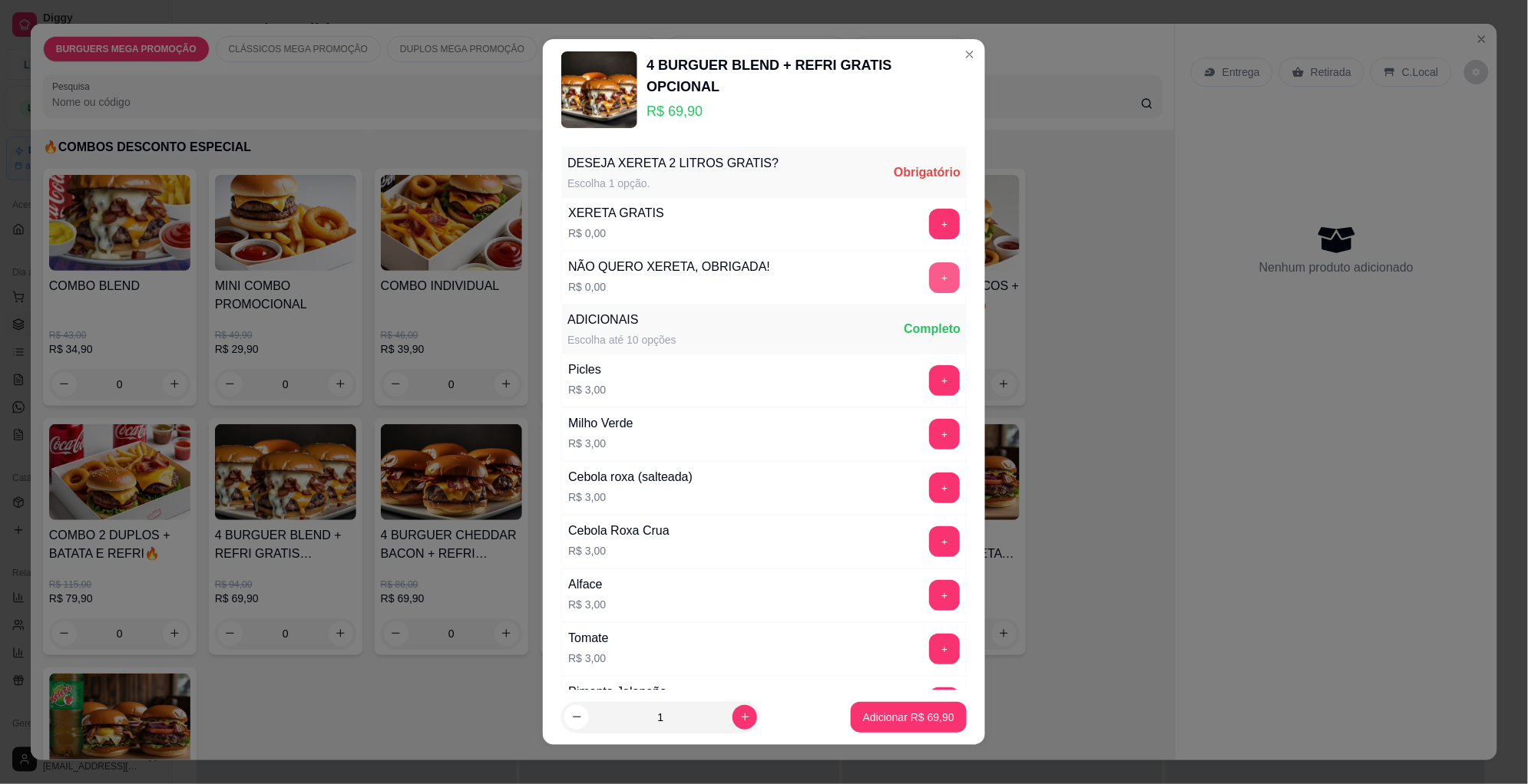
click at [929, 274] on button "+" at bounding box center [945, 278] width 31 height 31
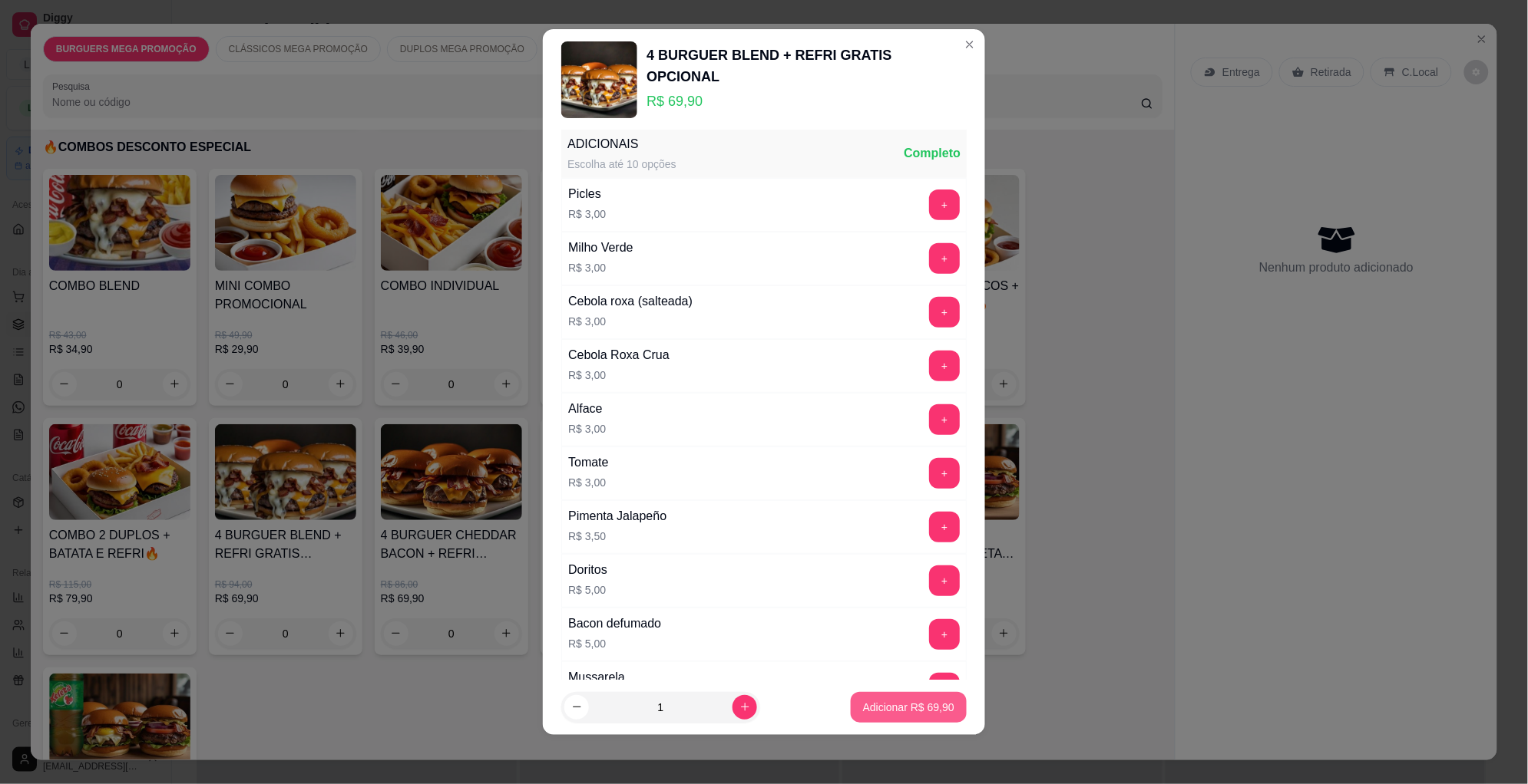
click at [901, 708] on p "Adicionar R$ 69,90" at bounding box center [909, 707] width 91 height 15
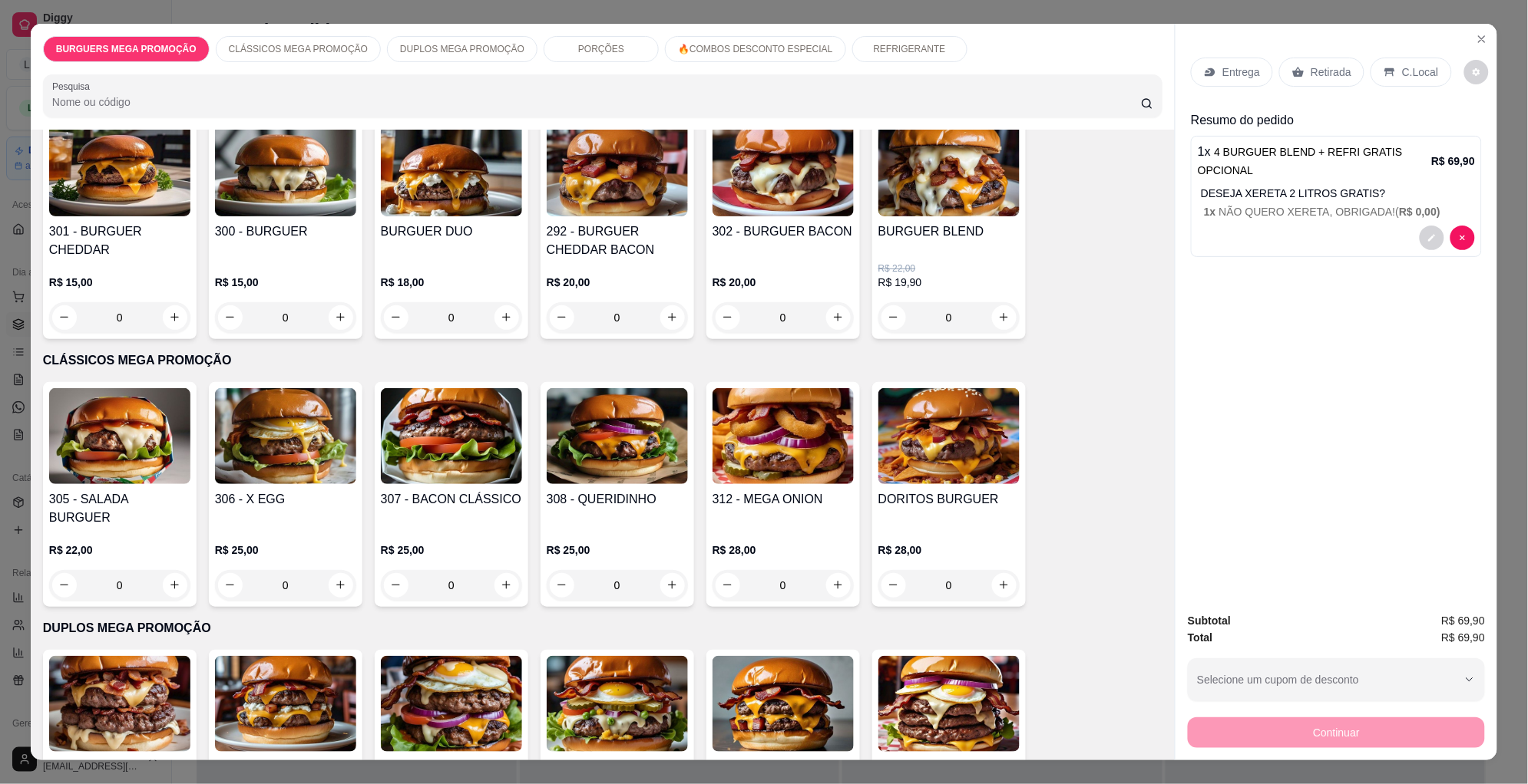
scroll to position [0, 0]
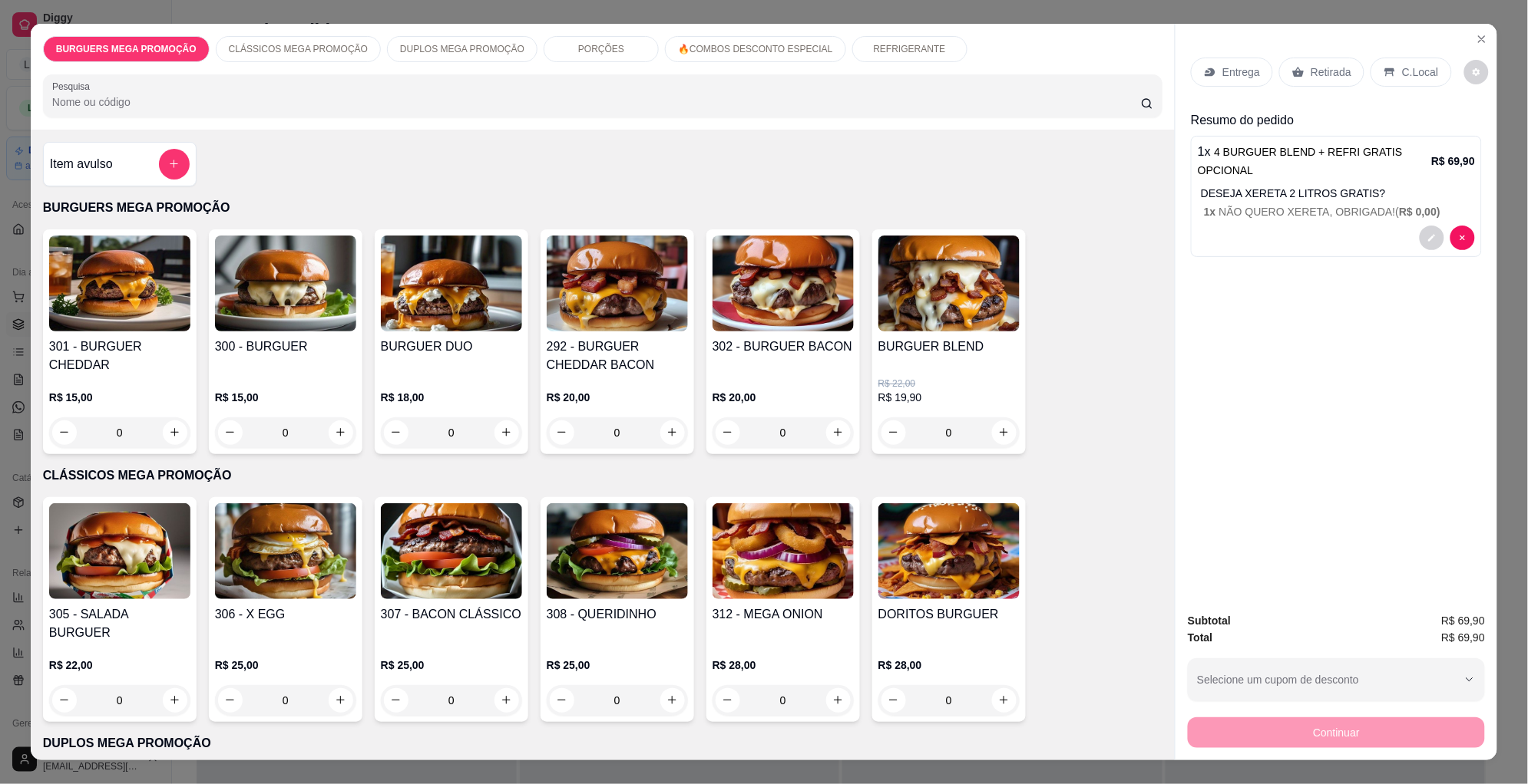
click at [124, 262] on img at bounding box center [119, 283] width 141 height 96
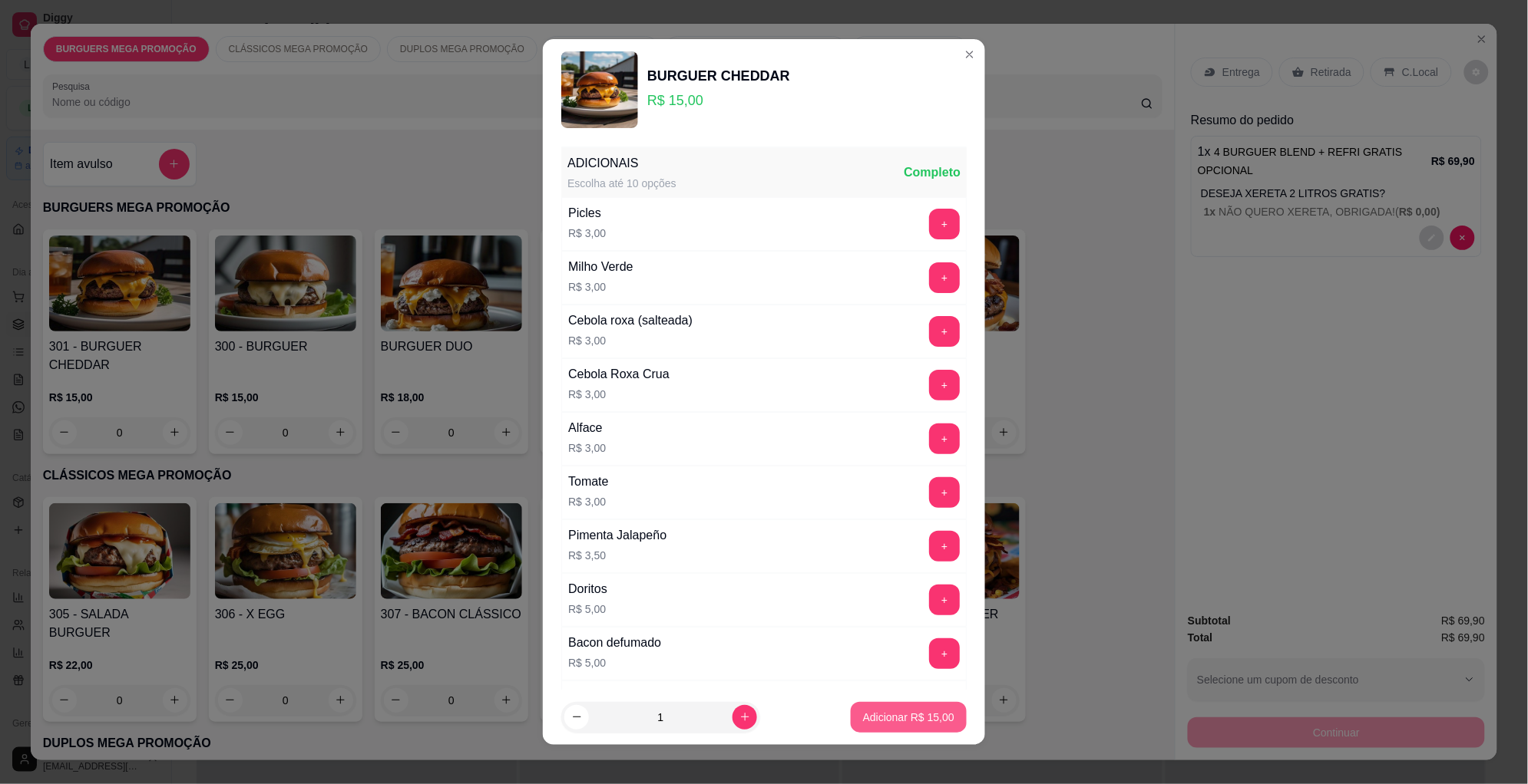
click at [863, 713] on p "Adicionar R$ 15,00" at bounding box center [909, 717] width 91 height 15
type input "1"
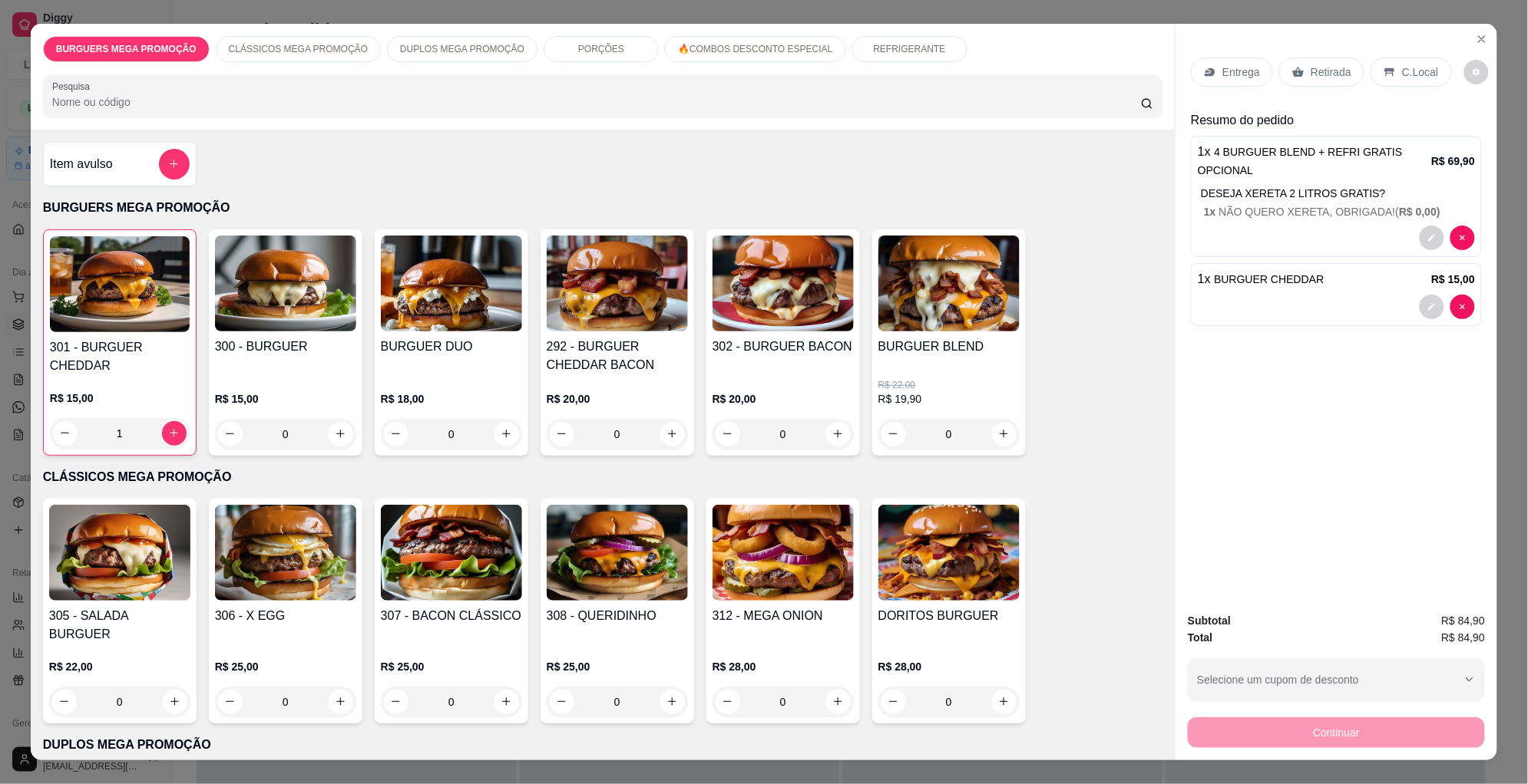
click at [1315, 74] on p "Retirada" at bounding box center [1331, 72] width 41 height 15
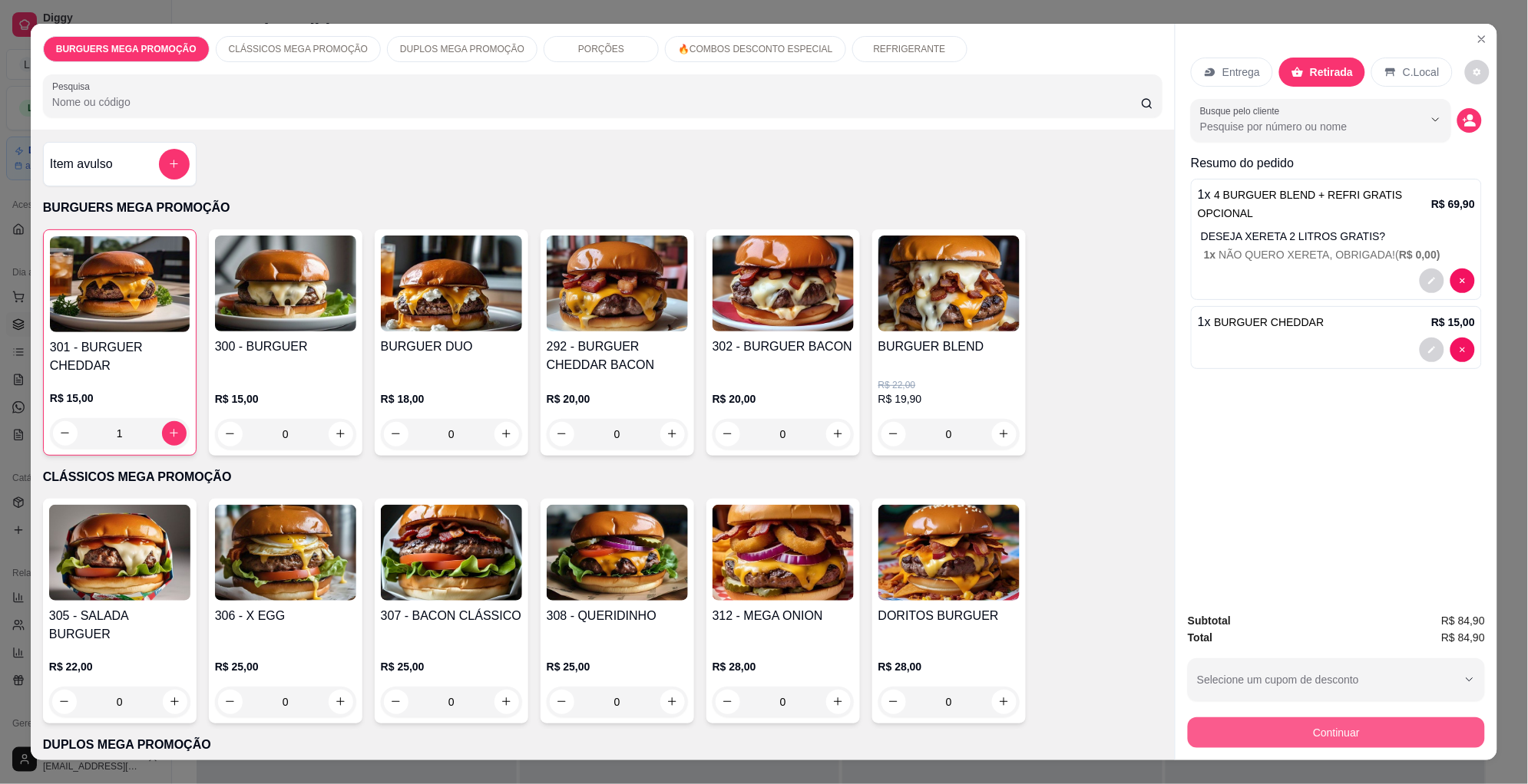
click at [1339, 732] on button "Continuar" at bounding box center [1336, 733] width 297 height 31
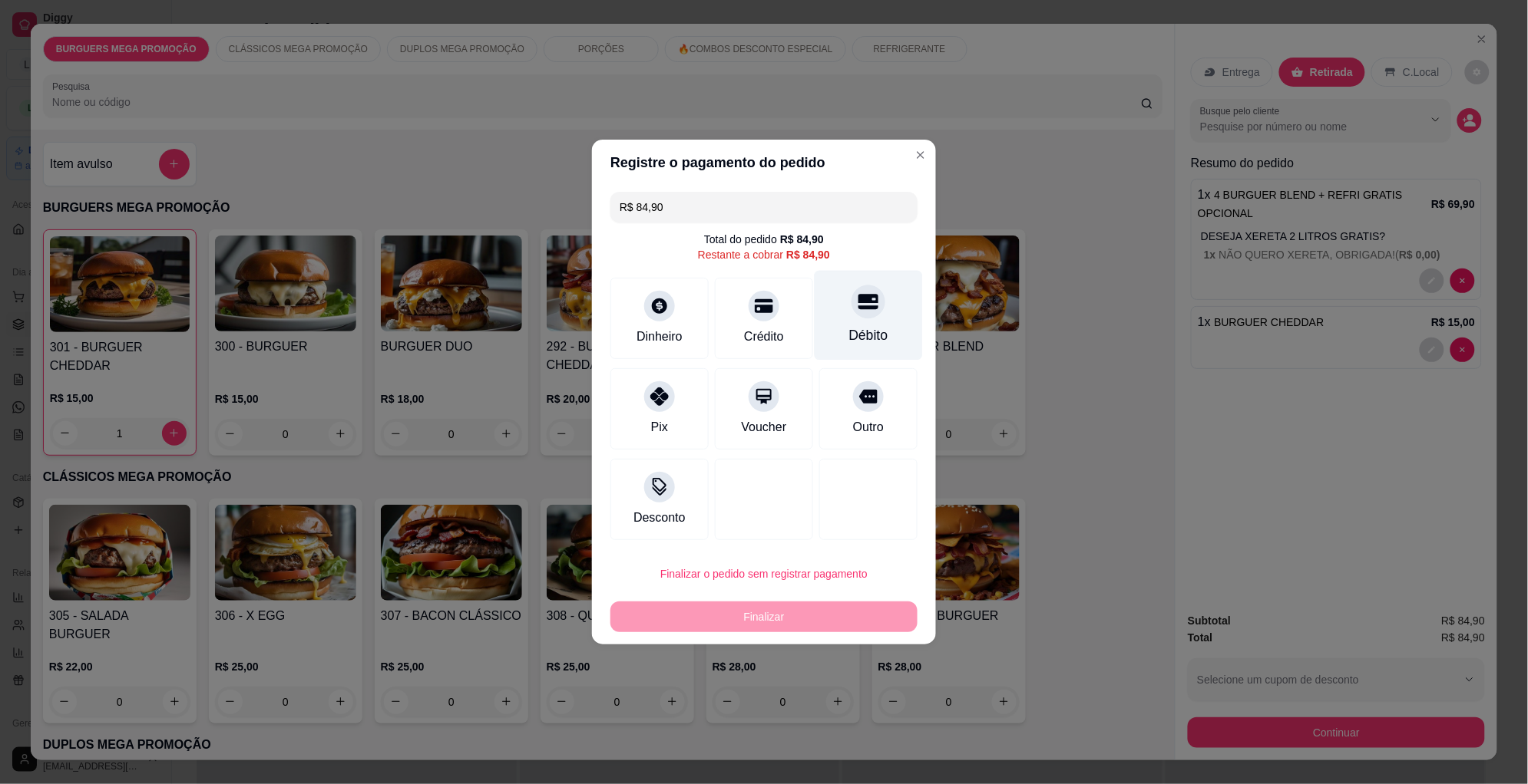
click at [836, 319] on div "Débito" at bounding box center [868, 316] width 108 height 90
type input "R$ 0,00"
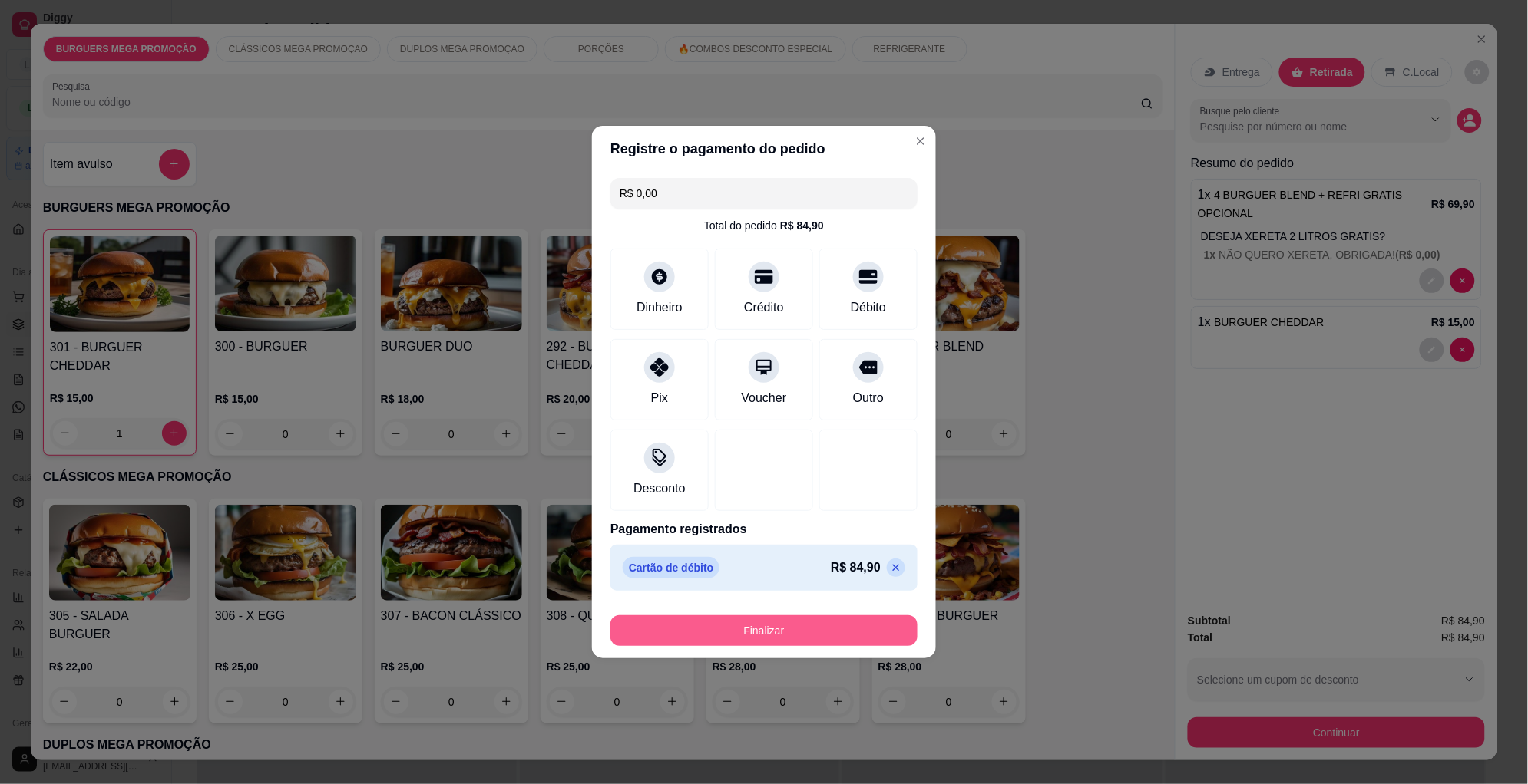
click at [770, 617] on button "Finalizar" at bounding box center [763, 631] width 307 height 31
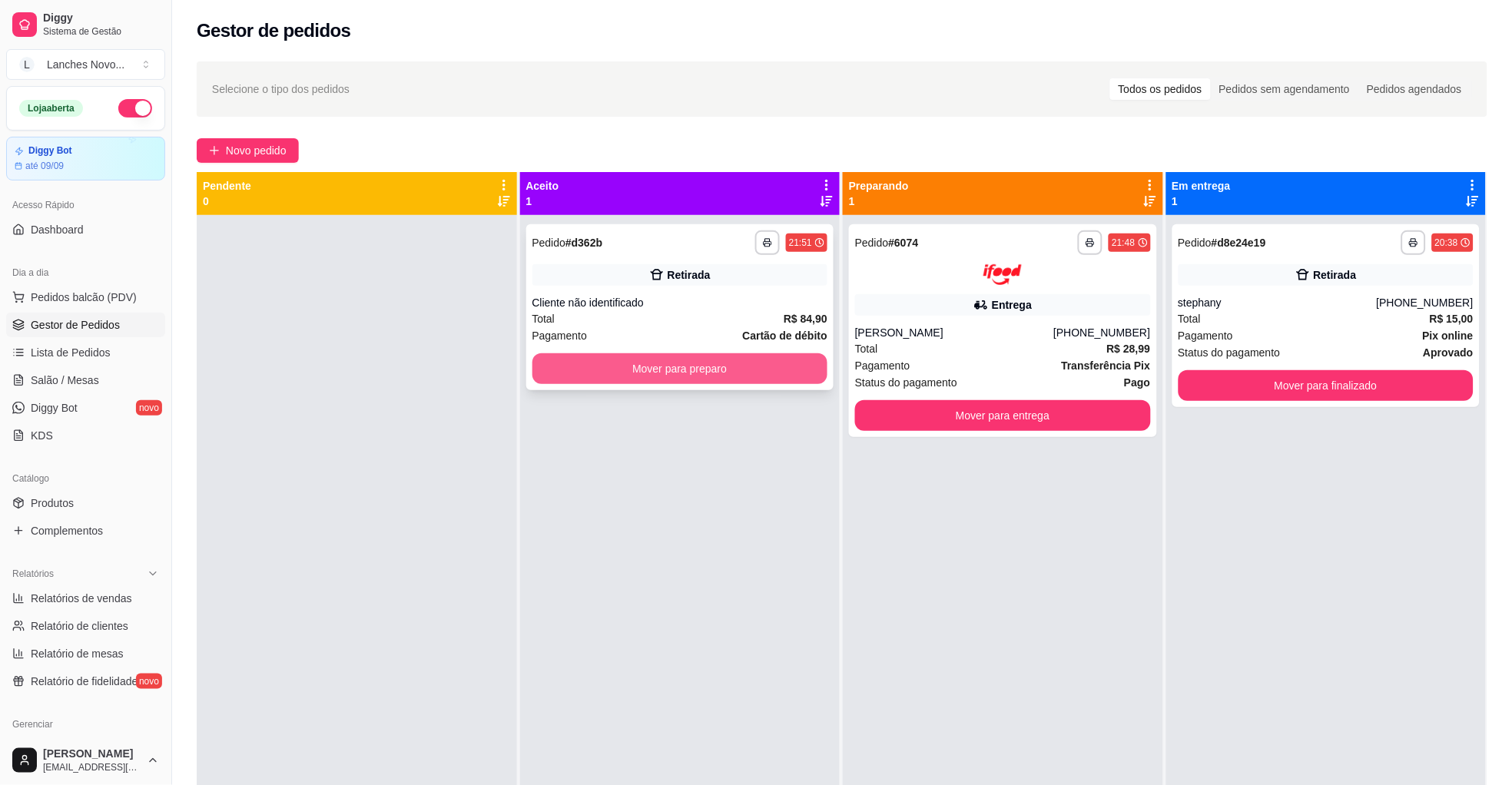
click at [759, 378] on button "Mover para preparo" at bounding box center [680, 369] width 296 height 31
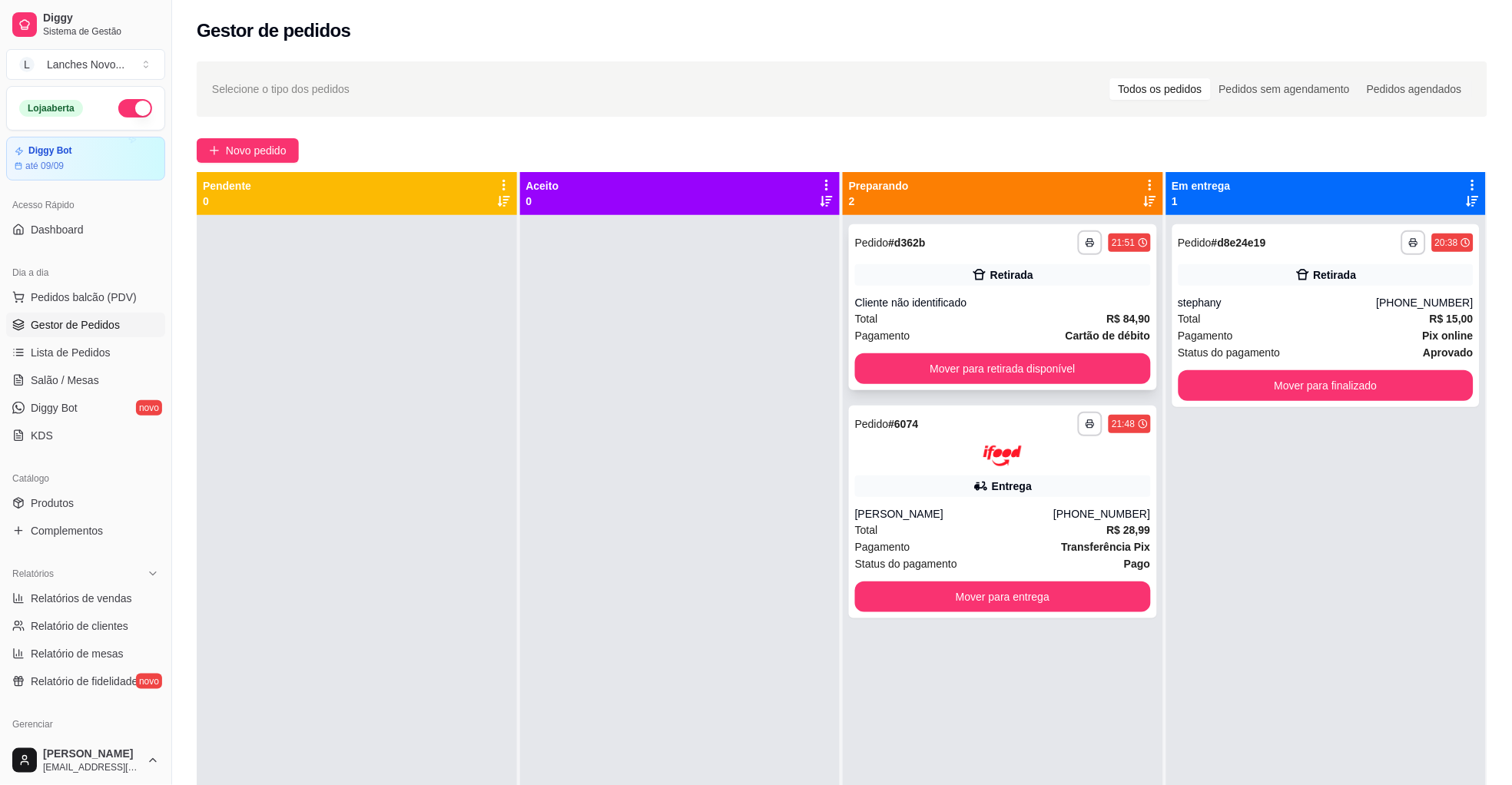
click at [941, 289] on div "**********" at bounding box center [1003, 307] width 308 height 166
click at [1102, 514] on div "[PHONE_NUMBER]" at bounding box center [1101, 514] width 97 height 15
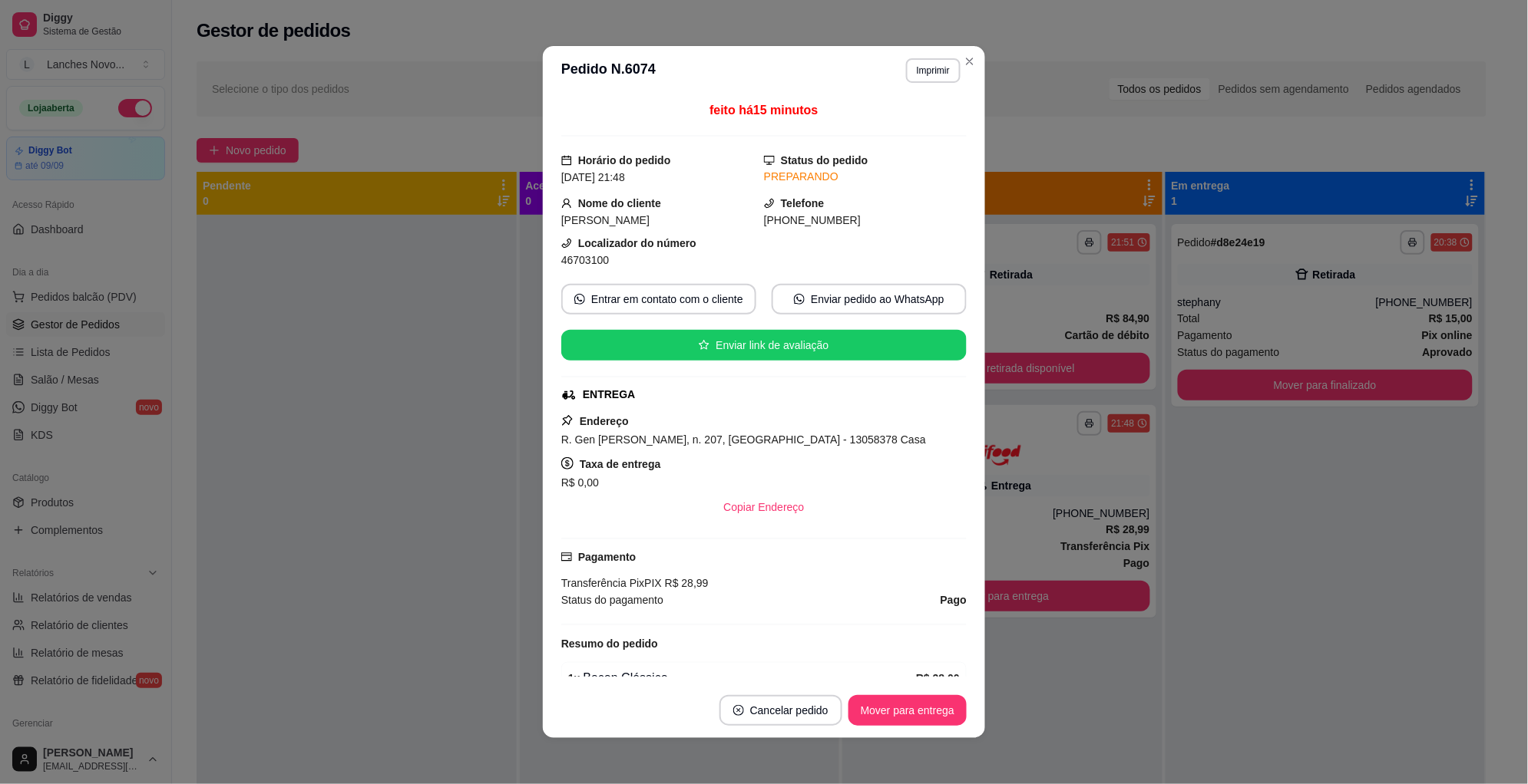
scroll to position [143, 0]
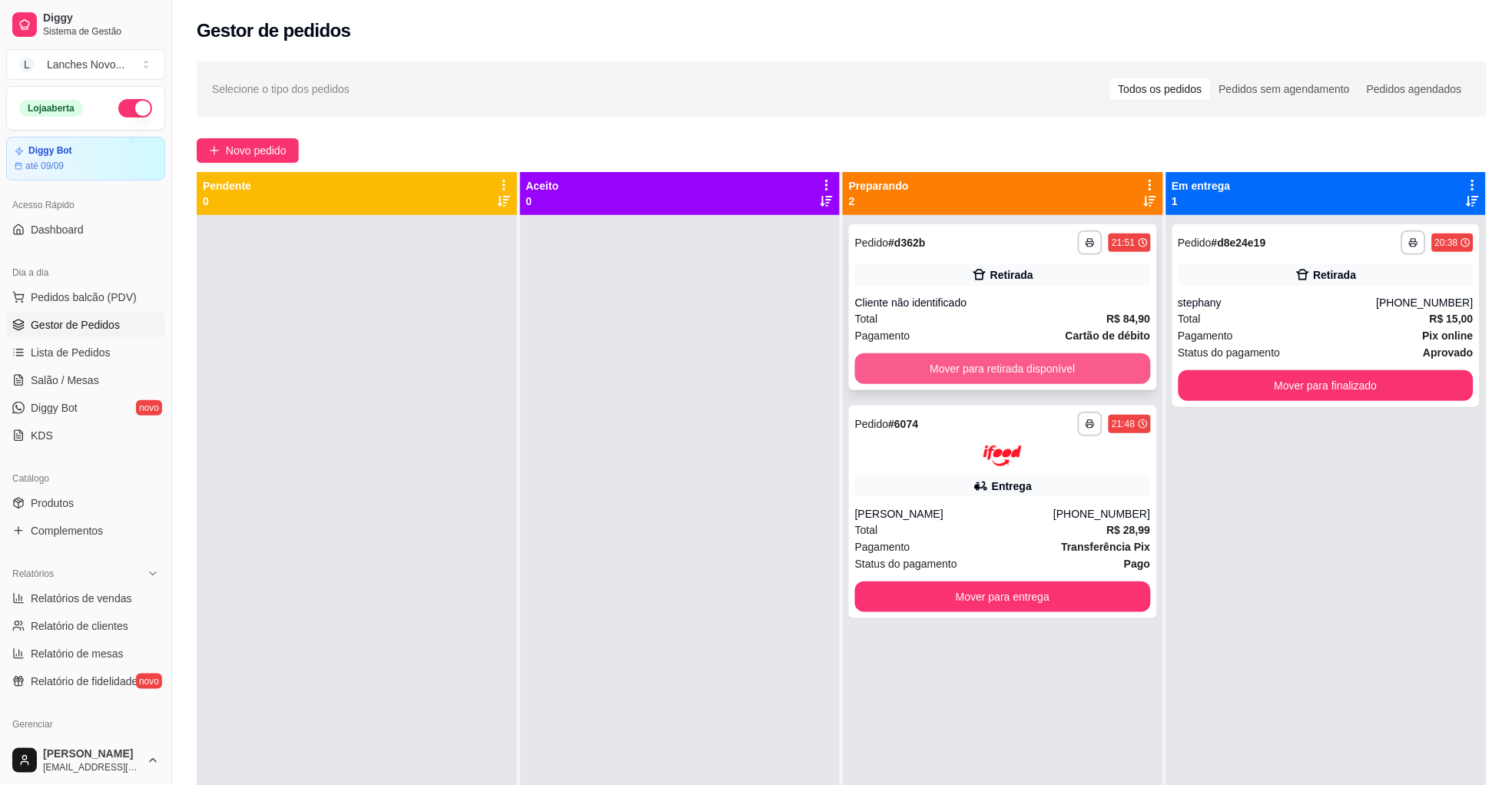
click at [888, 360] on button "Mover para retirada disponível" at bounding box center [1003, 369] width 296 height 31
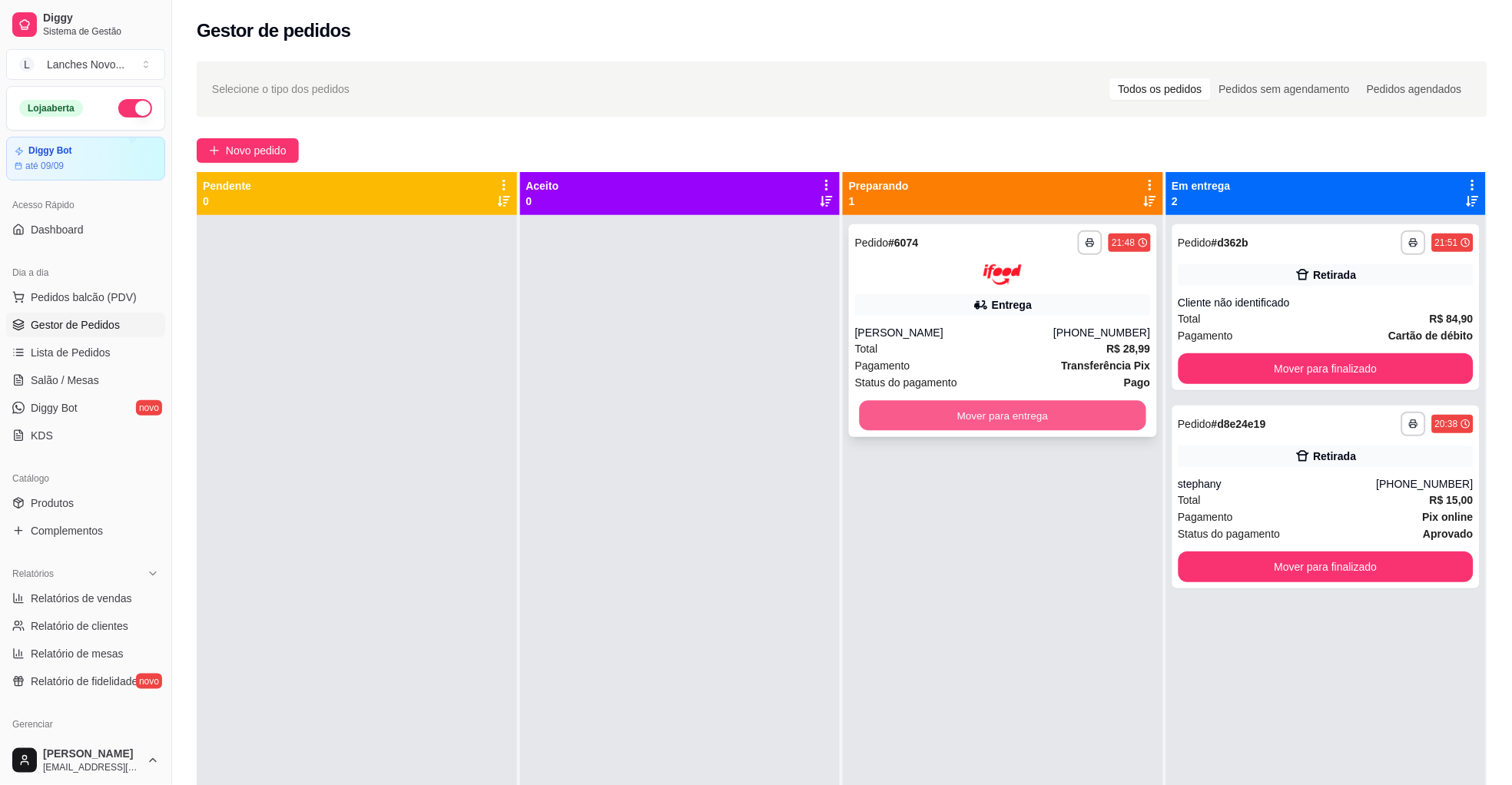
click at [918, 417] on button "Mover para entrega" at bounding box center [1003, 415] width 287 height 30
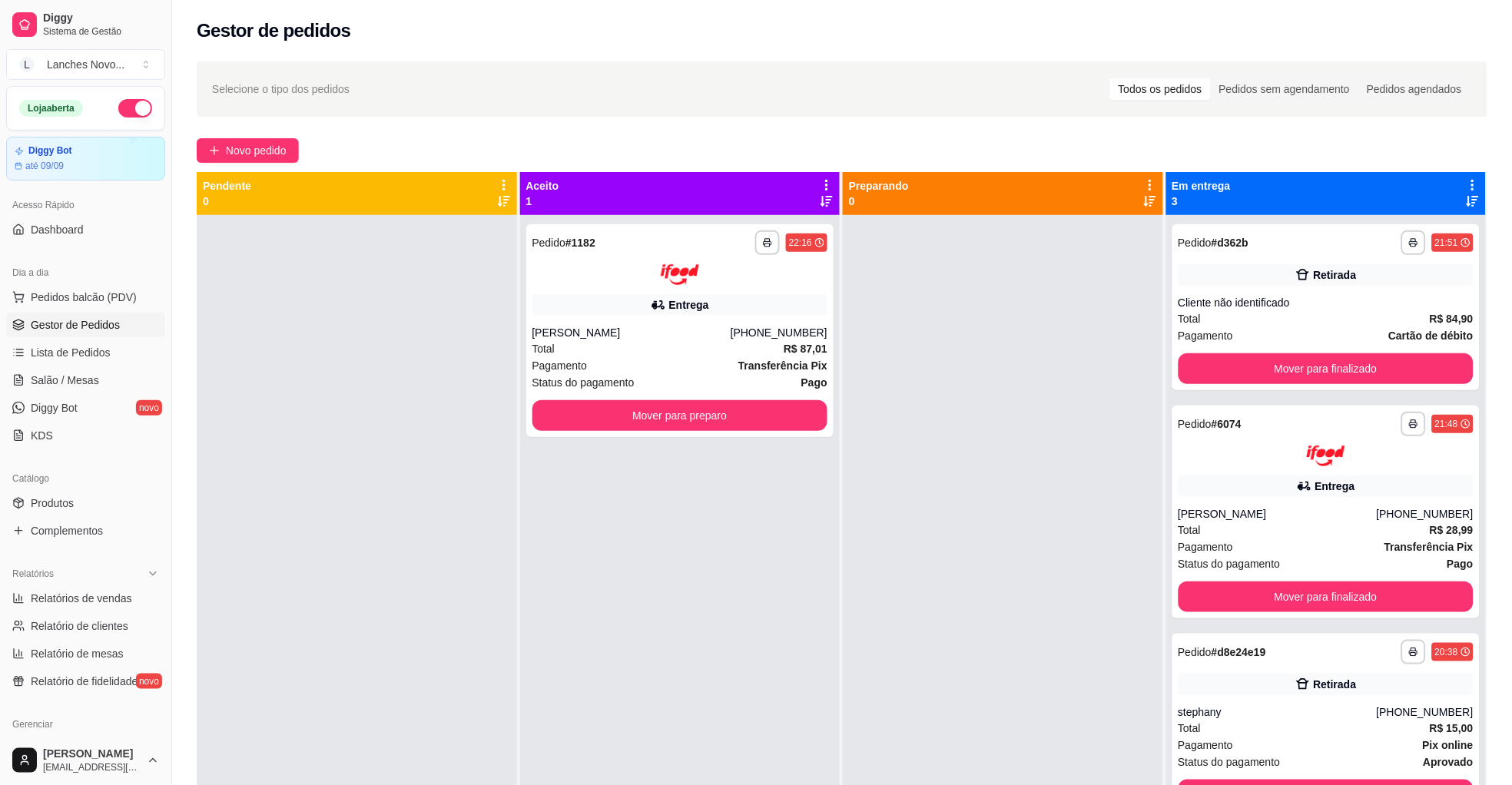
click at [771, 667] on div "**********" at bounding box center [680, 607] width 320 height 785
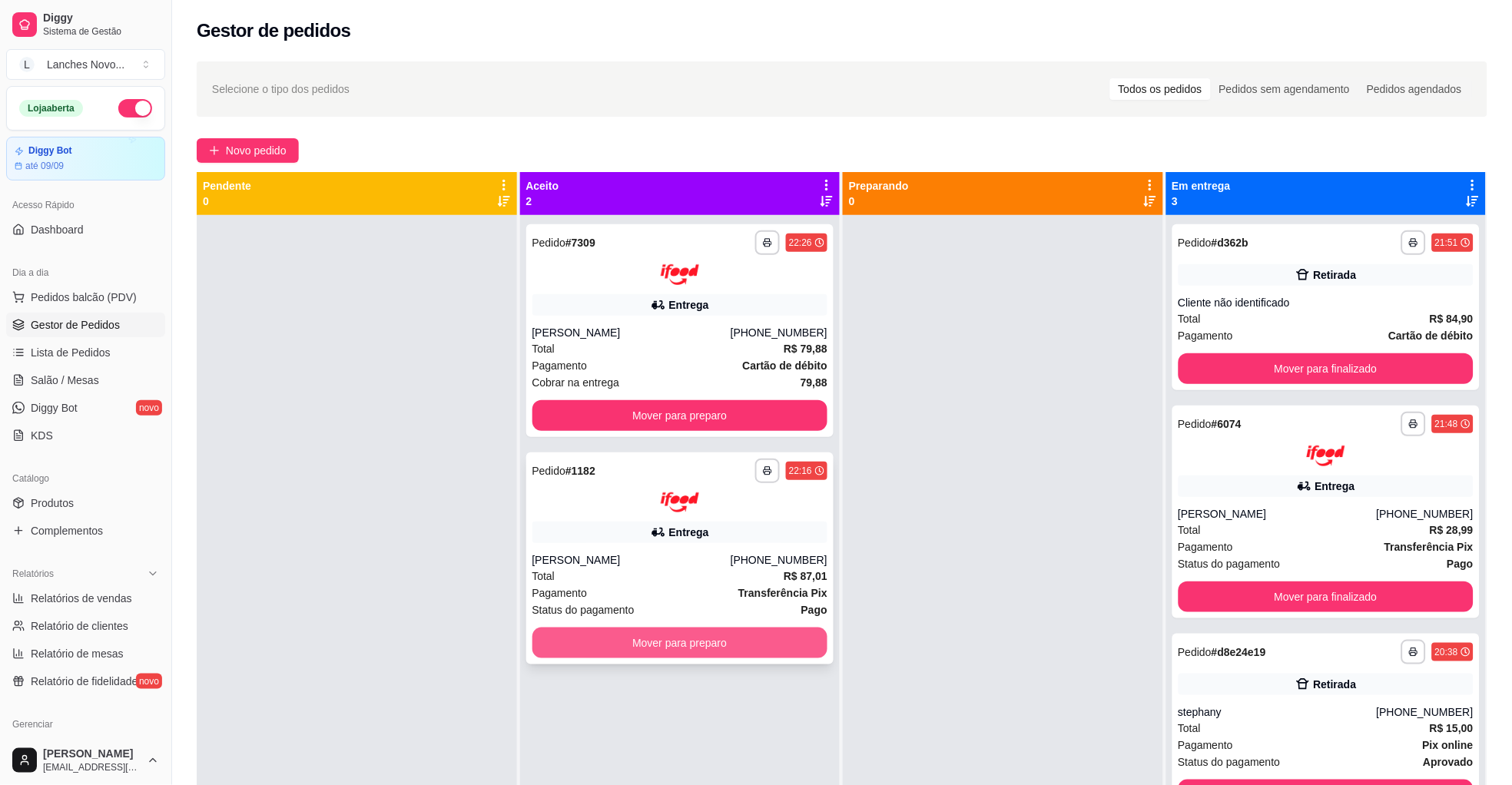
click at [764, 642] on button "Mover para preparo" at bounding box center [680, 643] width 296 height 31
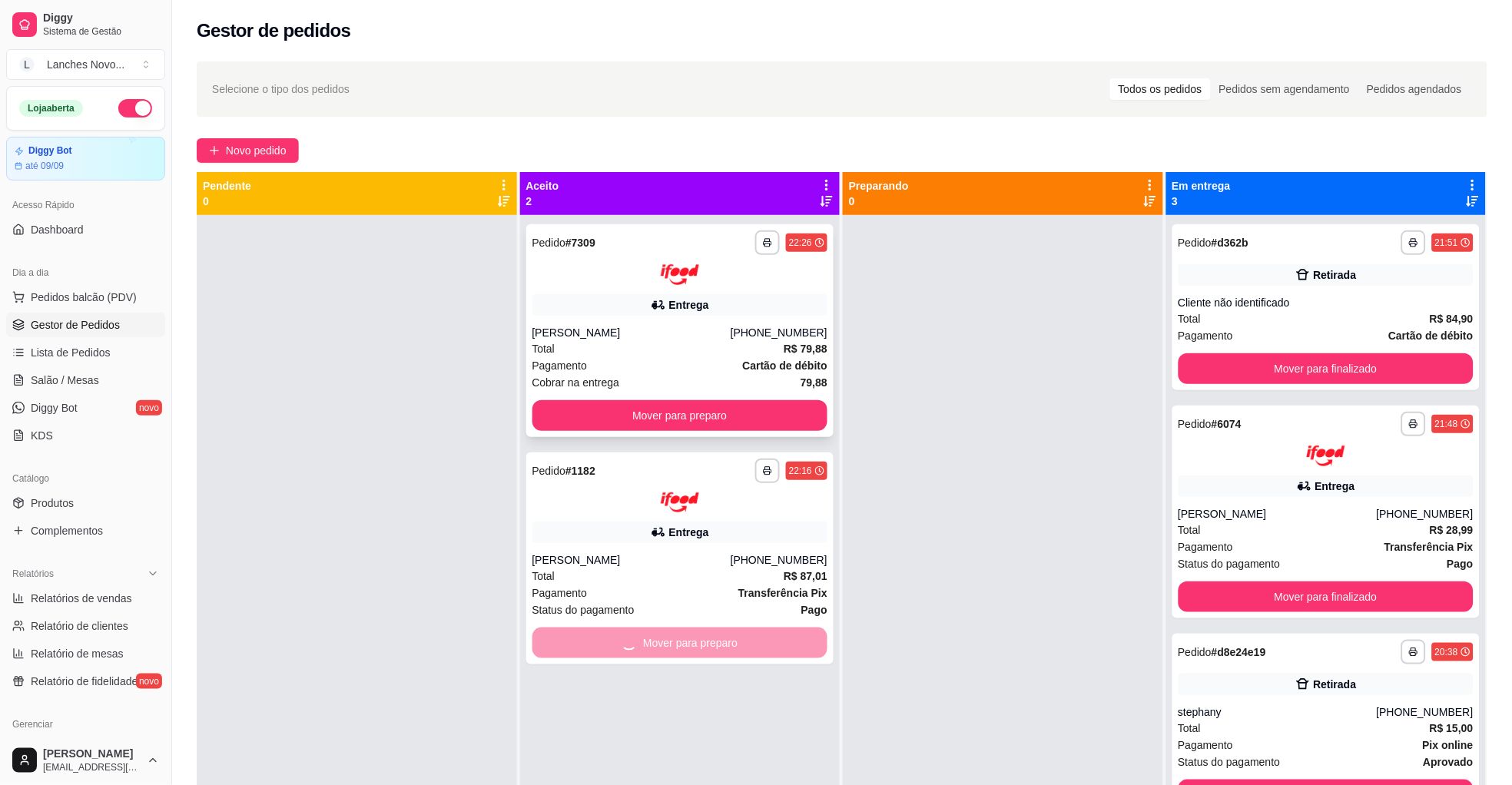
click at [721, 417] on button "Mover para preparo" at bounding box center [680, 416] width 296 height 31
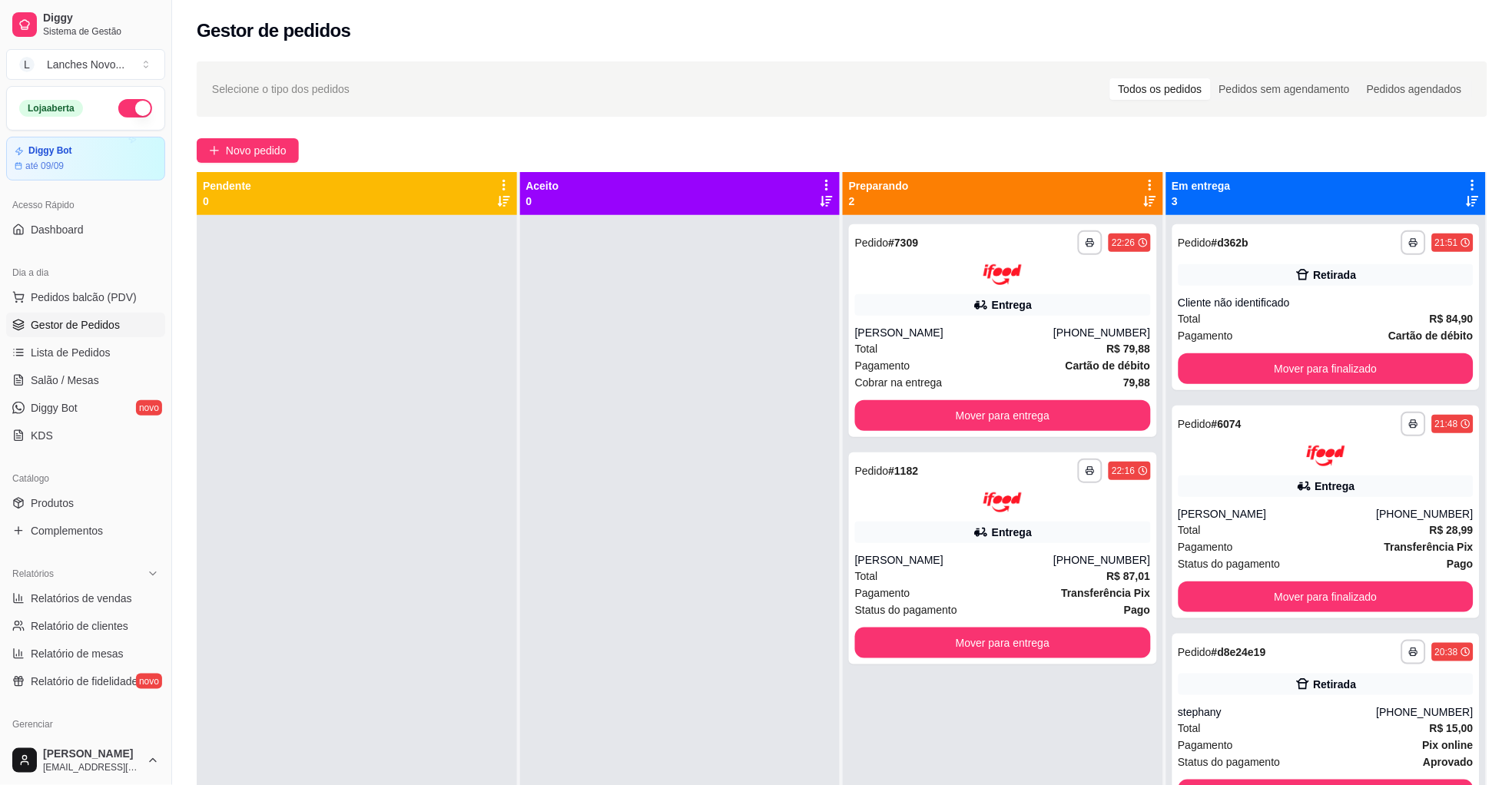
click at [721, 418] on div at bounding box center [680, 607] width 320 height 785
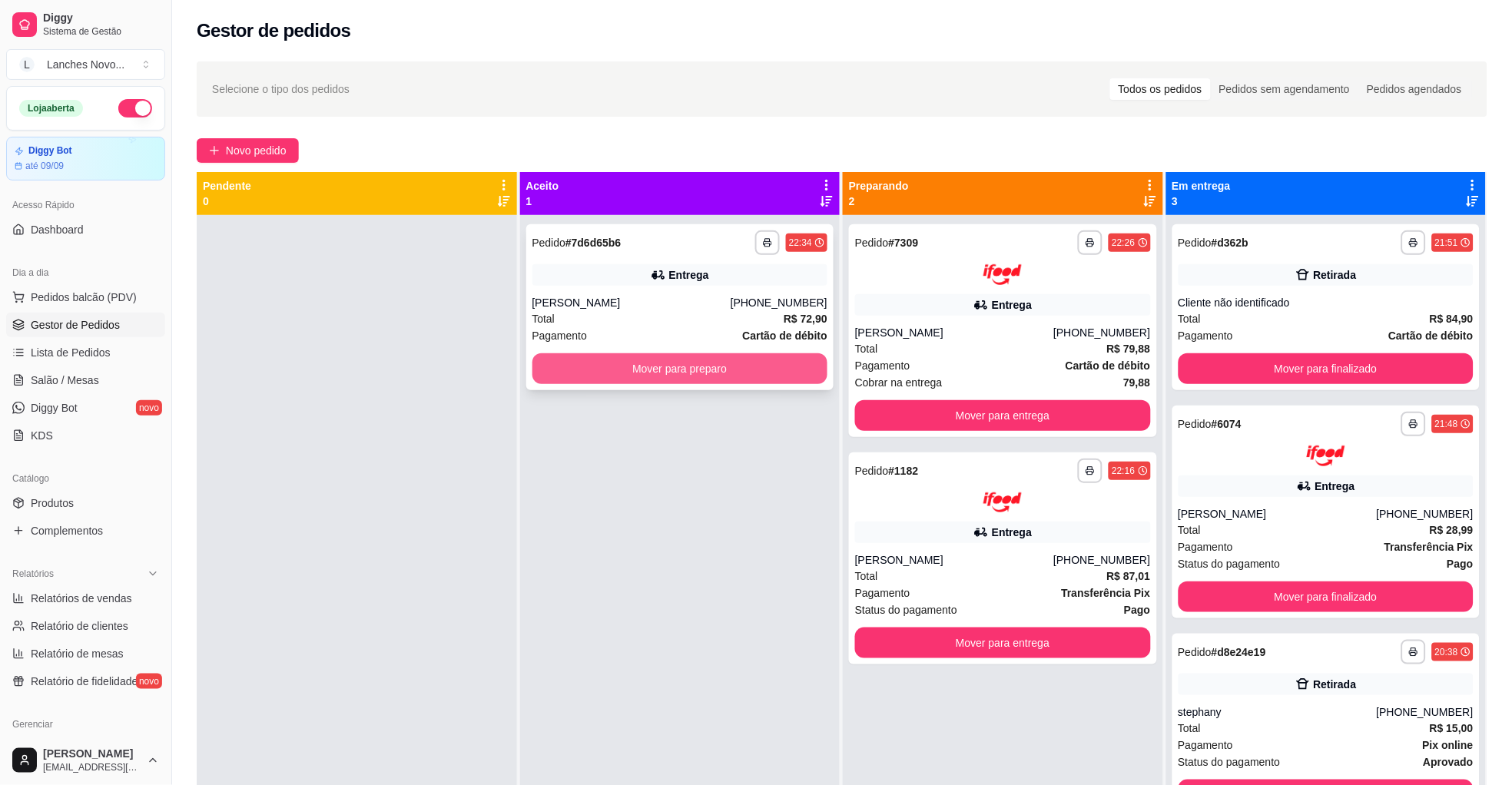
click at [744, 368] on button "Mover para preparo" at bounding box center [680, 369] width 296 height 31
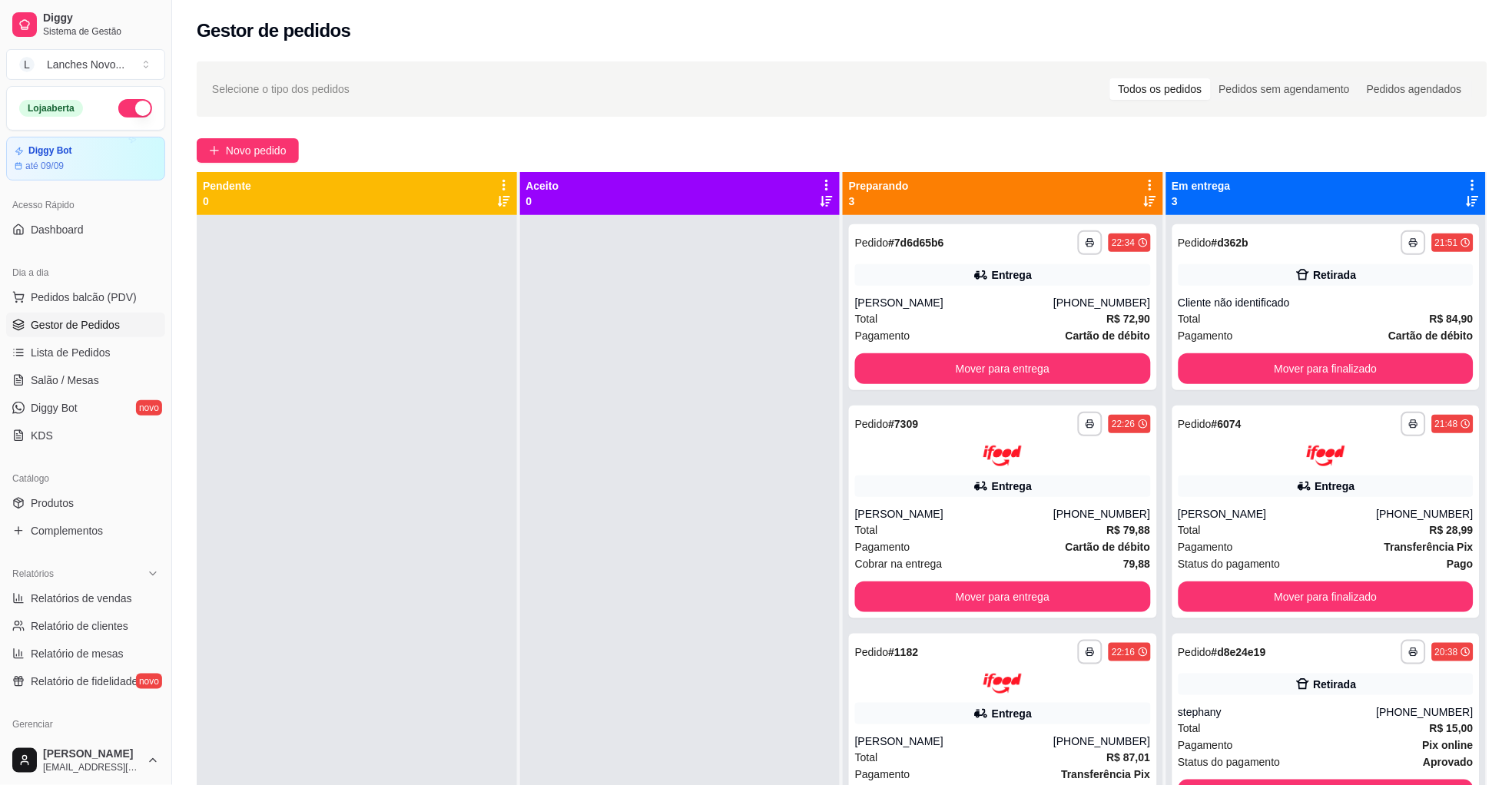
click at [744, 368] on div at bounding box center [680, 607] width 320 height 785
click at [945, 593] on button "Mover para entrega" at bounding box center [1003, 598] width 296 height 31
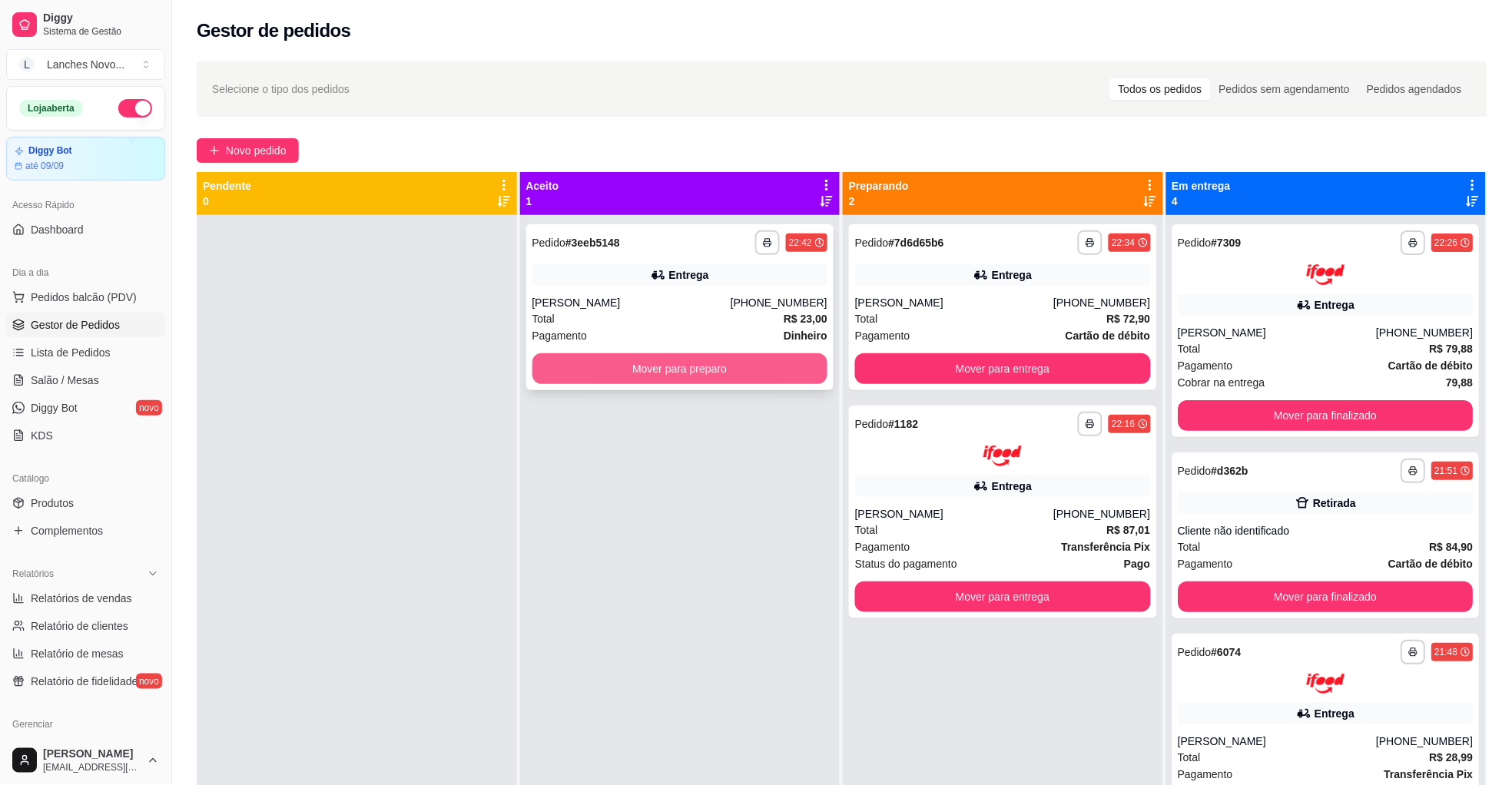
click at [739, 360] on button "Mover para preparo" at bounding box center [680, 369] width 296 height 31
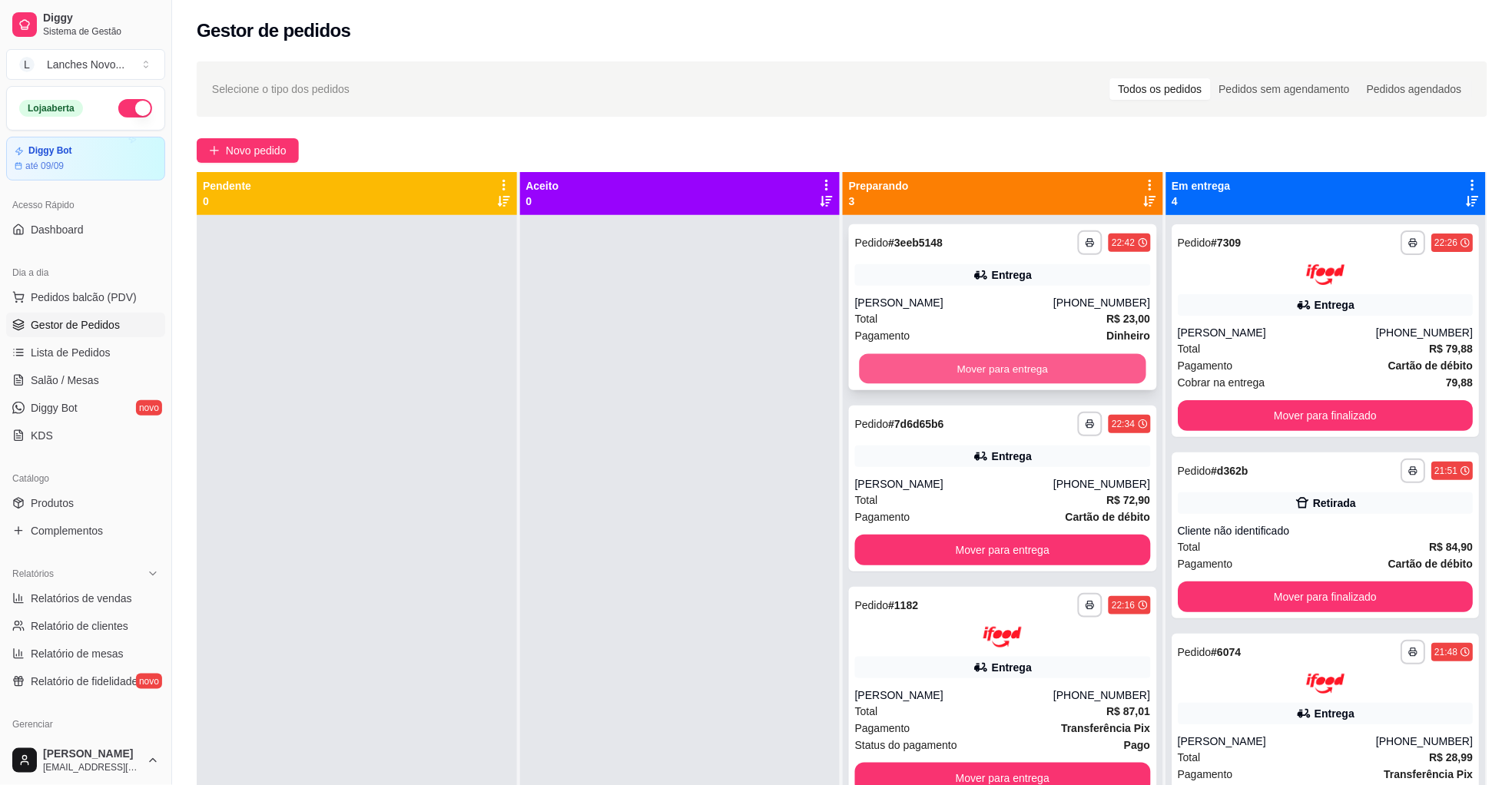
click at [968, 370] on button "Mover para entrega" at bounding box center [1003, 369] width 287 height 30
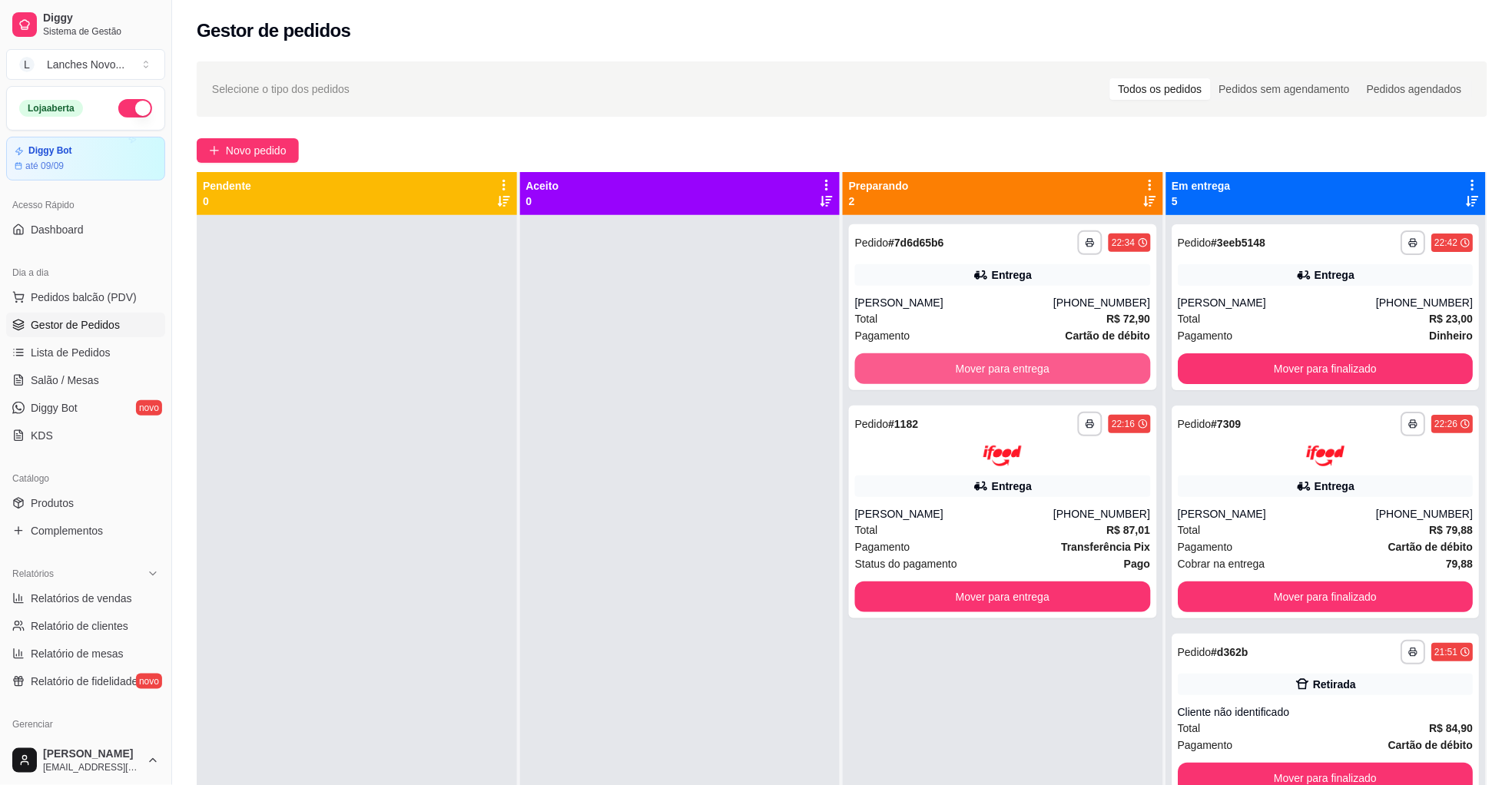
click at [968, 370] on button "Mover para entrega" at bounding box center [1003, 369] width 296 height 31
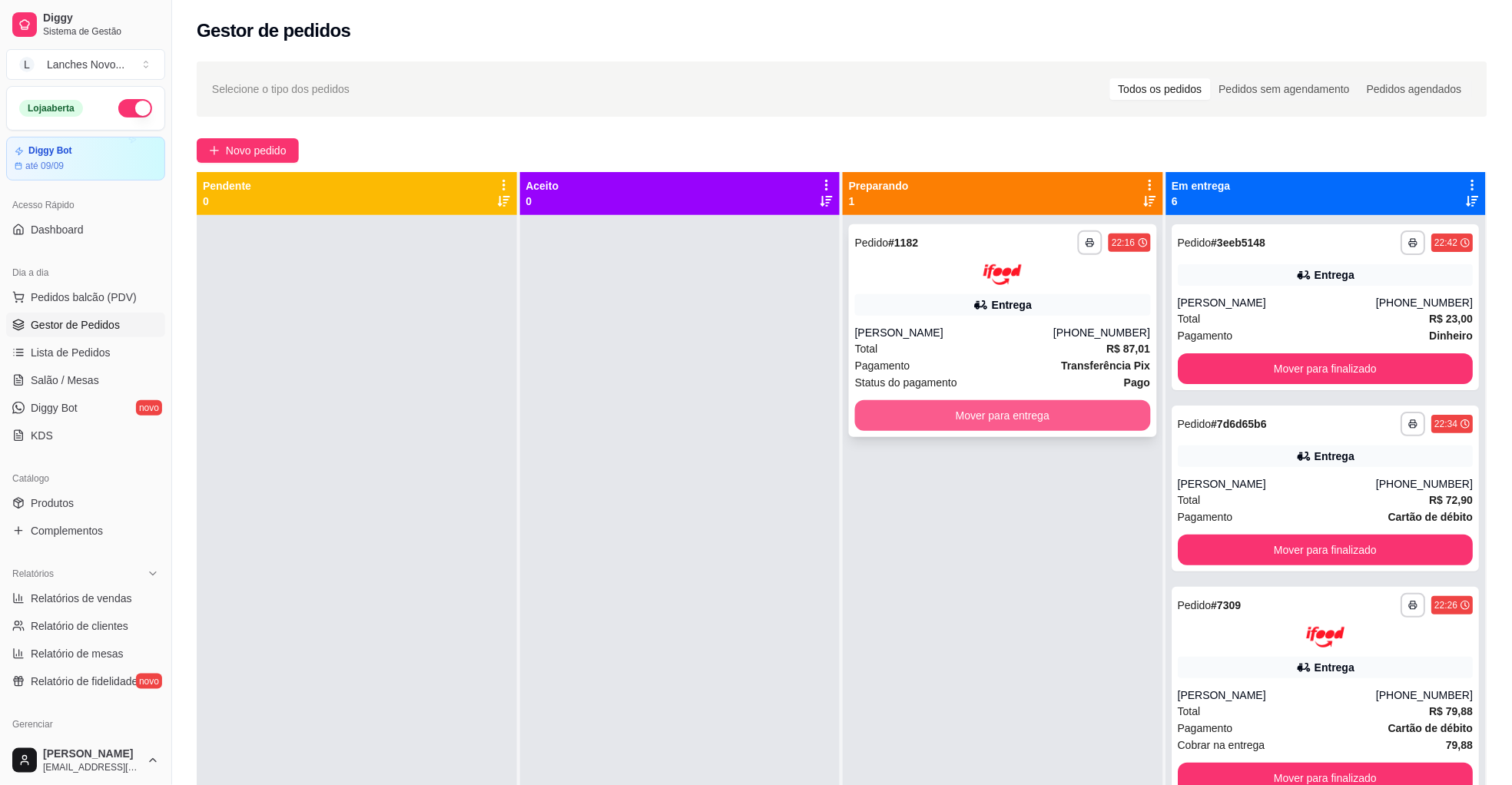
click at [979, 414] on button "Mover para entrega" at bounding box center [1003, 416] width 296 height 31
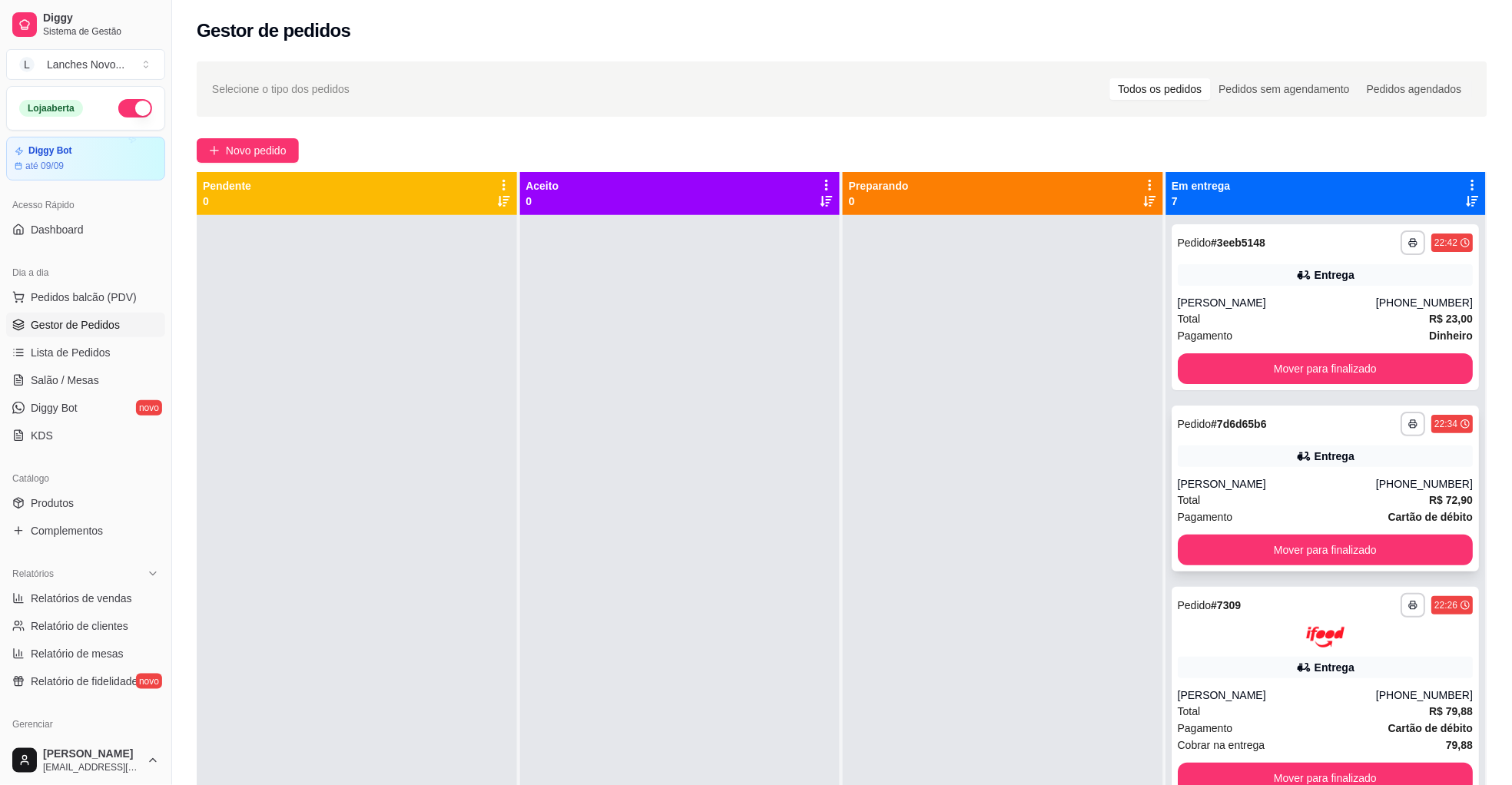
click at [1210, 461] on div "Entrega" at bounding box center [1326, 456] width 296 height 21
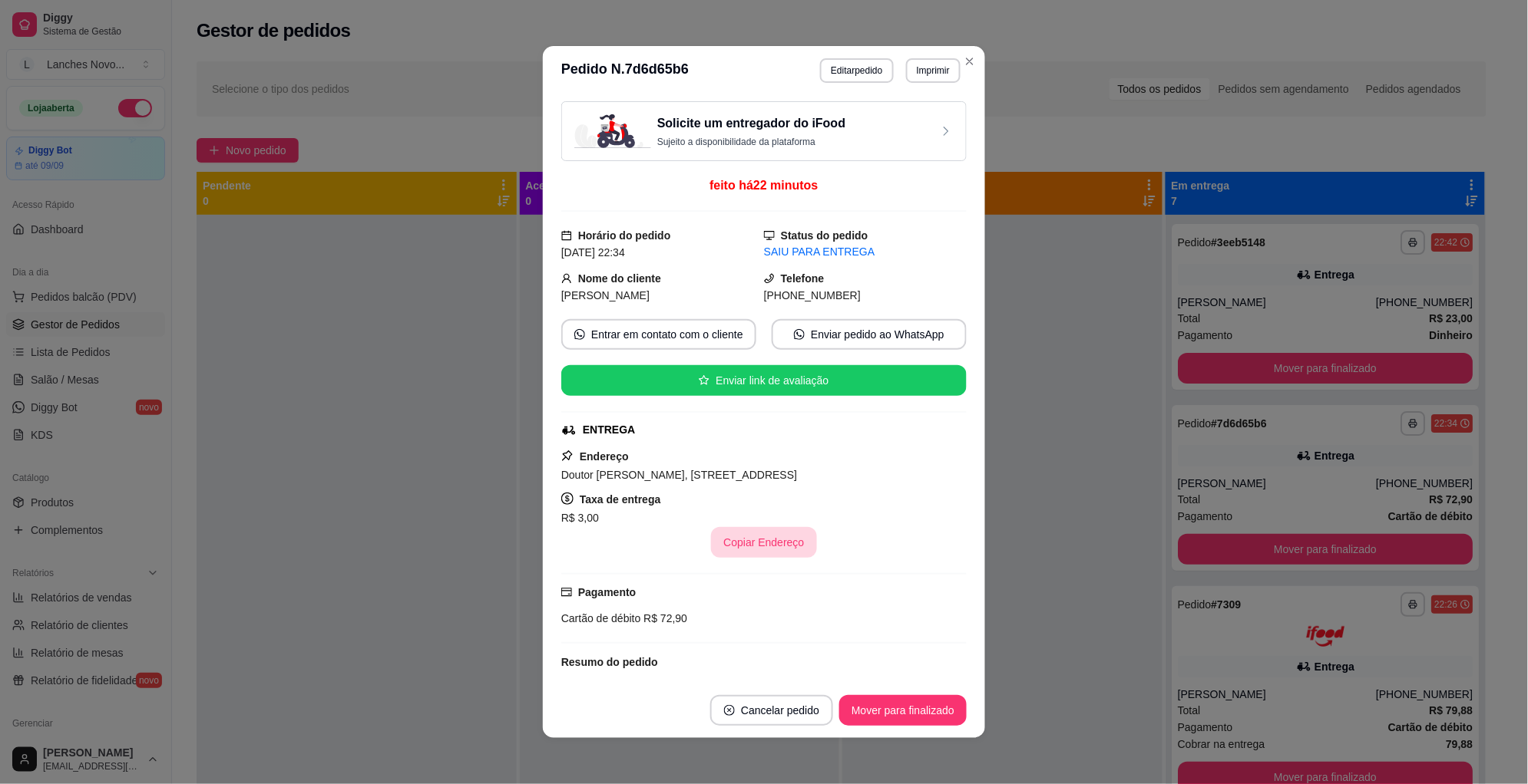
click at [755, 537] on button "Copiar Endereço" at bounding box center [763, 543] width 105 height 31
click at [621, 554] on div "Copiar Endereço" at bounding box center [764, 543] width 406 height 31
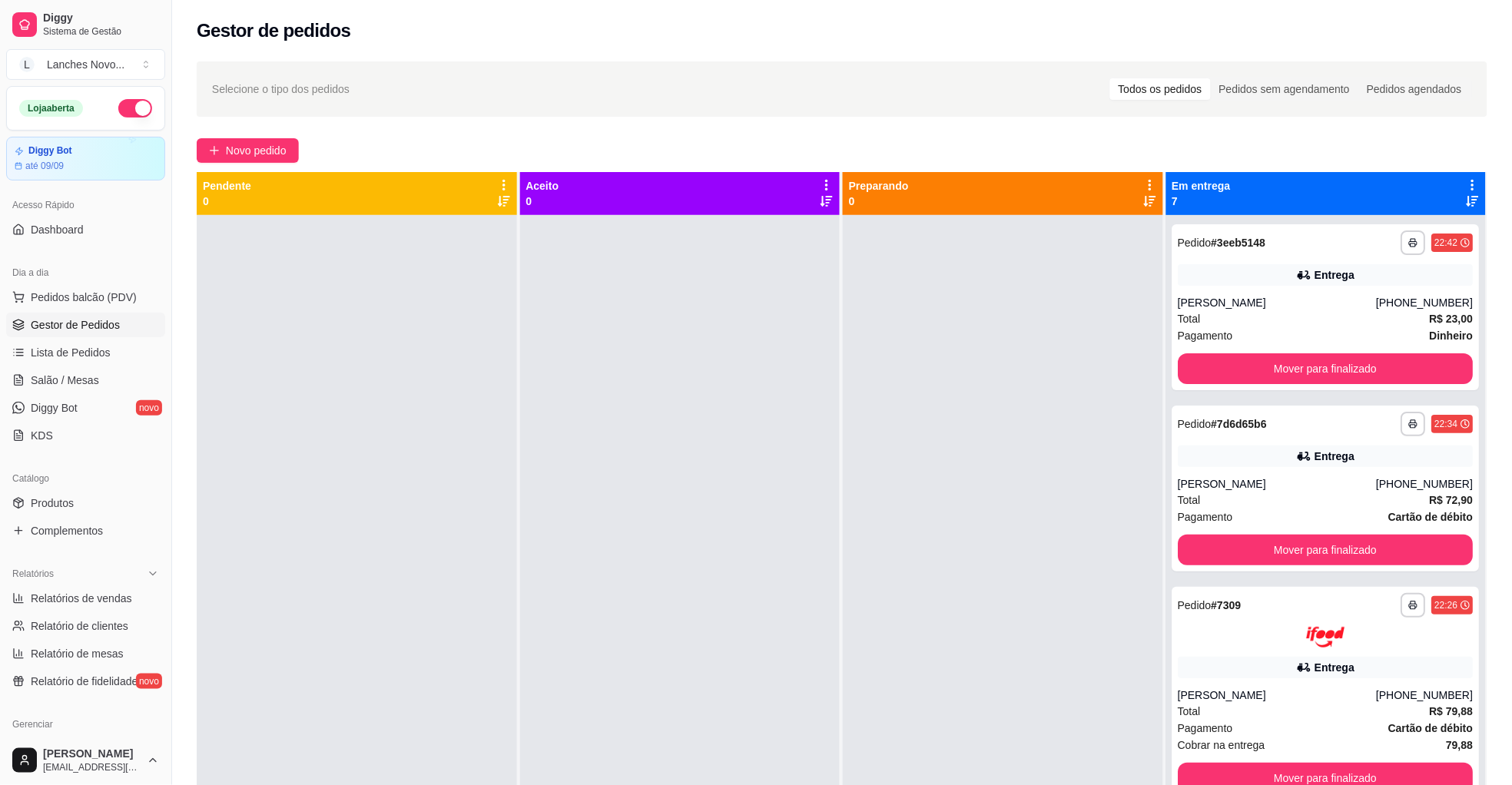
click at [420, 542] on div at bounding box center [356, 607] width 320 height 785
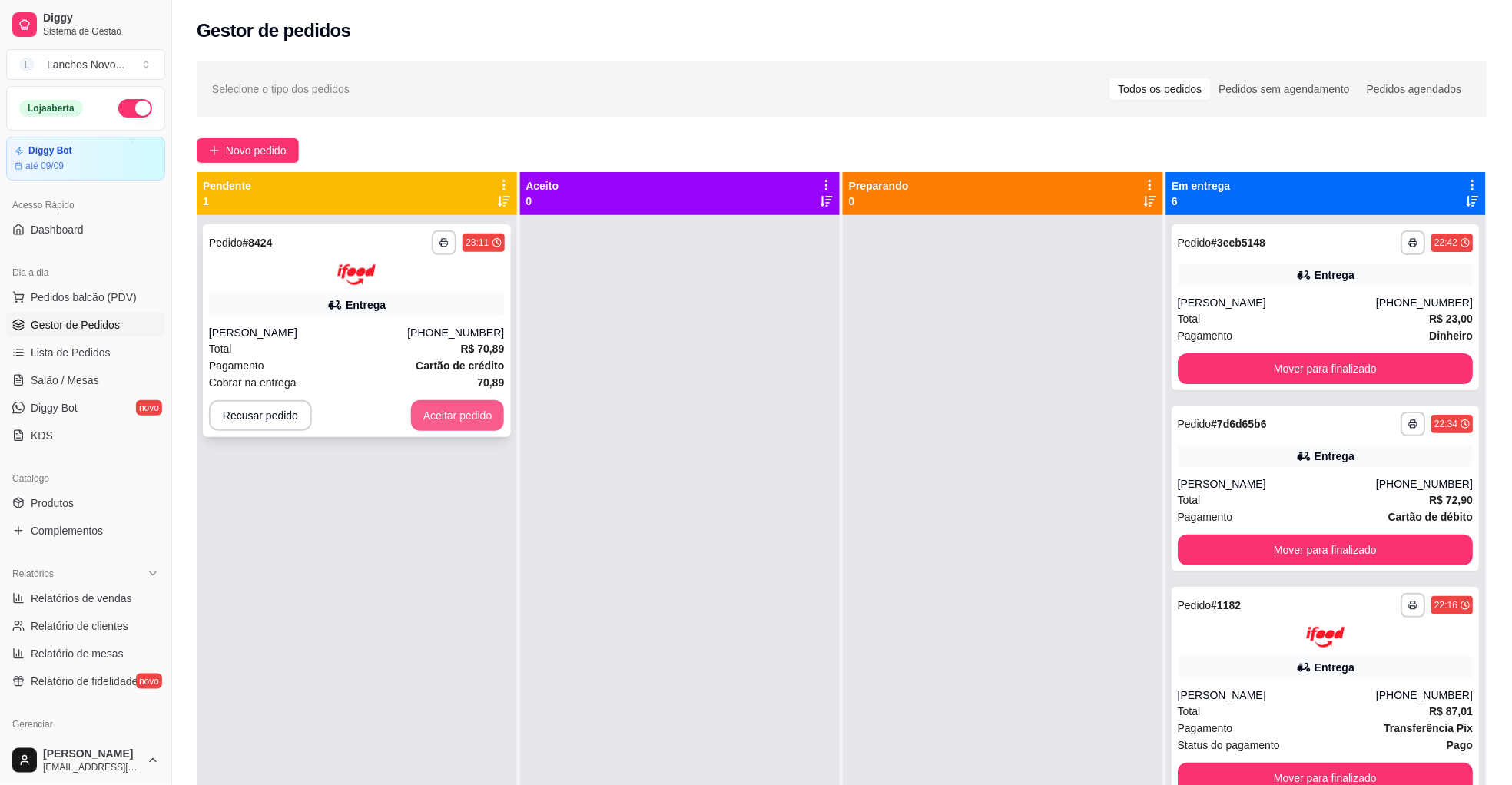
click at [474, 418] on button "Aceitar pedido" at bounding box center [457, 416] width 94 height 31
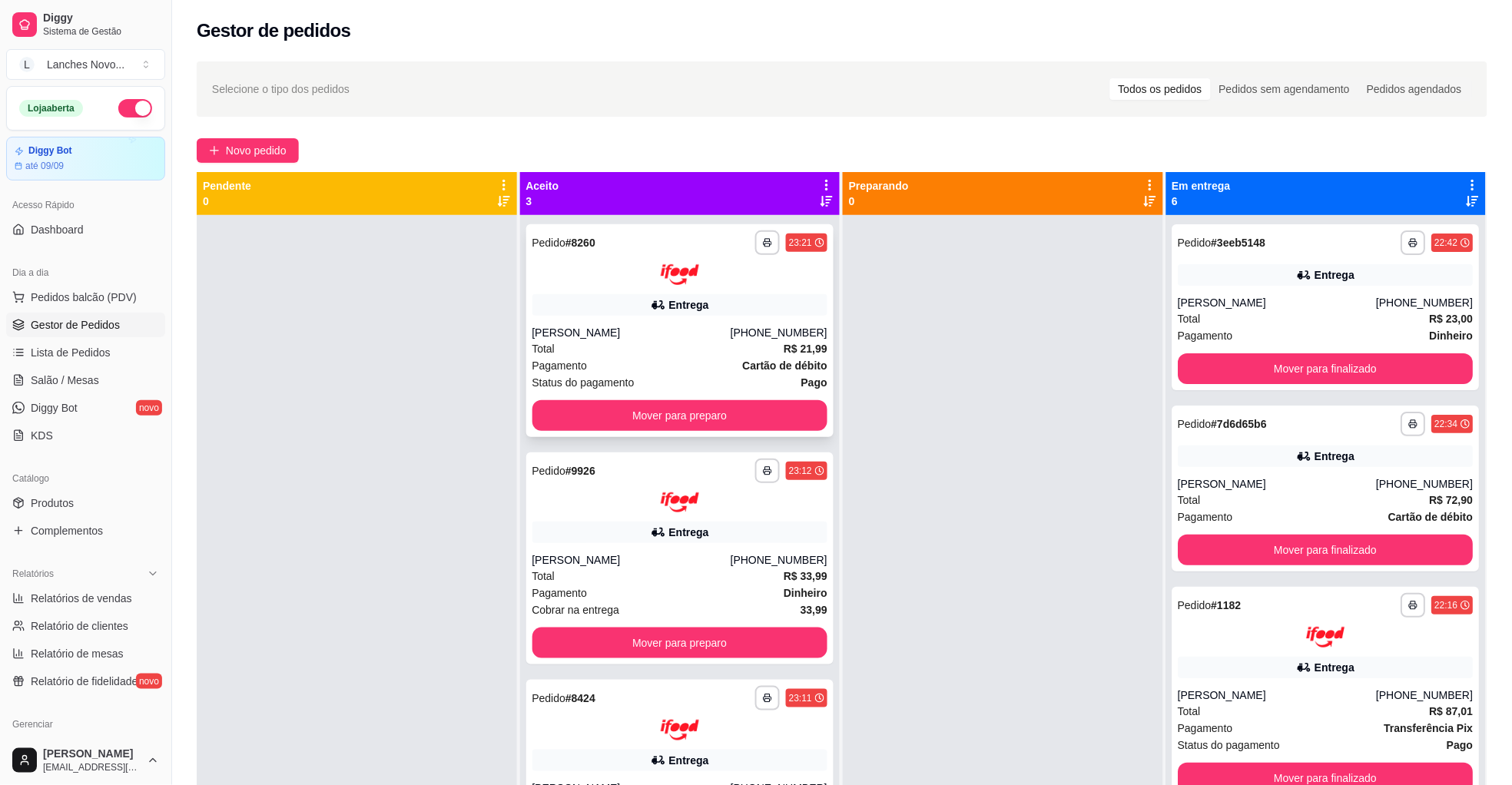
click at [716, 351] on div "Total R$ 21,99" at bounding box center [680, 349] width 296 height 17
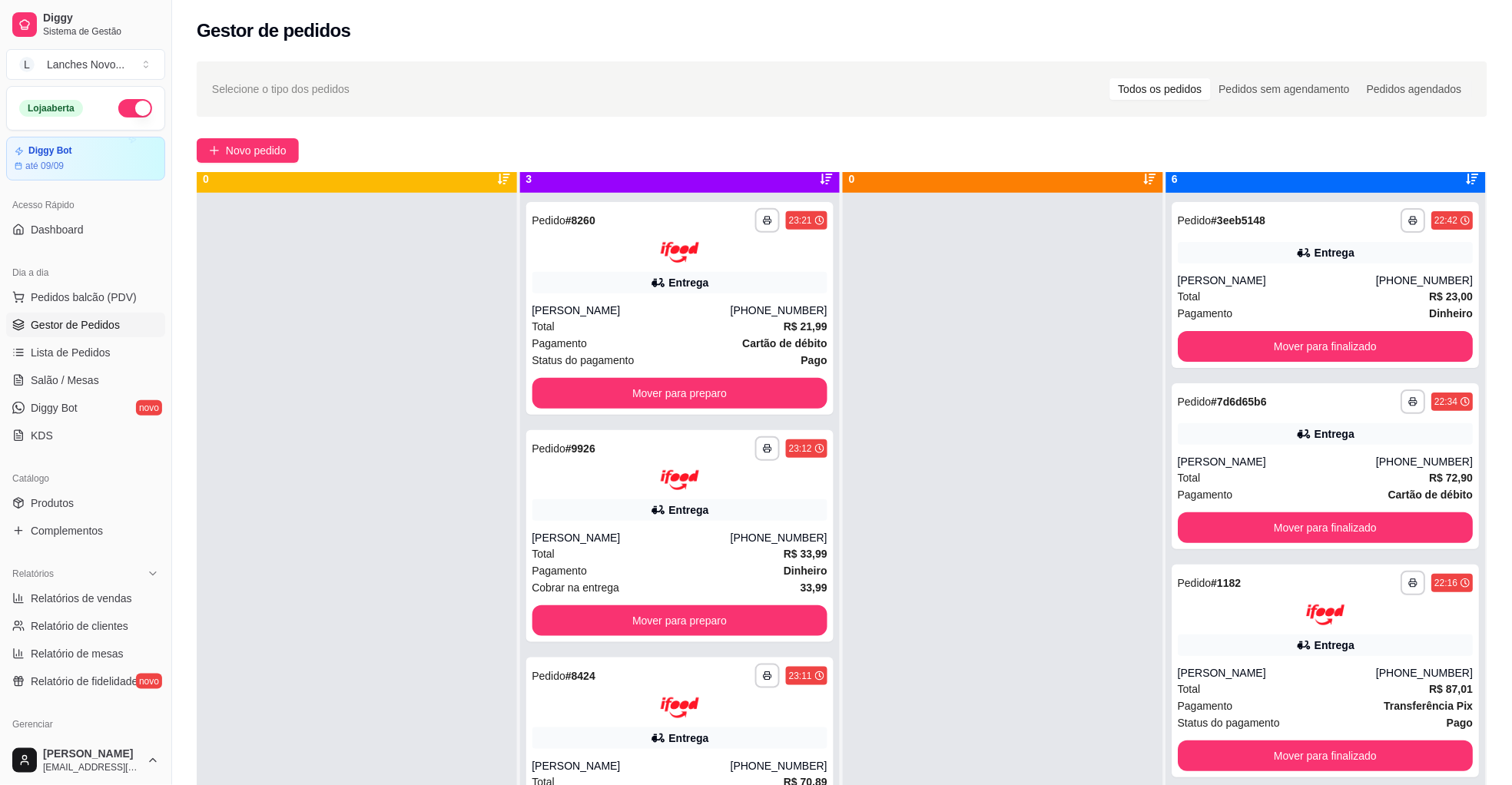
scroll to position [42, 0]
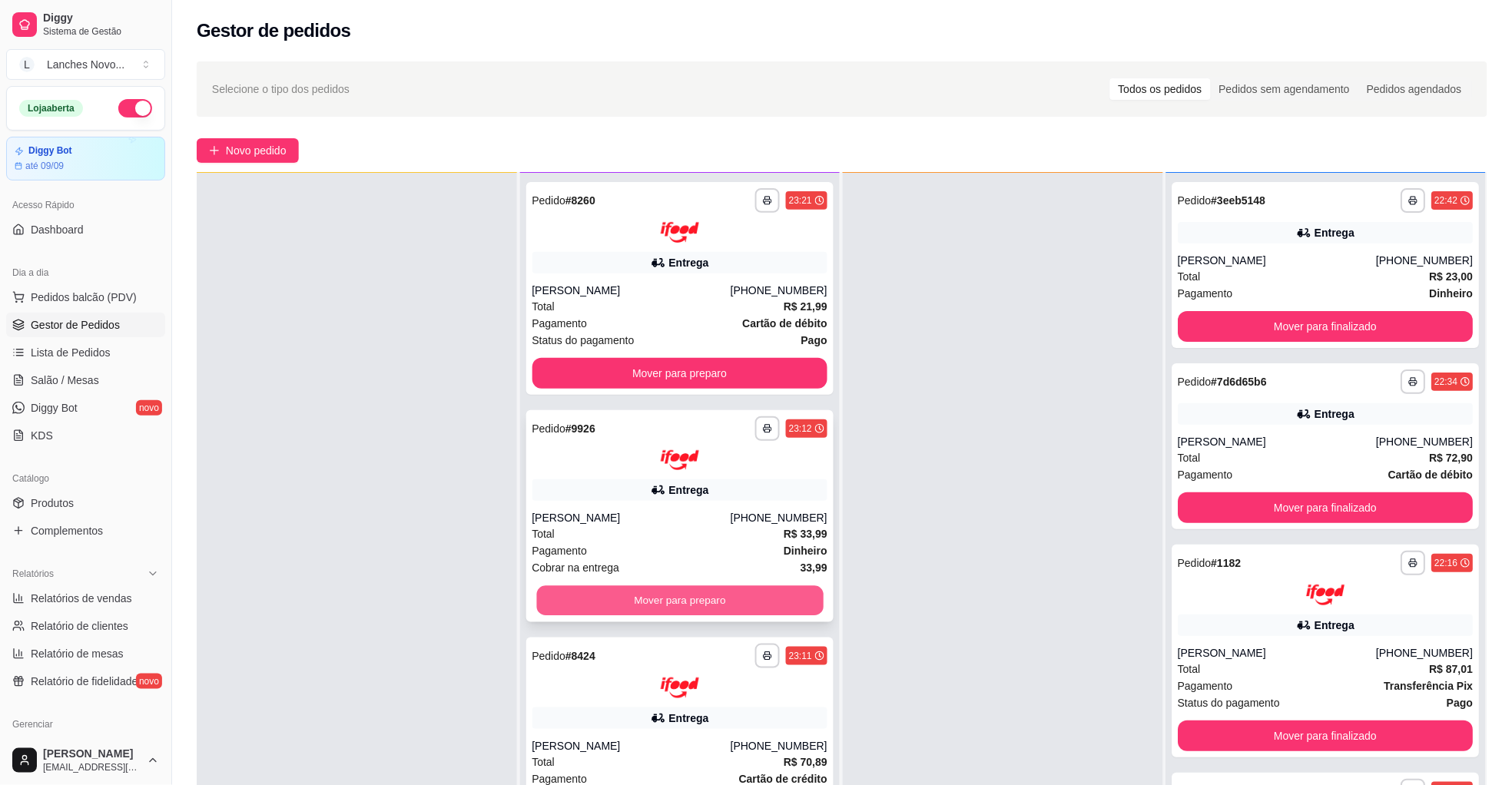
click at [633, 601] on button "Mover para preparo" at bounding box center [680, 601] width 287 height 30
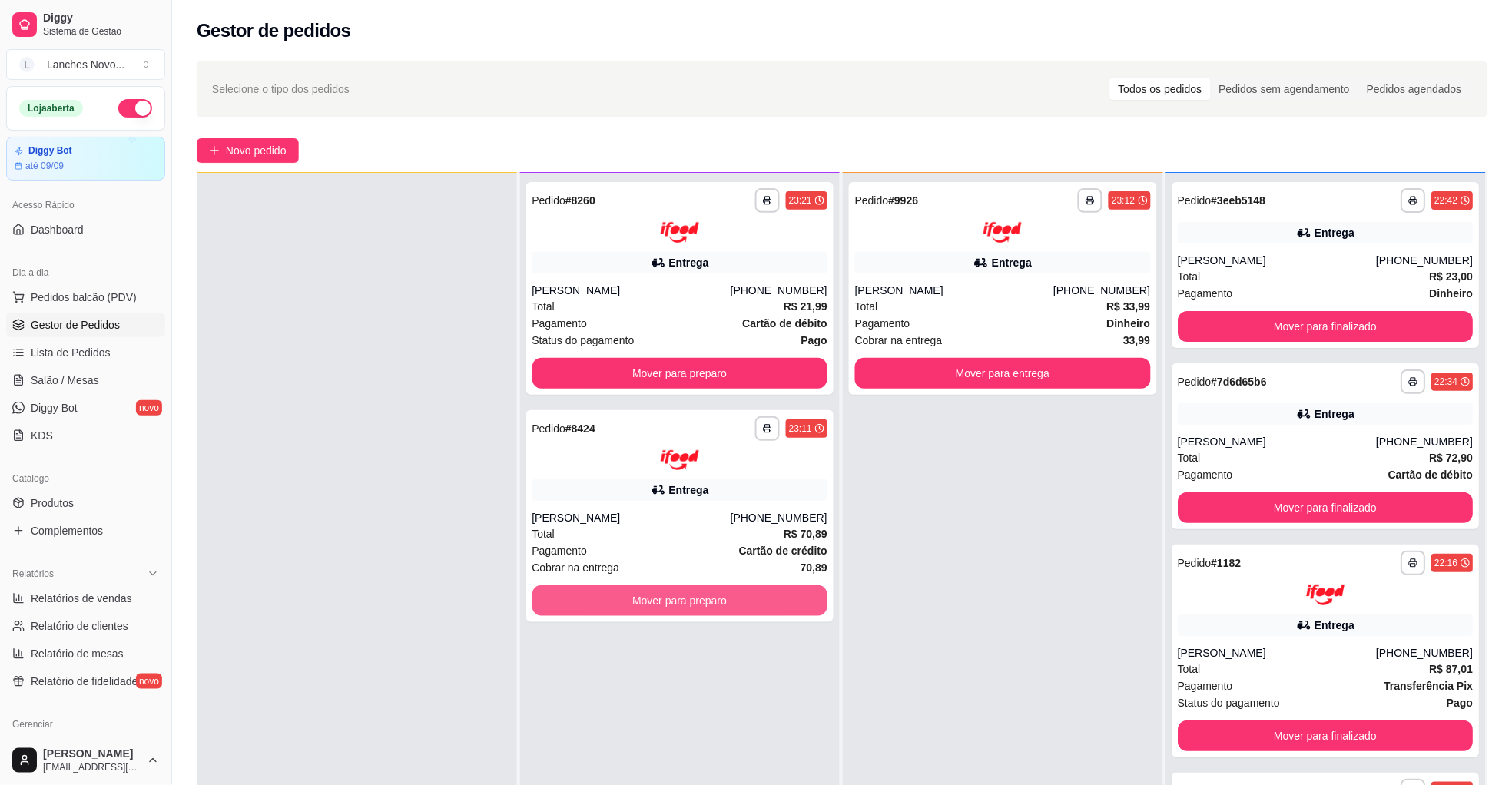
click at [633, 601] on button "Mover para preparo" at bounding box center [680, 601] width 296 height 31
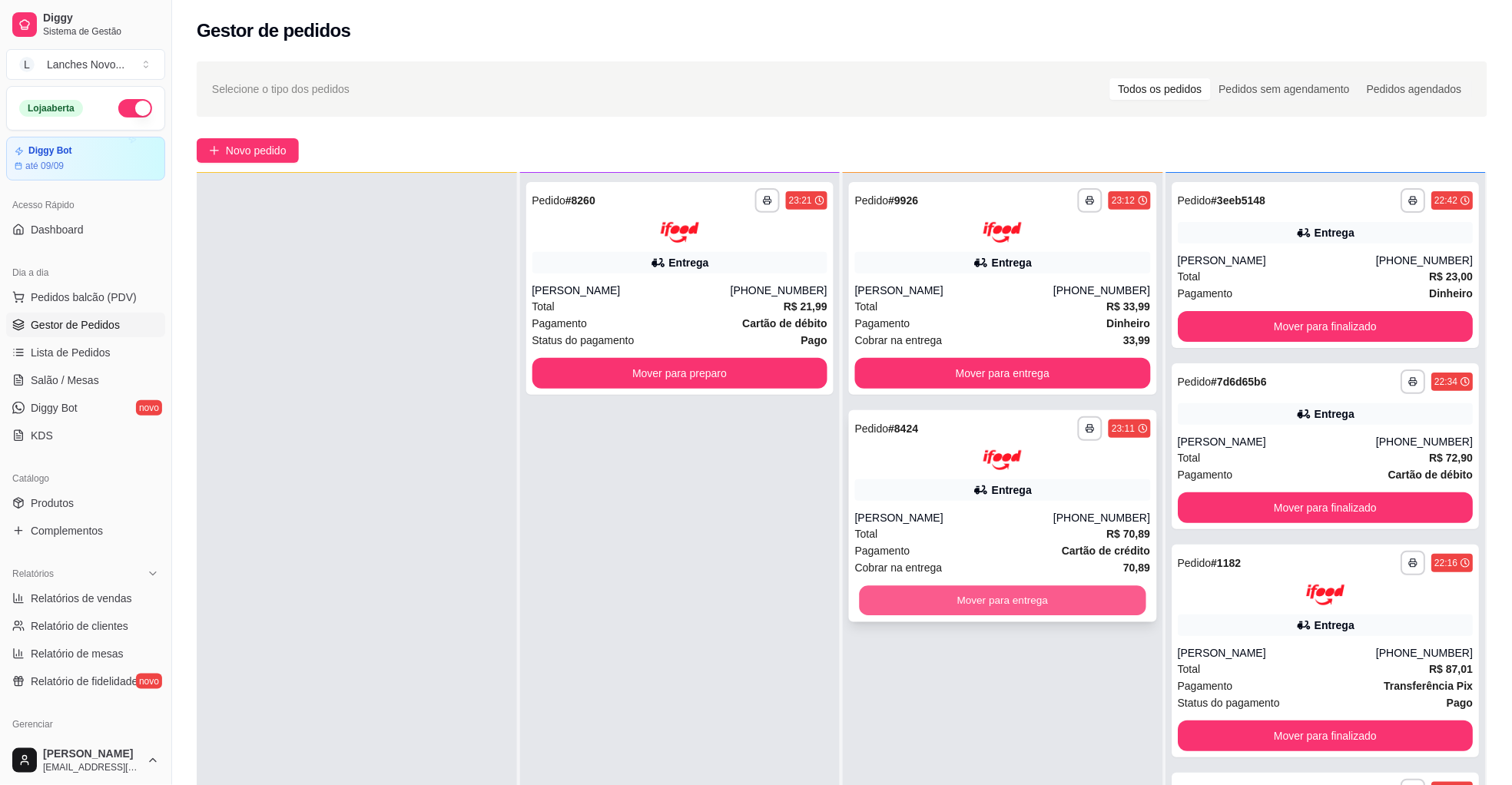
click at [881, 592] on button "Mover para entrega" at bounding box center [1003, 601] width 287 height 30
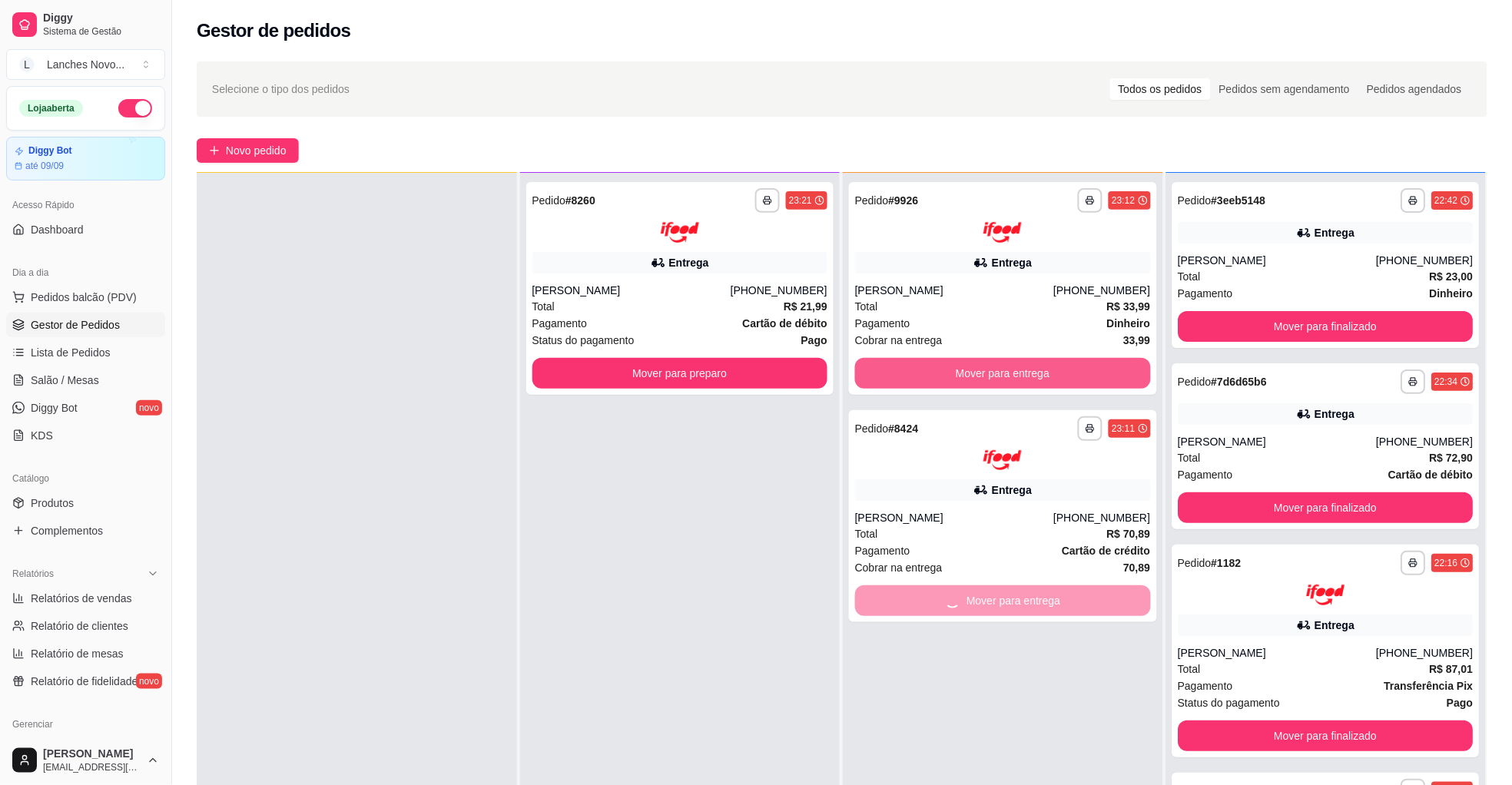
click at [913, 365] on button "Mover para entrega" at bounding box center [1003, 373] width 296 height 31
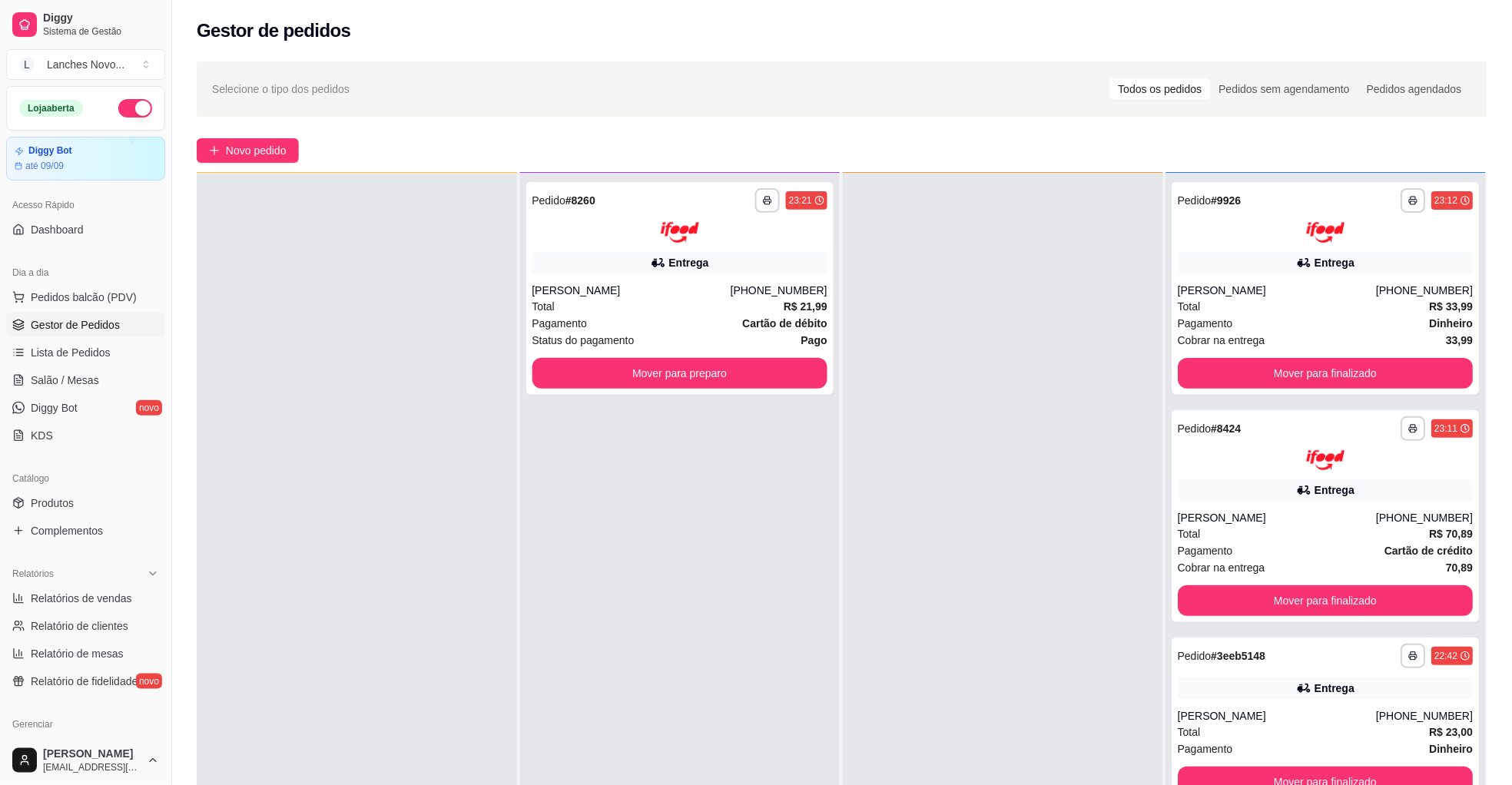
click at [609, 589] on div "**********" at bounding box center [680, 565] width 320 height 785
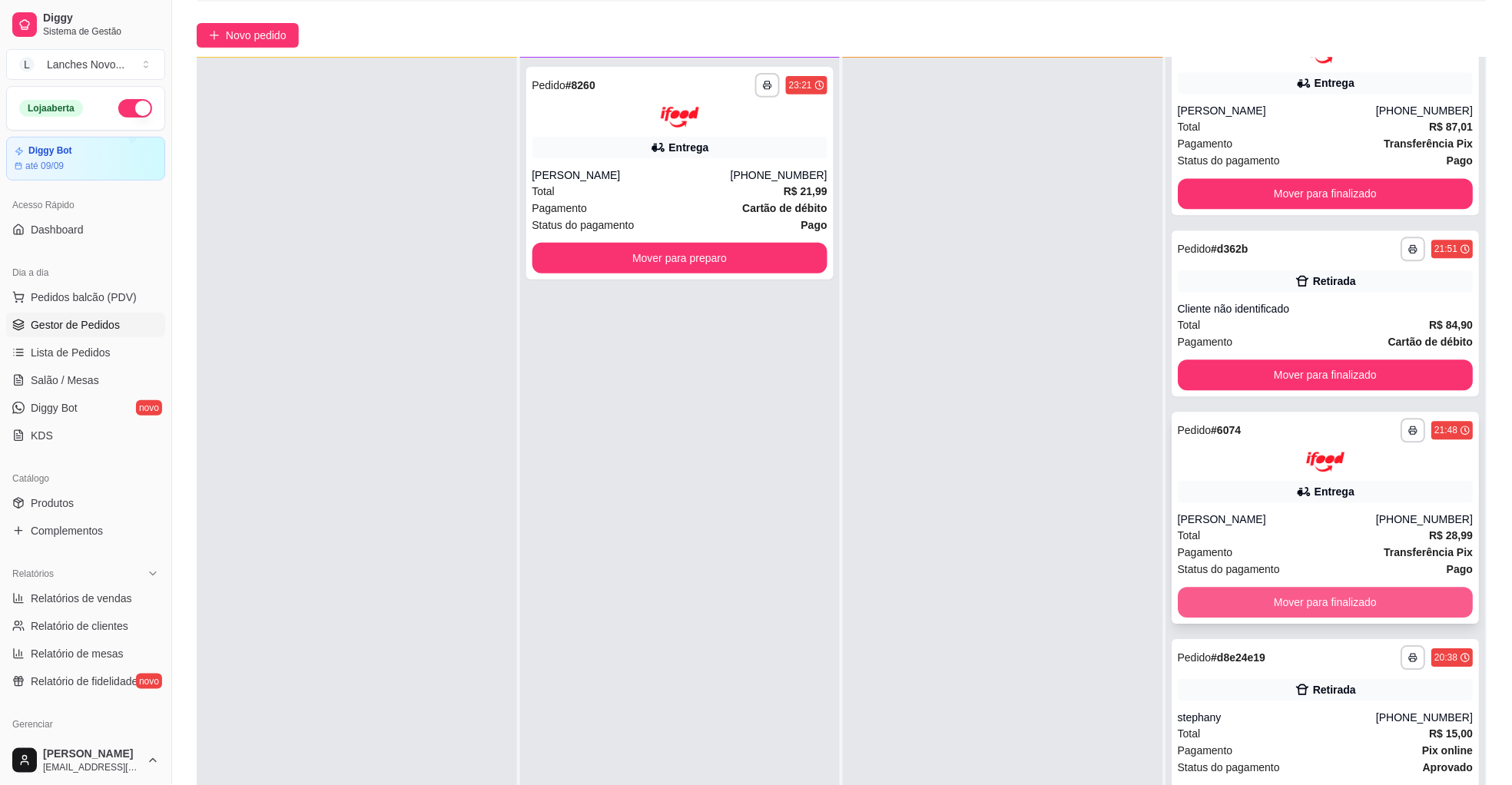
scroll to position [234, 0]
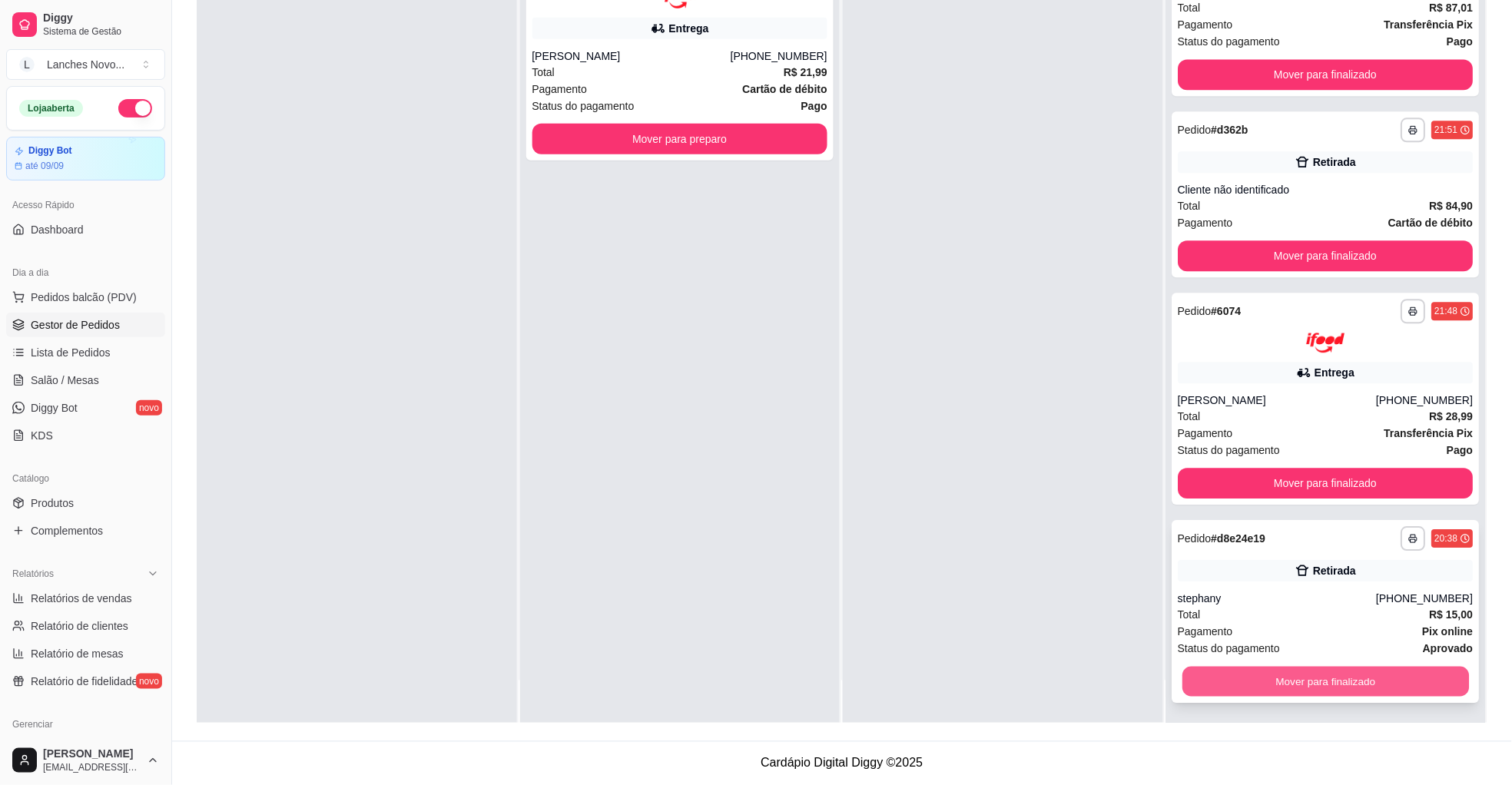
click at [1286, 684] on button "Mover para finalizado" at bounding box center [1326, 681] width 287 height 30
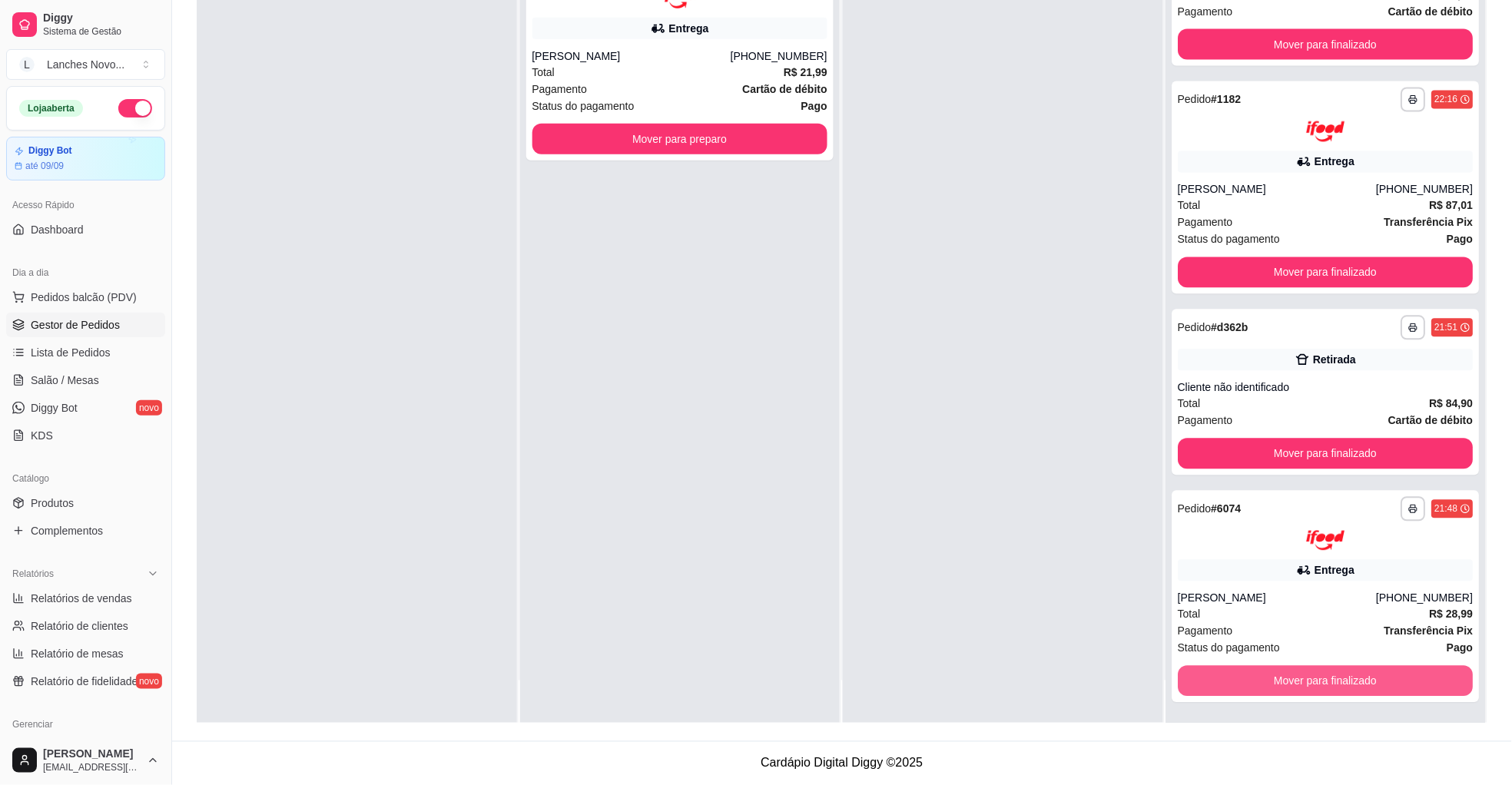
click at [1286, 682] on button "Mover para finalizado" at bounding box center [1326, 681] width 296 height 31
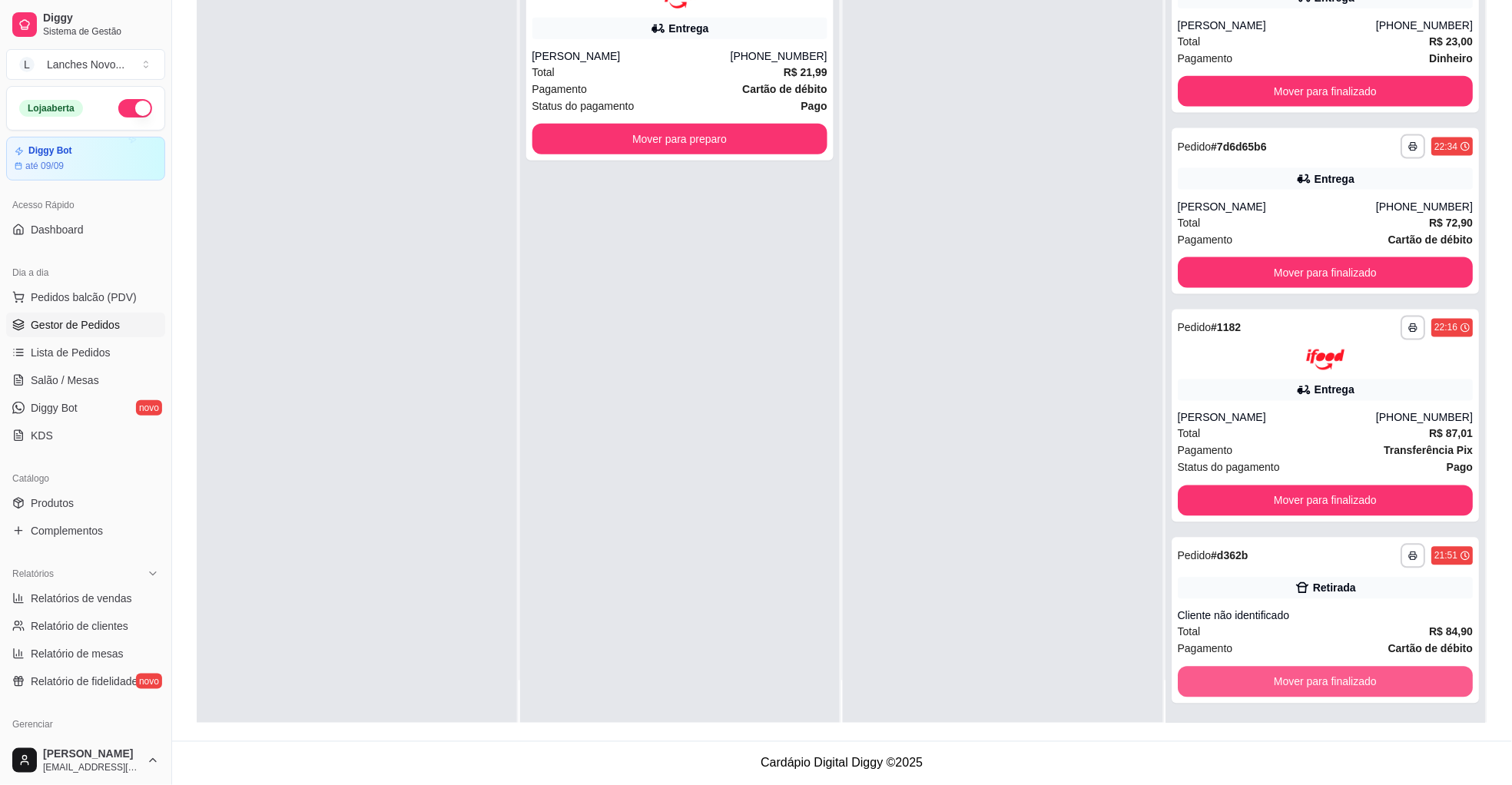
click at [1286, 682] on button "Mover para finalizado" at bounding box center [1326, 682] width 296 height 31
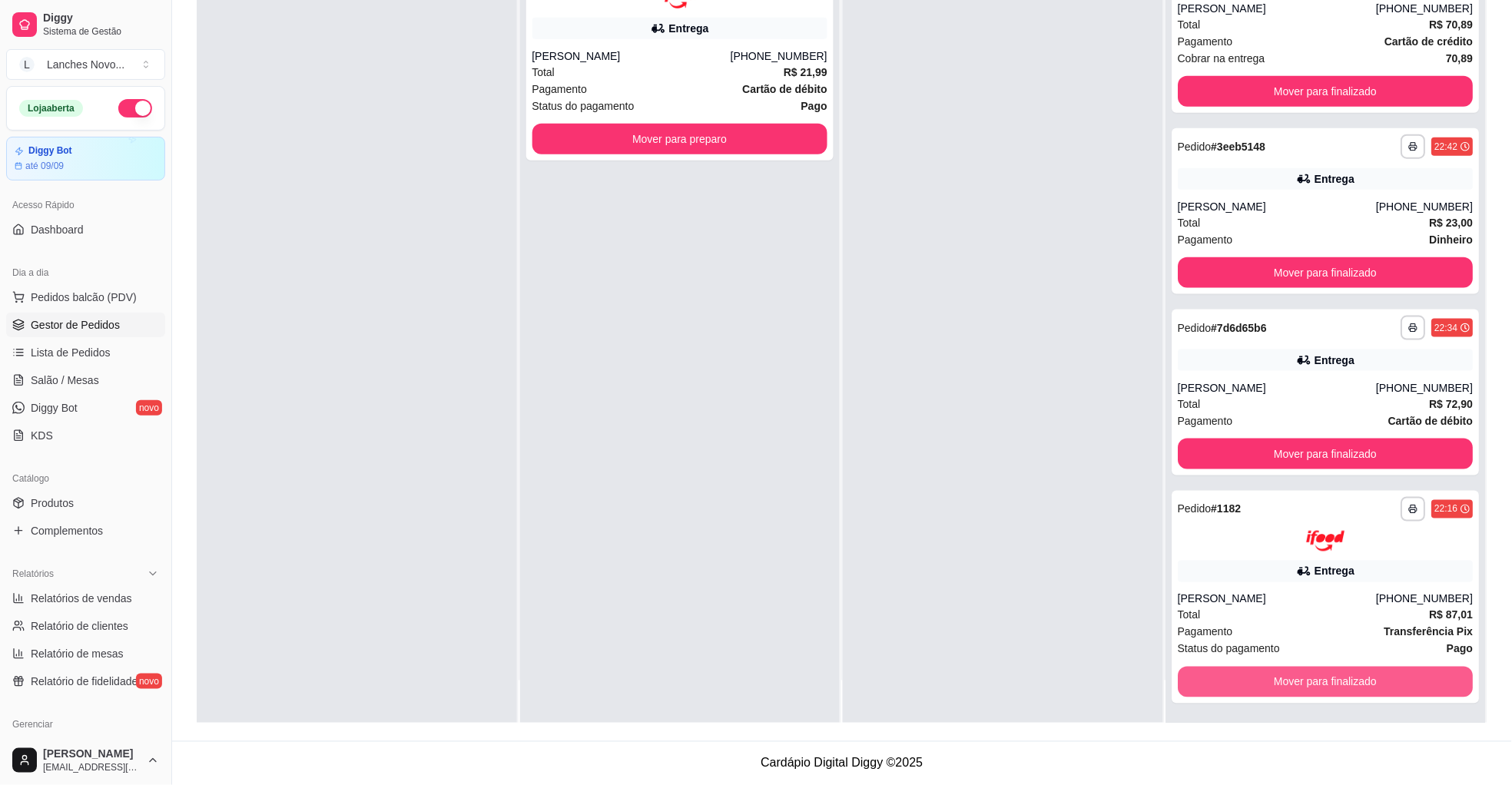
click at [1286, 681] on button "Mover para finalizado" at bounding box center [1326, 682] width 296 height 31
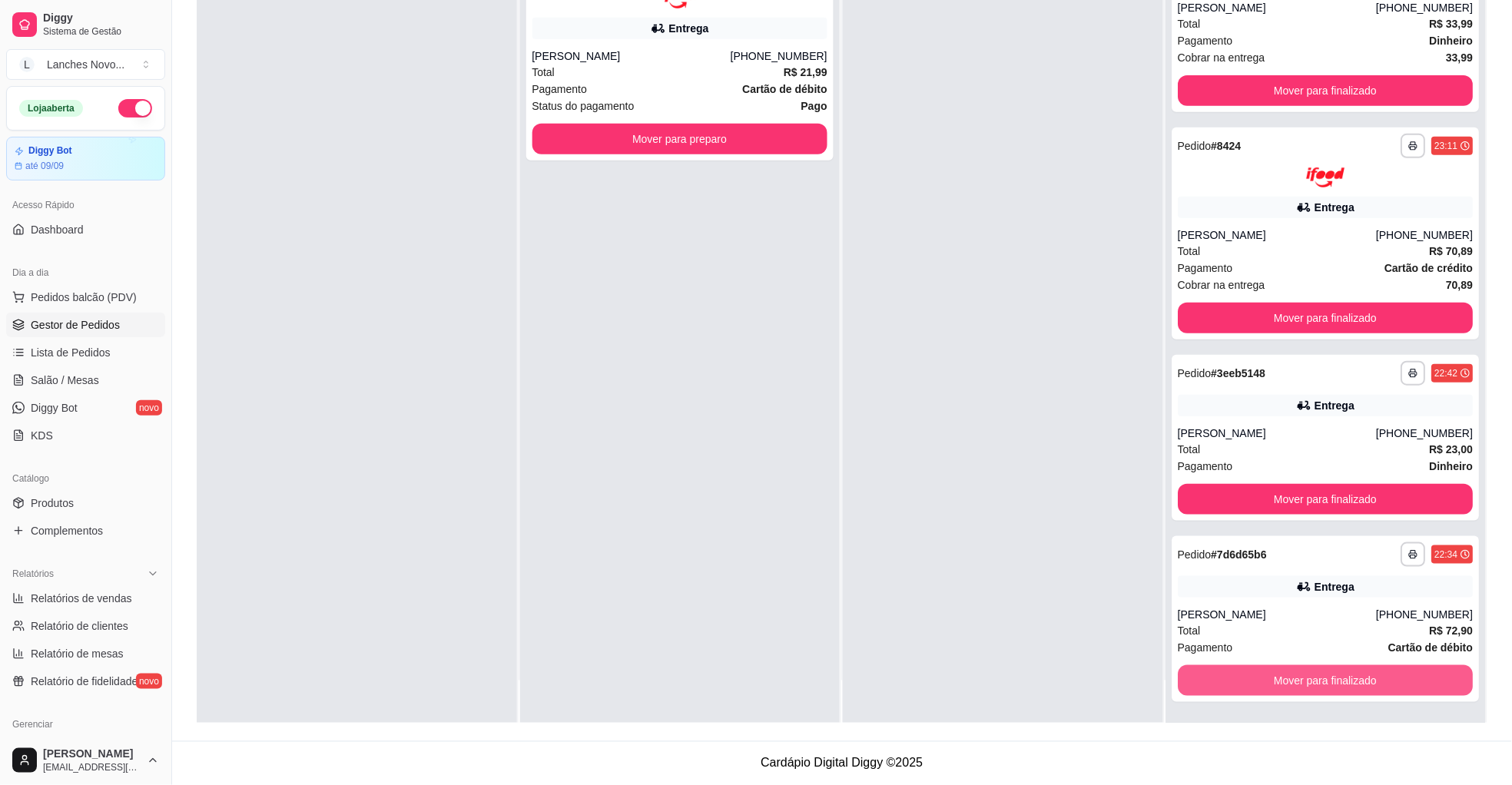
scroll to position [47, 0]
click at [1286, 681] on button "Mover para finalizado" at bounding box center [1326, 681] width 296 height 31
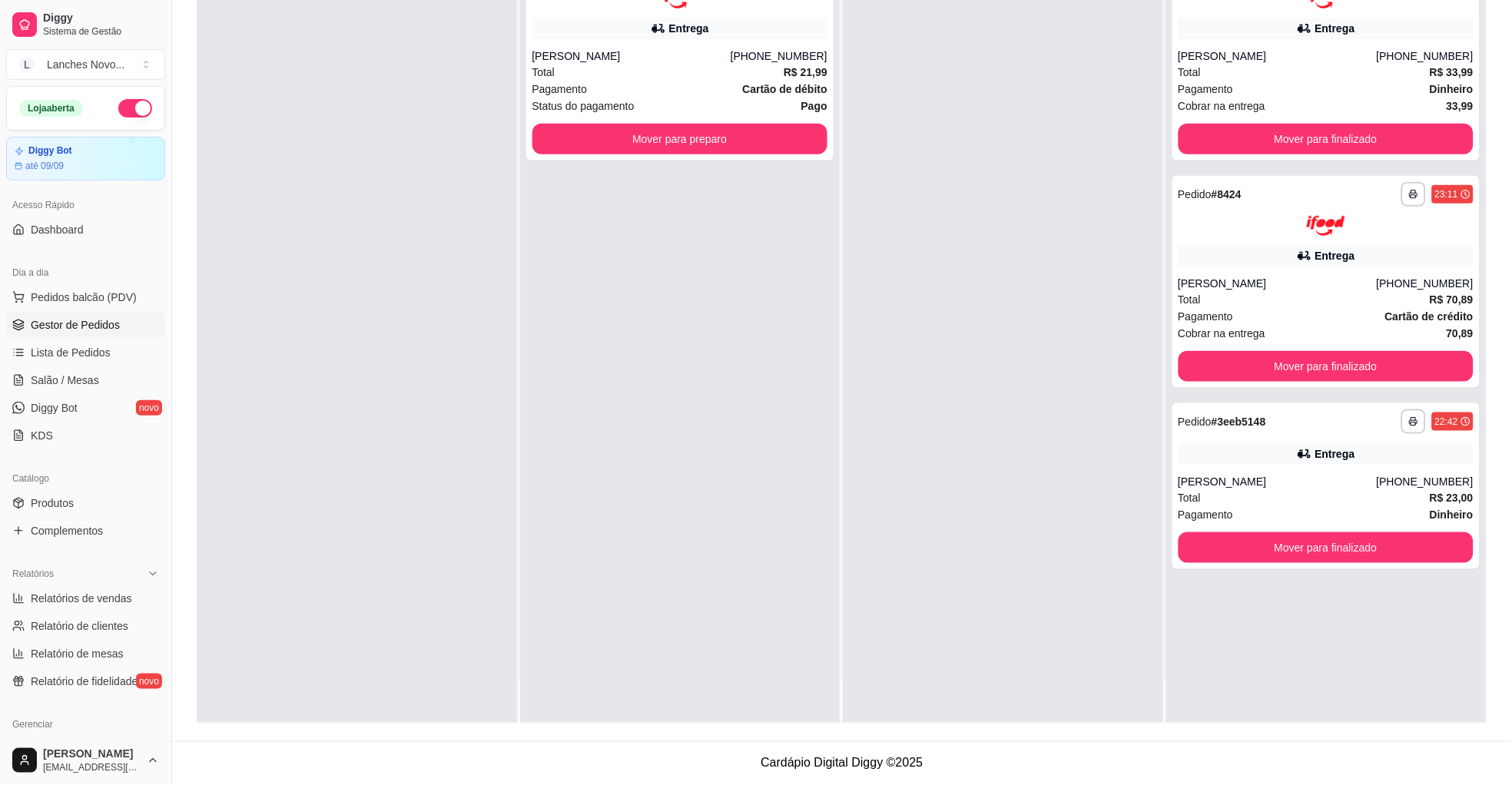
scroll to position [0, 0]
click at [1286, 681] on div "**********" at bounding box center [1326, 331] width 320 height 785
click at [1294, 545] on button "Mover para finalizado" at bounding box center [1326, 548] width 296 height 31
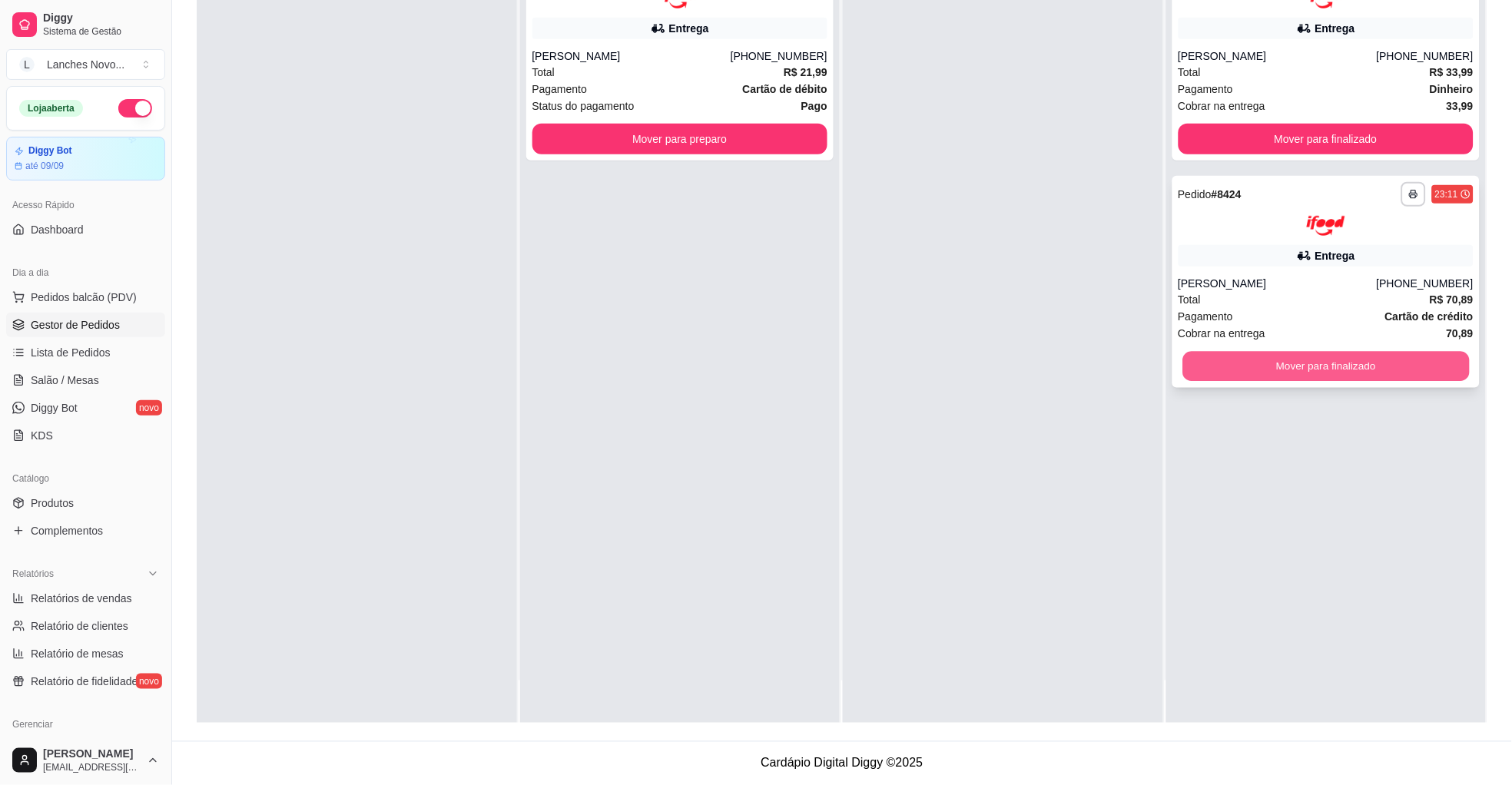
click at [1286, 365] on button "Mover para finalizado" at bounding box center [1326, 367] width 287 height 30
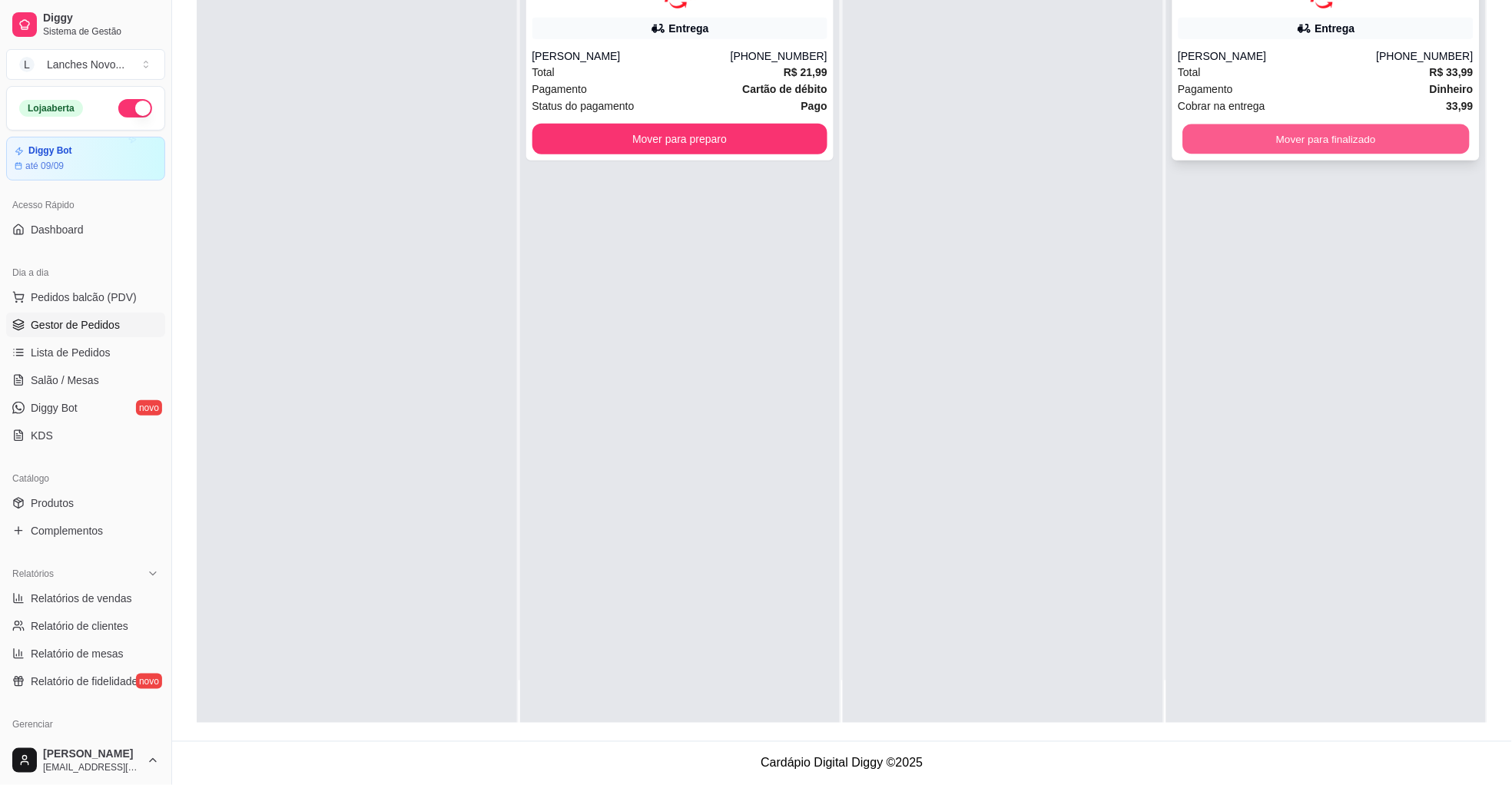
click at [1283, 152] on div "Mover para finalizado" at bounding box center [1326, 139] width 296 height 31
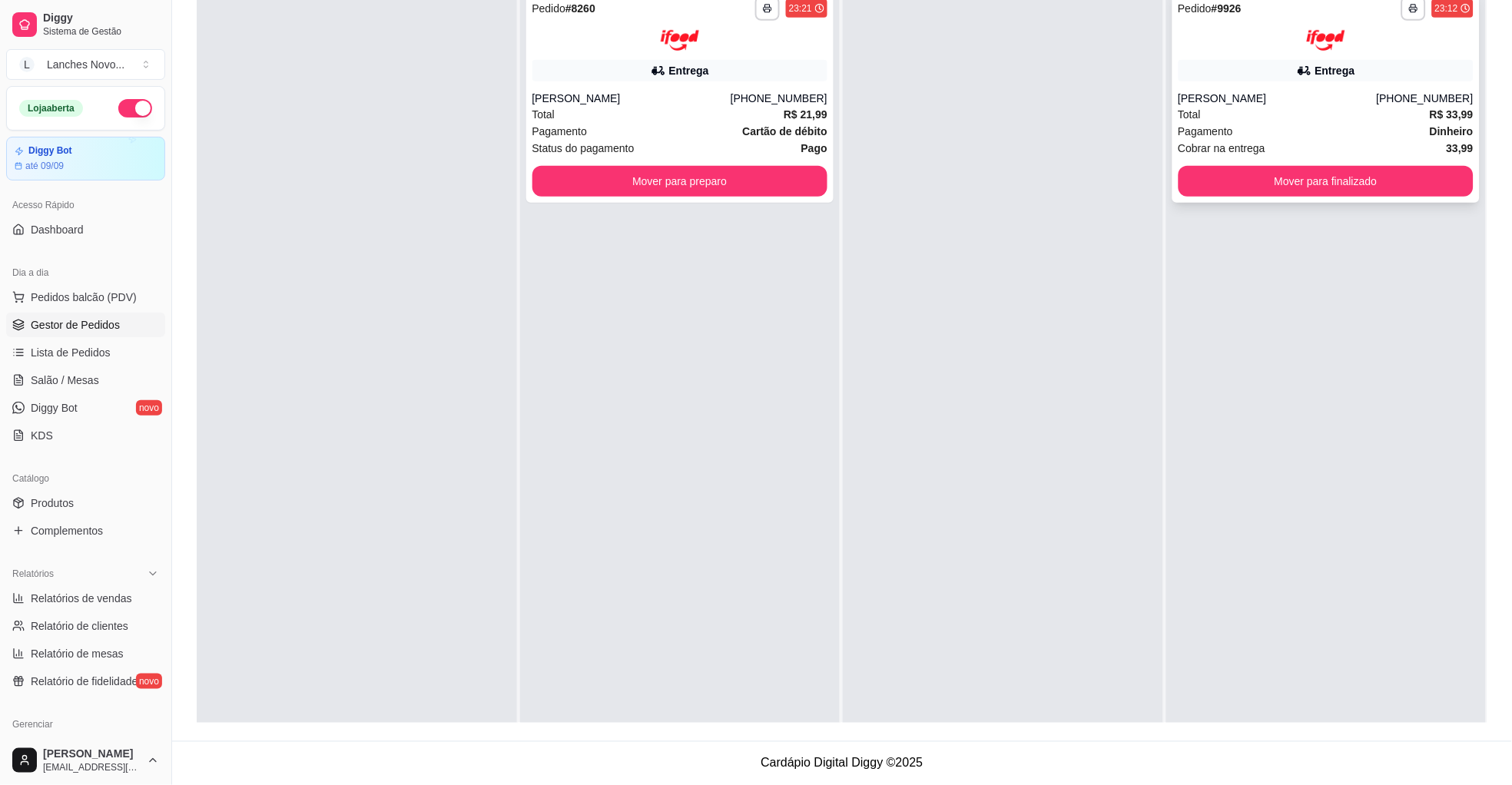
click at [1293, 100] on div "[PERSON_NAME]" at bounding box center [1277, 98] width 198 height 15
click at [1327, 177] on button "Mover para finalizado" at bounding box center [1326, 182] width 296 height 31
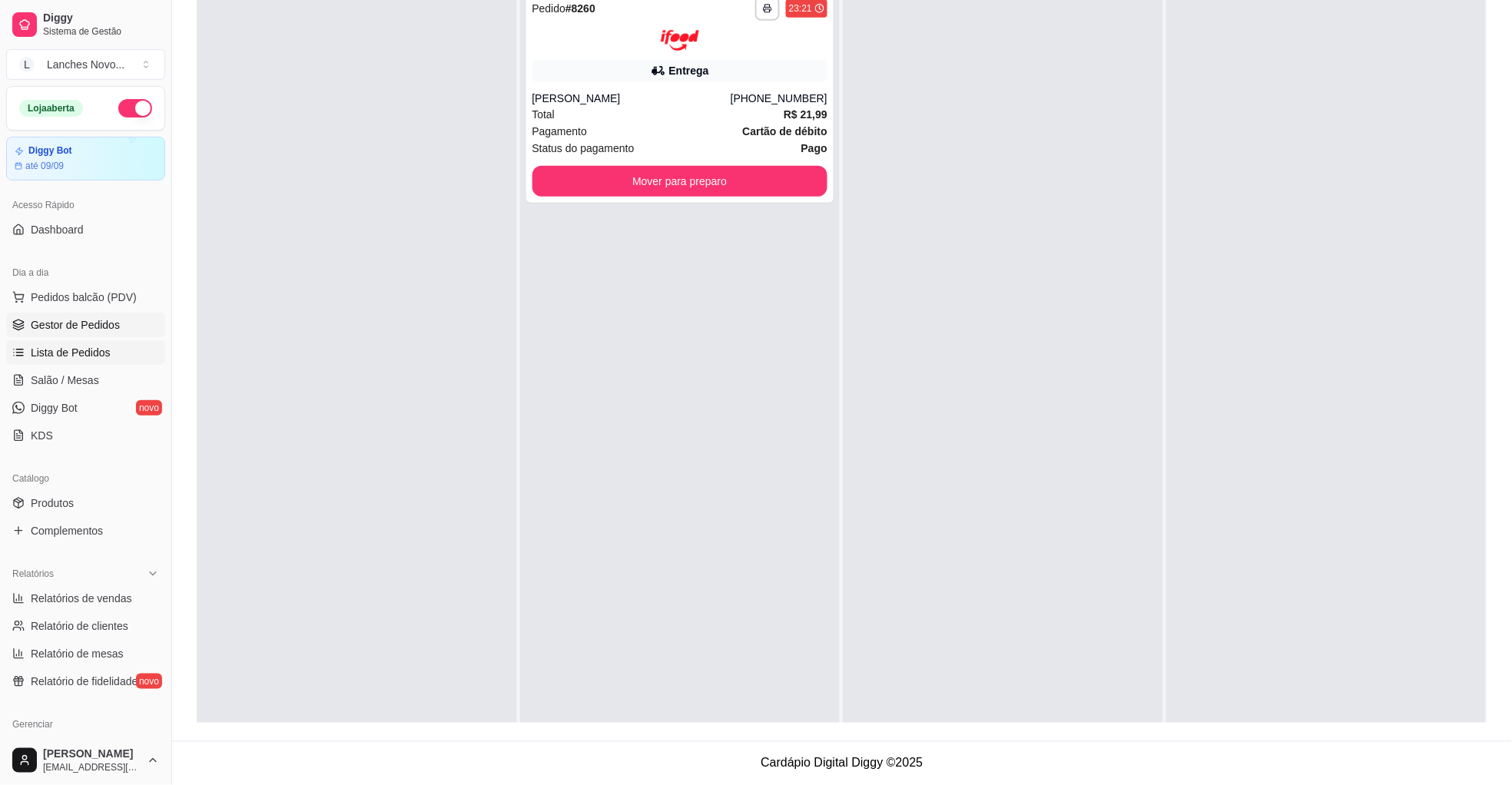
click at [104, 359] on span "Lista de Pedidos" at bounding box center [71, 352] width 80 height 15
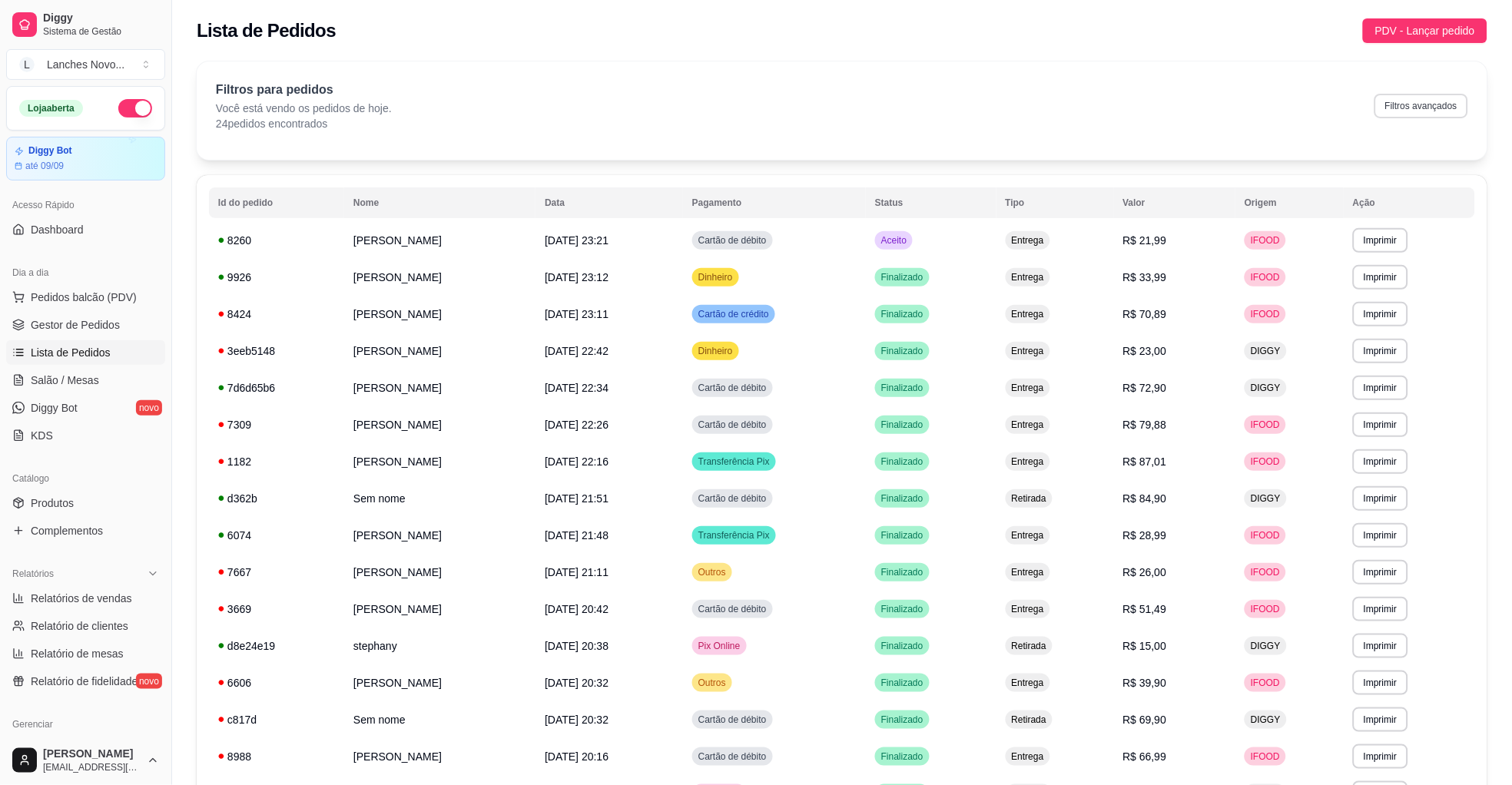
click at [1436, 95] on button "Filtros avançados" at bounding box center [1421, 106] width 94 height 24
select select "0"
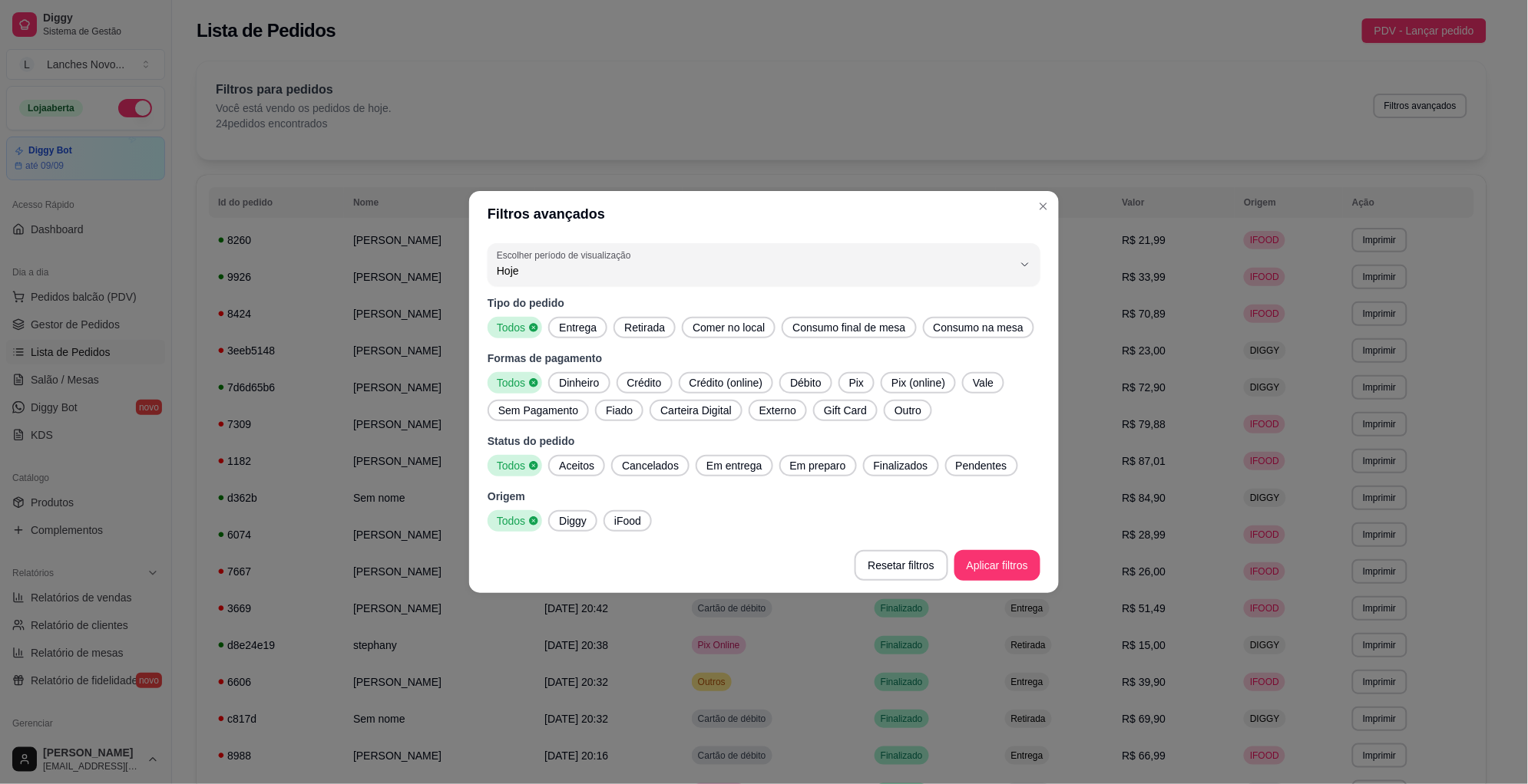
click at [922, 381] on span "Pix (online)" at bounding box center [918, 383] width 66 height 15
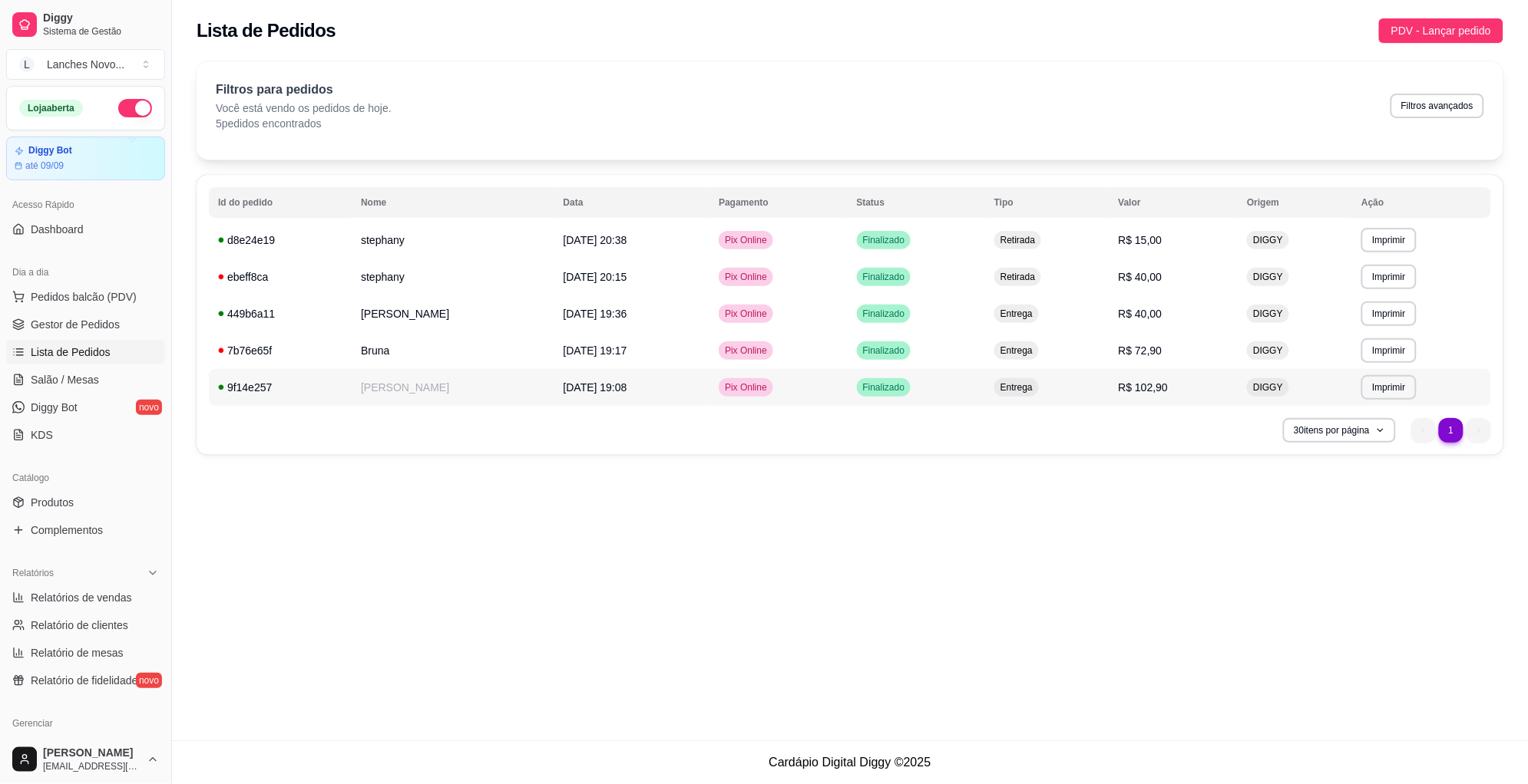
click at [1174, 385] on tbody "**********" at bounding box center [850, 313] width 1282 height 184
click at [1118, 381] on span "R$ 102,90" at bounding box center [1143, 387] width 50 height 12
click at [1089, 525] on div "**********" at bounding box center [850, 370] width 1356 height 741
click at [1229, 601] on div "**********" at bounding box center [850, 370] width 1356 height 741
click at [670, 46] on div "Lista de Pedidos PDV - Lançar pedido" at bounding box center [850, 26] width 1356 height 52
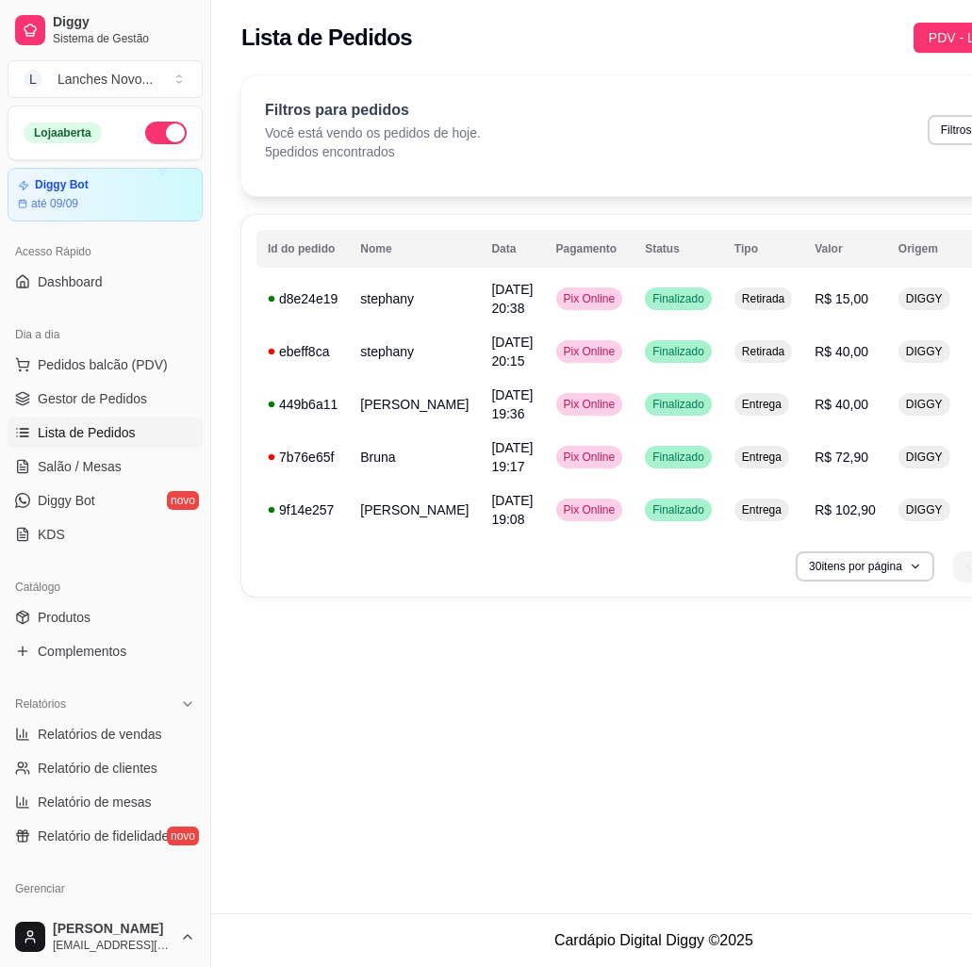
drag, startPoint x: 651, startPoint y: 792, endPoint x: 644, endPoint y: 849, distance: 58.0
click at [651, 792] on div "**********" at bounding box center [653, 456] width 885 height 913
click at [785, 717] on div "**********" at bounding box center [653, 456] width 885 height 913
click at [929, 140] on button "Filtros avançados" at bounding box center [984, 129] width 111 height 29
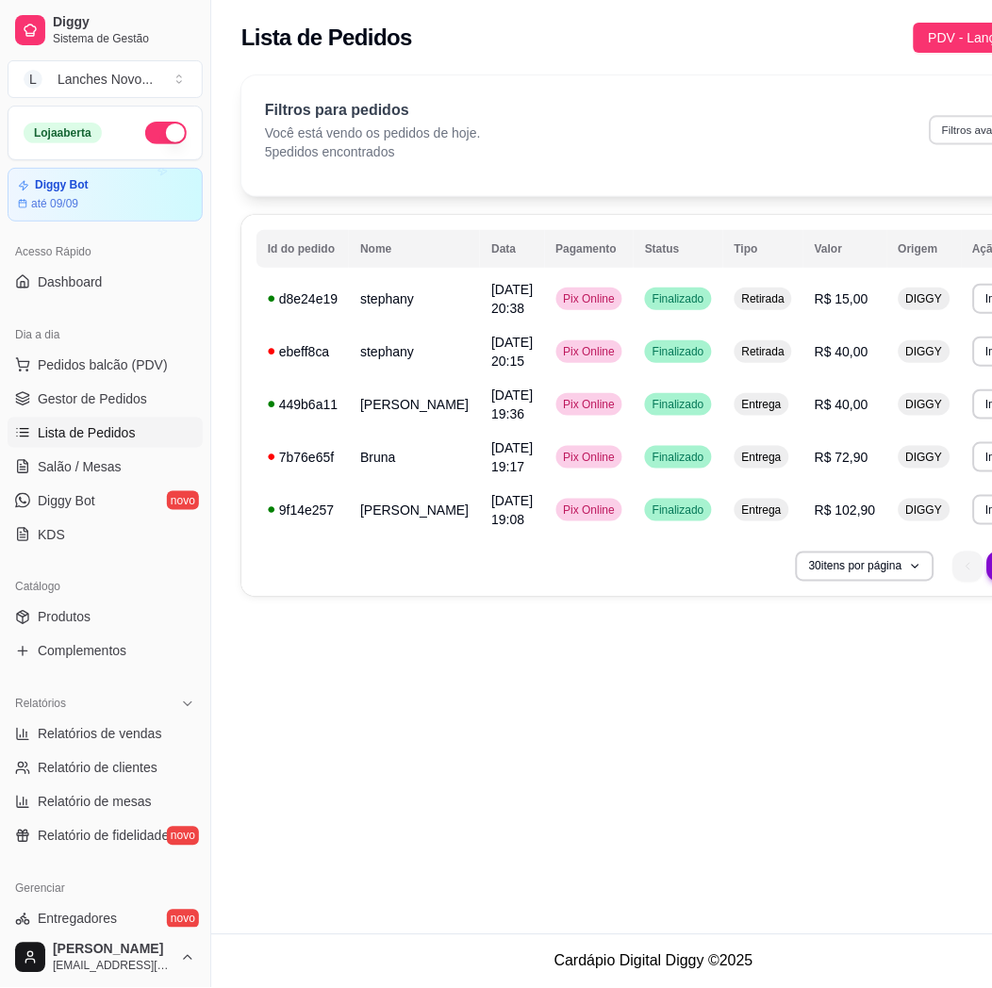
select select "0"
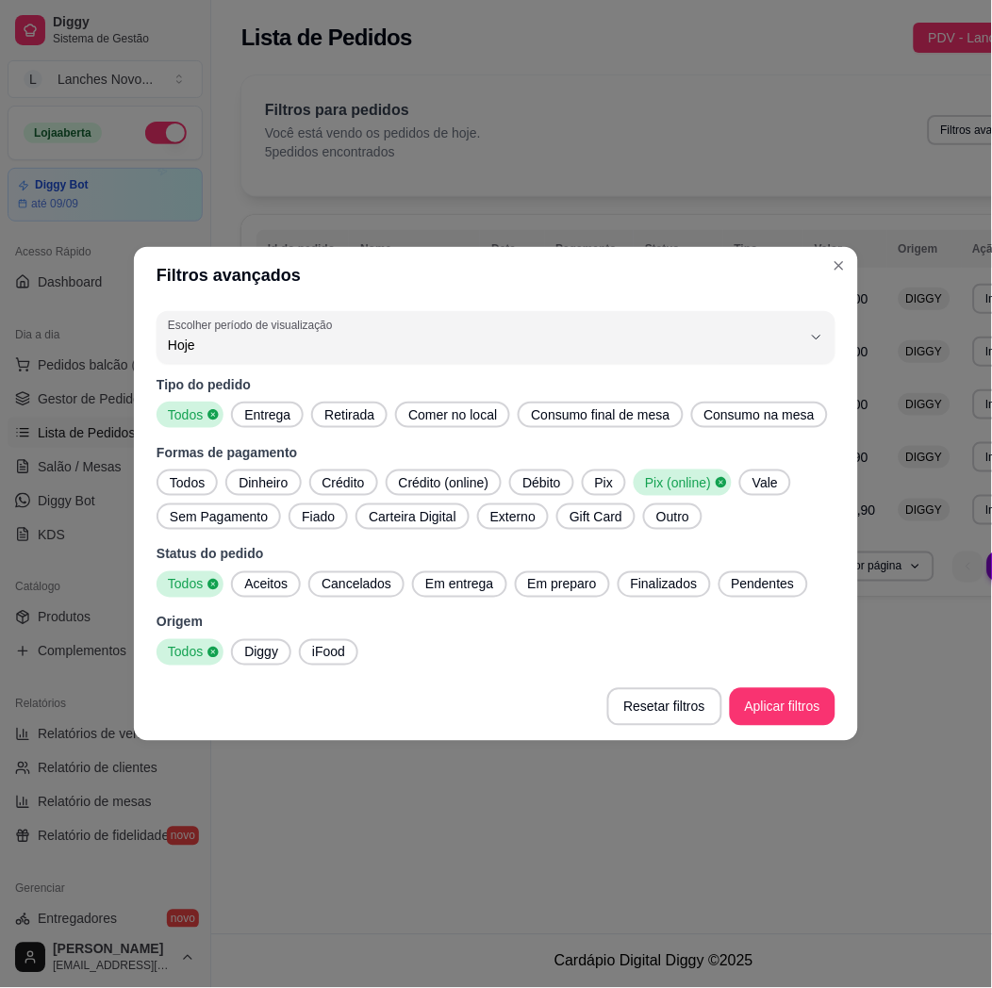
click at [687, 476] on span "Pix (online)" at bounding box center [675, 482] width 77 height 19
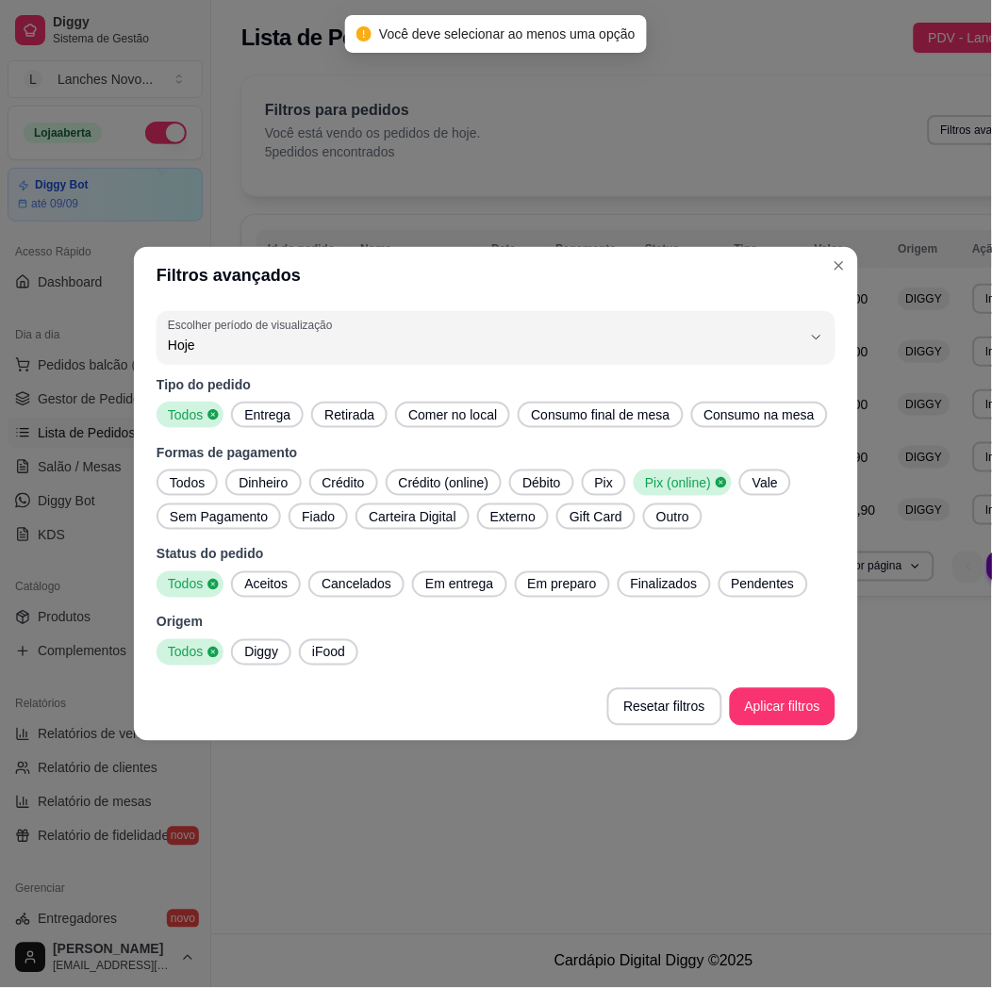
click at [691, 485] on span "Pix (online)" at bounding box center [675, 482] width 77 height 19
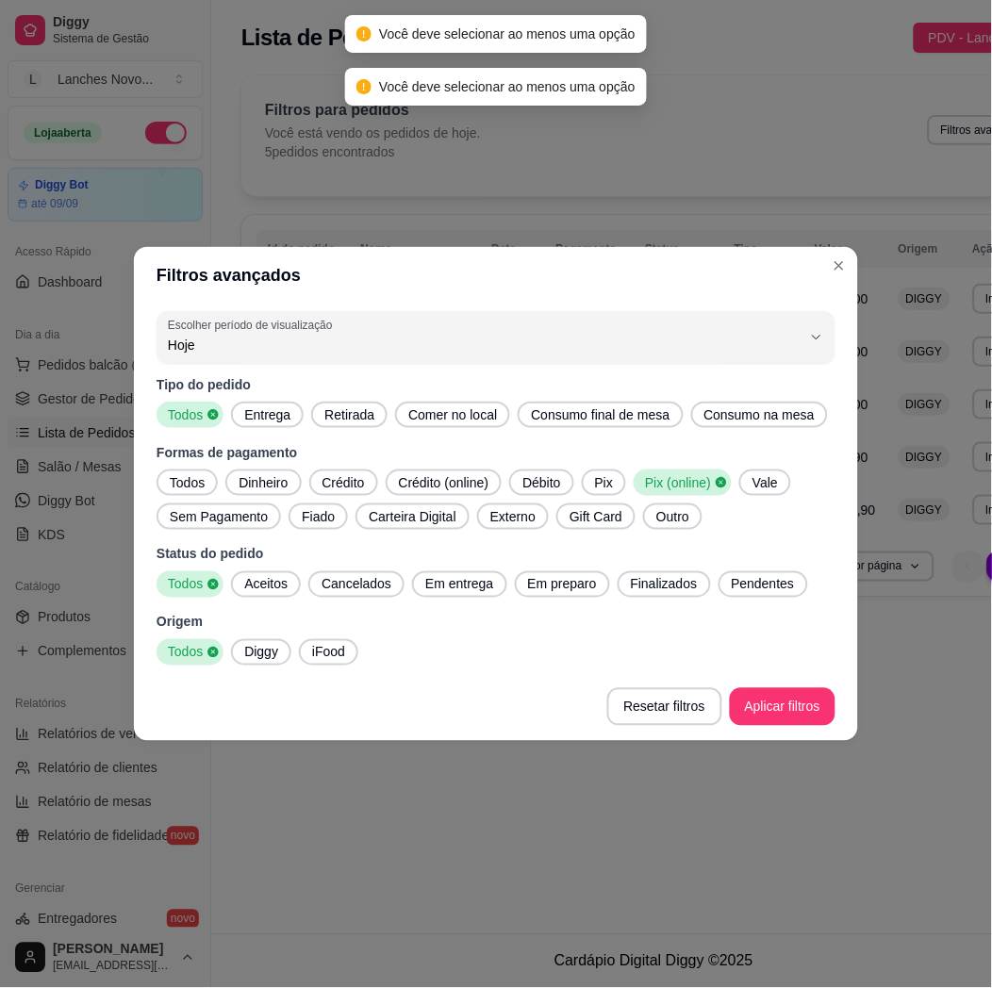
drag, startPoint x: 714, startPoint y: 477, endPoint x: 705, endPoint y: 489, distance: 14.9
click at [715, 477] on icon at bounding box center [721, 482] width 13 height 13
click at [275, 473] on span "Dinheiro" at bounding box center [263, 482] width 64 height 19
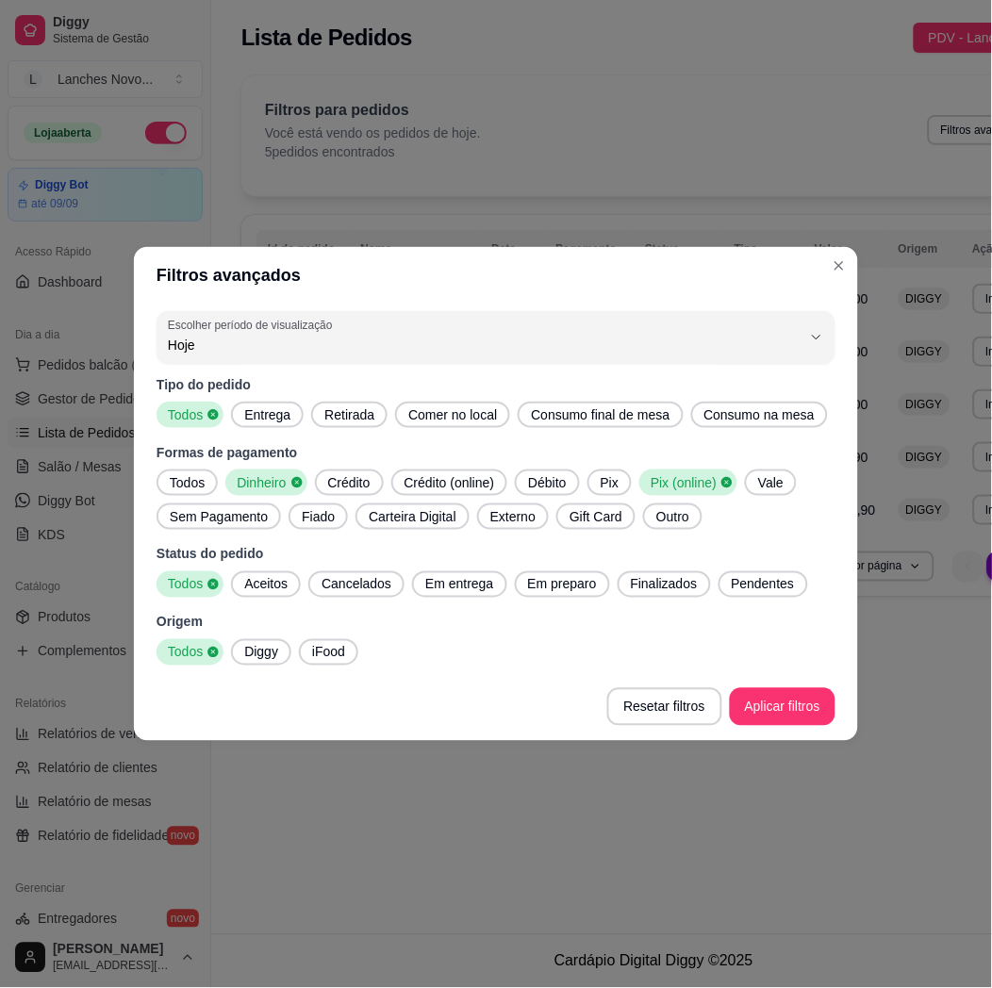
click at [722, 485] on icon at bounding box center [727, 482] width 10 height 10
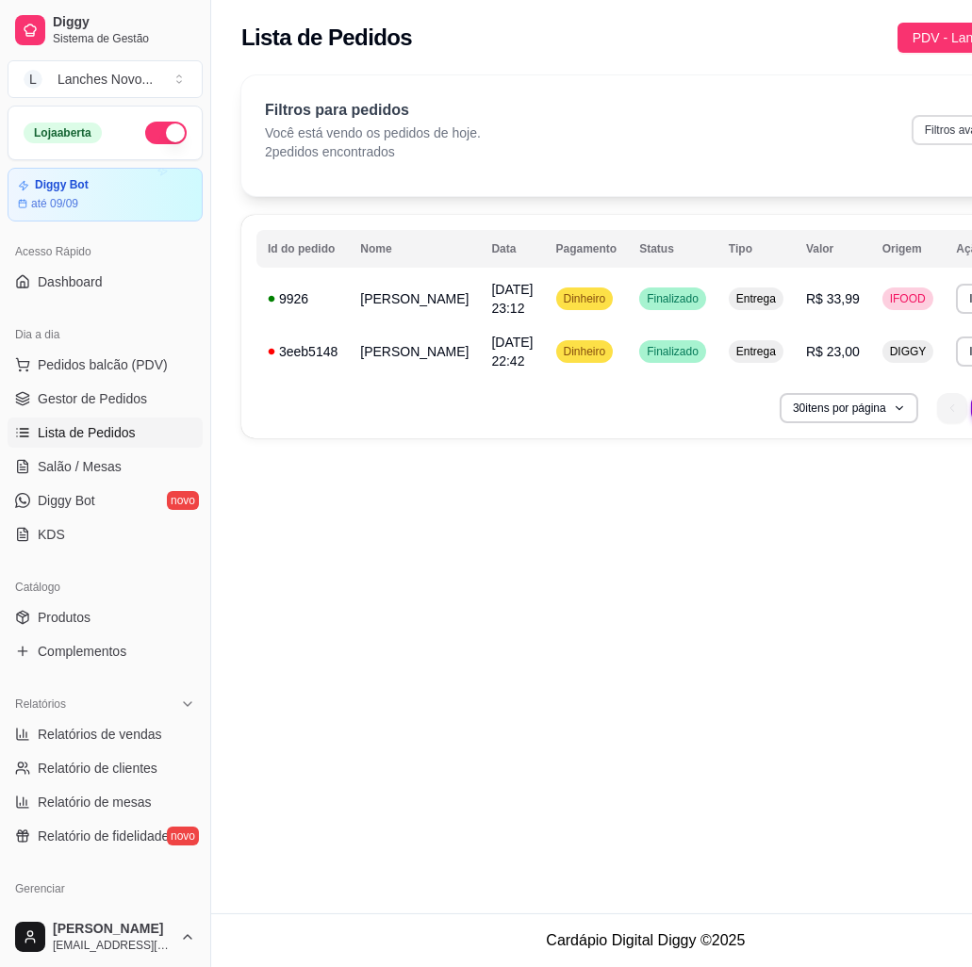
click at [948, 115] on button "Filtros avançados" at bounding box center [969, 130] width 115 height 30
select select "0"
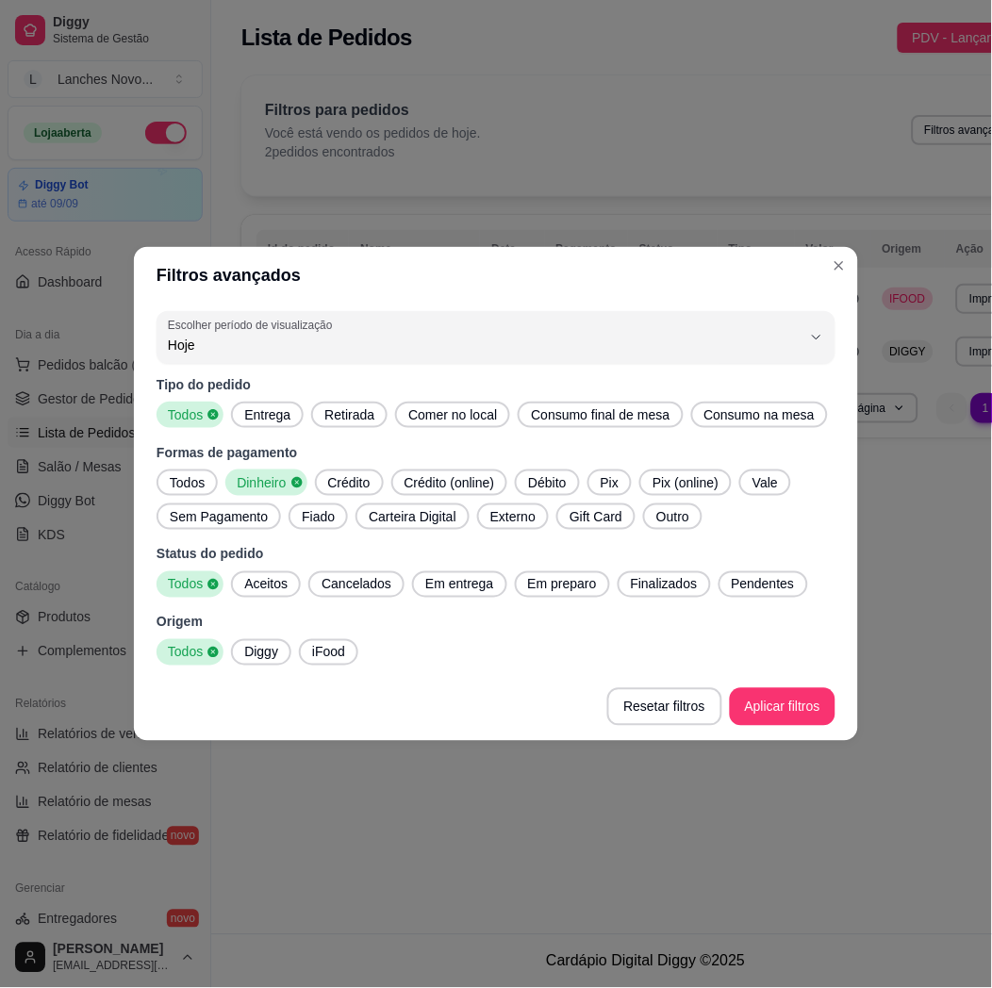
click at [363, 470] on div "Crédito" at bounding box center [349, 482] width 69 height 26
click at [429, 474] on span "Crédito (online)" at bounding box center [455, 482] width 106 height 19
click at [296, 476] on icon at bounding box center [296, 482] width 13 height 13
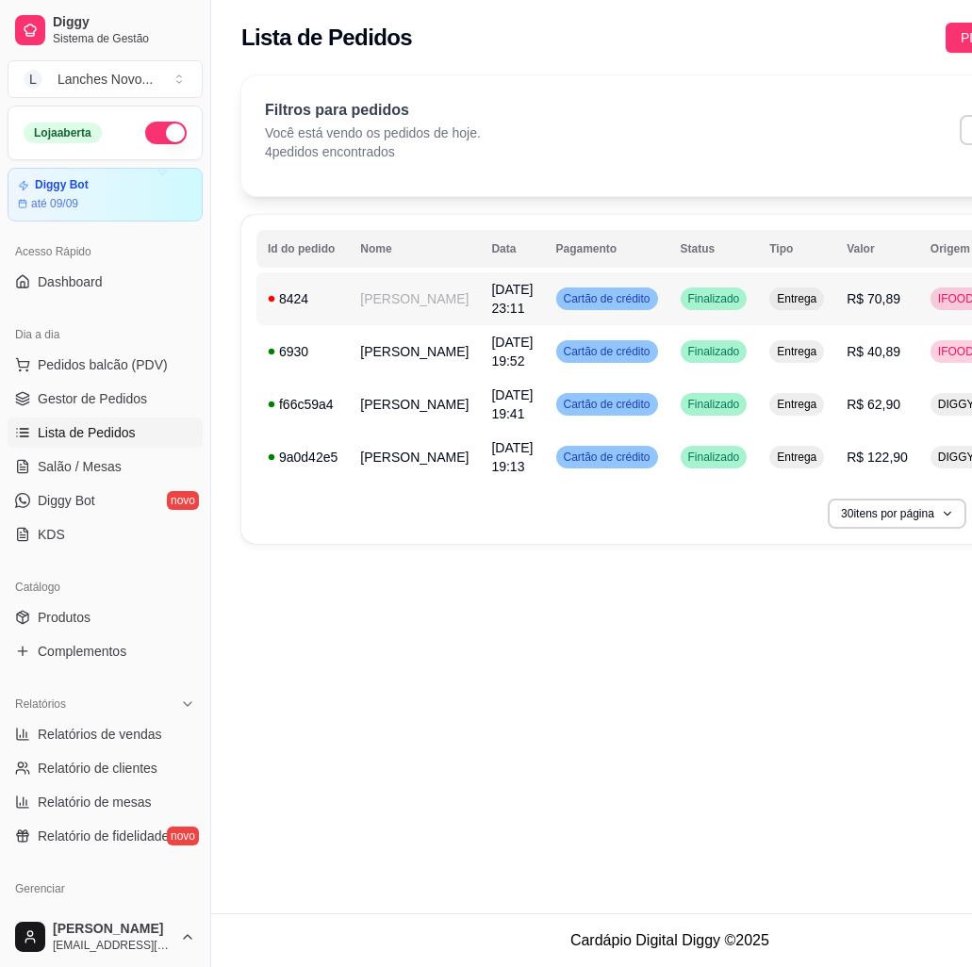
click at [769, 298] on div "Entrega" at bounding box center [796, 298] width 55 height 23
click at [771, 347] on div "Entrega" at bounding box center [796, 351] width 55 height 23
click at [773, 353] on span "Entrega" at bounding box center [796, 351] width 47 height 15
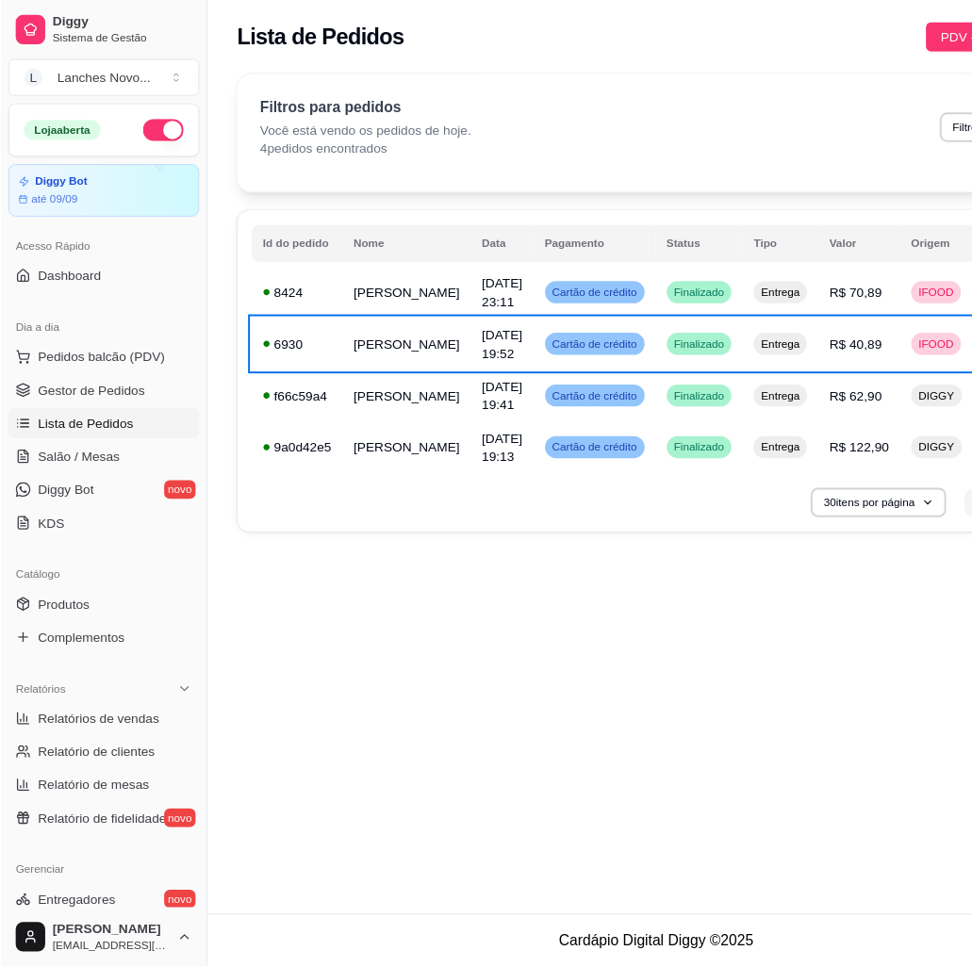
scroll to position [0, 98]
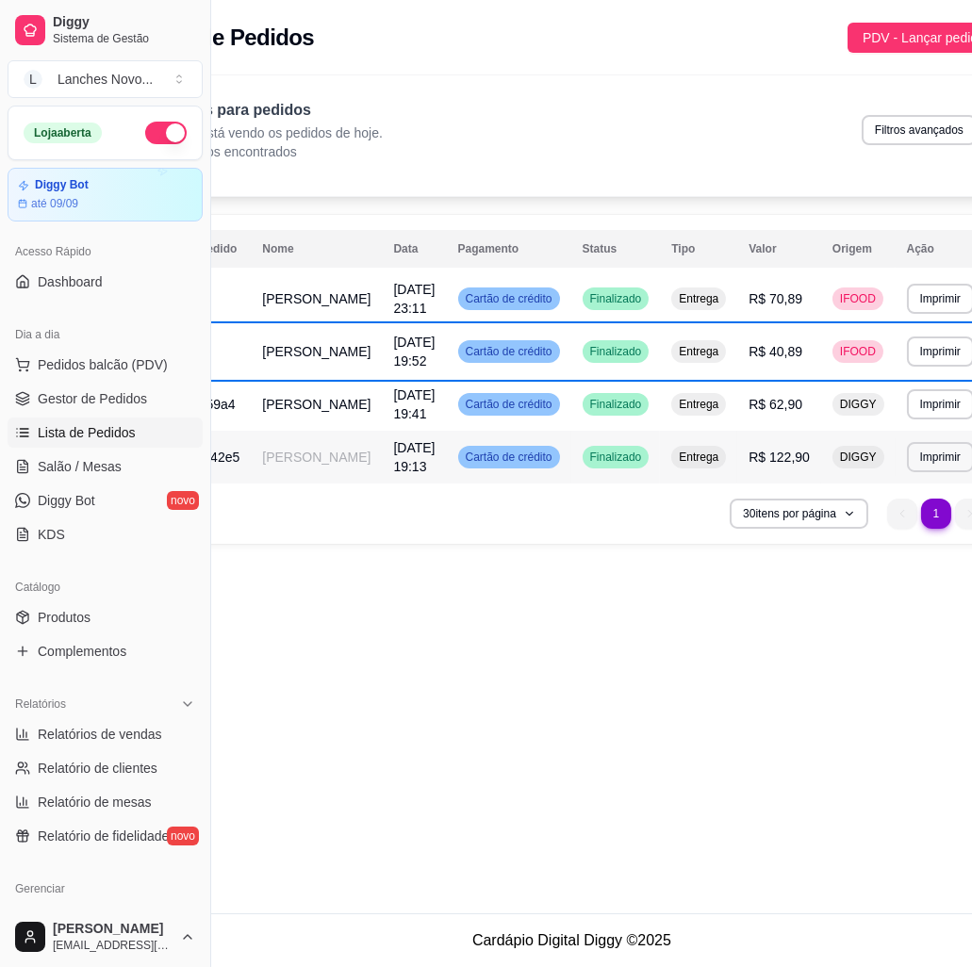
click at [597, 408] on td "Finalizado" at bounding box center [616, 404] width 90 height 53
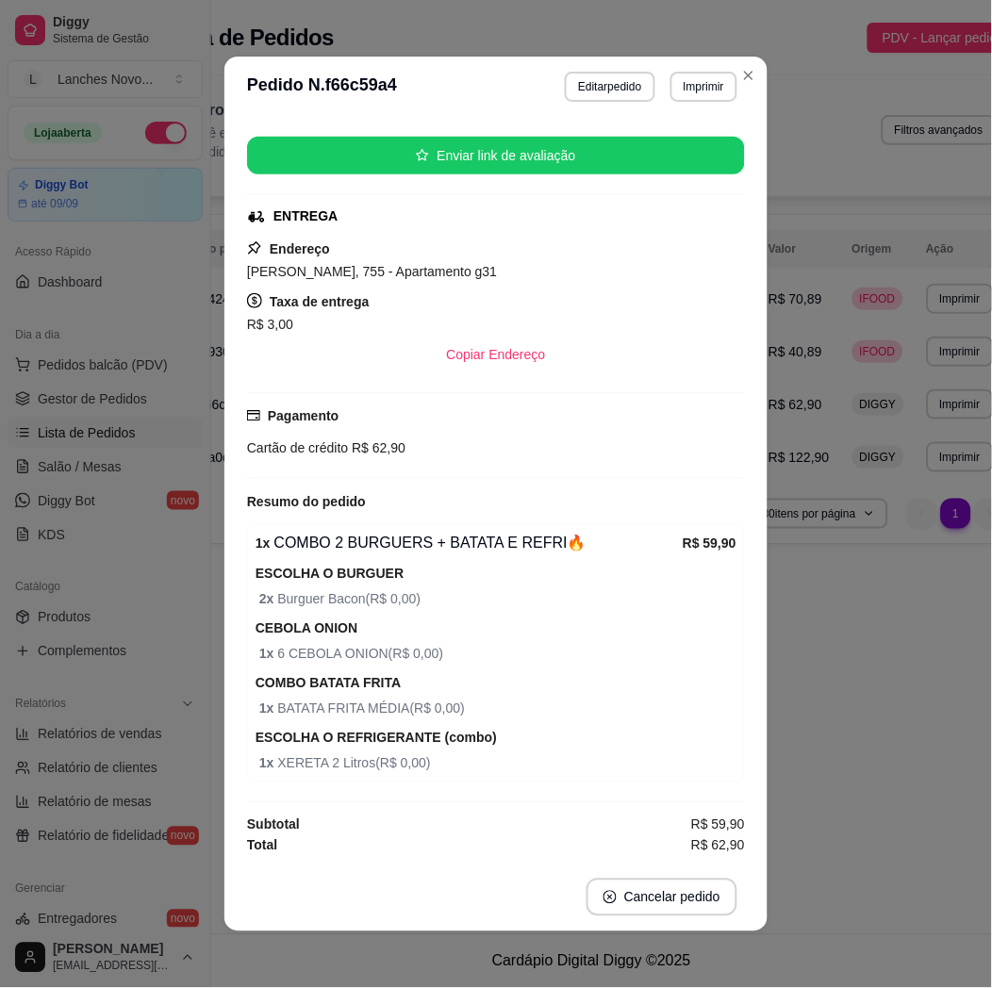
scroll to position [4, 0]
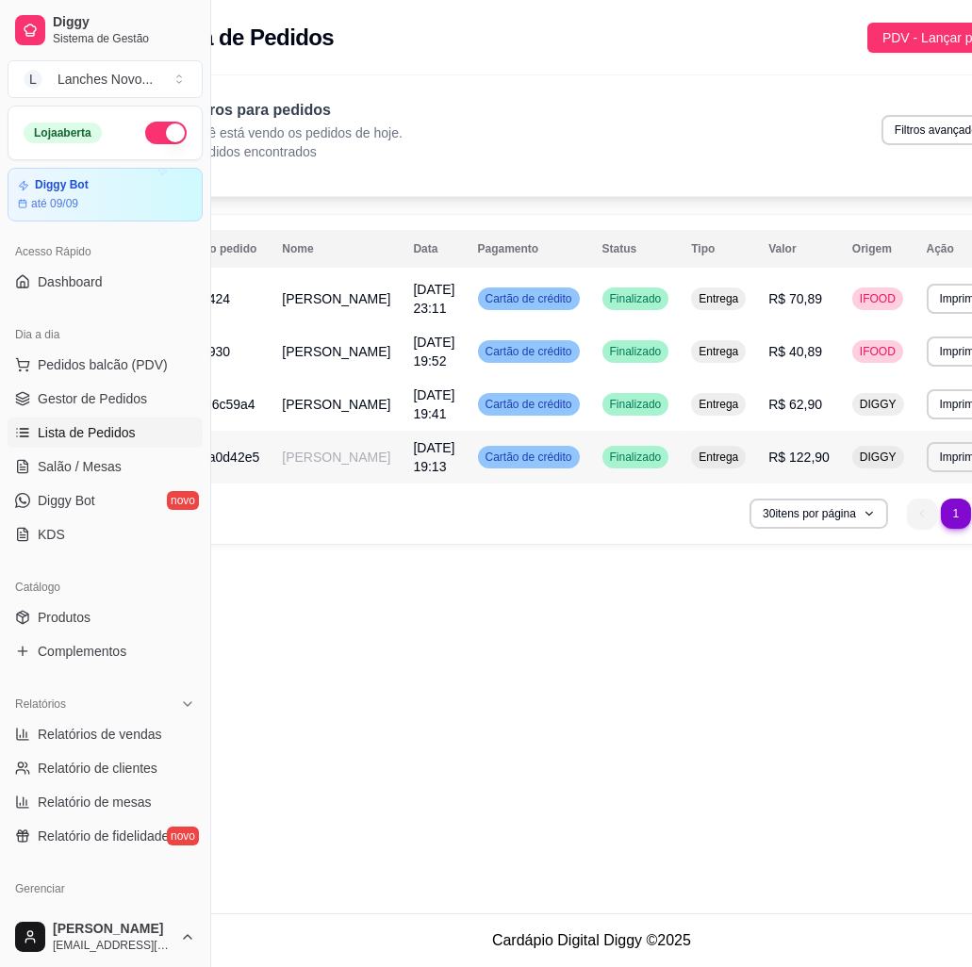
click at [609, 454] on span "Finalizado" at bounding box center [635, 457] width 59 height 15
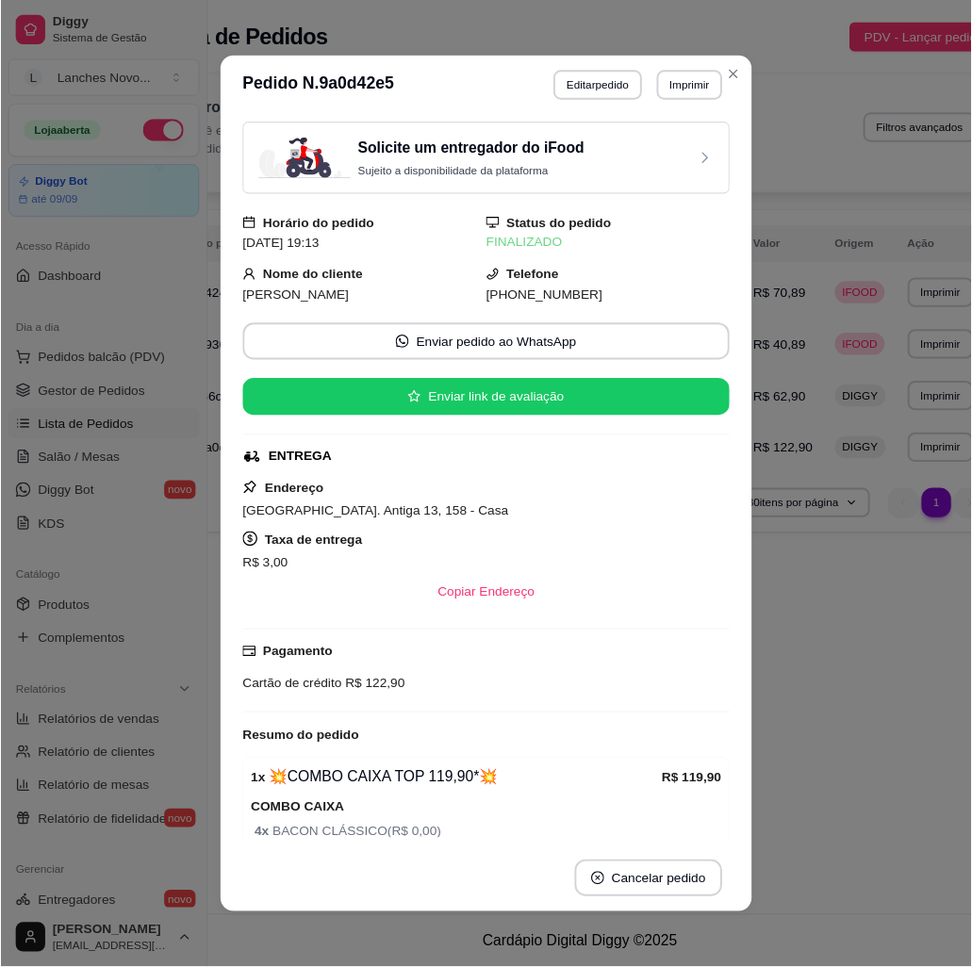
scroll to position [89, 0]
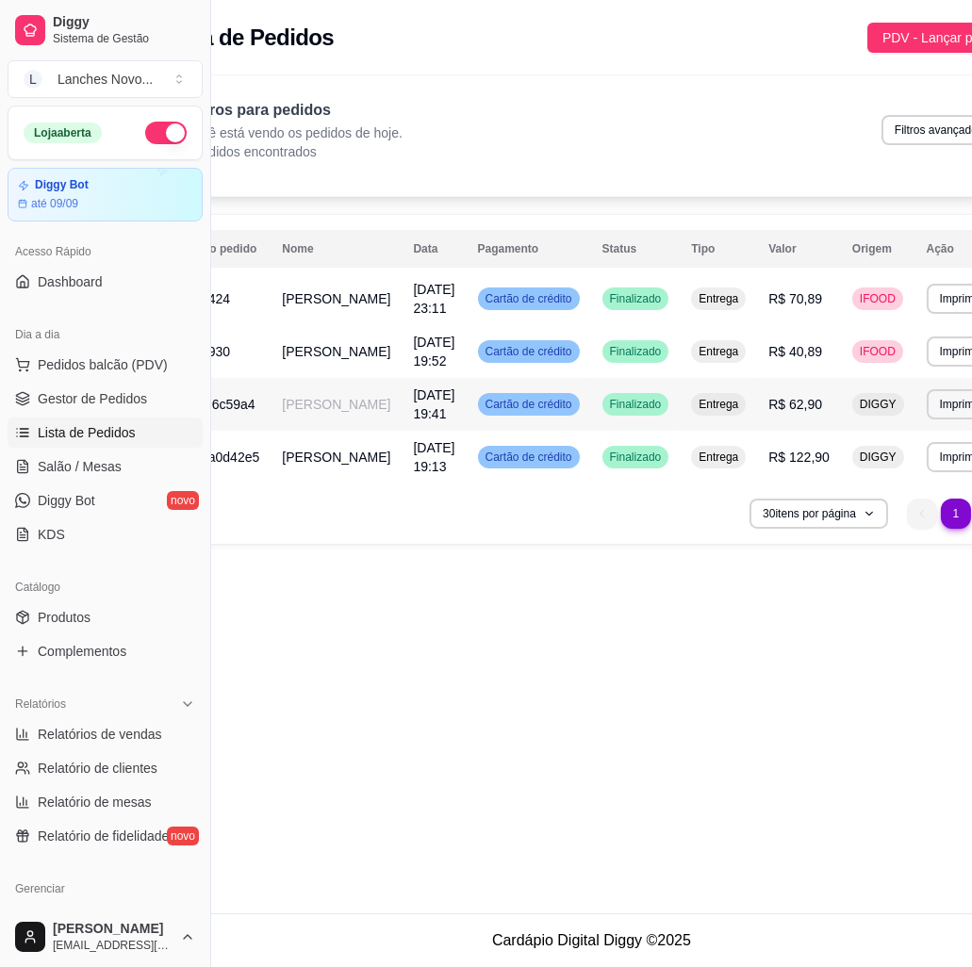
click at [413, 396] on span "[DATE] 19:41" at bounding box center [433, 404] width 41 height 34
click at [881, 128] on button "Filtros avançados" at bounding box center [938, 130] width 115 height 30
select select "0"
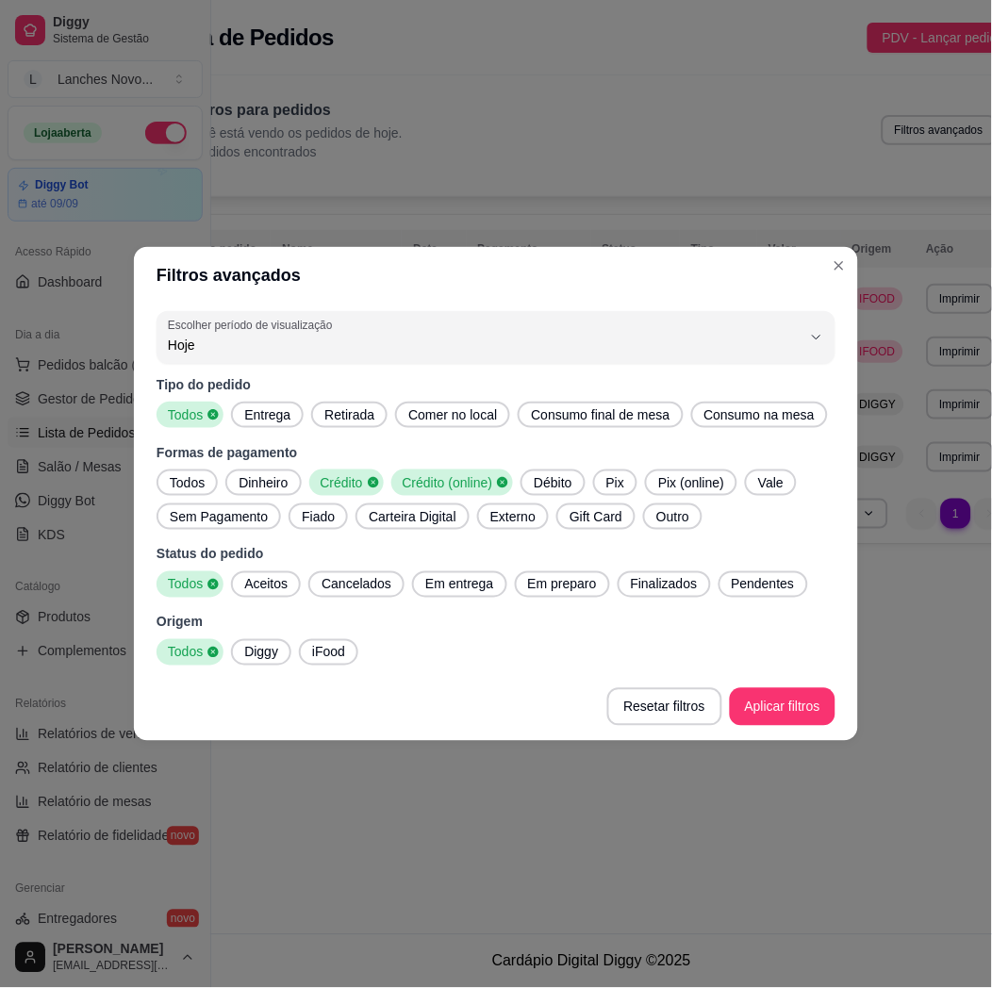
drag, startPoint x: 503, startPoint y: 480, endPoint x: 404, endPoint y: 483, distance: 99.0
click at [500, 480] on icon at bounding box center [503, 482] width 10 height 10
click at [374, 483] on icon at bounding box center [373, 482] width 10 height 10
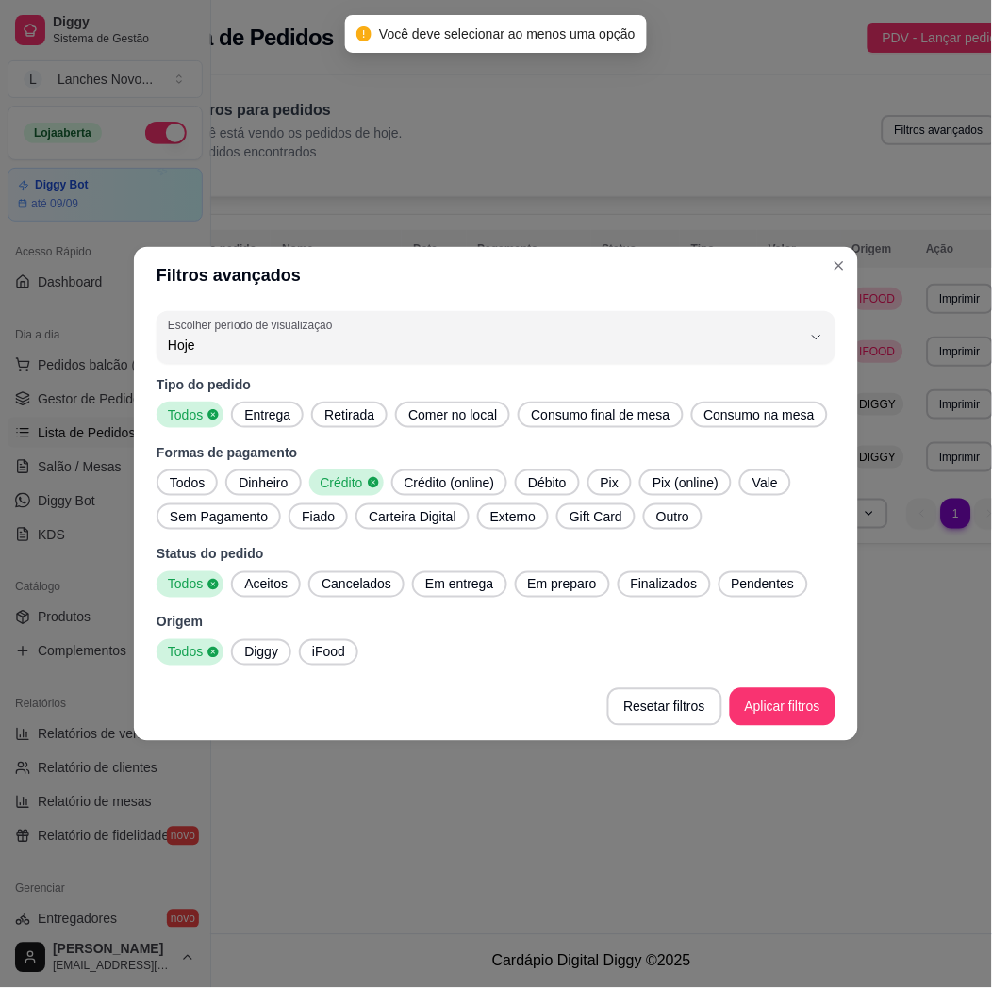
click at [539, 482] on span "Débito" at bounding box center [546, 482] width 53 height 19
click at [369, 480] on icon at bounding box center [373, 482] width 10 height 10
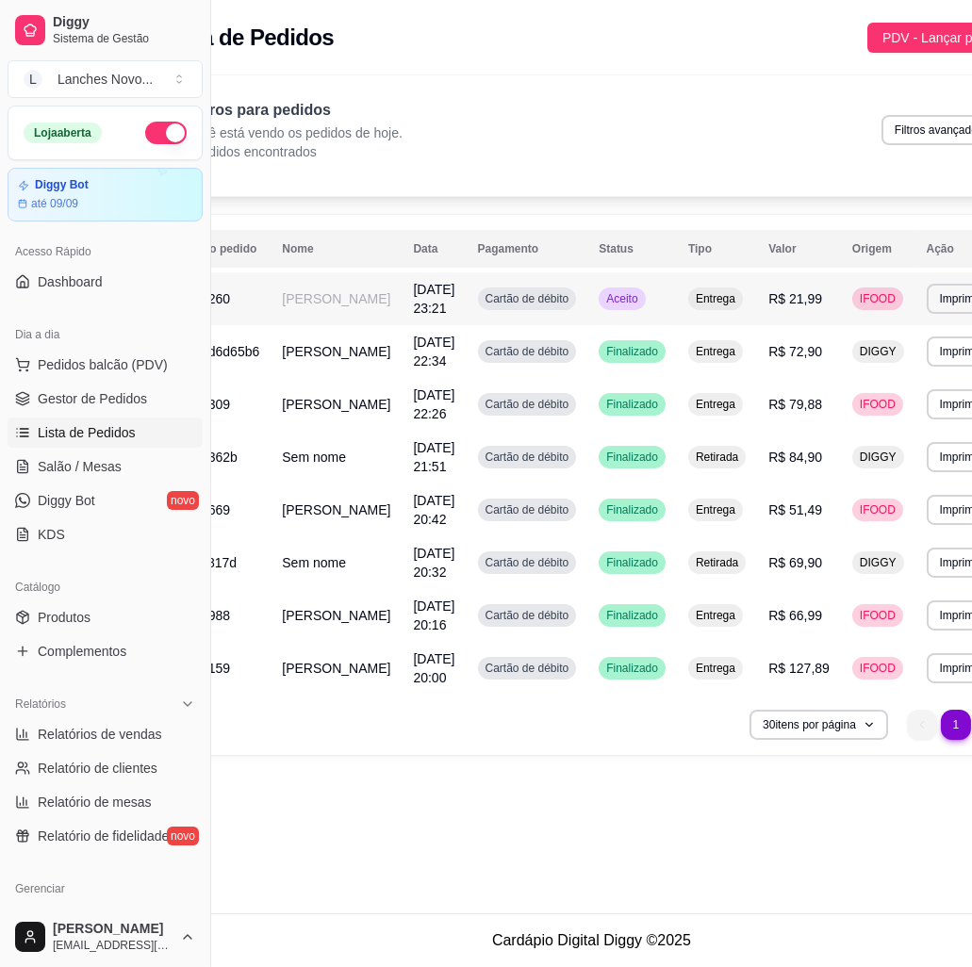
click at [602, 304] on span "Aceito" at bounding box center [621, 298] width 39 height 15
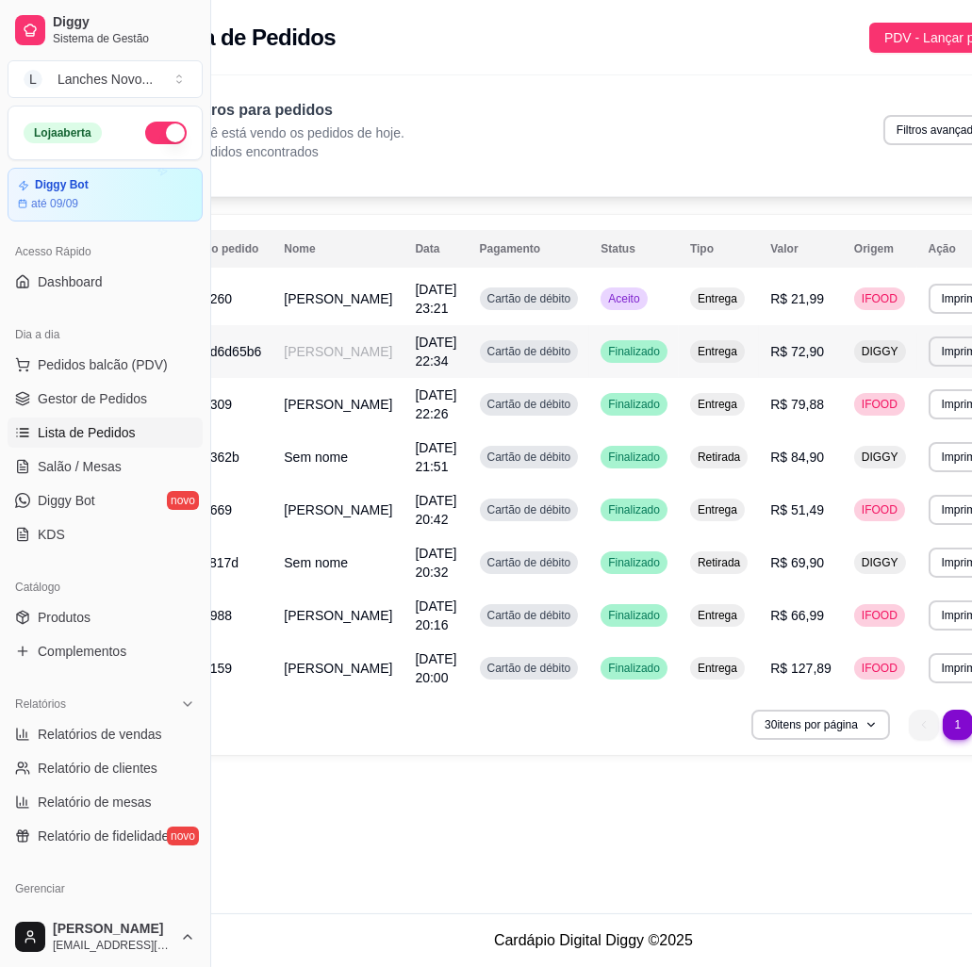
click at [604, 358] on span "Finalizado" at bounding box center [633, 351] width 59 height 15
click at [759, 391] on td "R$ 79,88" at bounding box center [801, 404] width 84 height 53
click at [759, 527] on td "R$ 51,49" at bounding box center [801, 510] width 84 height 53
click at [770, 570] on span "R$ 69,90" at bounding box center [797, 562] width 54 height 15
click at [770, 623] on span "R$ 66,99" at bounding box center [797, 615] width 54 height 15
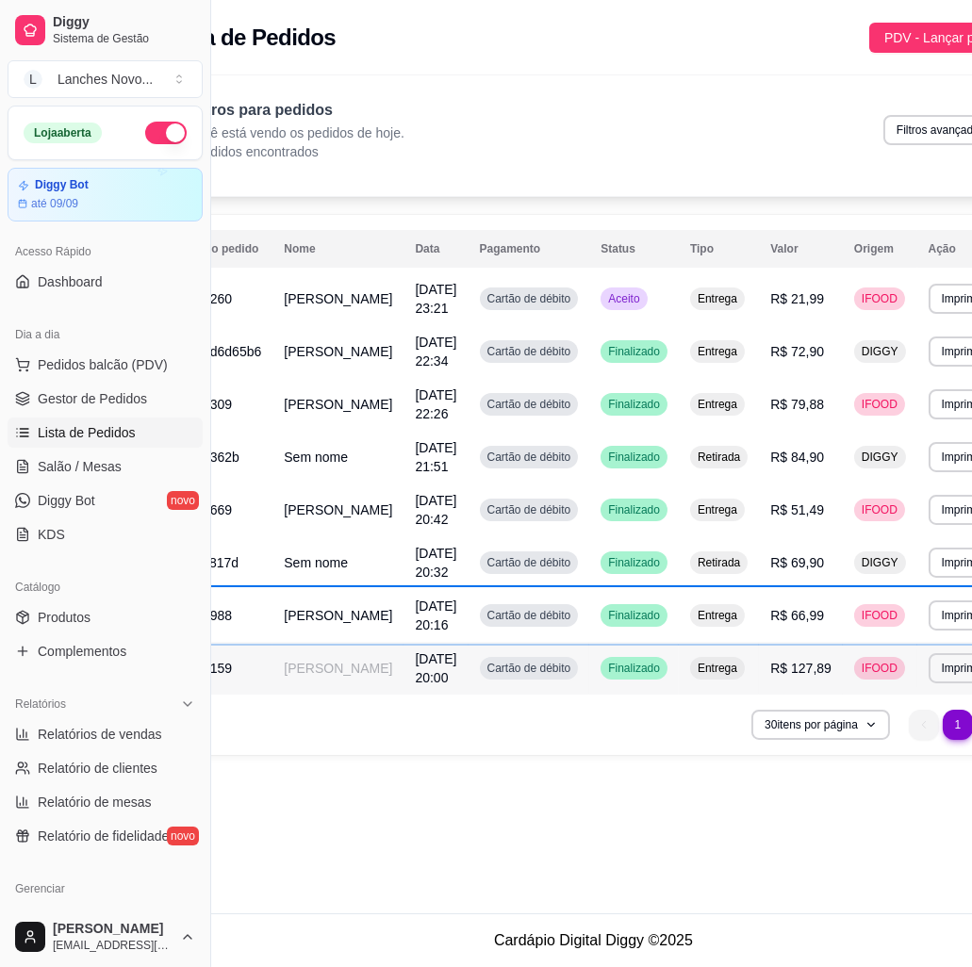
click at [770, 676] on span "R$ 127,89" at bounding box center [800, 668] width 61 height 15
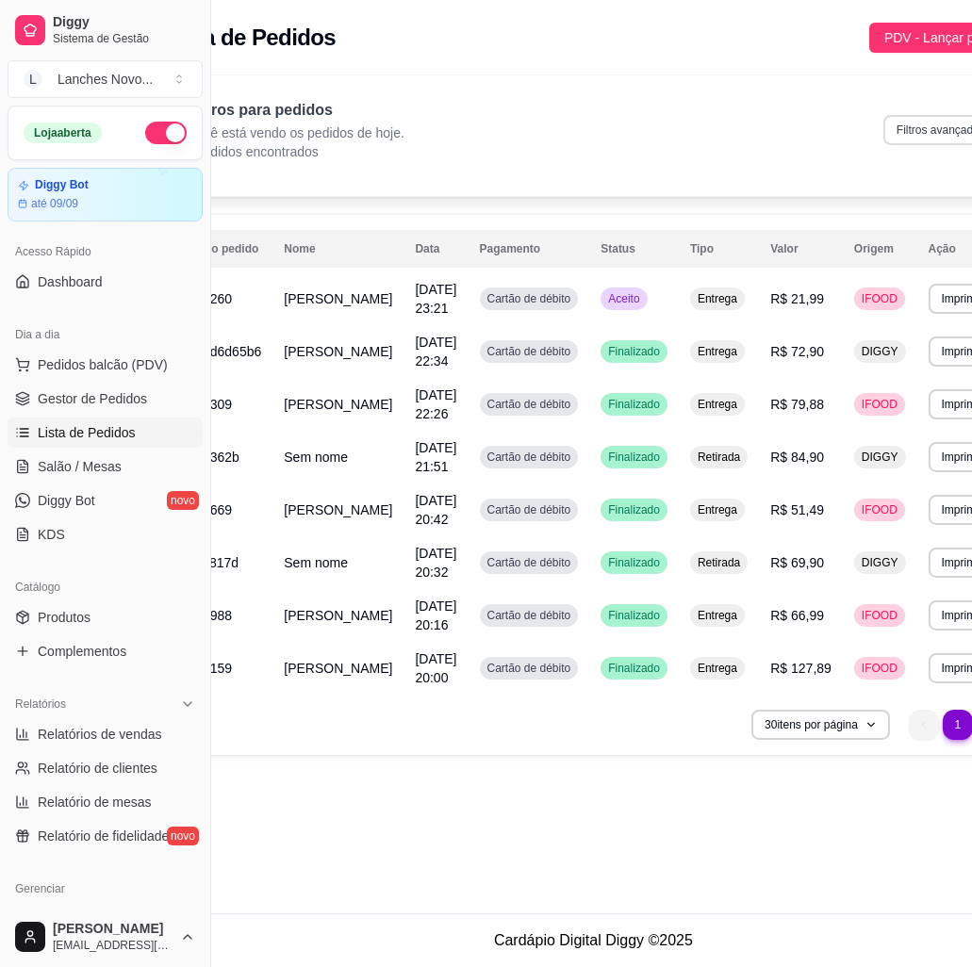
click at [883, 127] on button "Filtros avançados" at bounding box center [940, 130] width 115 height 30
select select "0"
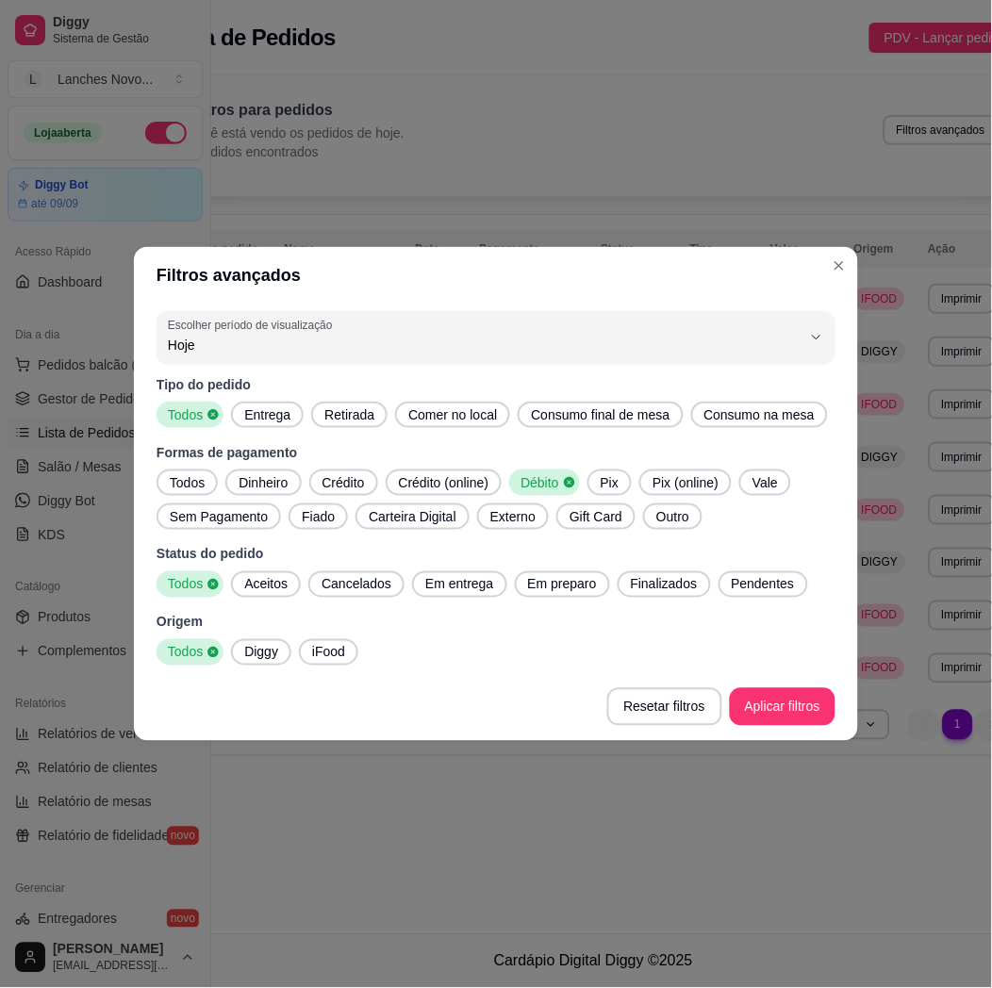
click at [563, 487] on icon at bounding box center [569, 482] width 13 height 13
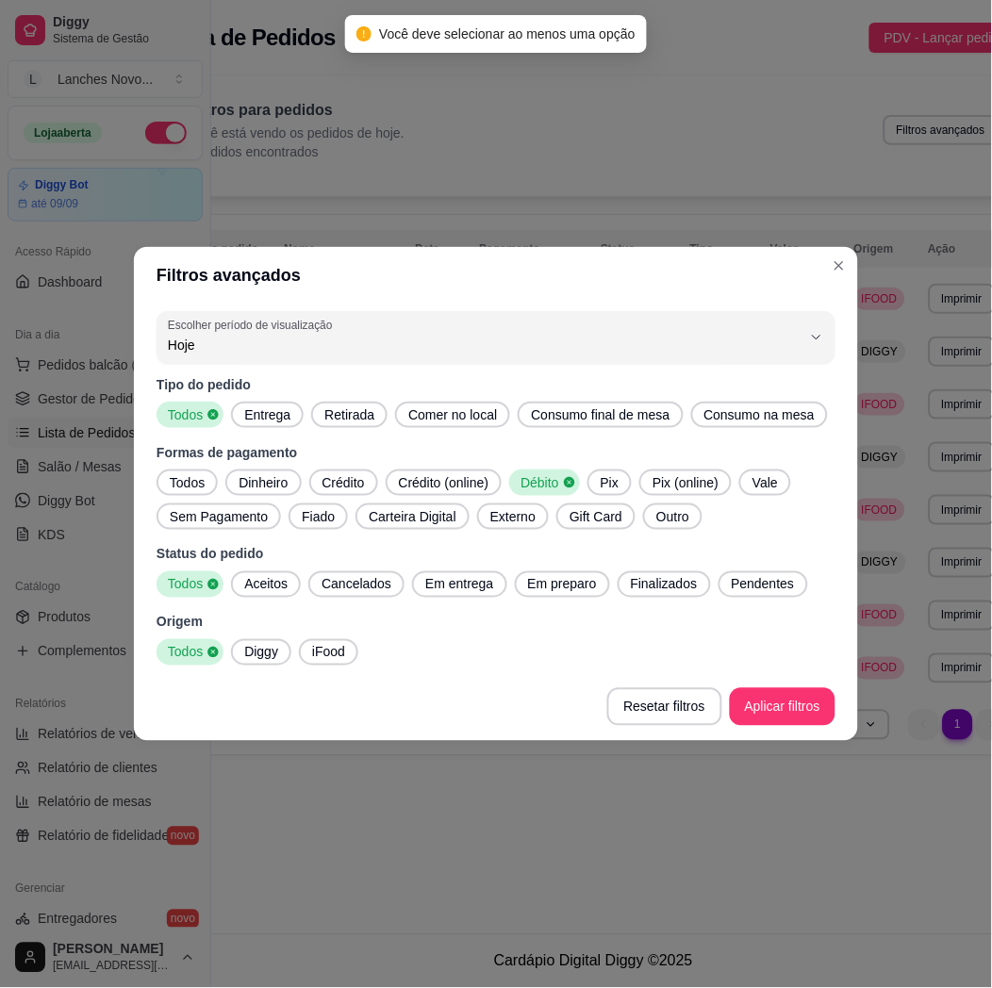
click at [567, 480] on icon at bounding box center [569, 482] width 10 height 10
click at [200, 480] on span "Todos" at bounding box center [187, 482] width 50 height 19
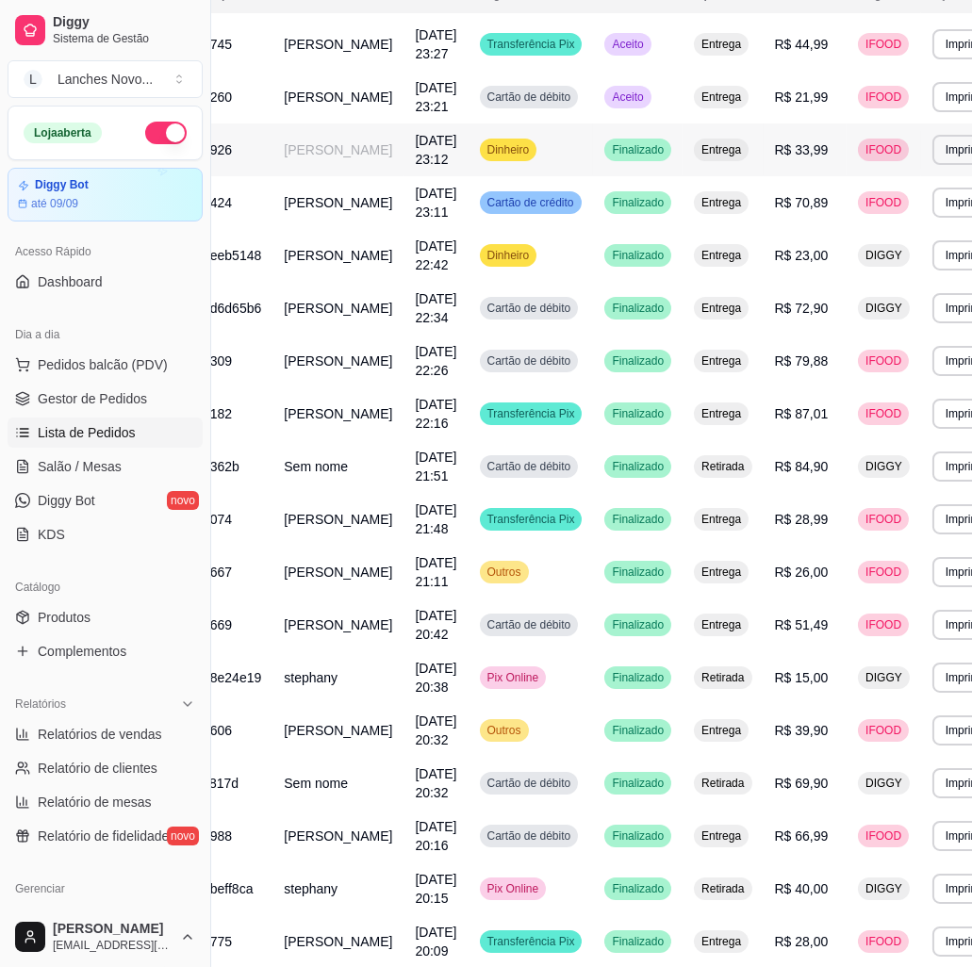
scroll to position [283, 76]
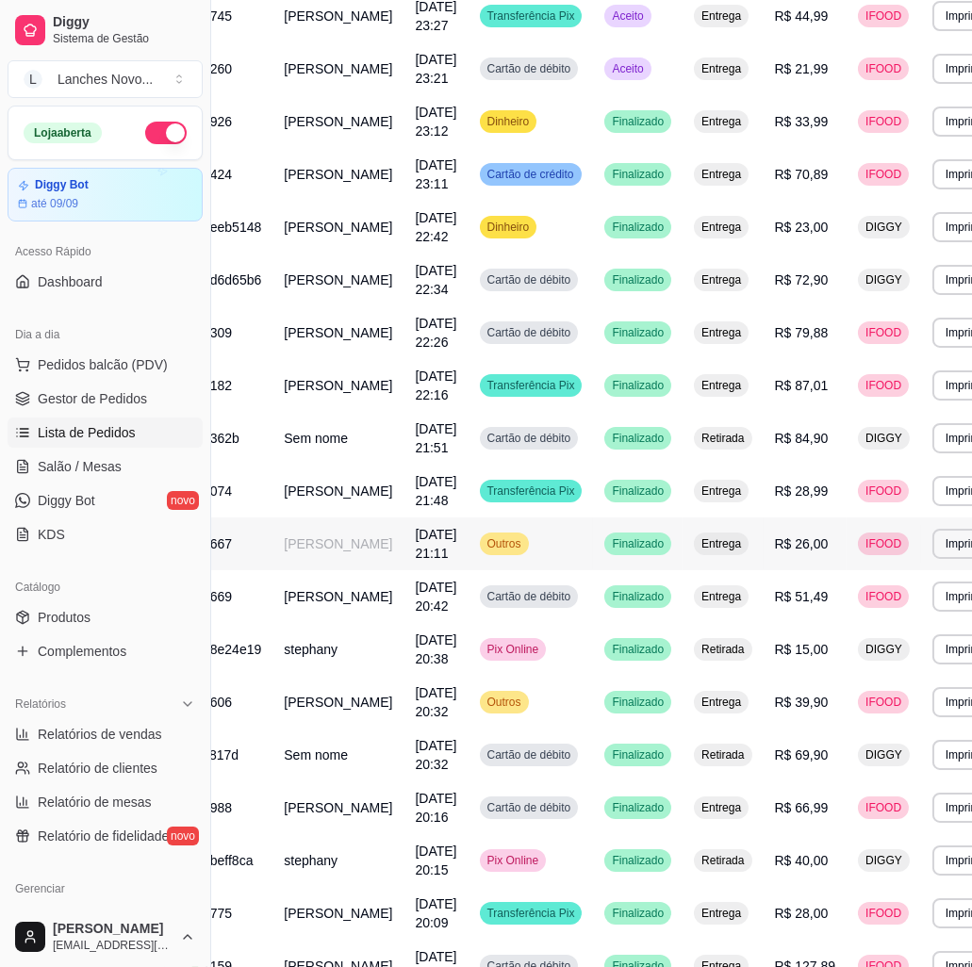
click at [488, 555] on div "Outros" at bounding box center [504, 544] width 49 height 23
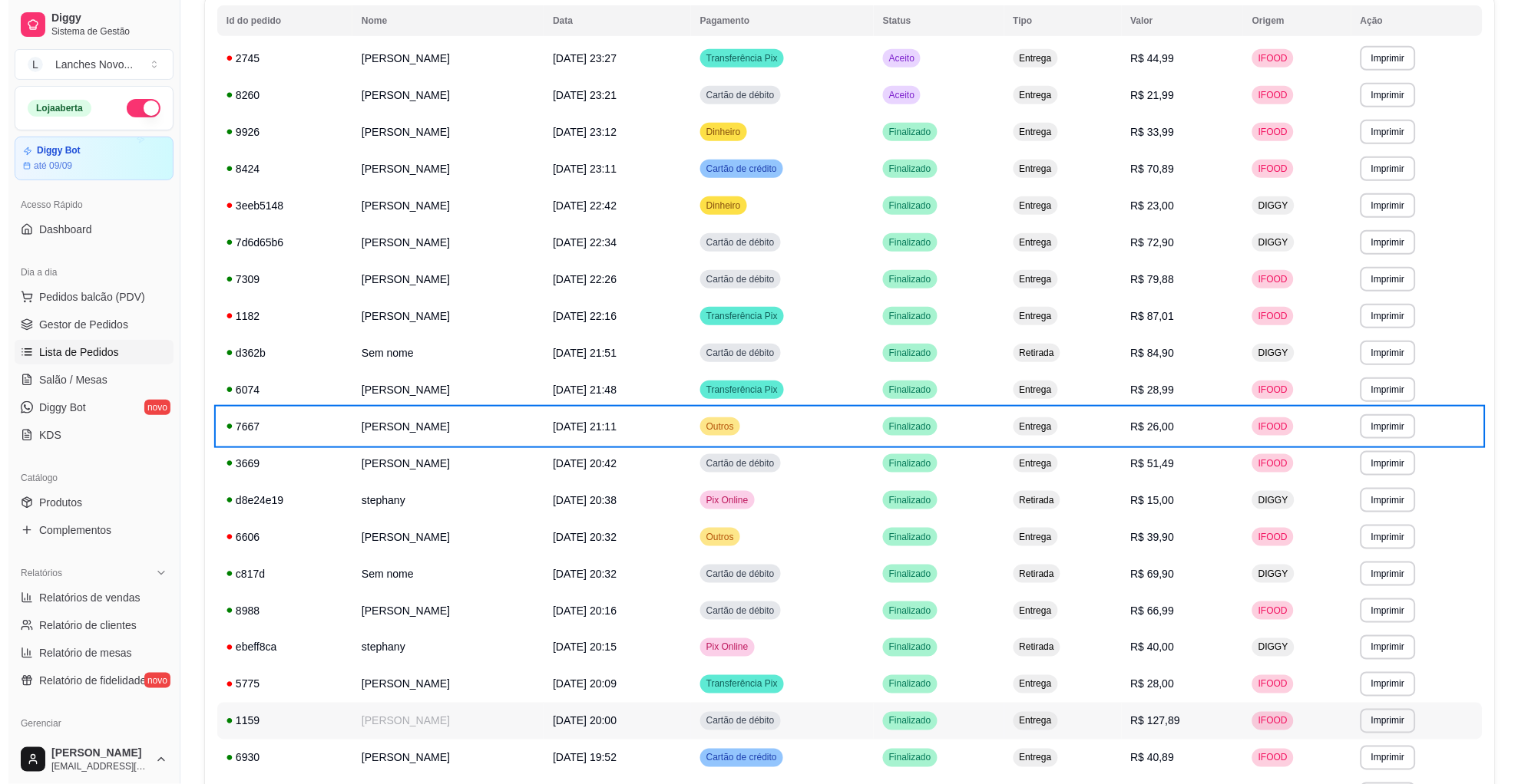
scroll to position [0, 0]
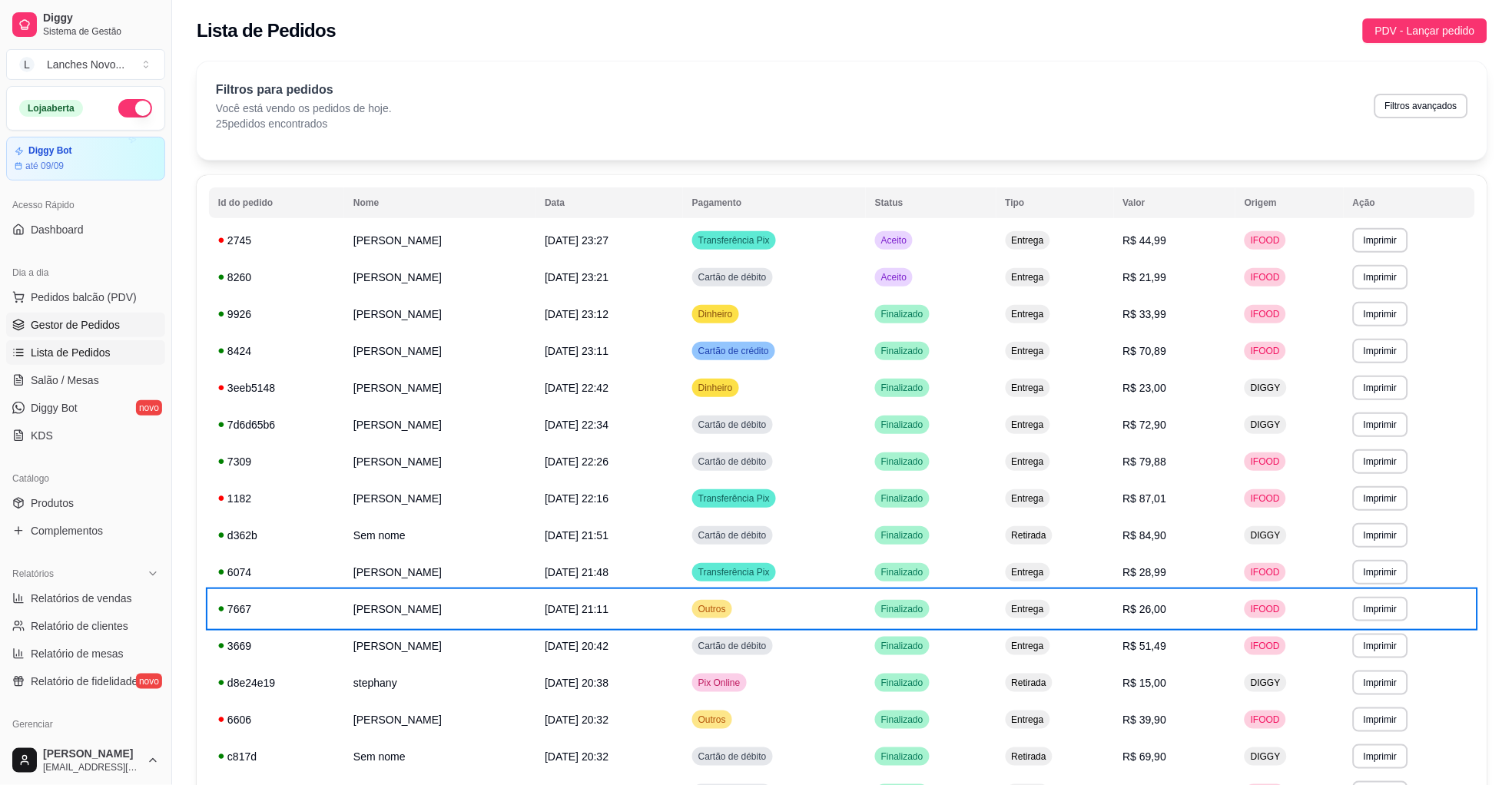
click at [109, 324] on span "Gestor de Pedidos" at bounding box center [75, 324] width 89 height 15
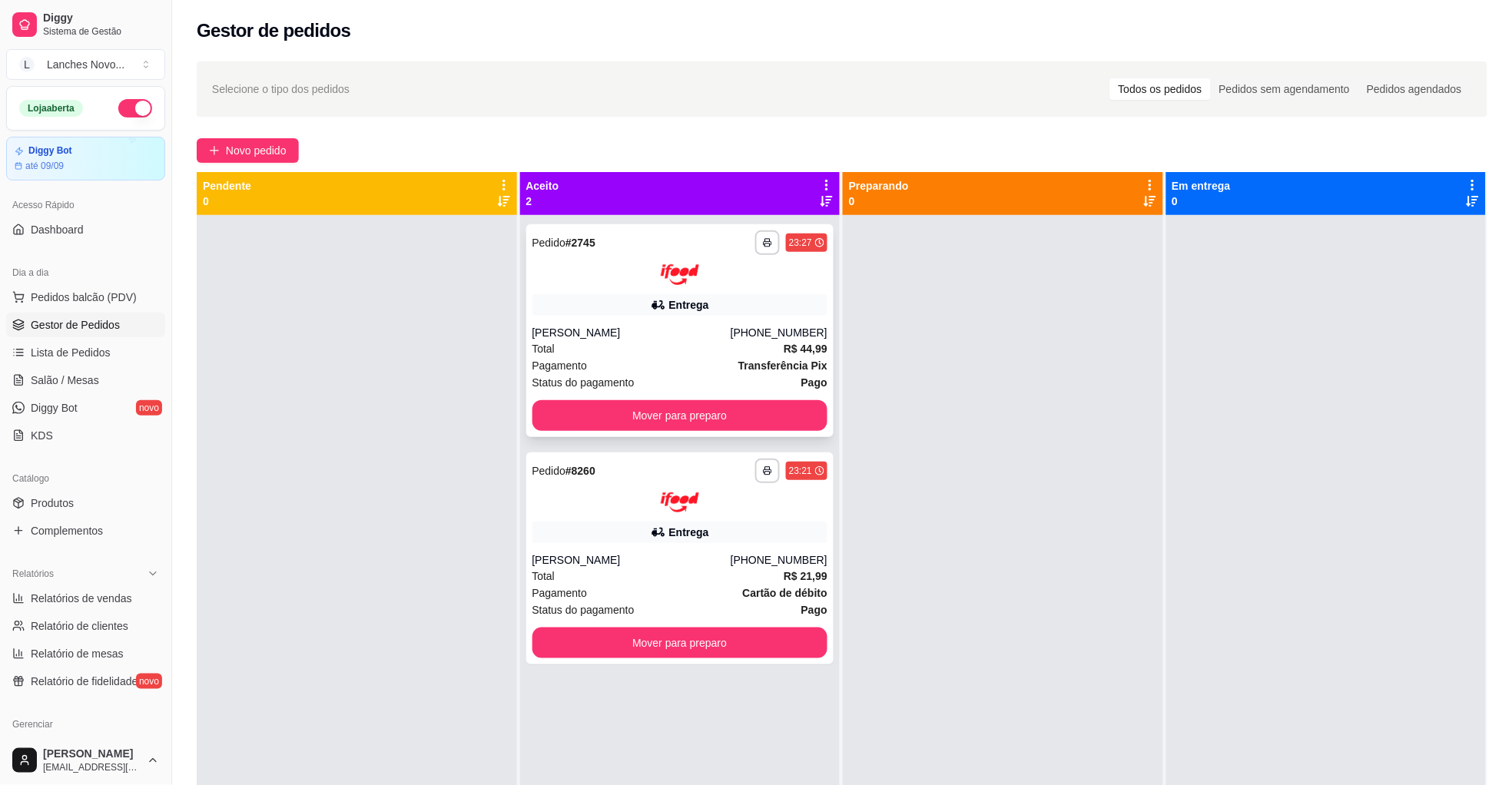
click at [742, 307] on div "Entrega" at bounding box center [680, 305] width 296 height 21
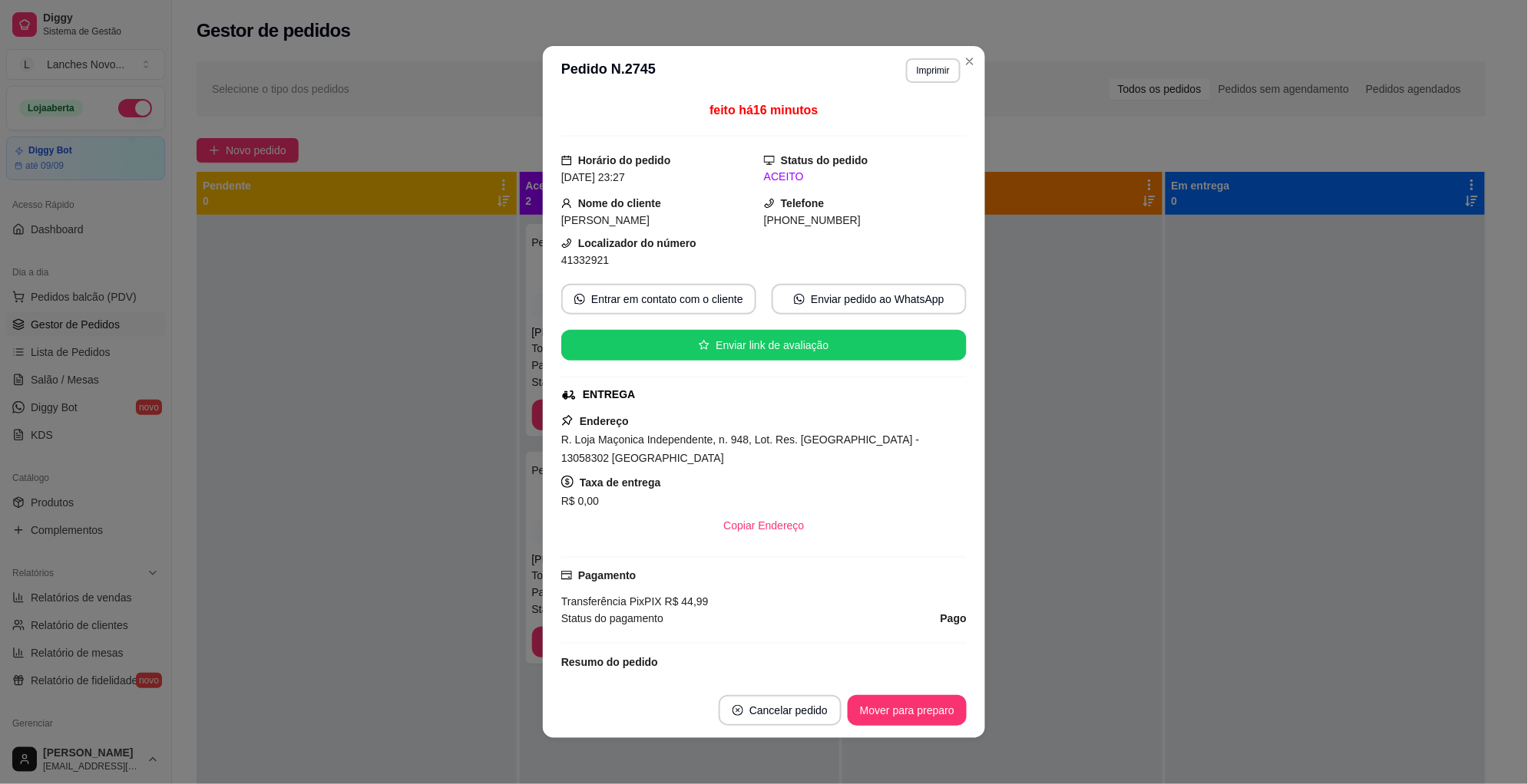
scroll to position [334, 0]
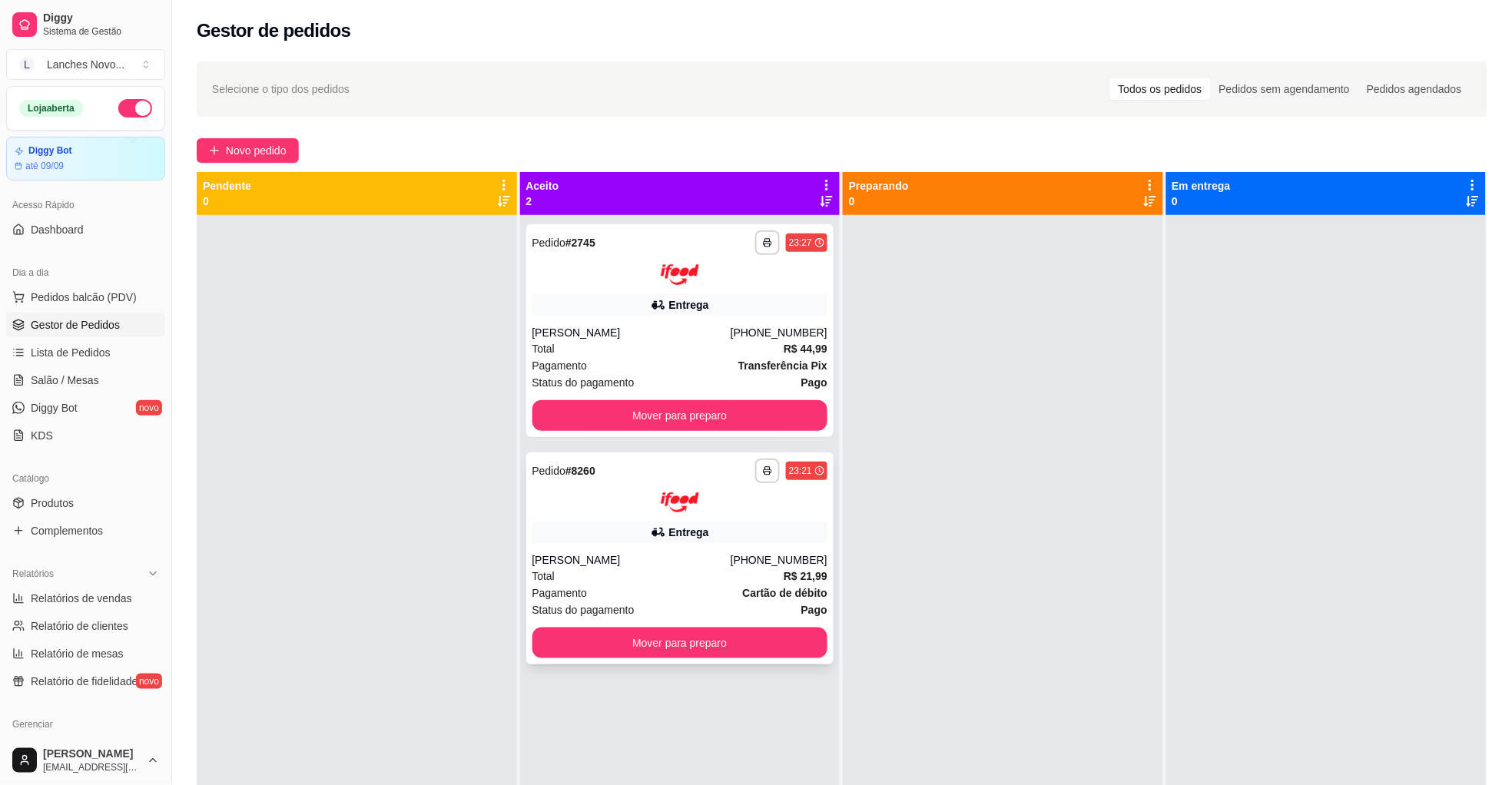
click at [592, 535] on div "Entrega" at bounding box center [680, 532] width 296 height 21
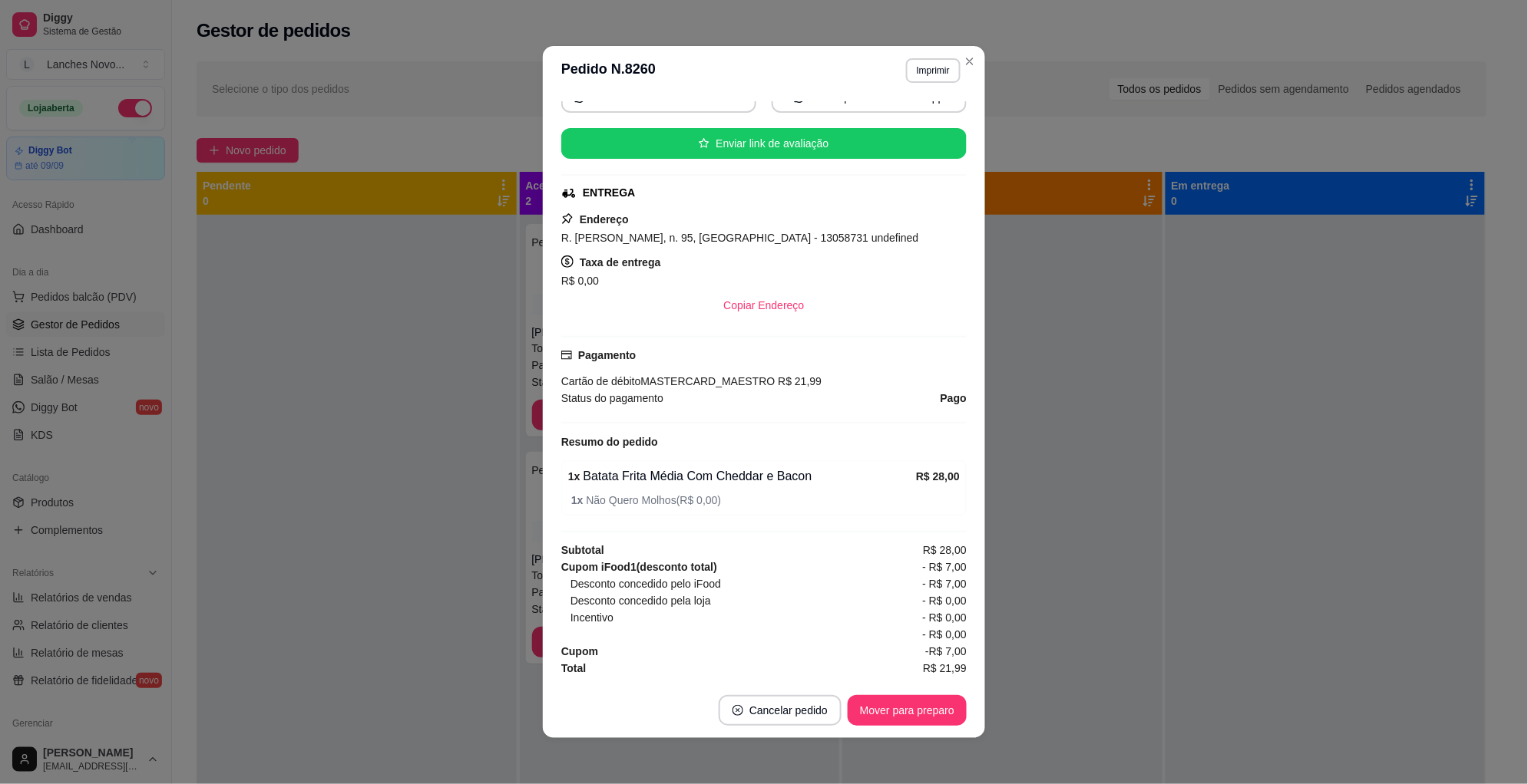
scroll to position [3, 0]
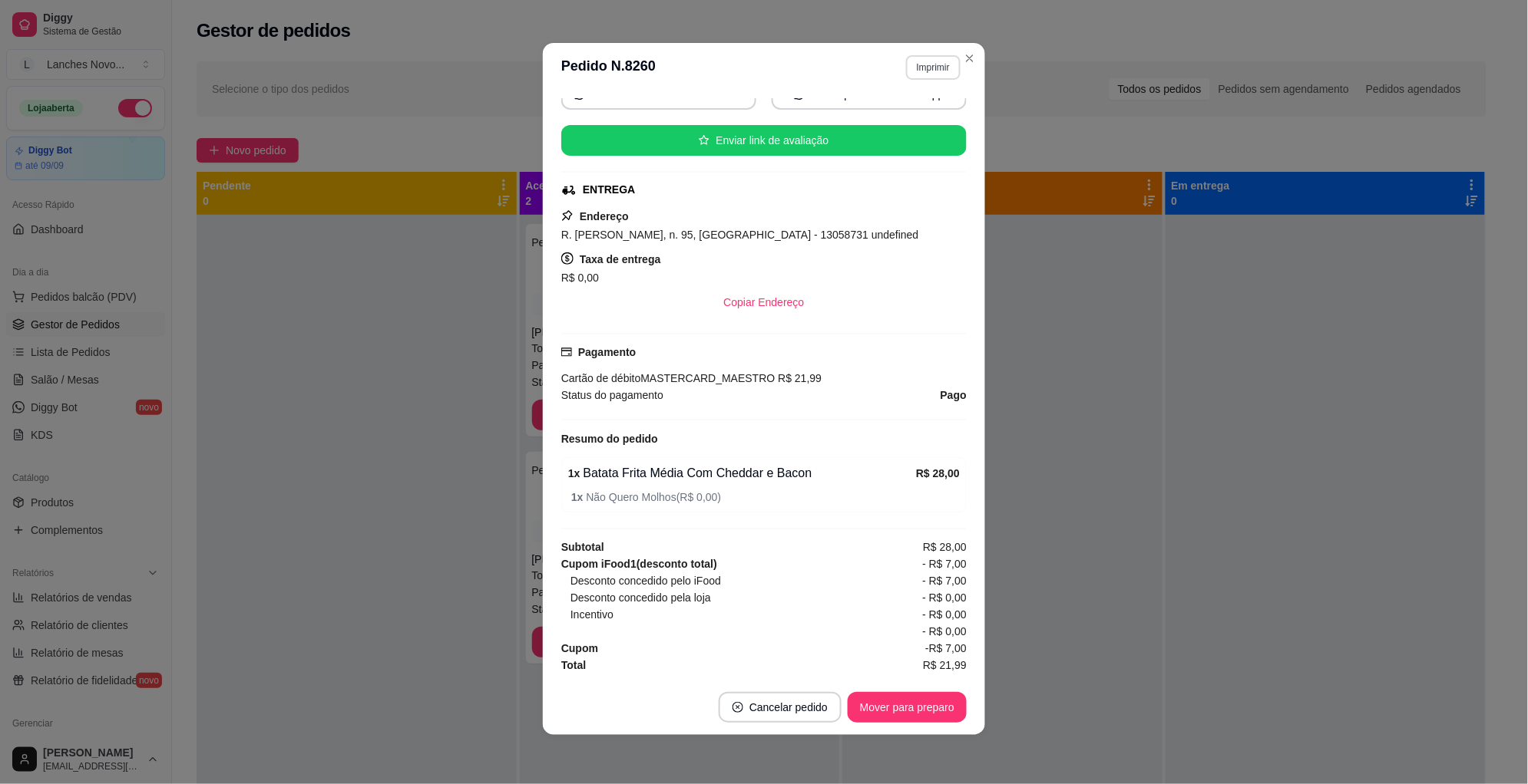
click at [934, 68] on button "Imprimir" at bounding box center [933, 68] width 55 height 24
click at [915, 120] on button "Impressora" at bounding box center [898, 121] width 112 height 24
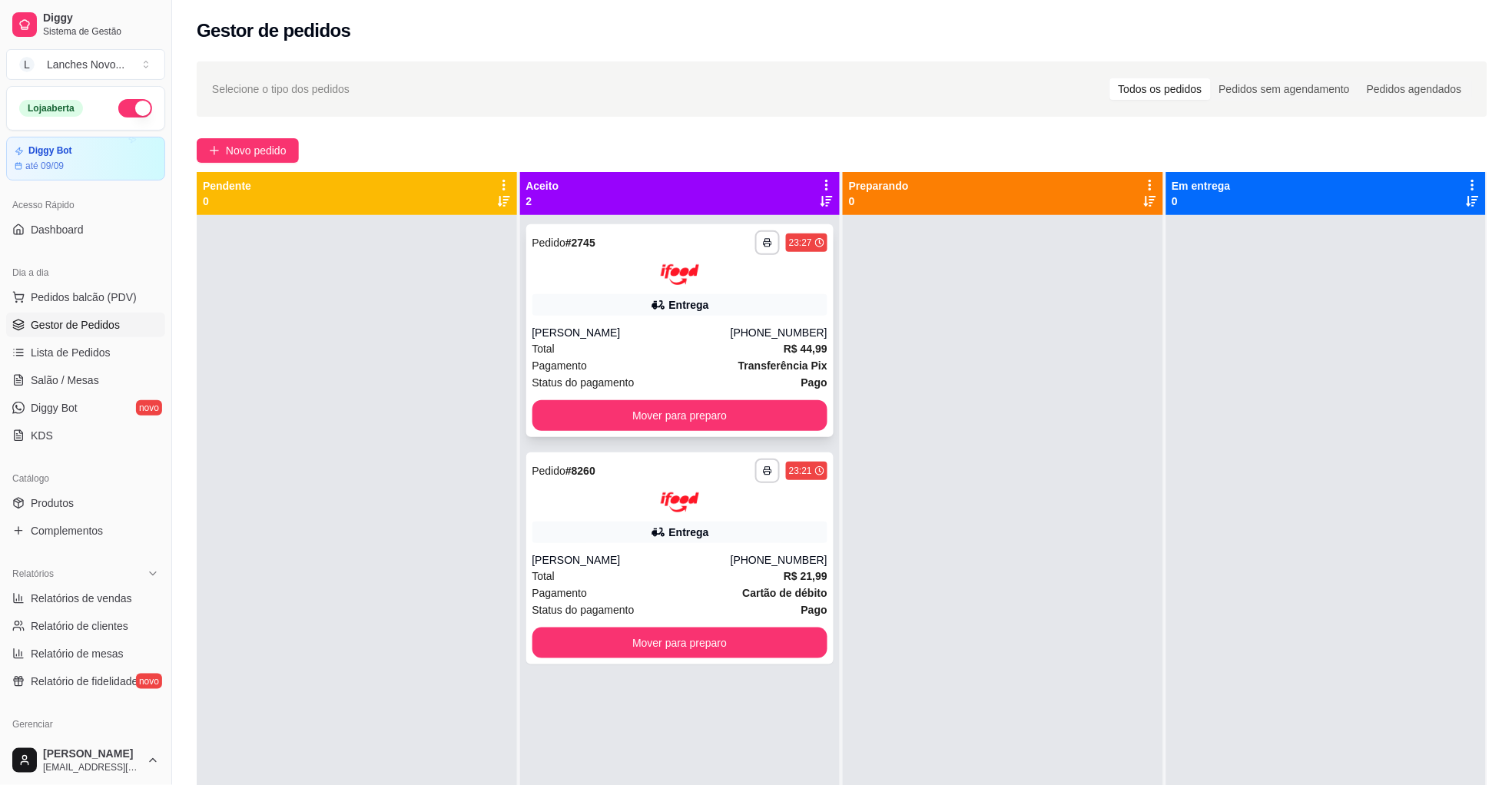
click at [673, 302] on div "Entrega" at bounding box center [689, 305] width 40 height 15
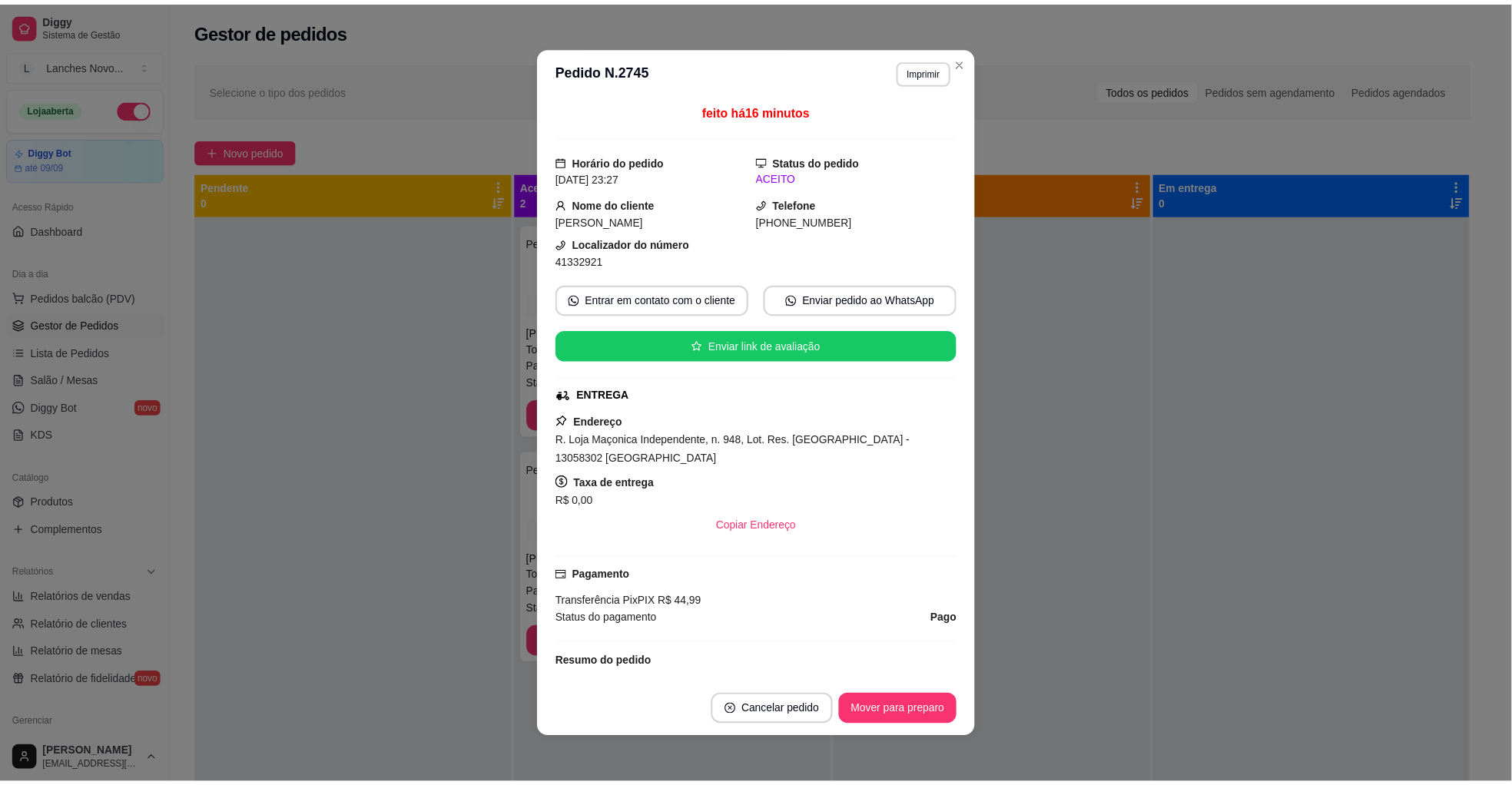
scroll to position [334, 0]
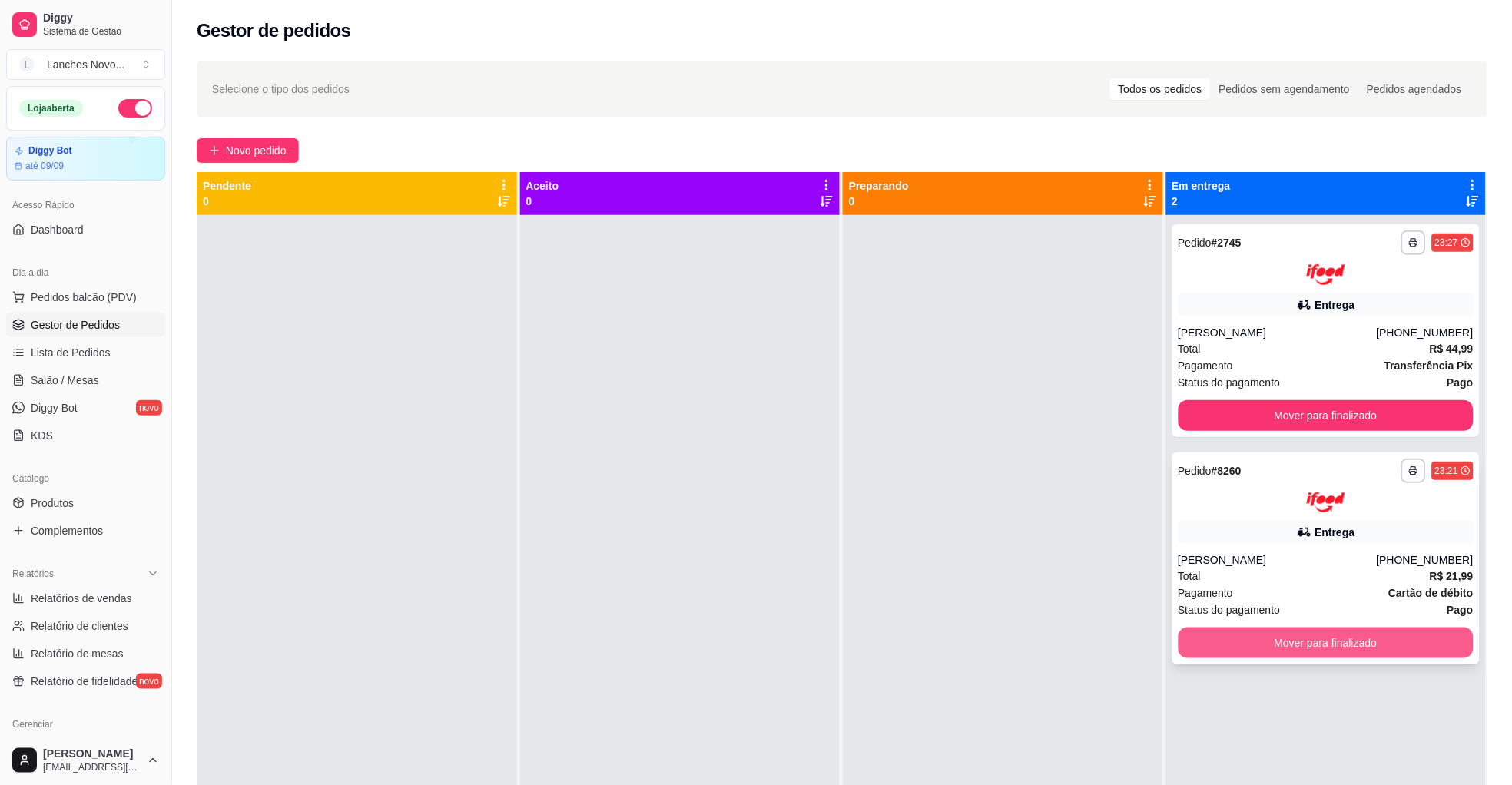
click at [1342, 649] on button "Mover para finalizado" at bounding box center [1326, 643] width 296 height 31
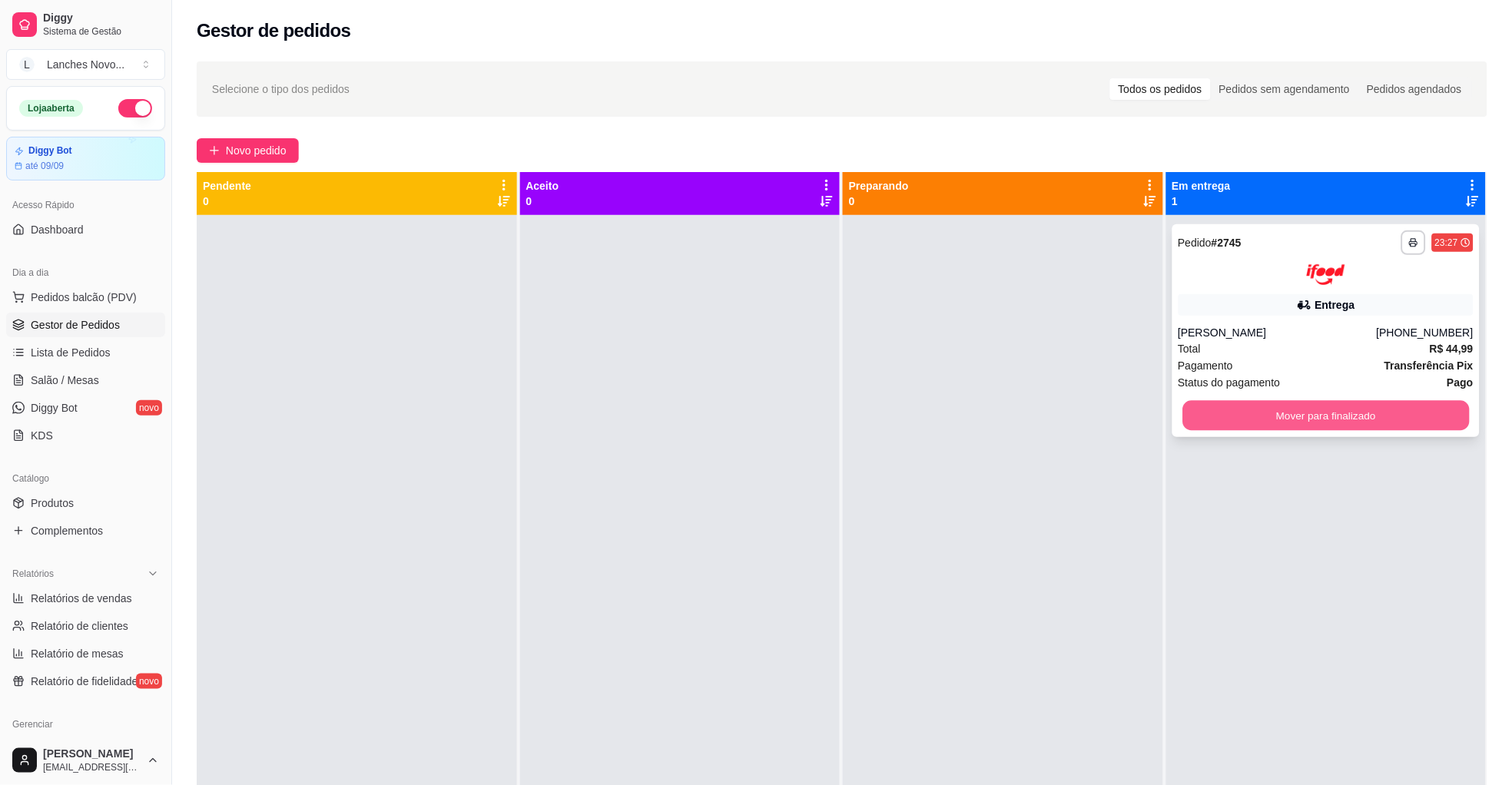
click at [1317, 417] on button "Mover para finalizado" at bounding box center [1326, 415] width 287 height 30
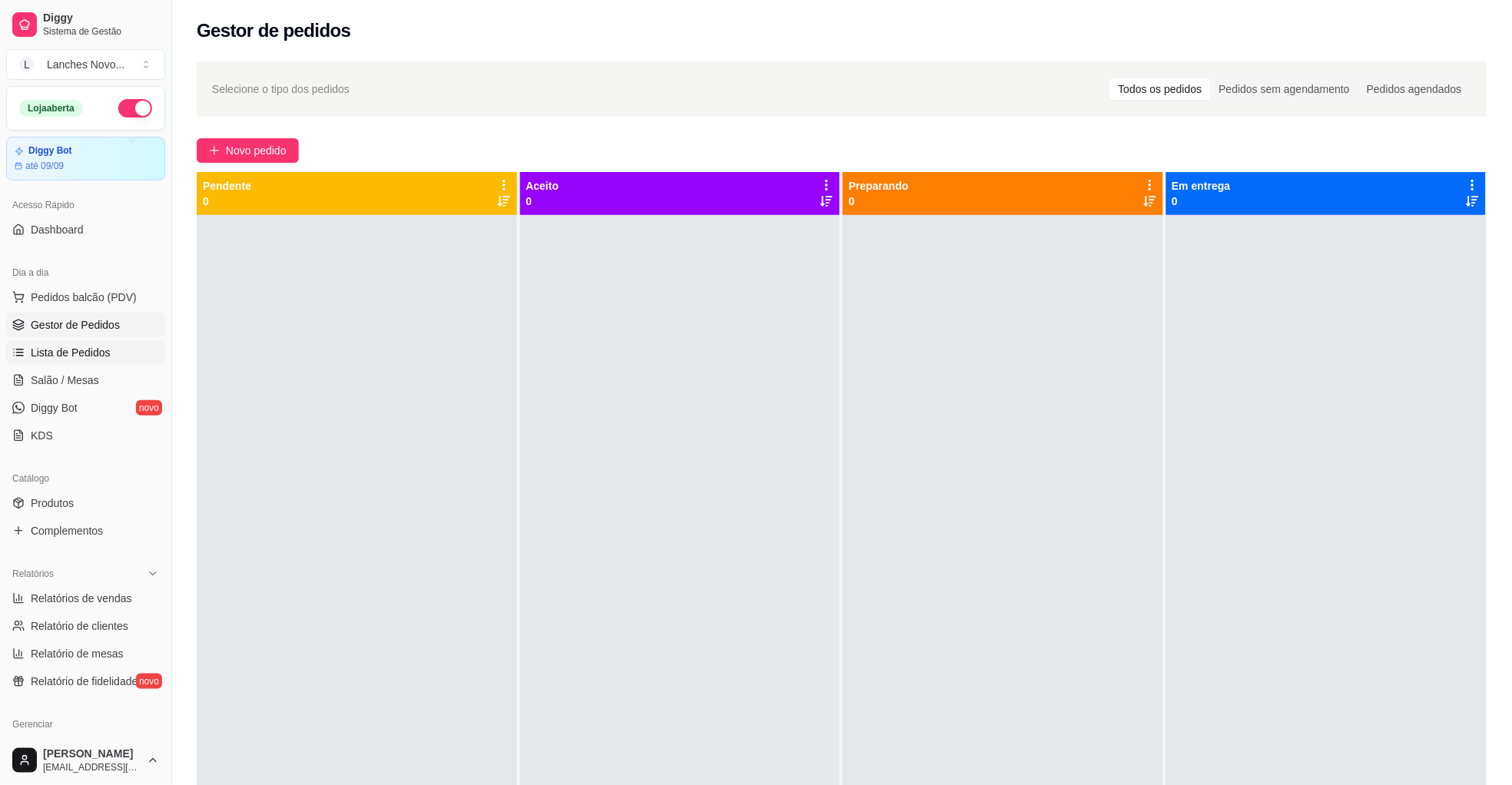
click at [77, 365] on link "Lista de Pedidos" at bounding box center [86, 353] width 159 height 24
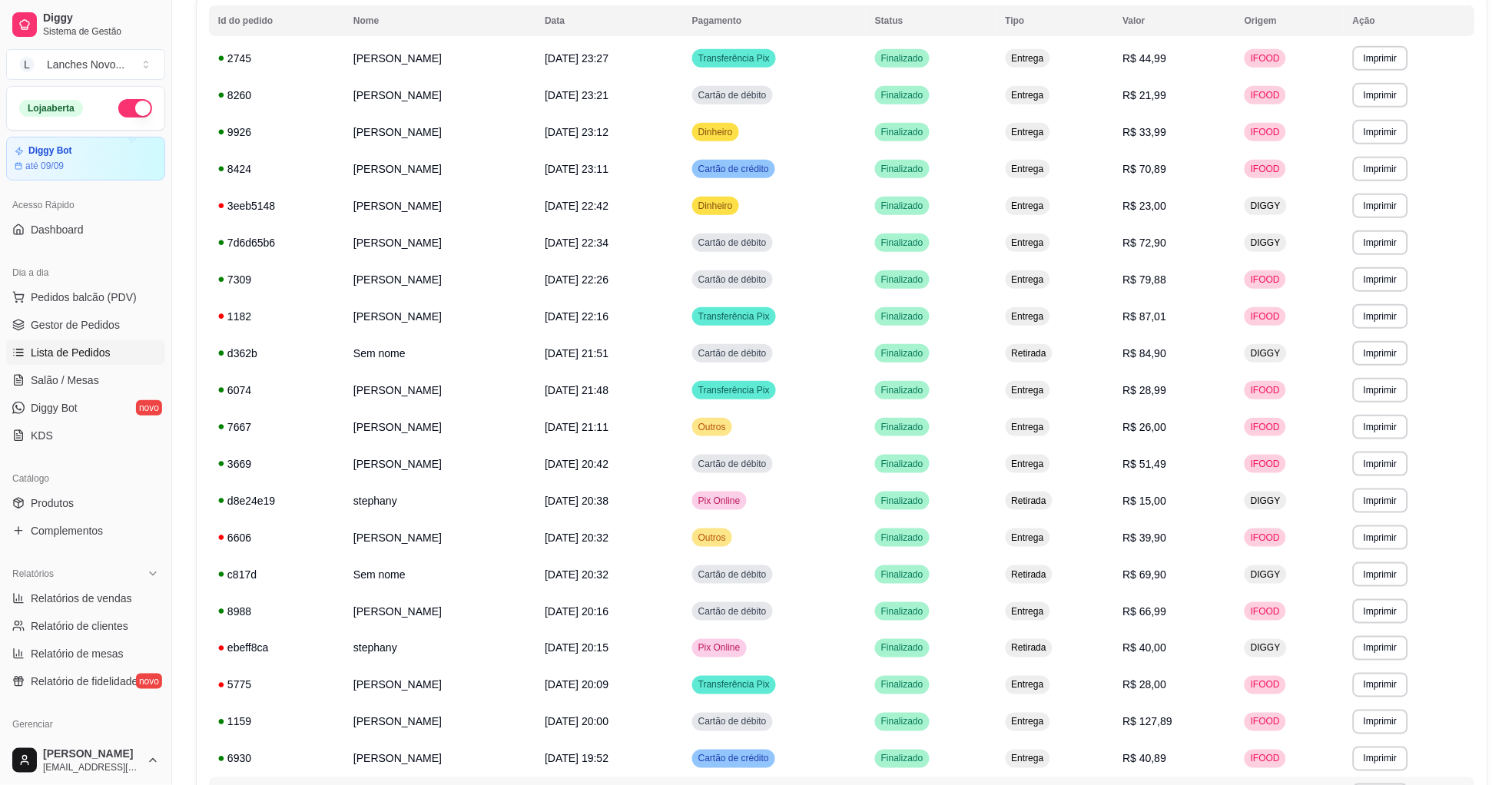
scroll to position [115, 0]
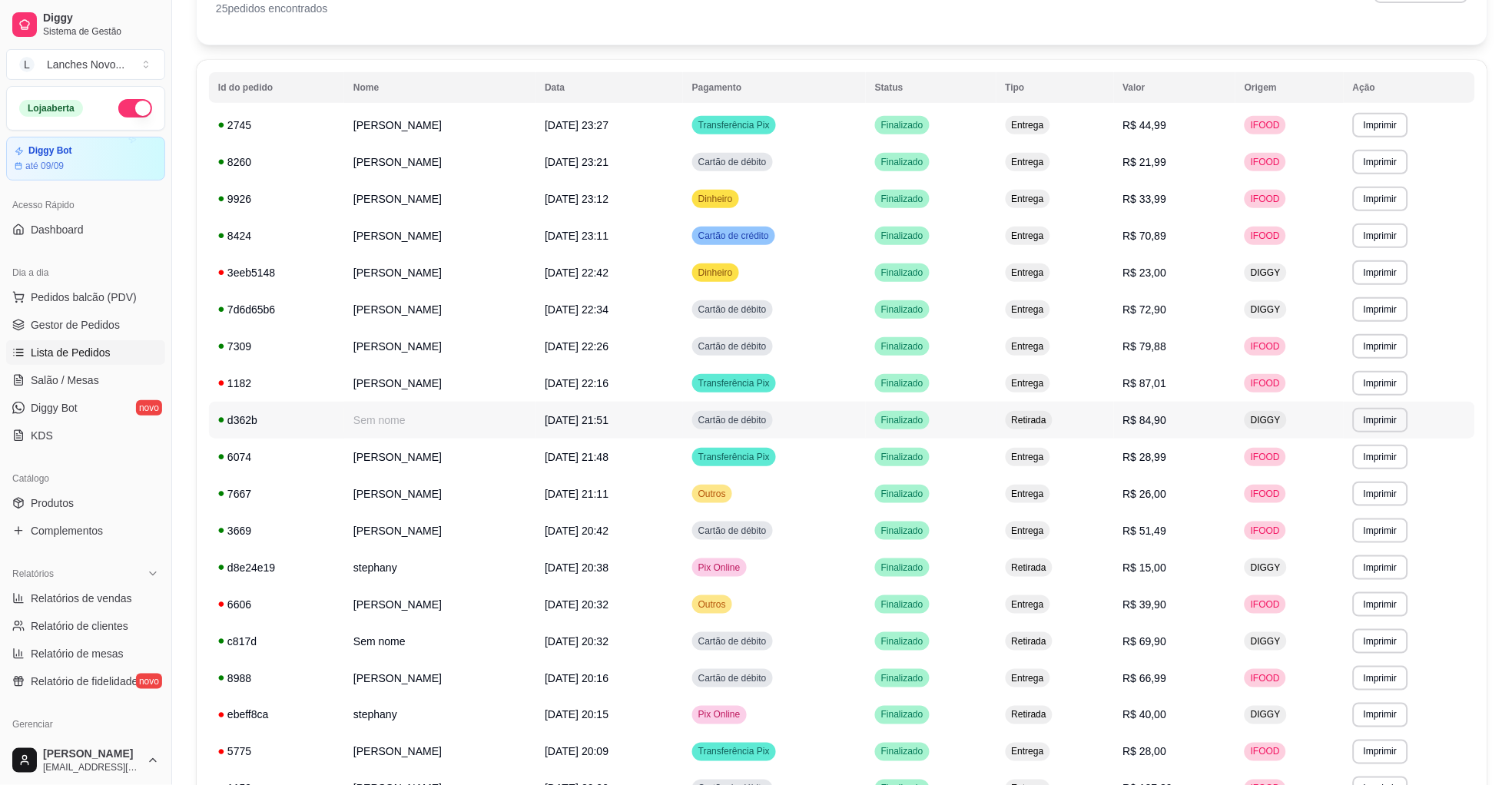
click at [1167, 420] on span "R$ 84,90" at bounding box center [1145, 420] width 44 height 12
click at [770, 646] on span "Cartão de débito" at bounding box center [732, 642] width 74 height 12
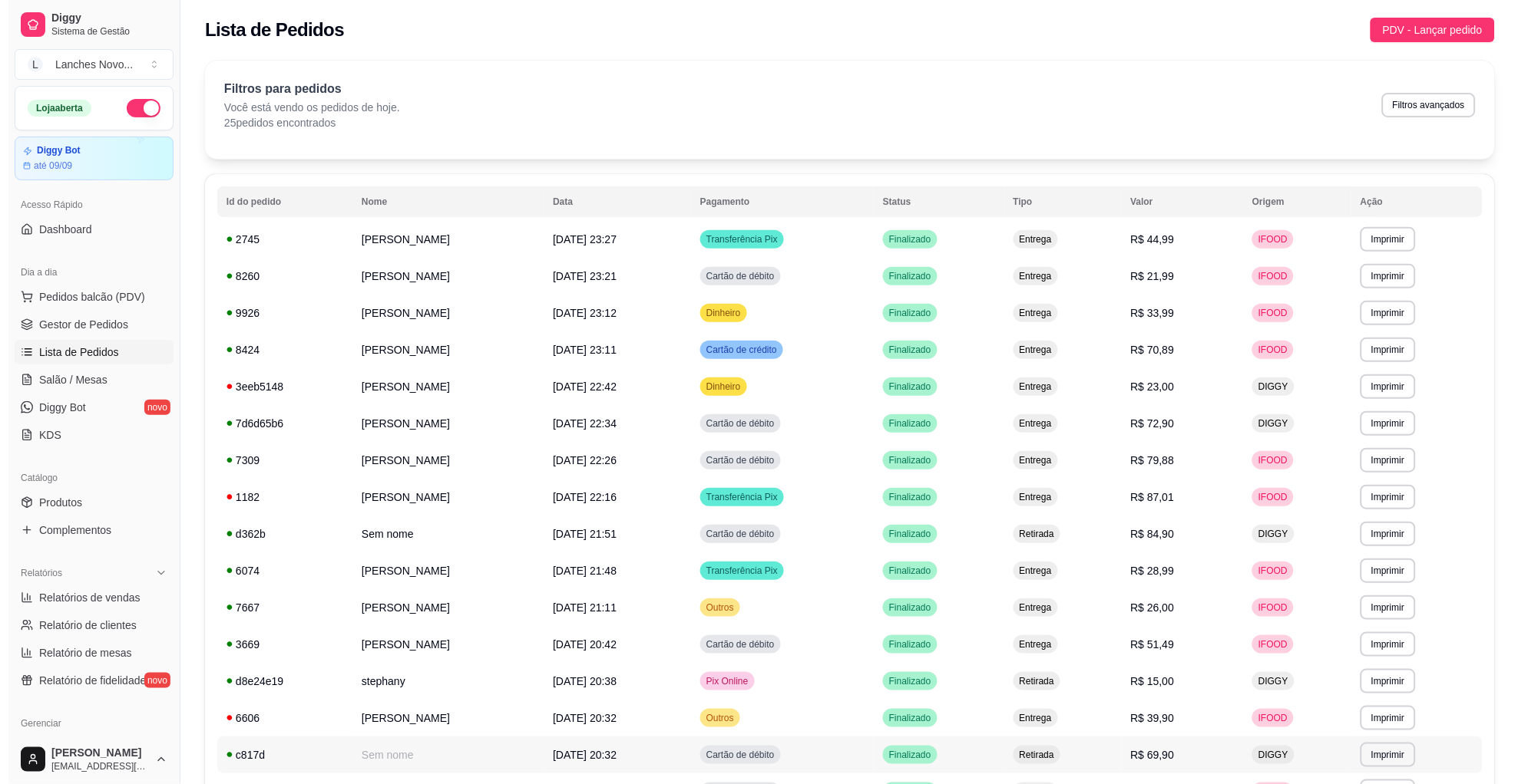
scroll to position [0, 0]
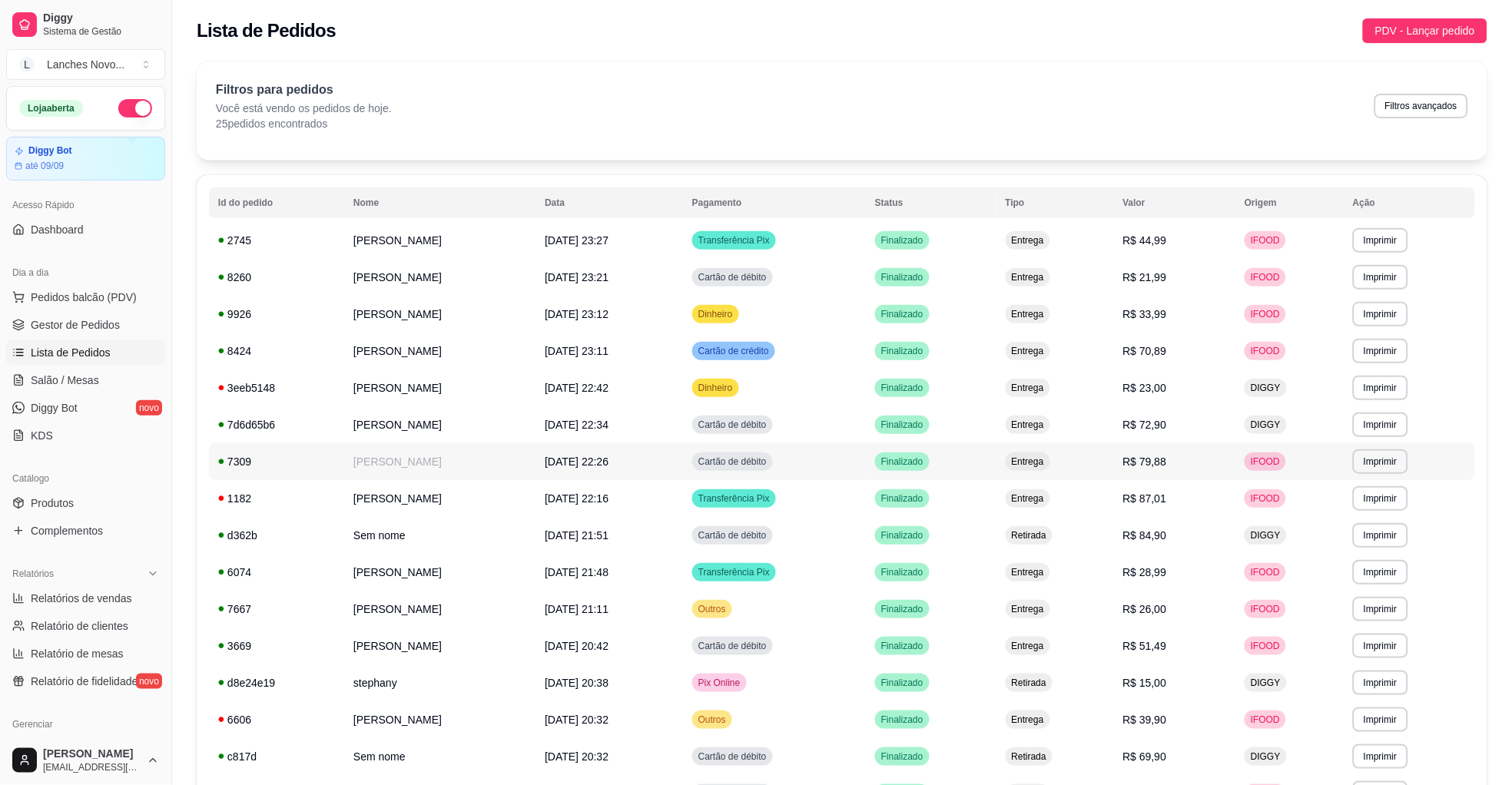
click at [1202, 459] on td "R$ 79,88" at bounding box center [1175, 461] width 122 height 37
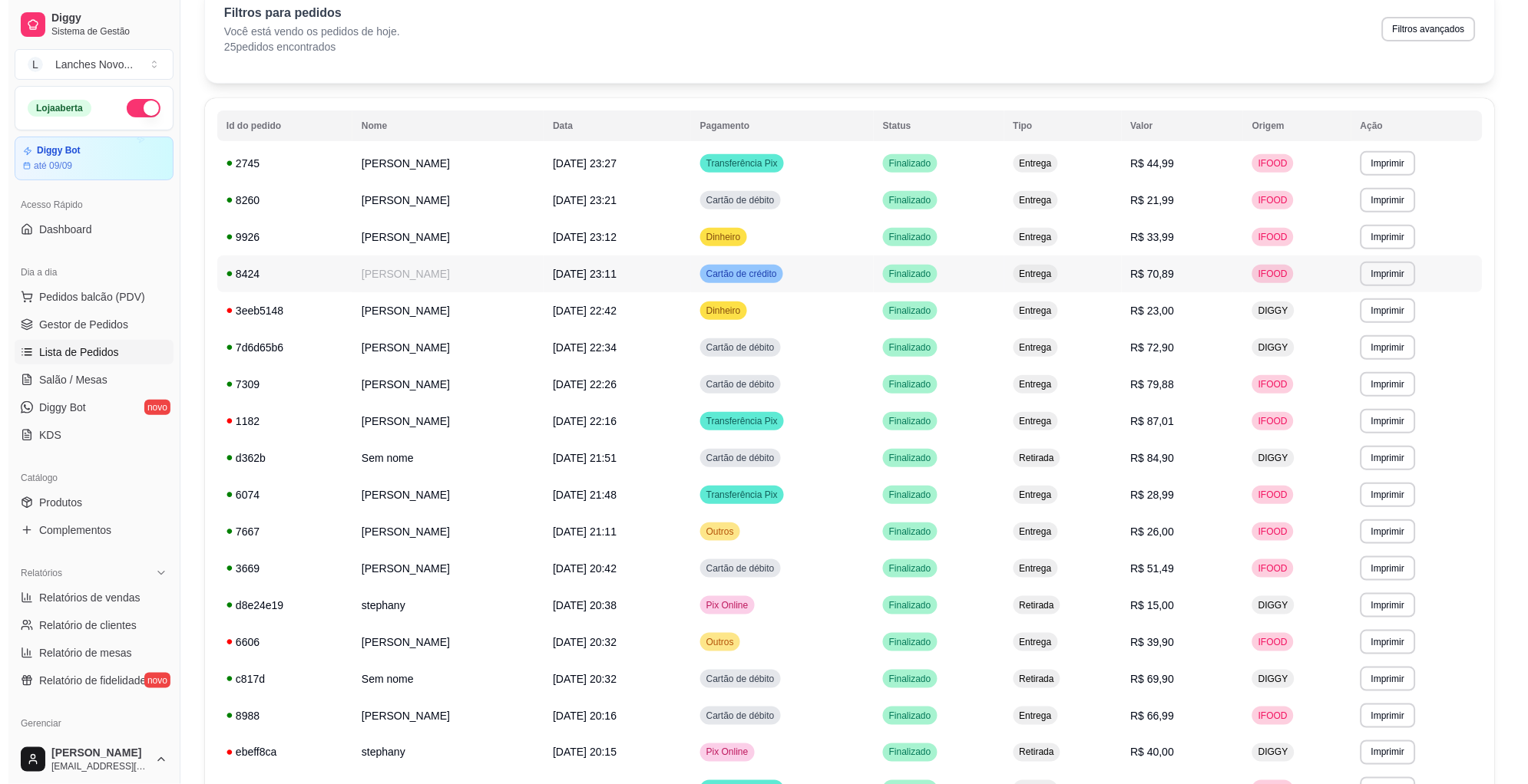
scroll to position [115, 0]
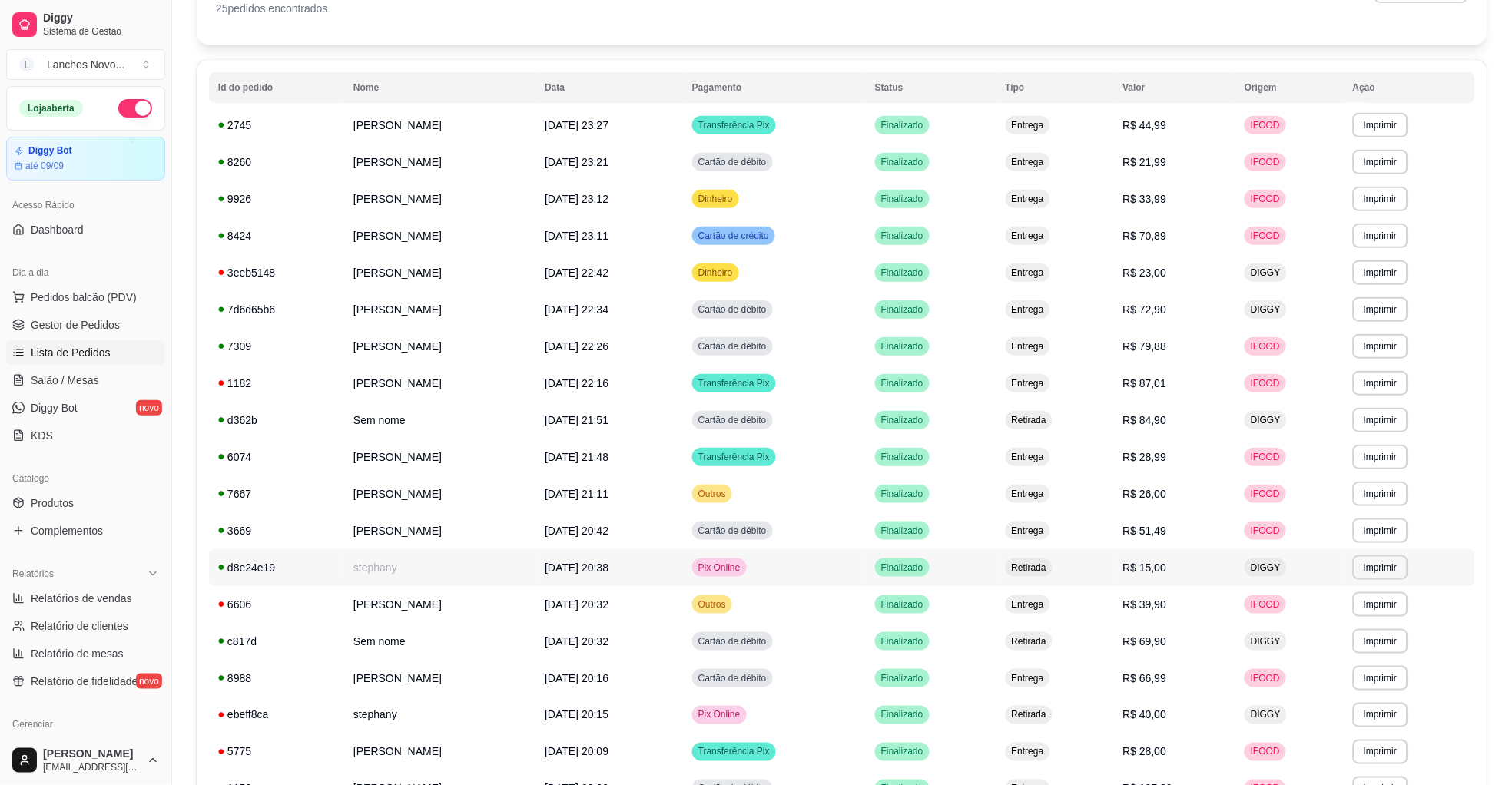
click at [1109, 560] on td "Retirada" at bounding box center [1056, 567] width 117 height 37
